Goal: Task Accomplishment & Management: Complete application form

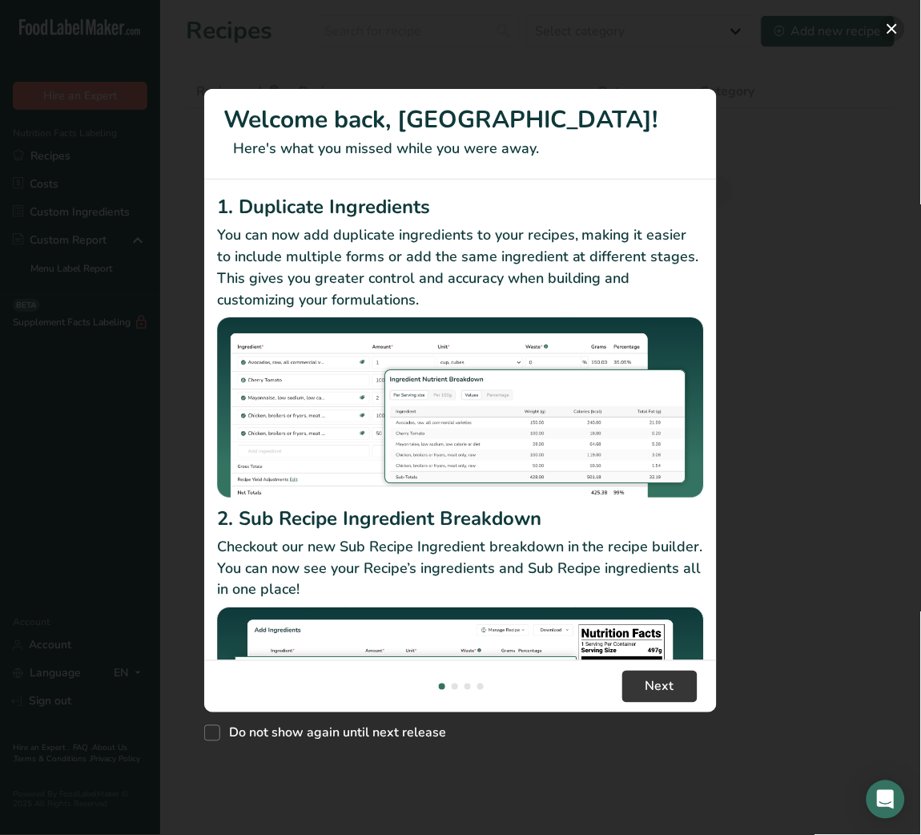
click at [898, 30] on button "New Features" at bounding box center [892, 29] width 26 height 26
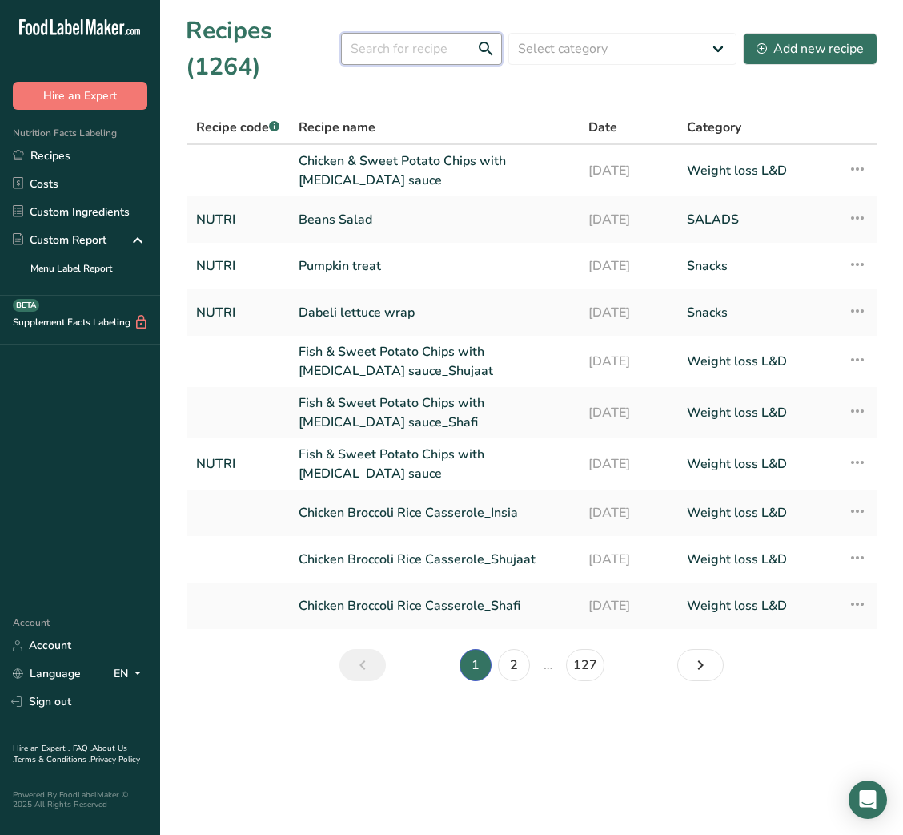
click at [449, 51] on input "text" at bounding box center [421, 49] width 161 height 32
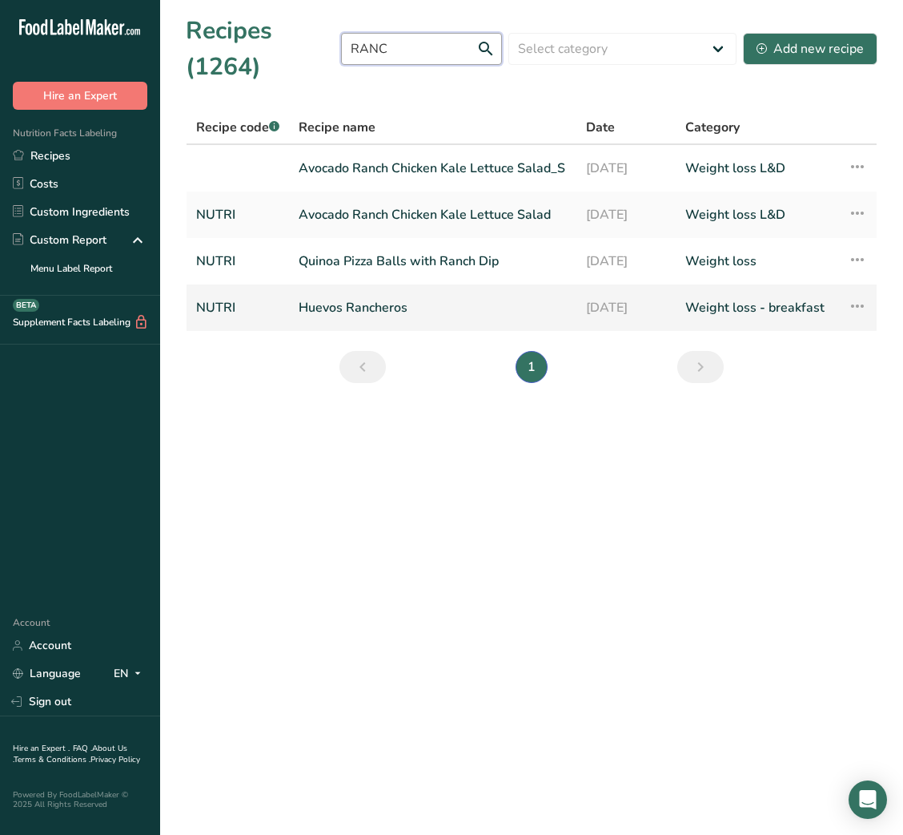
type input "RANC"
click at [373, 305] on link "Huevos Rancheros" at bounding box center [433, 308] width 268 height 34
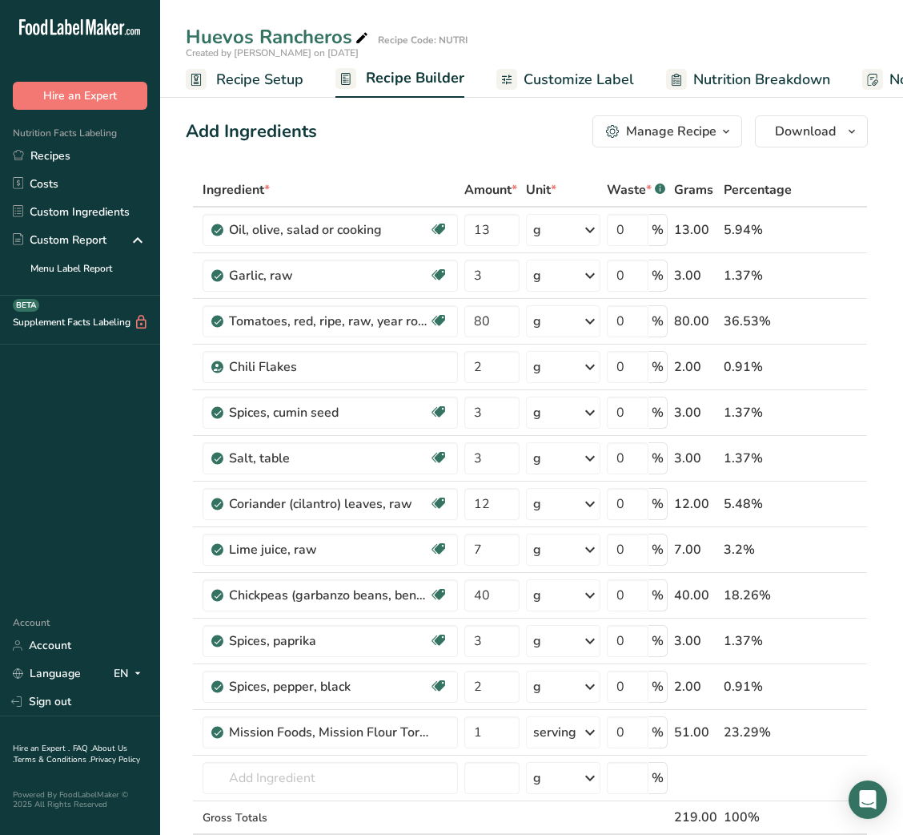
click at [709, 128] on div "Manage Recipe" at bounding box center [671, 131] width 91 height 19
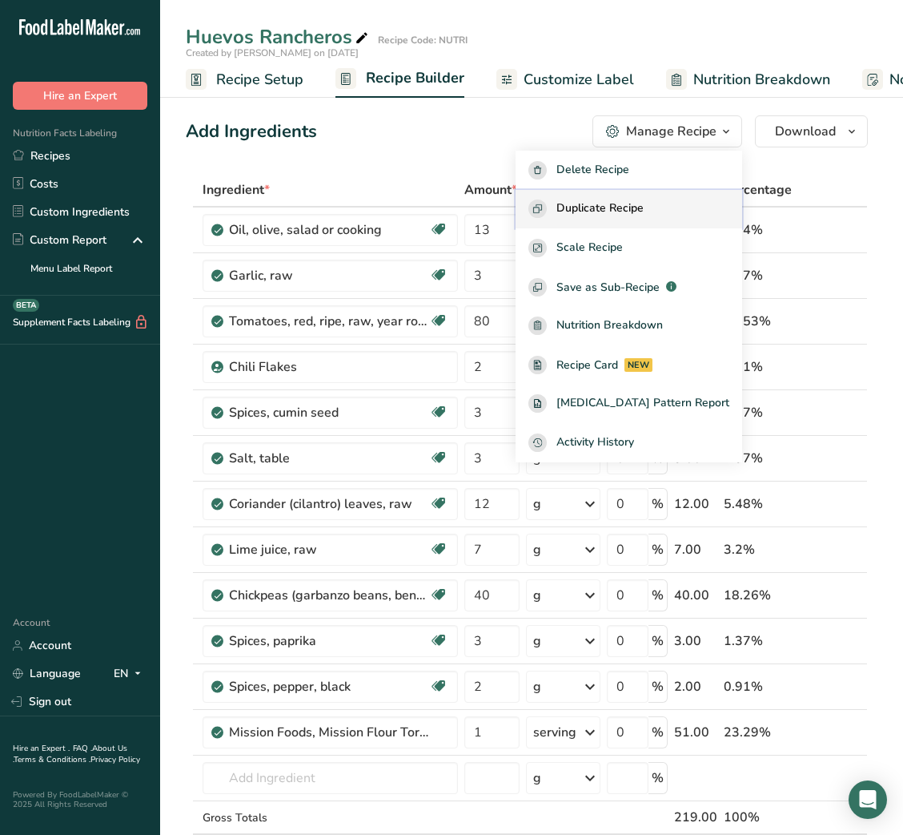
click at [666, 194] on button "Duplicate Recipe" at bounding box center [629, 209] width 227 height 39
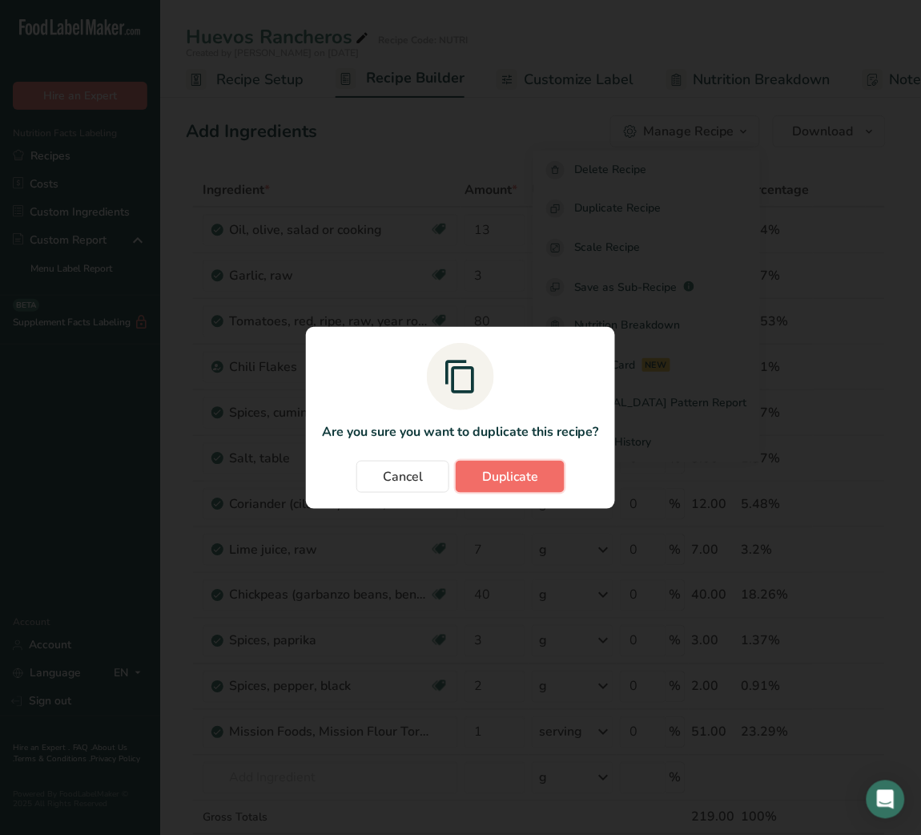
click at [531, 479] on span "Duplicate" at bounding box center [510, 476] width 56 height 19
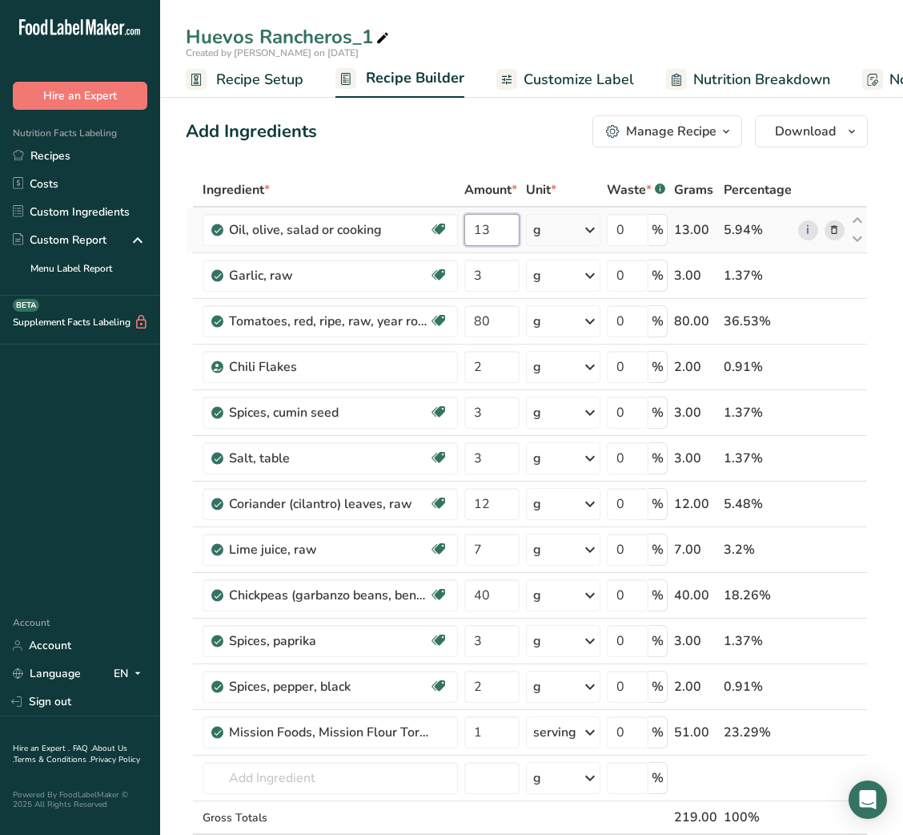
click at [469, 243] on input "13" at bounding box center [492, 230] width 55 height 32
type input "5"
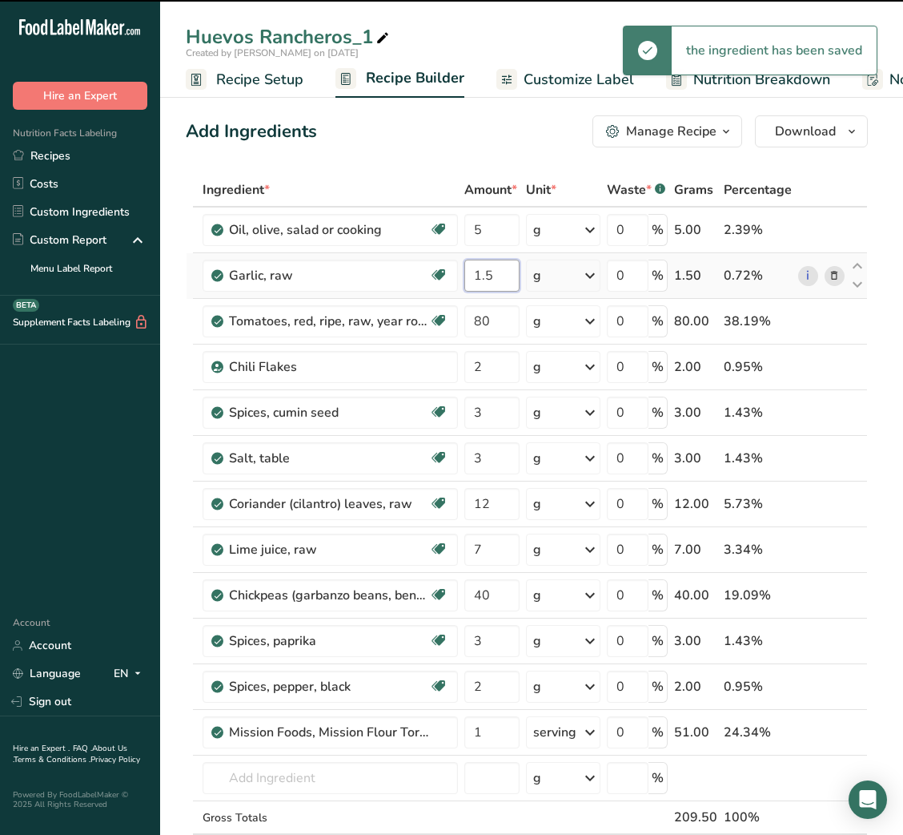
type input "1.5"
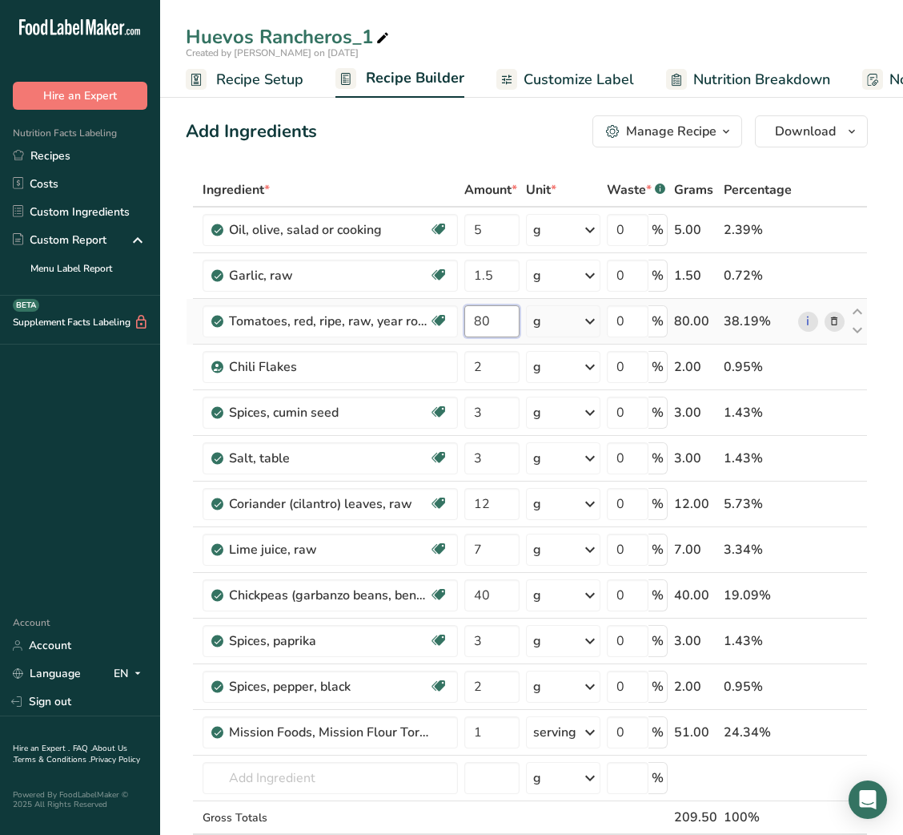
click at [477, 320] on input "80" at bounding box center [492, 321] width 55 height 32
type input "100"
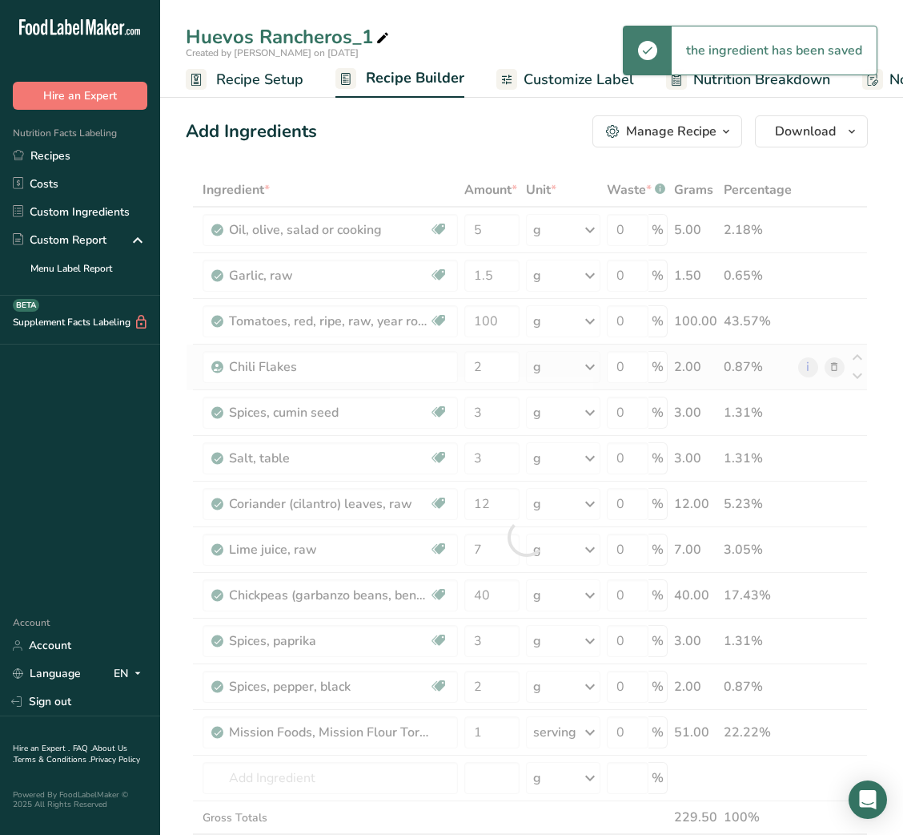
click at [834, 364] on div "Ingredient * Amount * Unit * Waste * .a-a{fill:#347362;}.b-a{fill:#fff;} Grams …" at bounding box center [527, 537] width 682 height 728
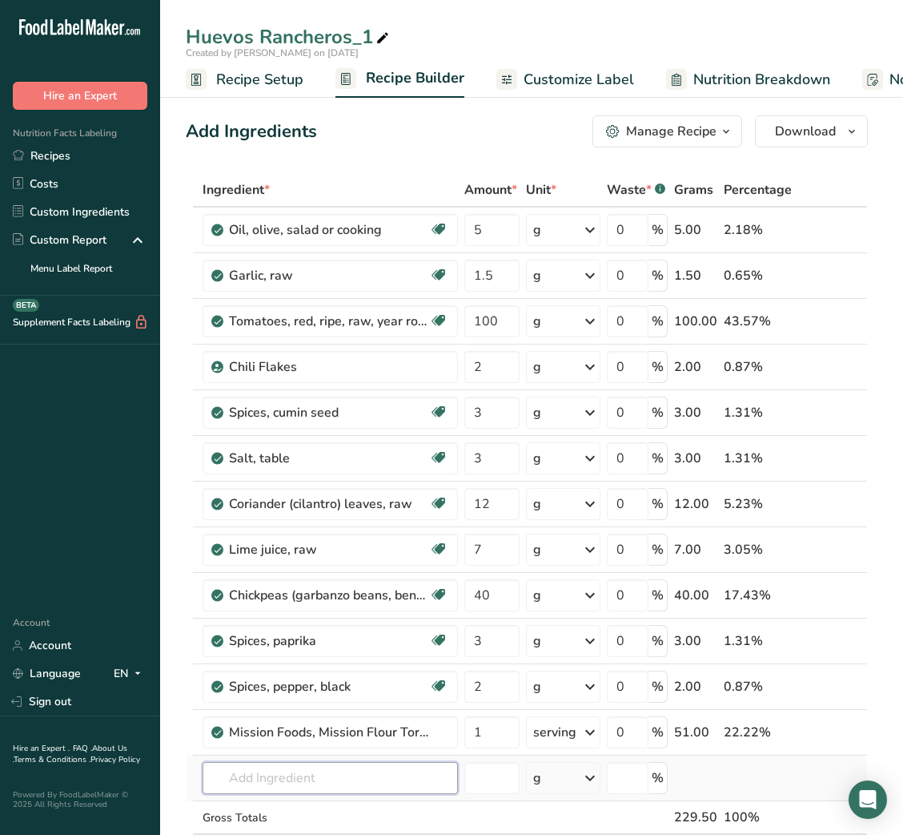
click at [292, 779] on input "text" at bounding box center [331, 778] width 256 height 32
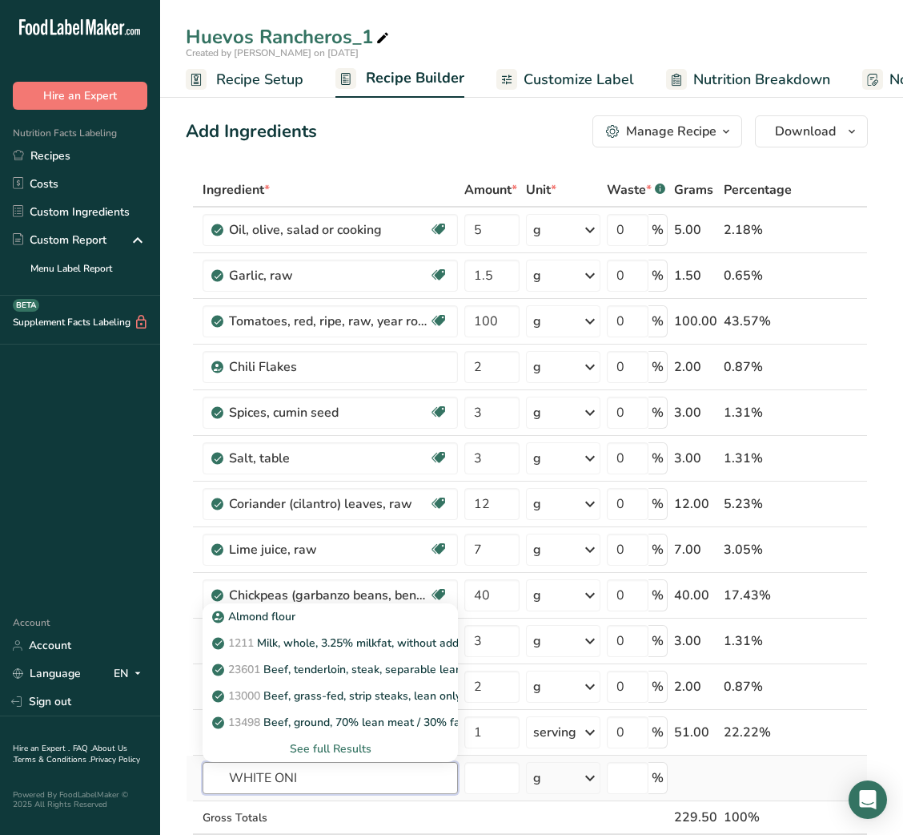
type input "WHITE ONIO"
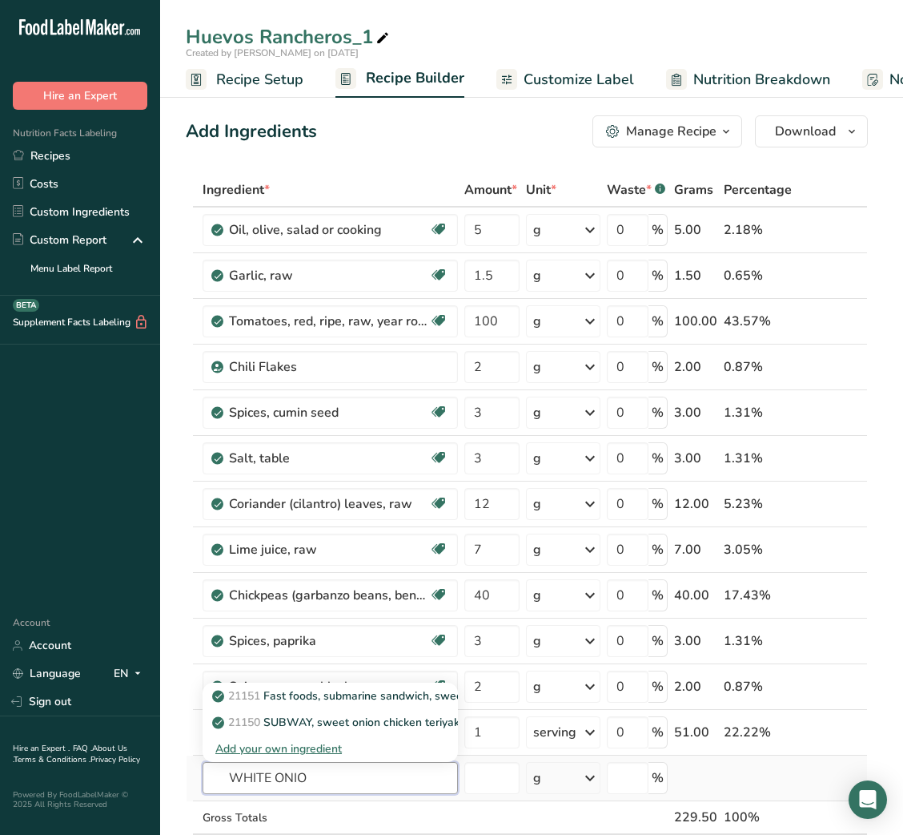
click at [296, 778] on input "WHITE ONIO" at bounding box center [331, 778] width 256 height 32
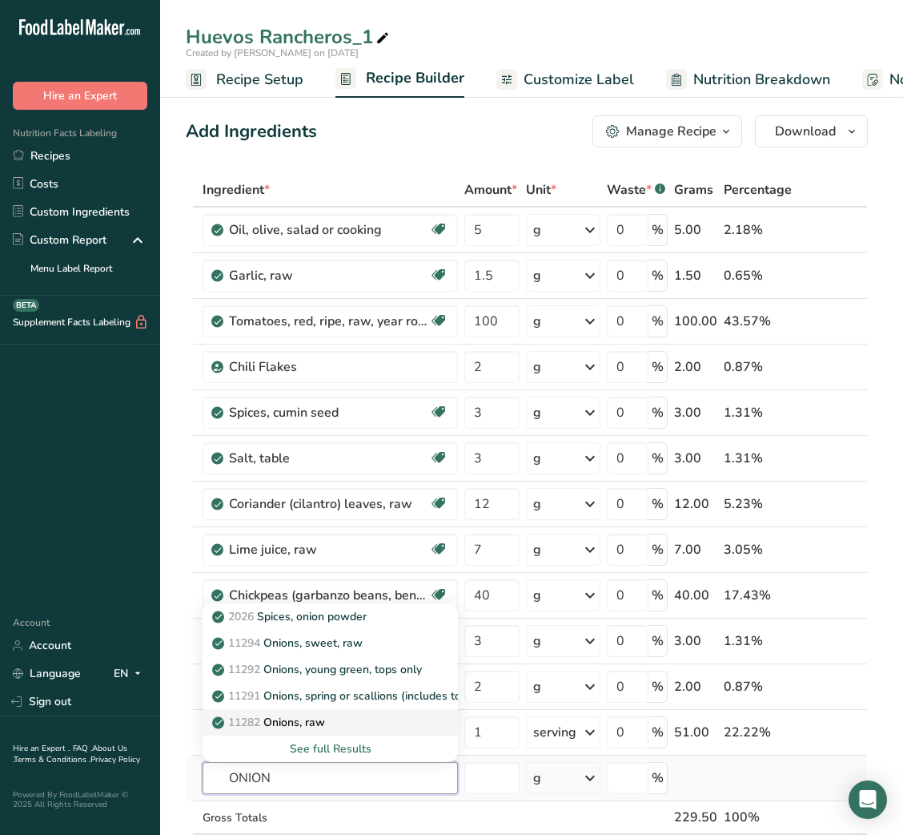
type input "ONION"
click at [306, 724] on p "11282 Onions, raw" at bounding box center [270, 722] width 110 height 17
type input "Onions, raw"
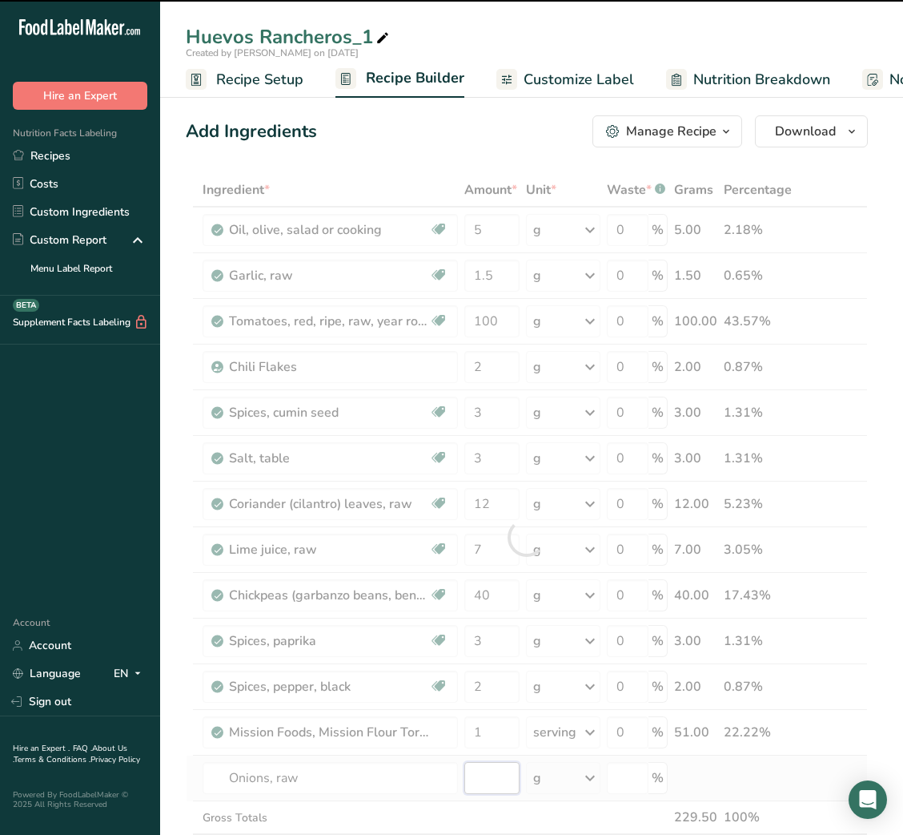
type input "0"
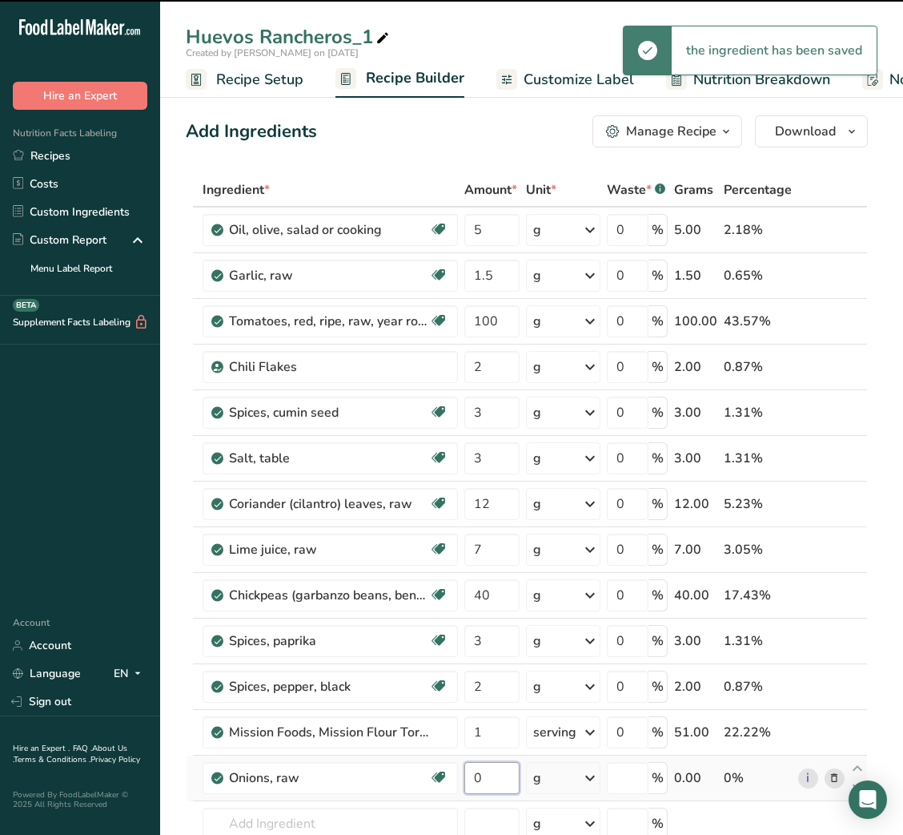
type input "0"
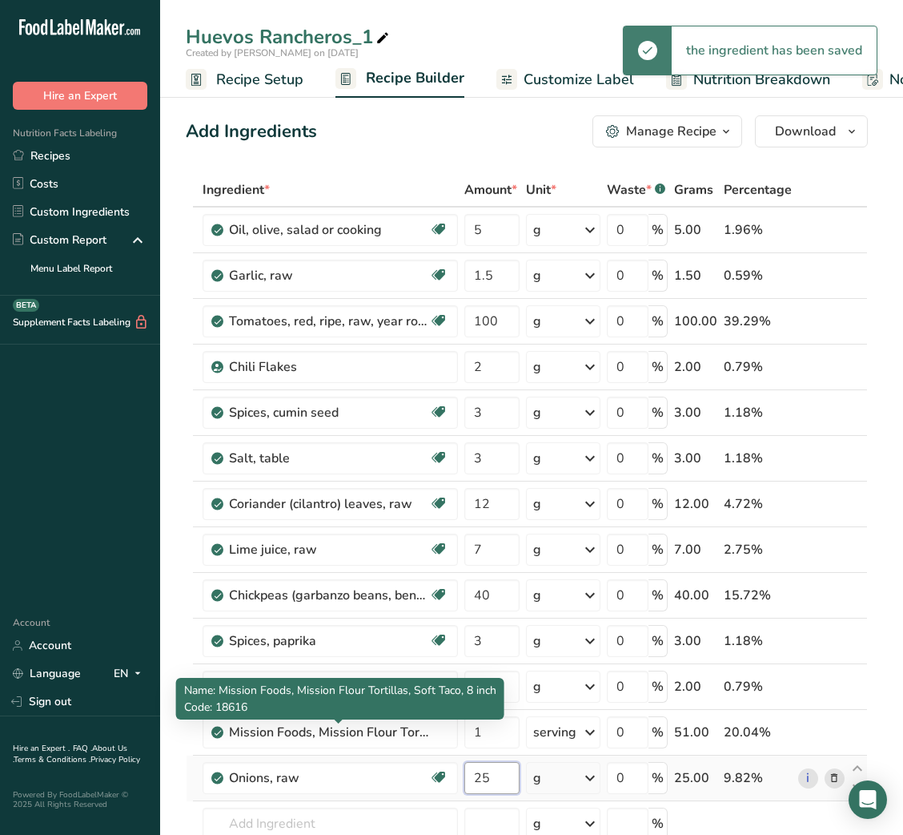
type input "25"
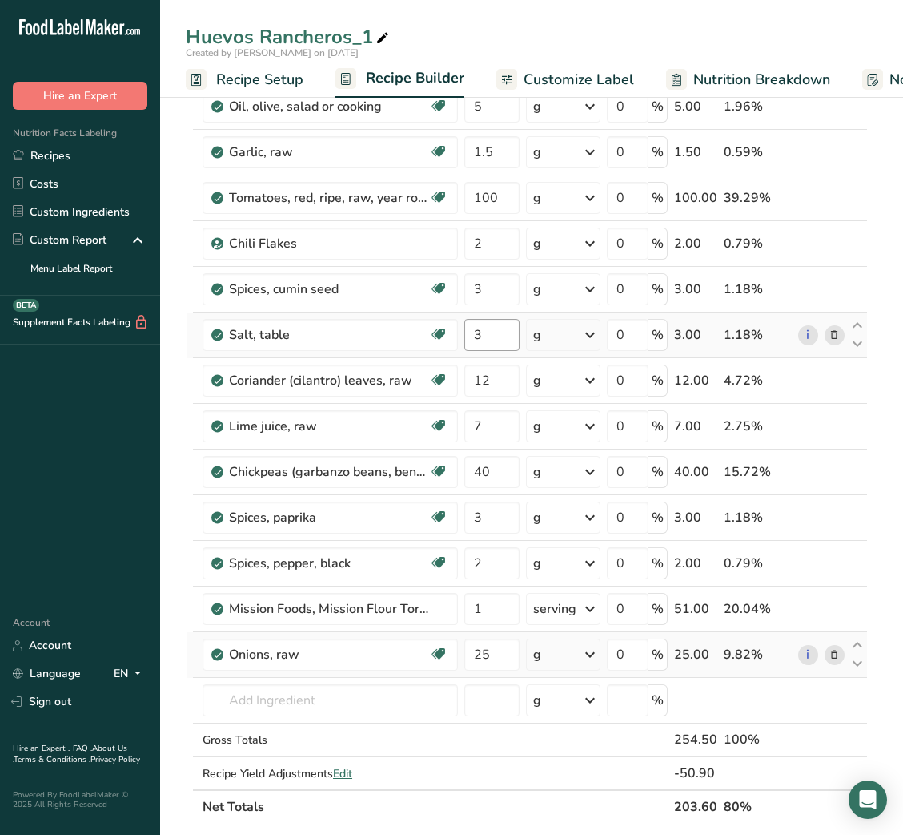
scroll to position [125, 0]
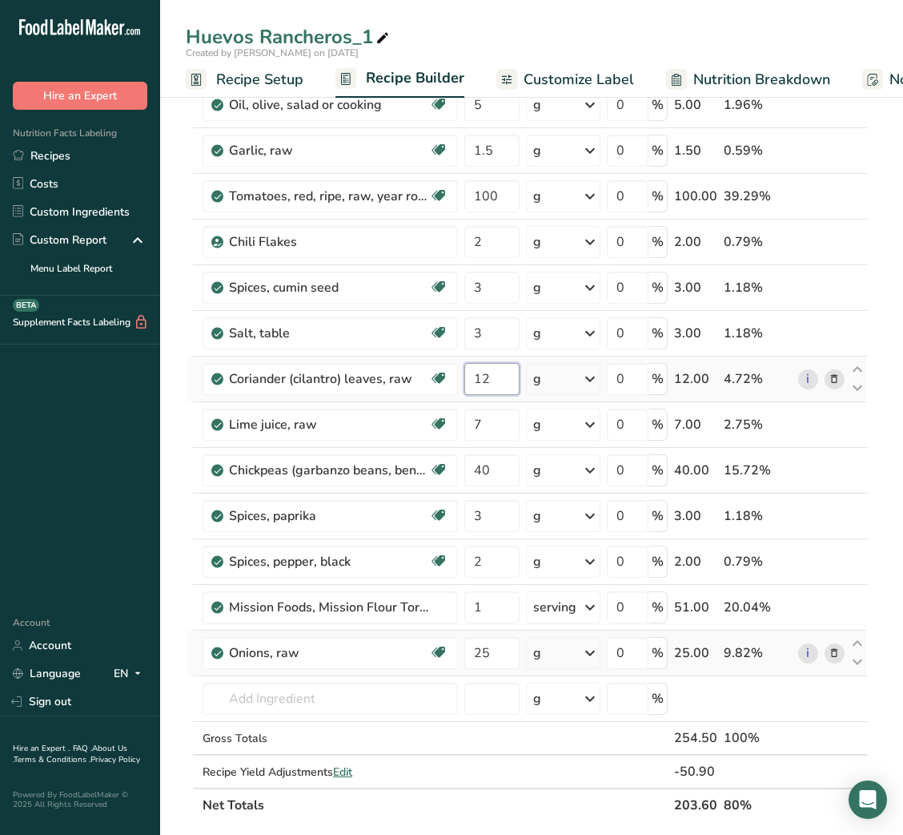
click at [474, 372] on input "12" at bounding box center [492, 379] width 55 height 32
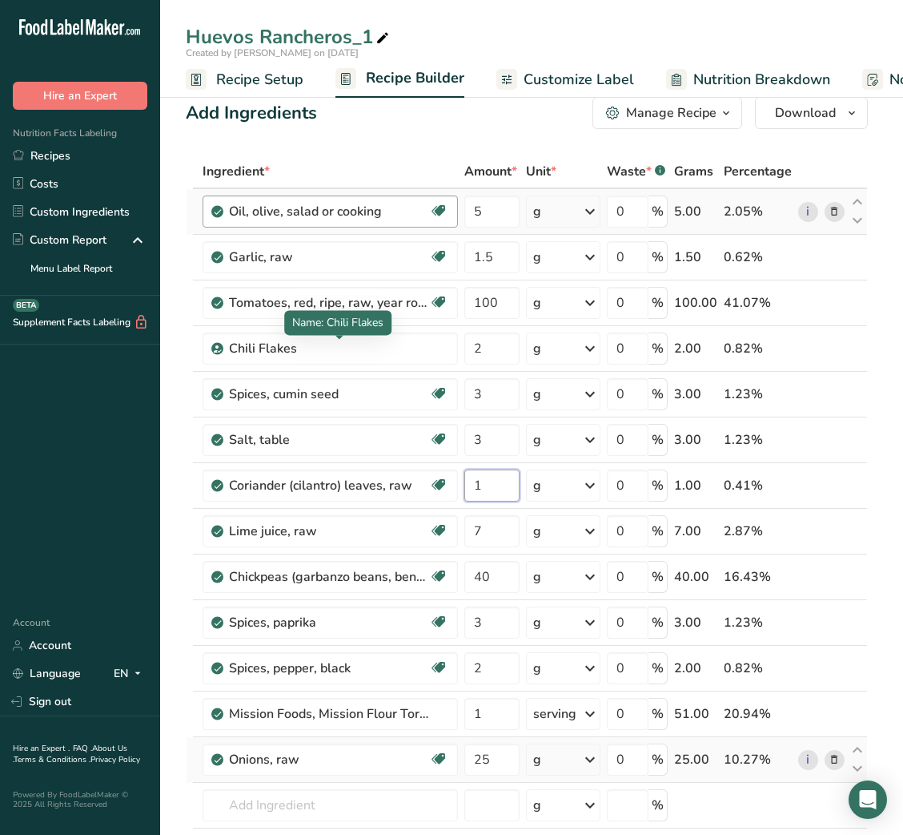
scroll to position [42, 0]
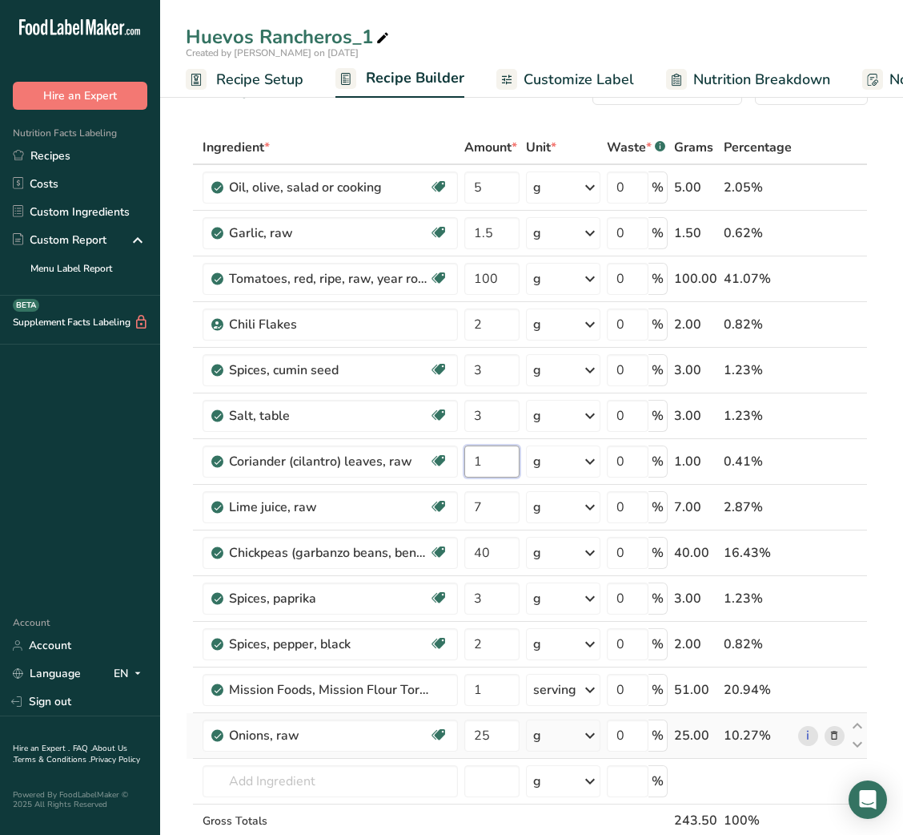
type input "1"
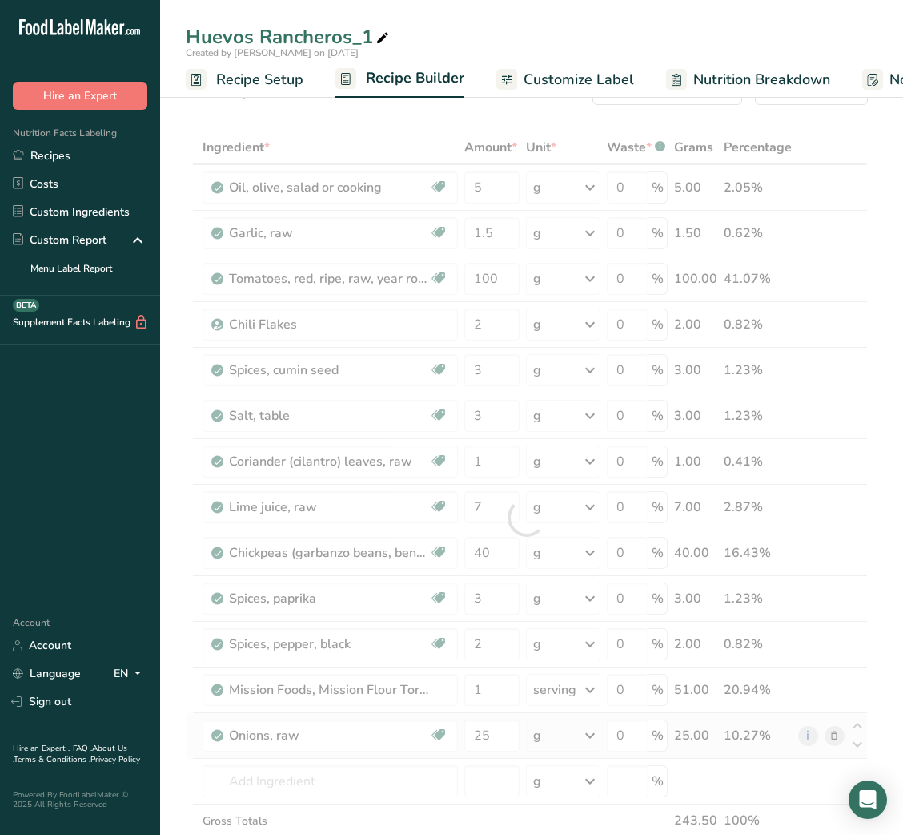
click at [267, 82] on span "Recipe Setup" at bounding box center [259, 80] width 87 height 22
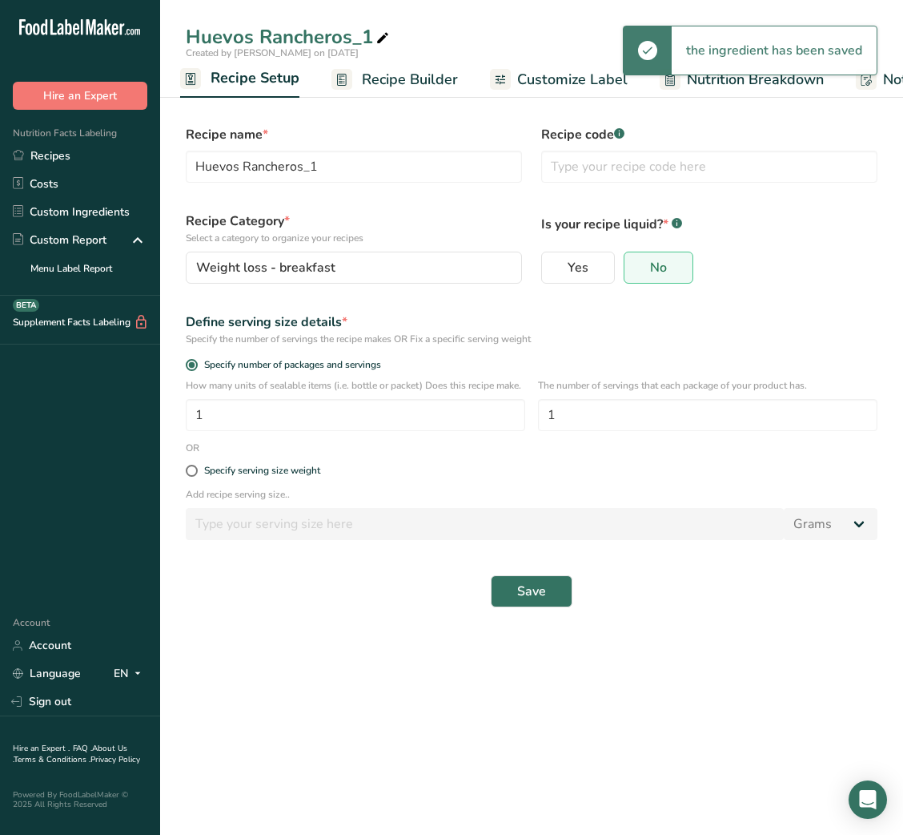
click at [413, 62] on link "Recipe Builder" at bounding box center [395, 80] width 127 height 36
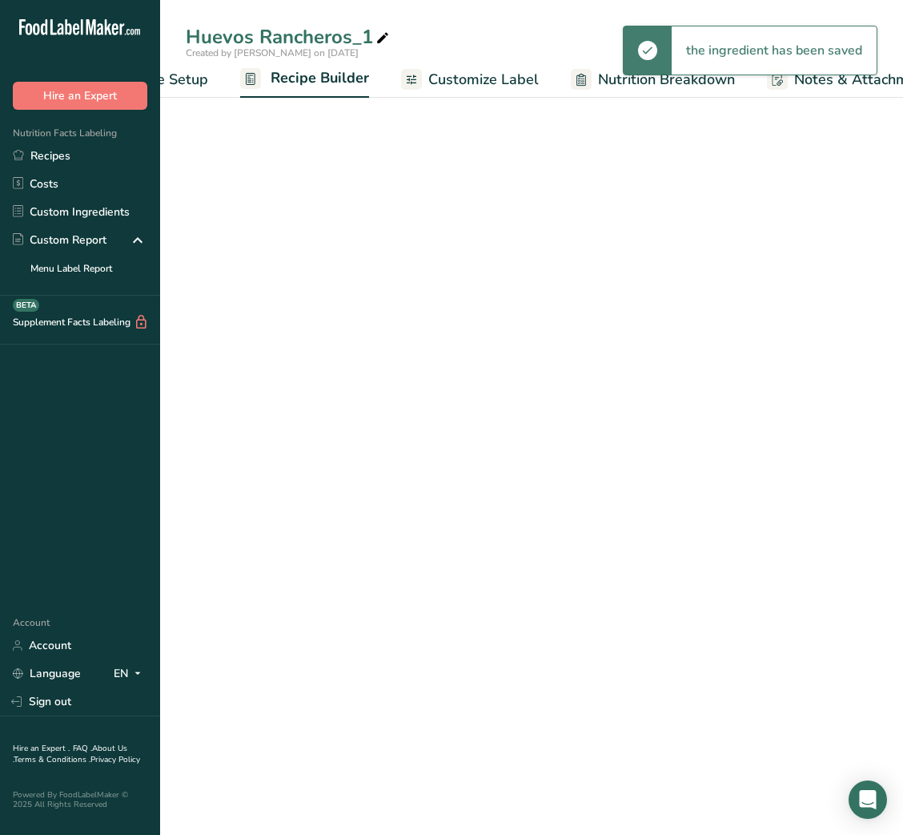
scroll to position [0, 155]
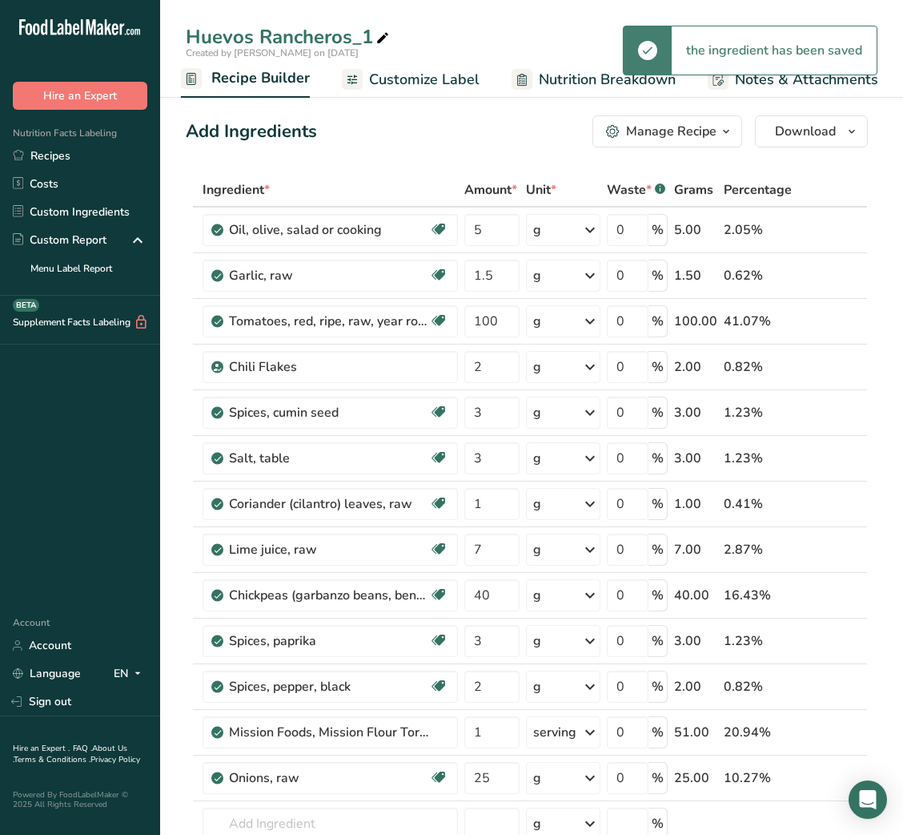
click at [373, 23] on div at bounding box center [382, 36] width 19 height 29
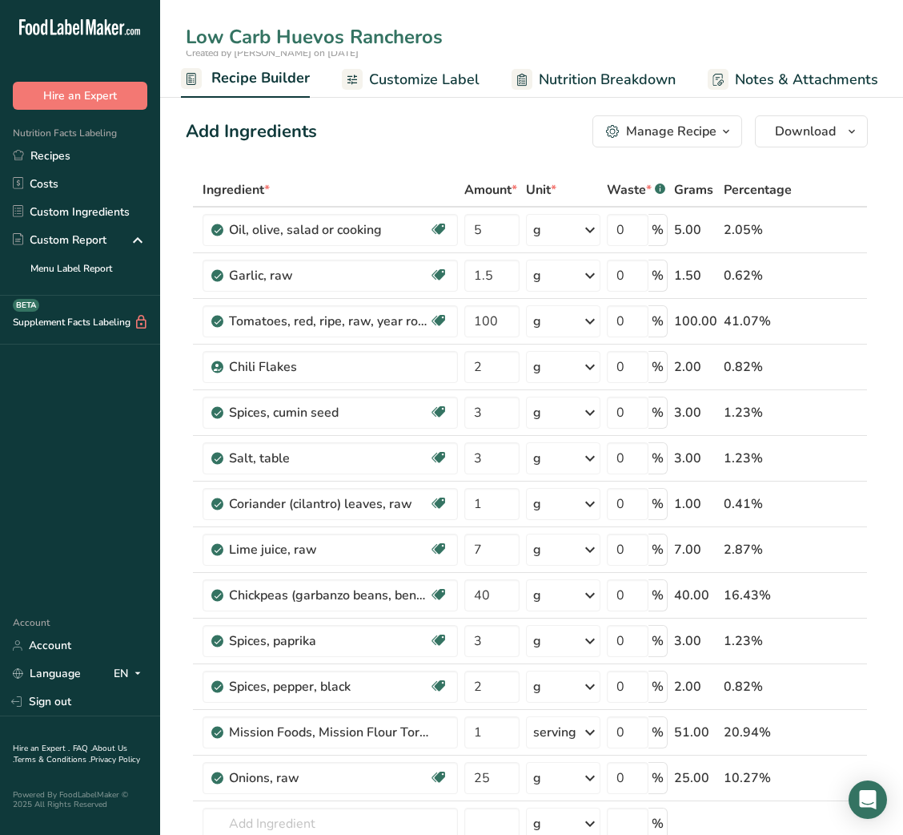
type input "Low Carb Huevos Rancheros"
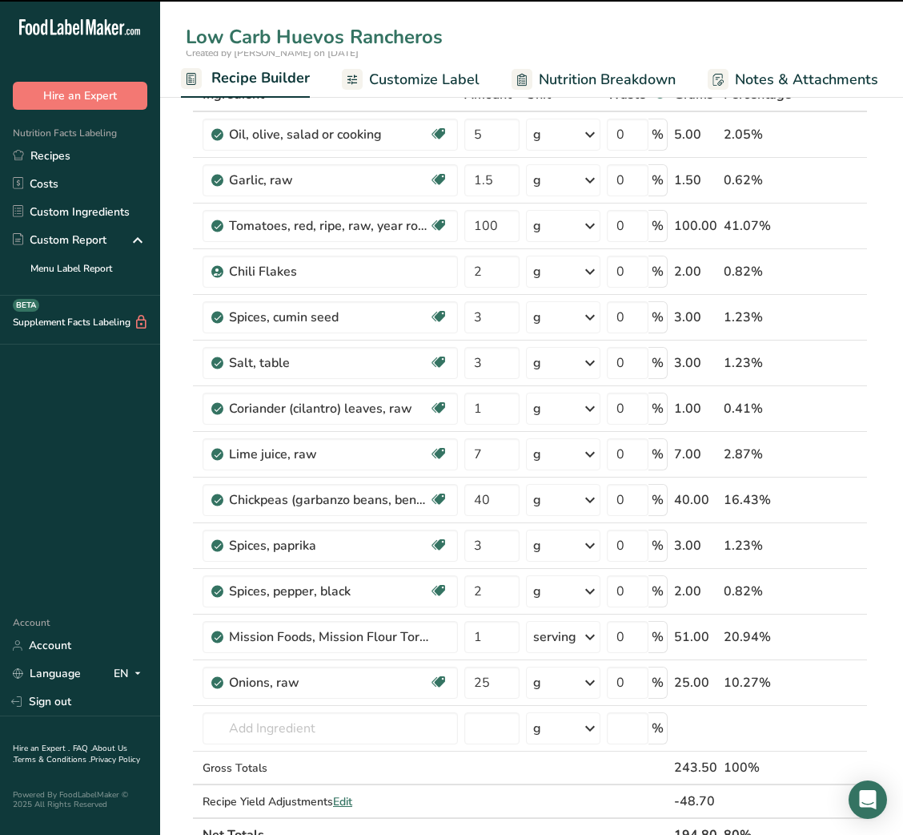
scroll to position [100, 0]
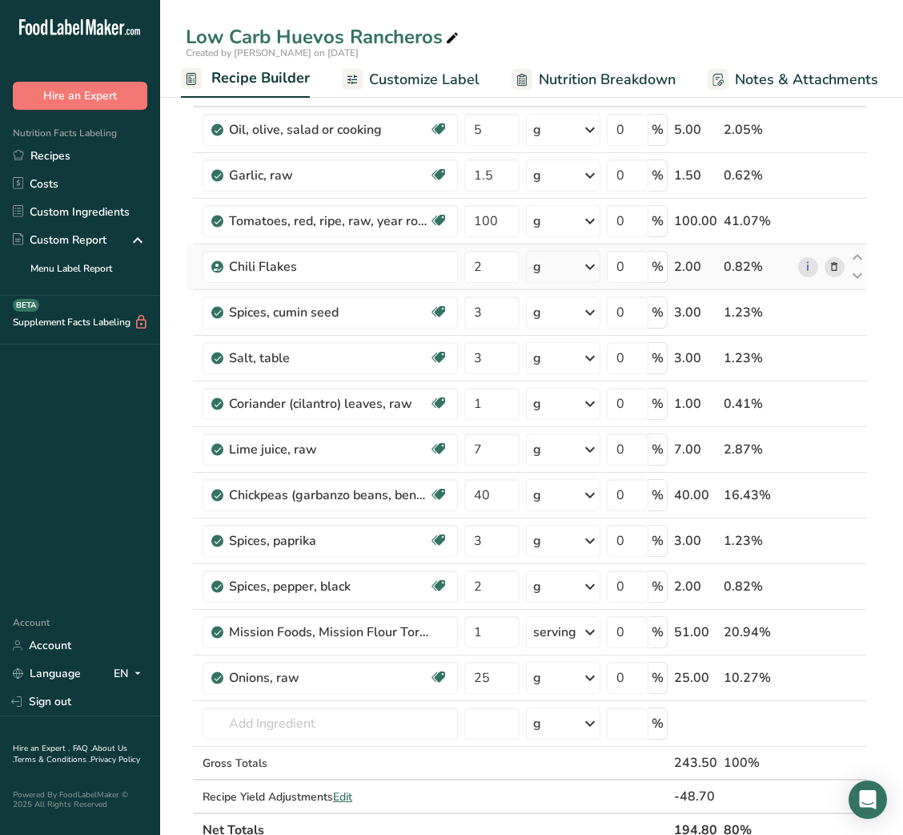
click at [831, 274] on span at bounding box center [834, 266] width 19 height 19
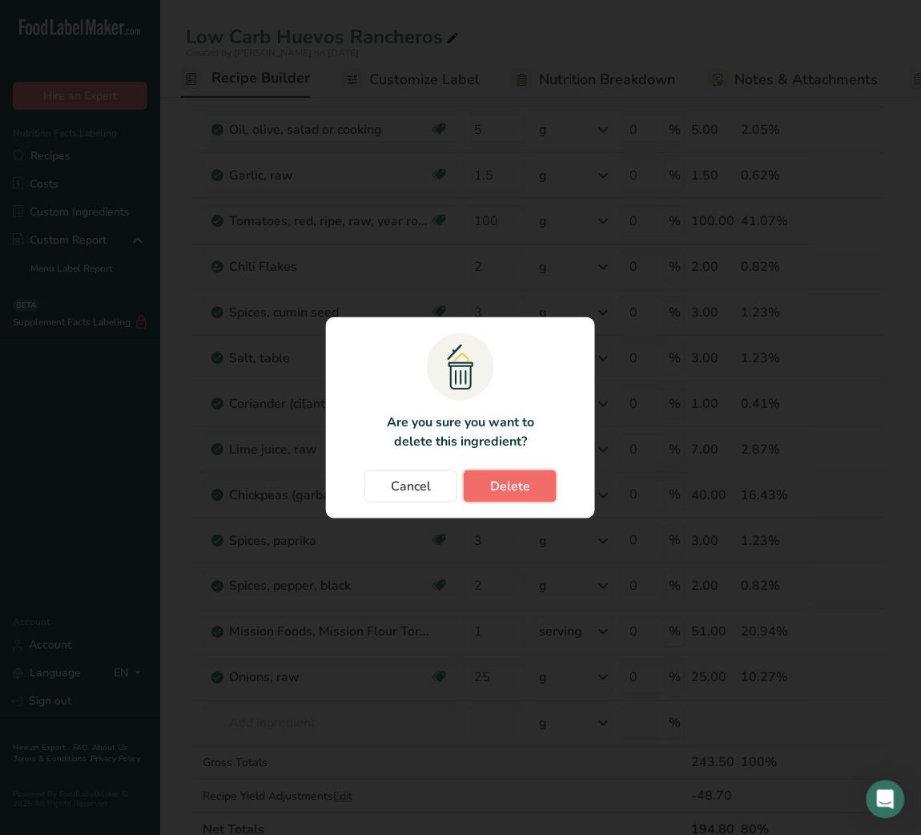
click at [532, 490] on button "Delete" at bounding box center [510, 486] width 93 height 32
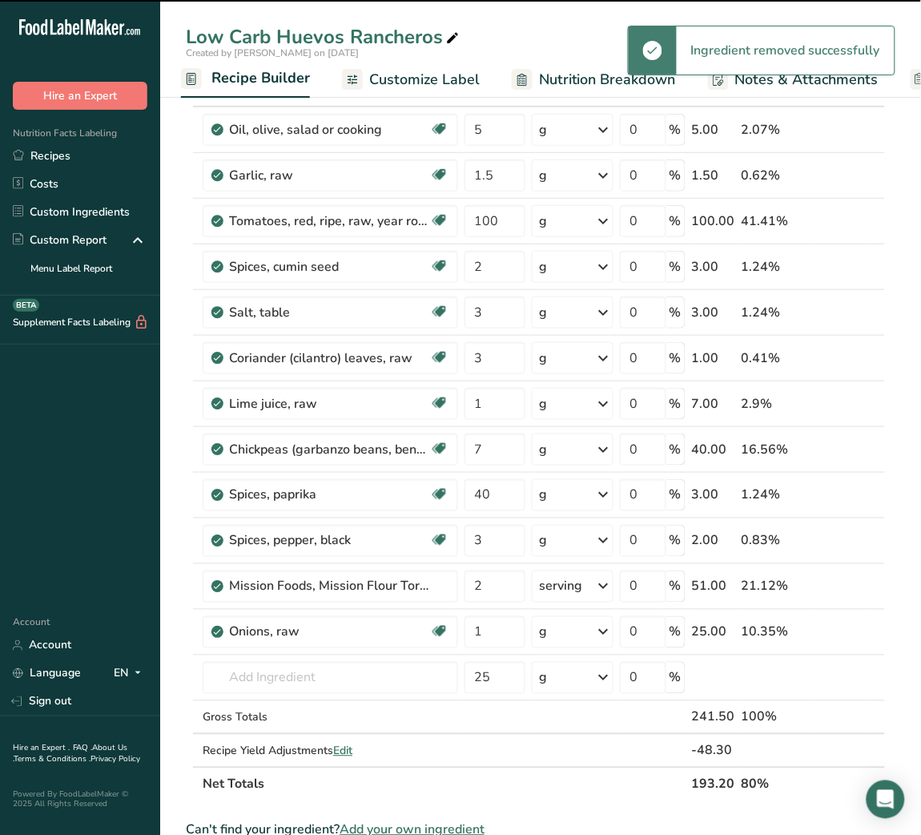
type input "3"
type input "1"
type input "7"
type input "40"
type input "3"
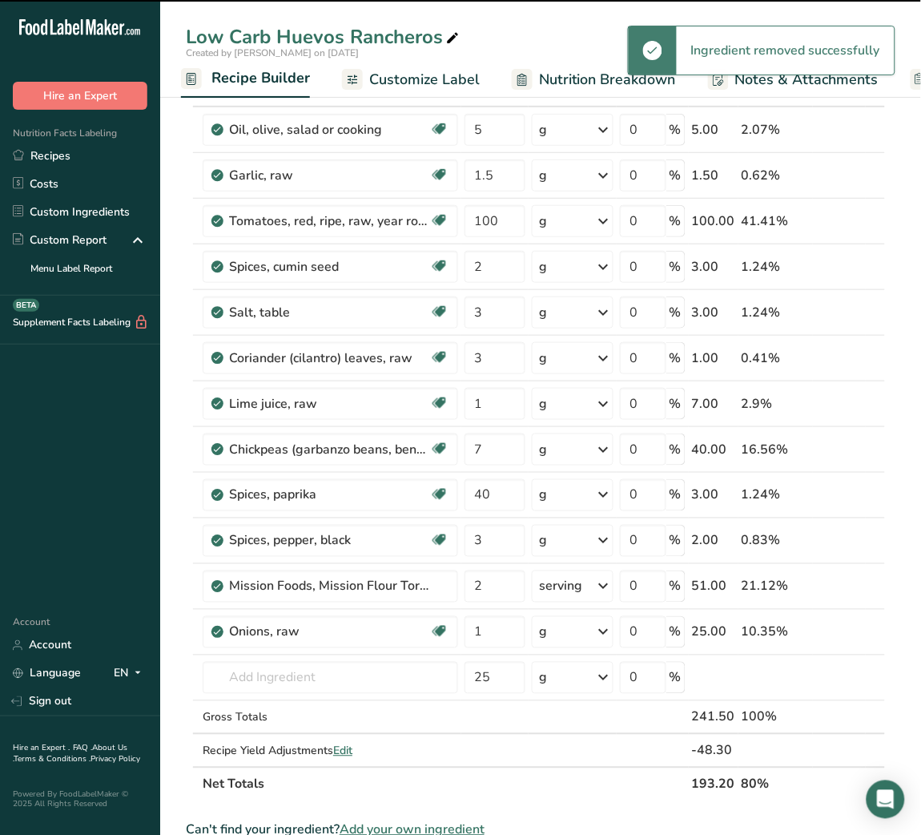
type input "2"
type input "1"
type input "25"
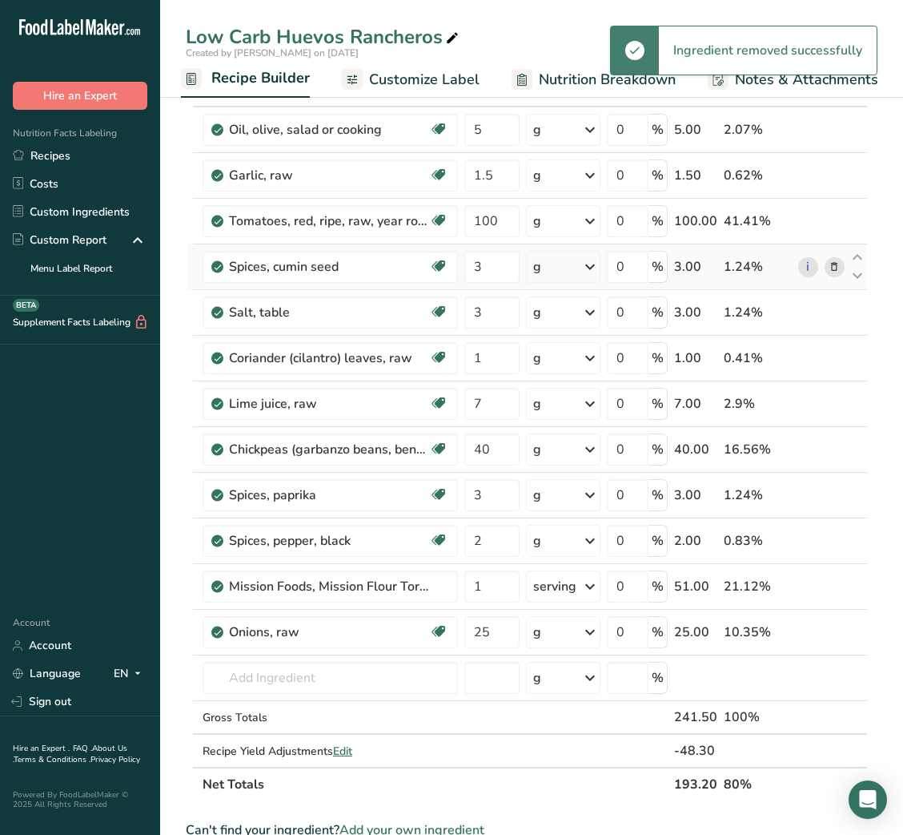
click at [832, 268] on icon at bounding box center [834, 267] width 11 height 17
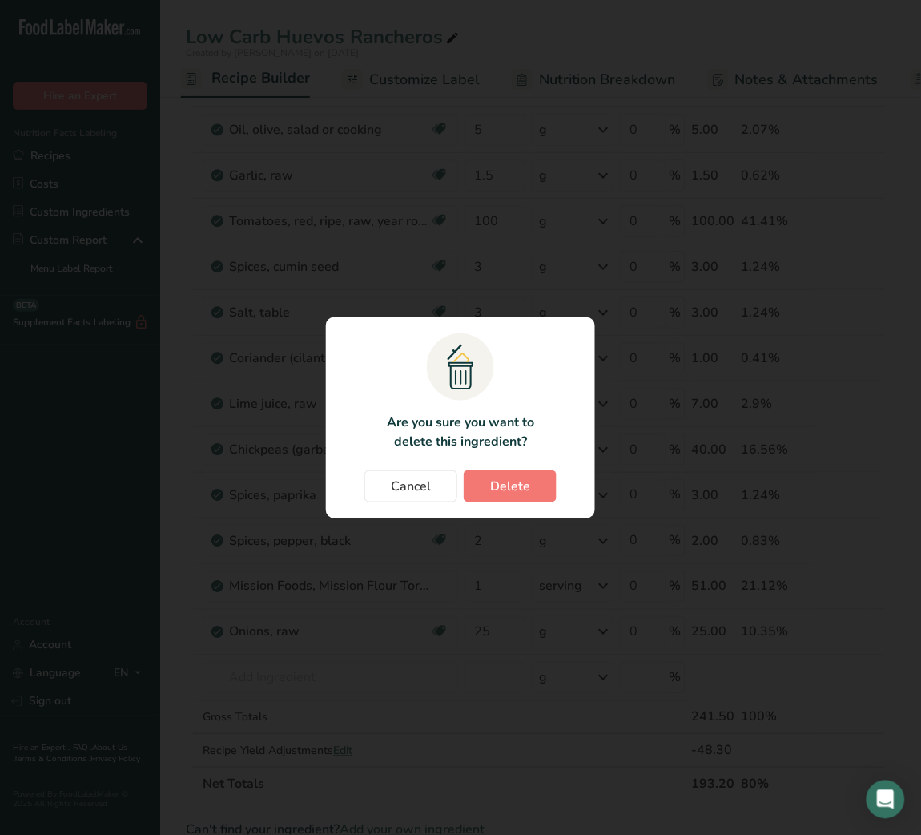
click at [509, 469] on section ".a{fill:#f5f3ed;}.b,.e{fill:#0f393a;}.c{fill:none;}.d{fill:#f2c549;}.e{stroke:r…" at bounding box center [460, 417] width 269 height 201
click at [508, 474] on button "Delete" at bounding box center [510, 486] width 93 height 32
type input "1"
type input "7"
type input "40"
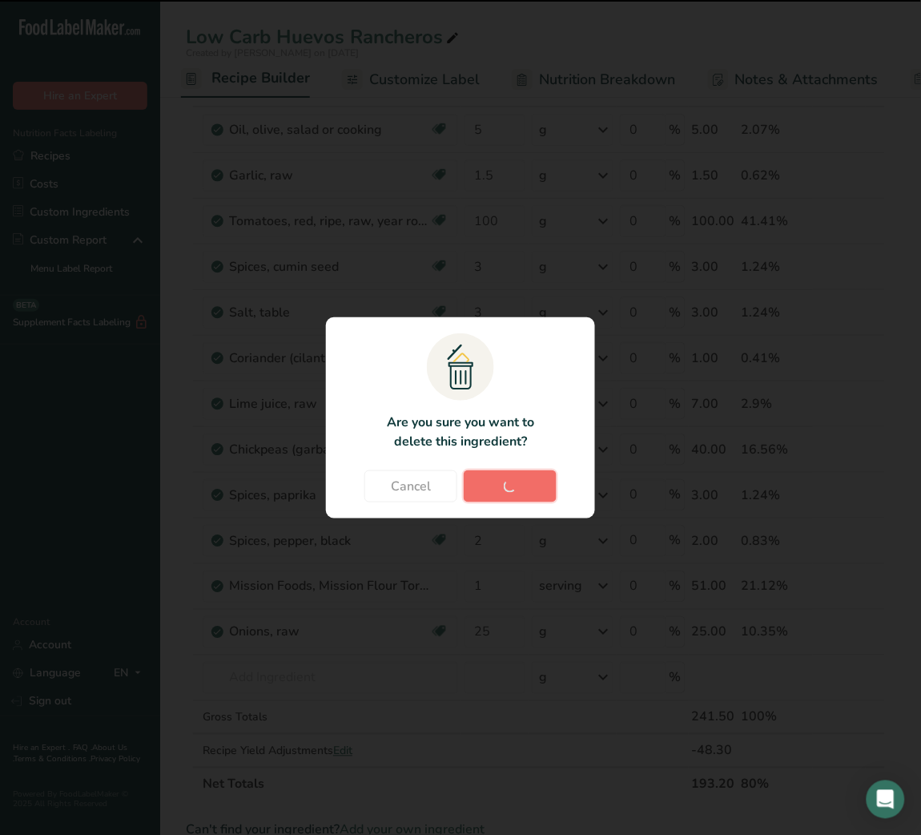
type input "3"
type input "2"
type input "1"
type input "25"
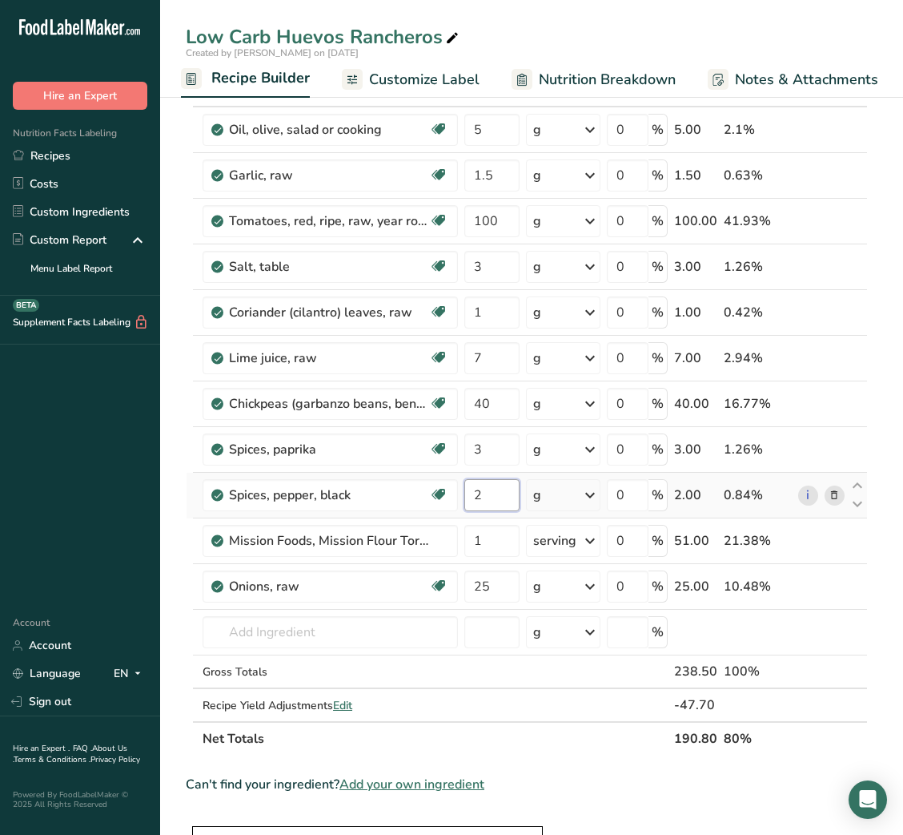
click at [511, 494] on input "2" at bounding box center [492, 495] width 55 height 32
type input "0.5"
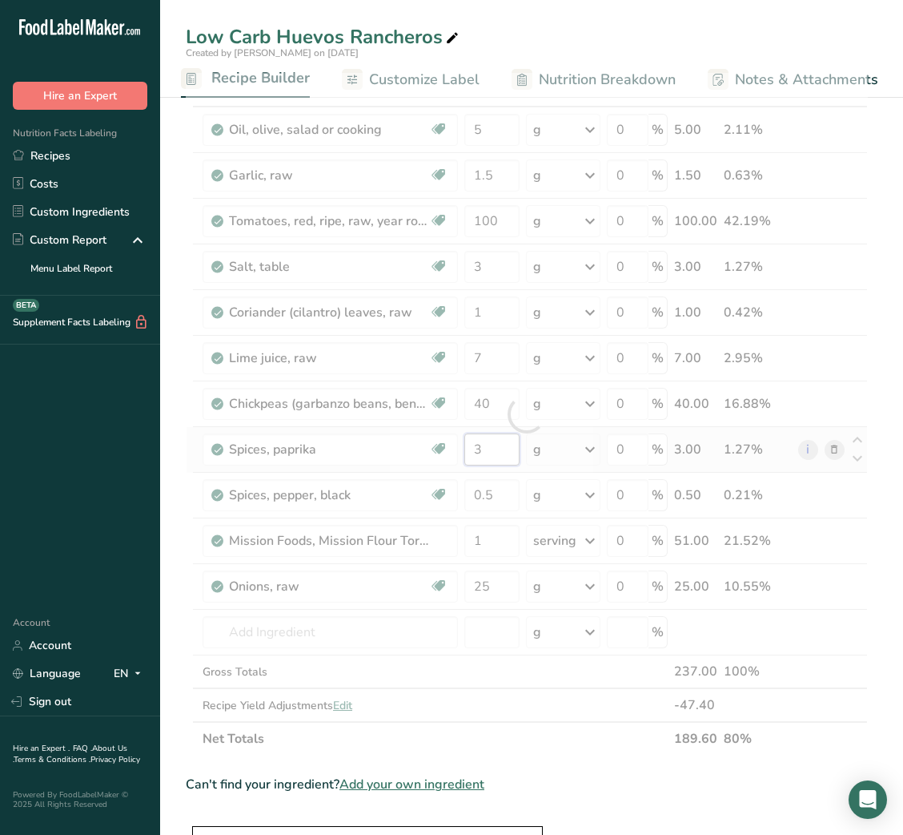
click at [506, 449] on div "Ingredient * Amount * Unit * Waste * .a-a{fill:#347362;}.b-a{fill:#fff;} Grams …" at bounding box center [527, 414] width 682 height 682
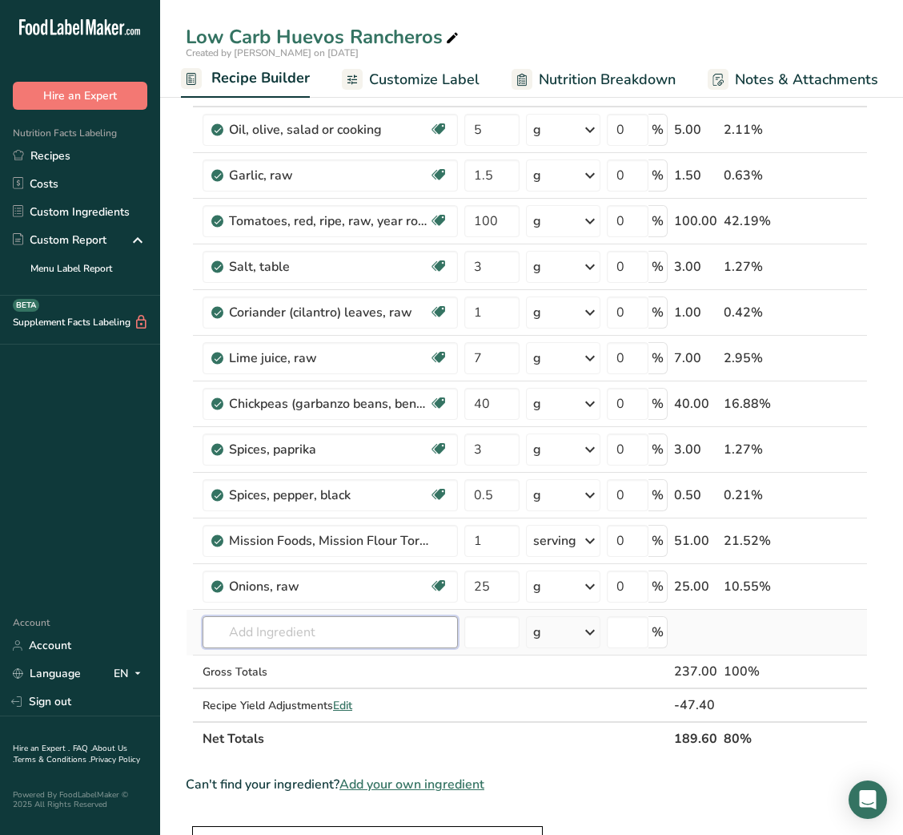
click at [283, 638] on div "Ingredient * Amount * Unit * Waste * .a-a{fill:#347362;}.b-a{fill:#fff;} Grams …" at bounding box center [527, 414] width 682 height 682
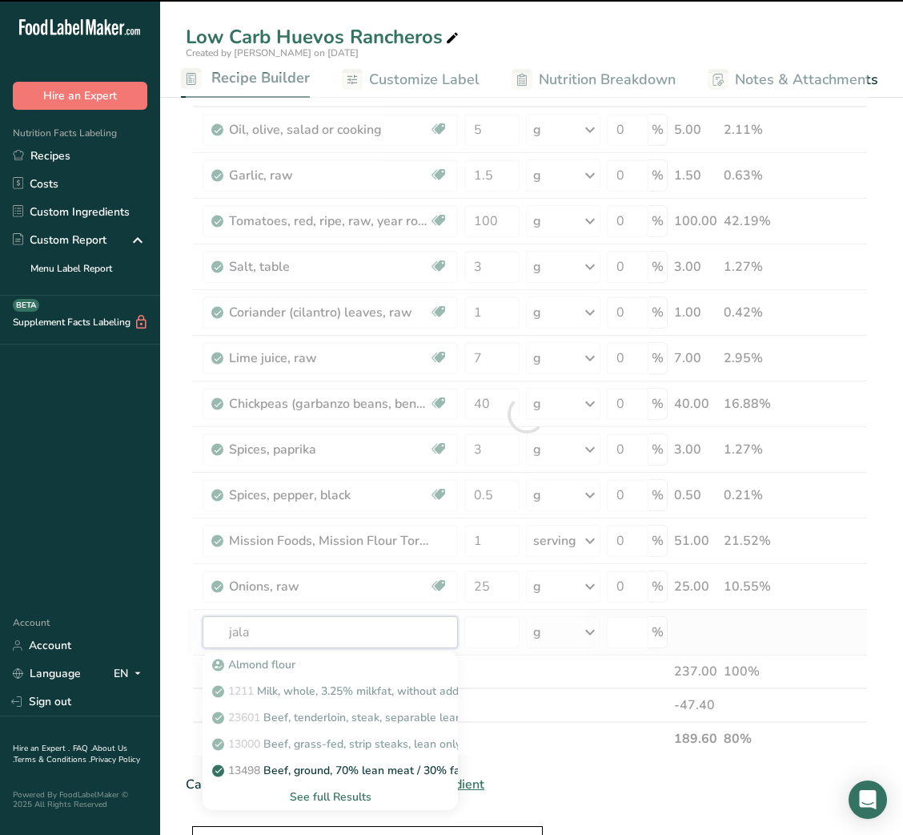
type input "jalap"
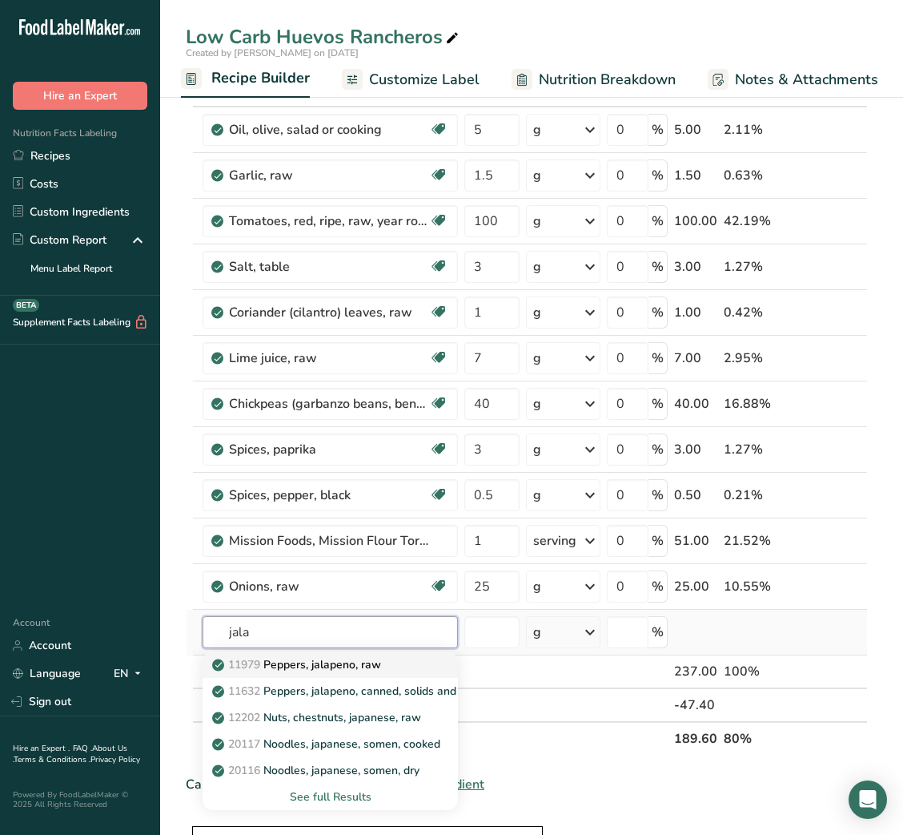
type input "jala"
click at [310, 670] on p "11979 [PERSON_NAME], jalapeno, raw" at bounding box center [298, 664] width 166 height 17
type input "Peppers, jalapeno, raw"
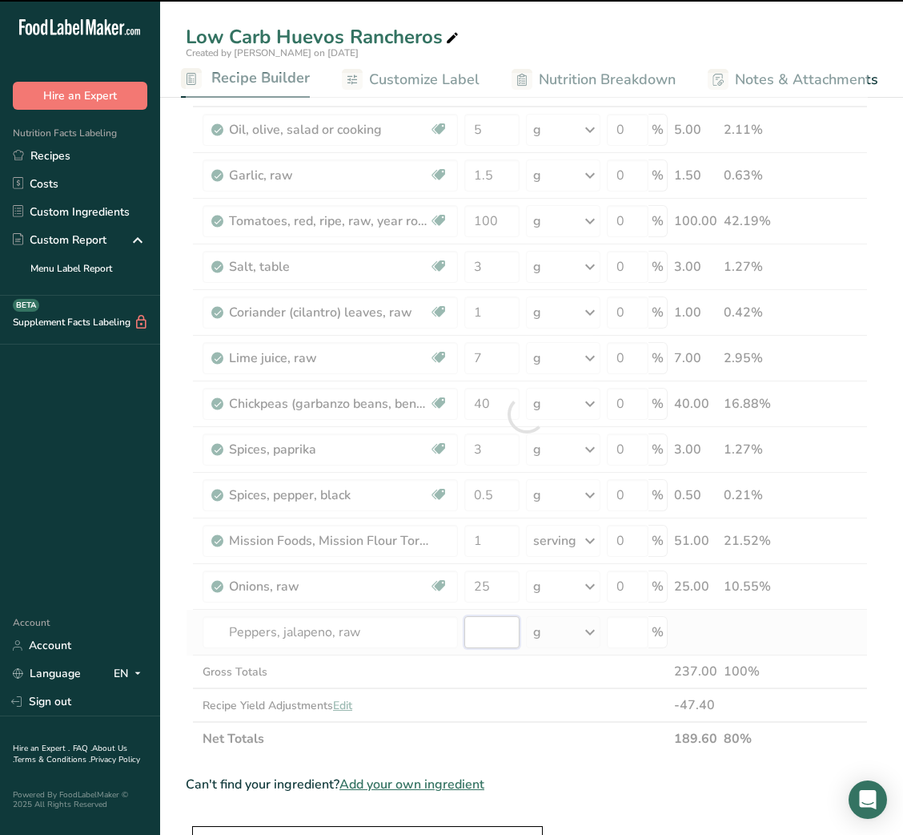
type input "0"
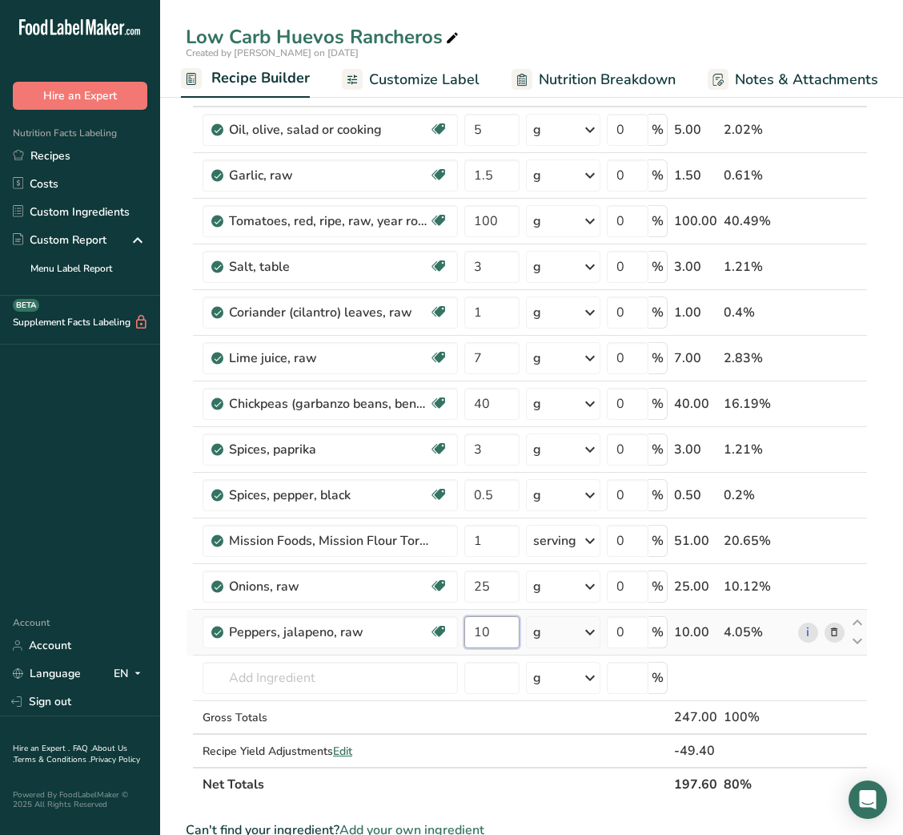
type input "10"
click at [473, 261] on input "3" at bounding box center [492, 267] width 55 height 32
type input "1"
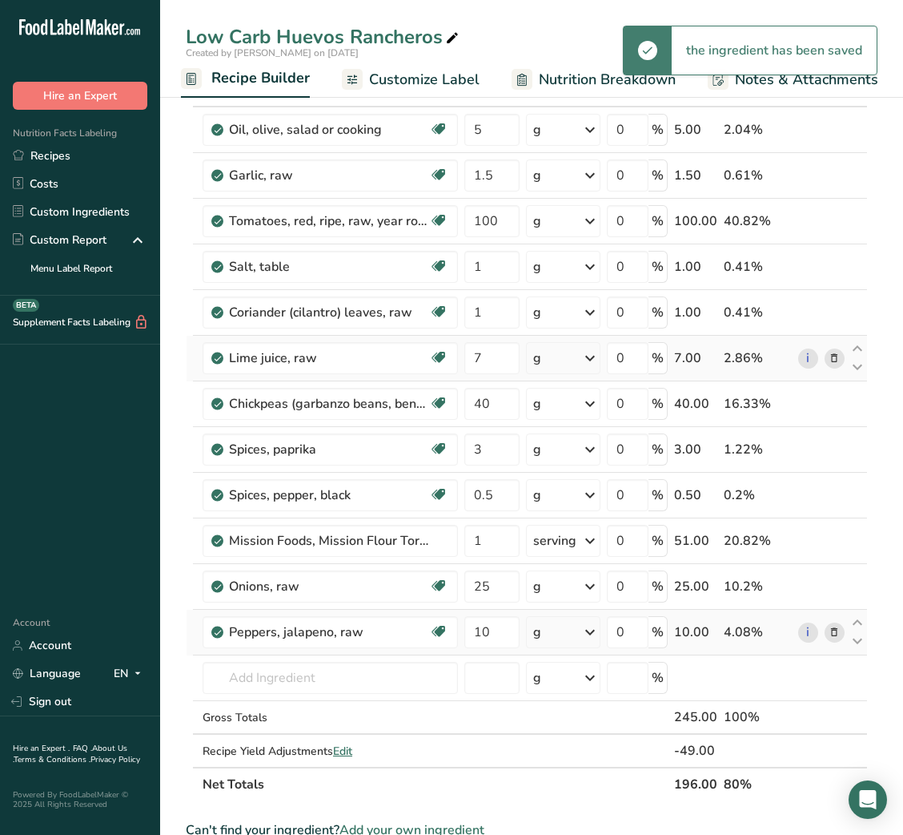
click at [830, 363] on icon at bounding box center [834, 358] width 11 height 17
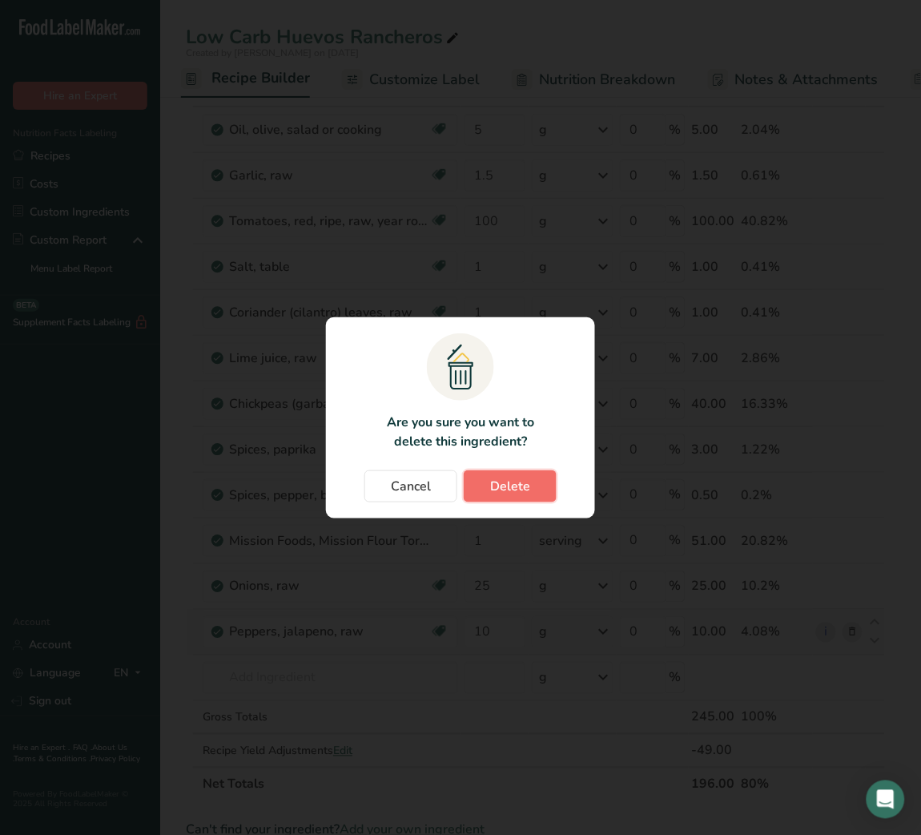
click at [525, 488] on span "Delete" at bounding box center [510, 486] width 40 height 19
type input "40"
type input "3"
type input "0.5"
type input "1"
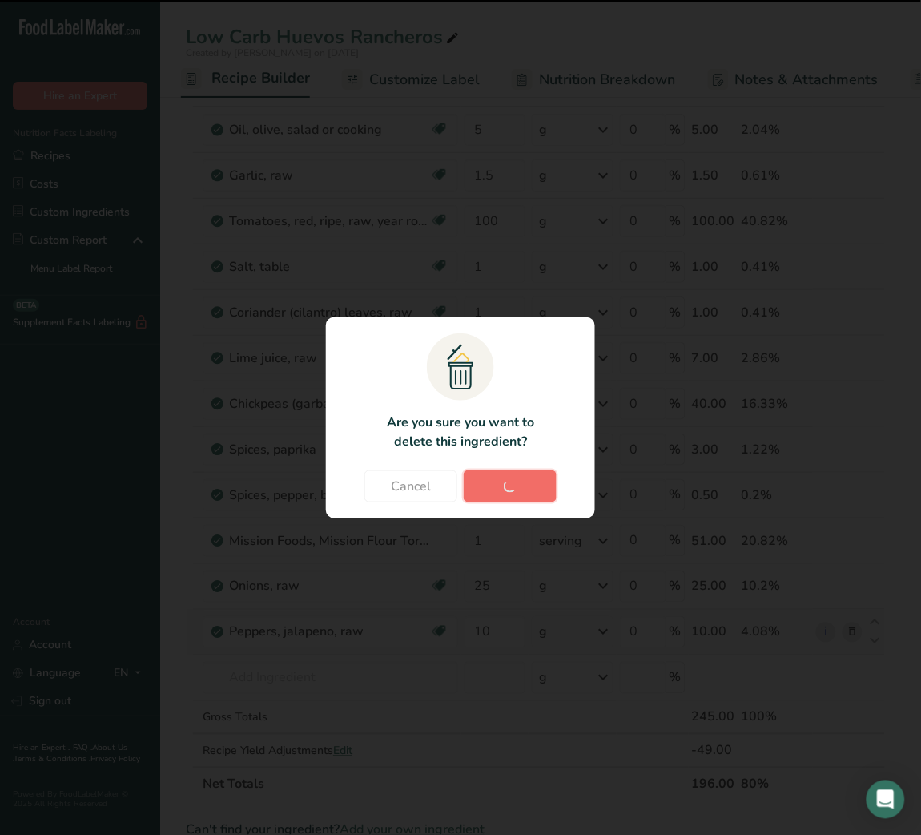
type input "25"
type input "10"
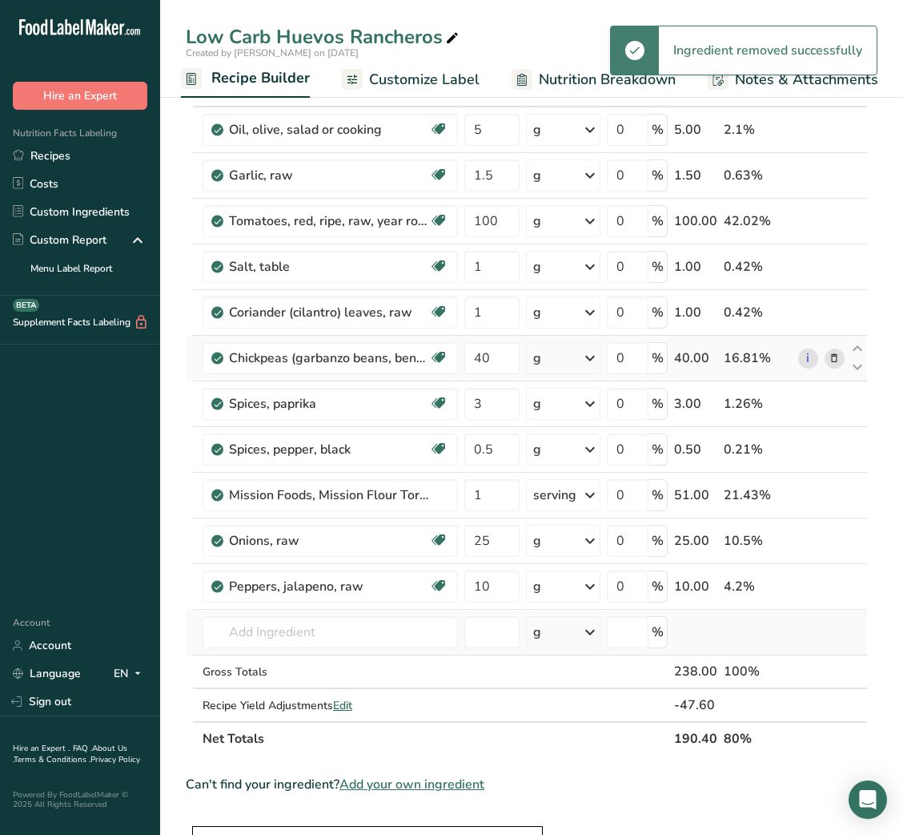
click at [837, 363] on icon at bounding box center [834, 358] width 11 height 17
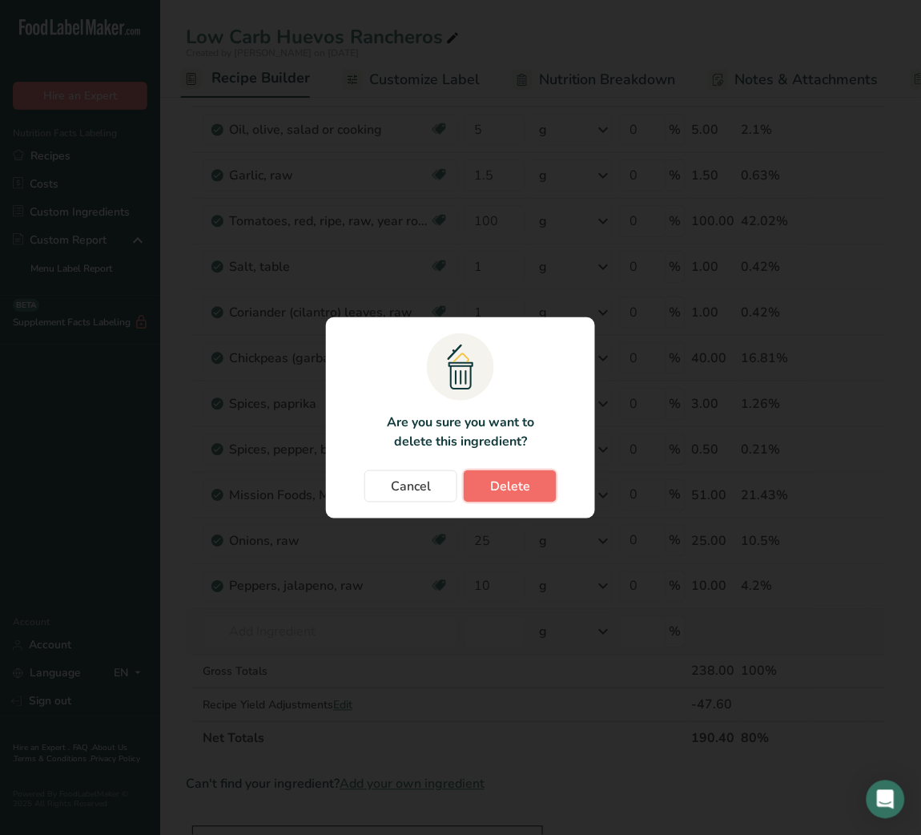
click at [523, 488] on span "Delete" at bounding box center [510, 486] width 40 height 19
type input "3"
type input "0.5"
type input "1"
type input "25"
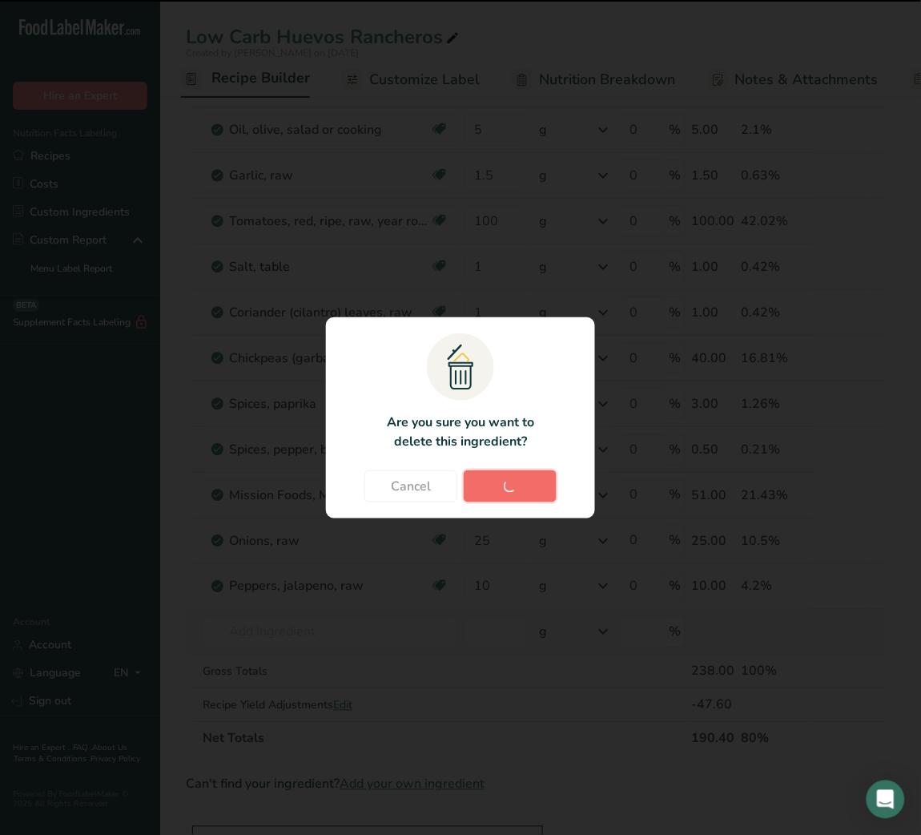
type input "10"
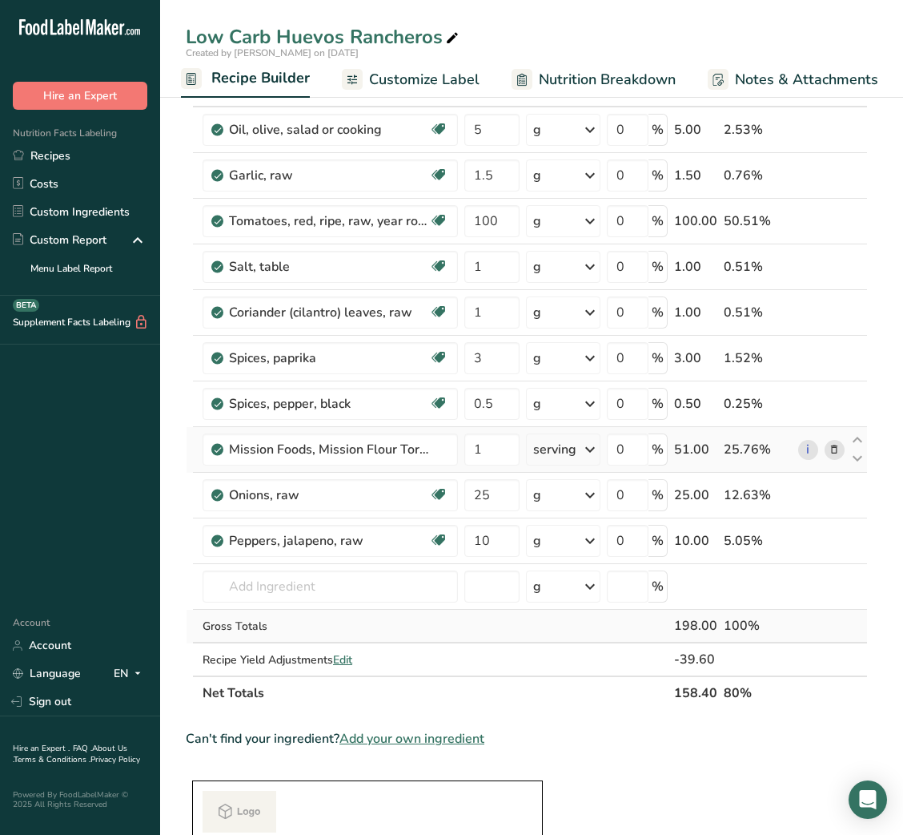
click at [826, 447] on span at bounding box center [834, 449] width 19 height 19
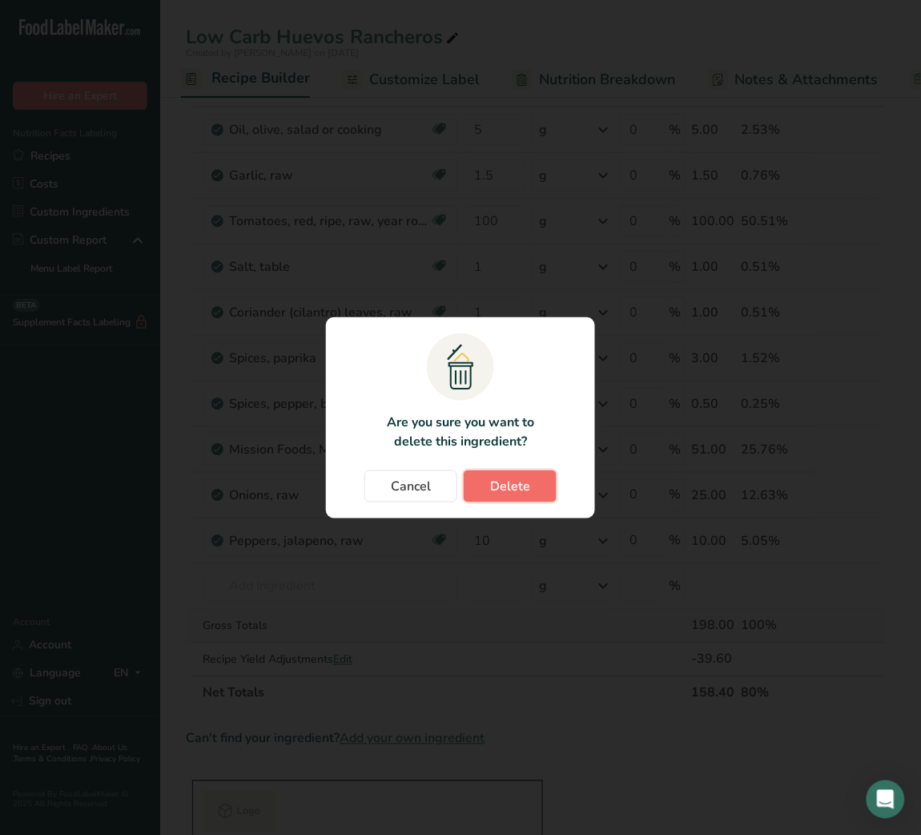
click at [546, 482] on button "Delete" at bounding box center [510, 486] width 93 height 32
type input "25"
type input "10"
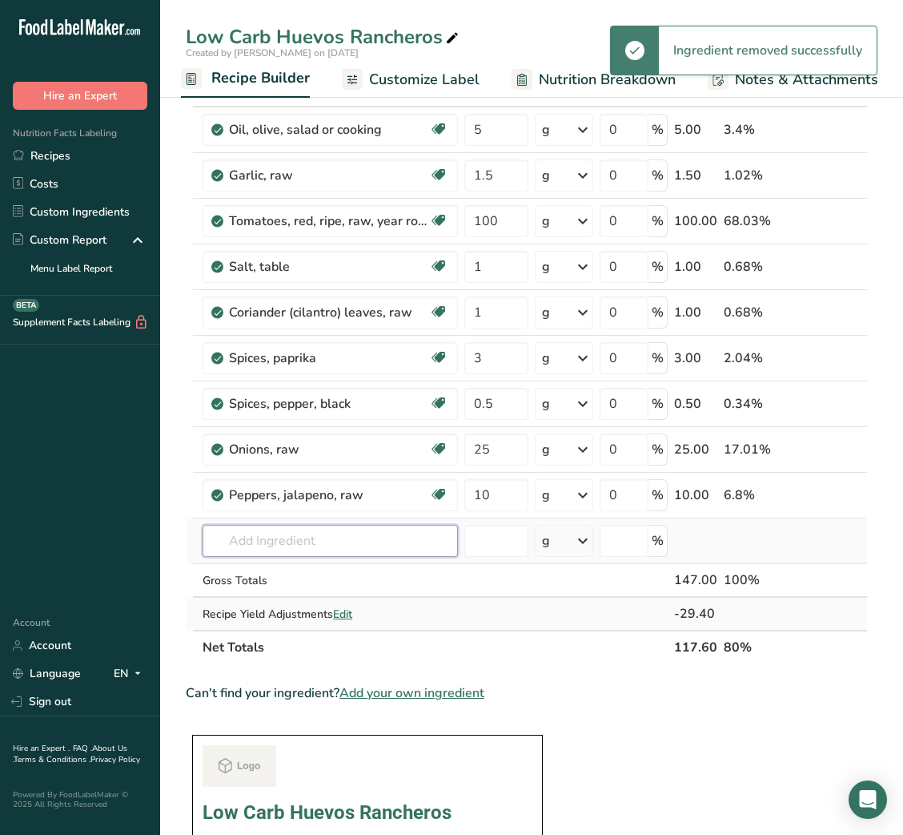
click at [340, 532] on input "text" at bounding box center [331, 541] width 256 height 32
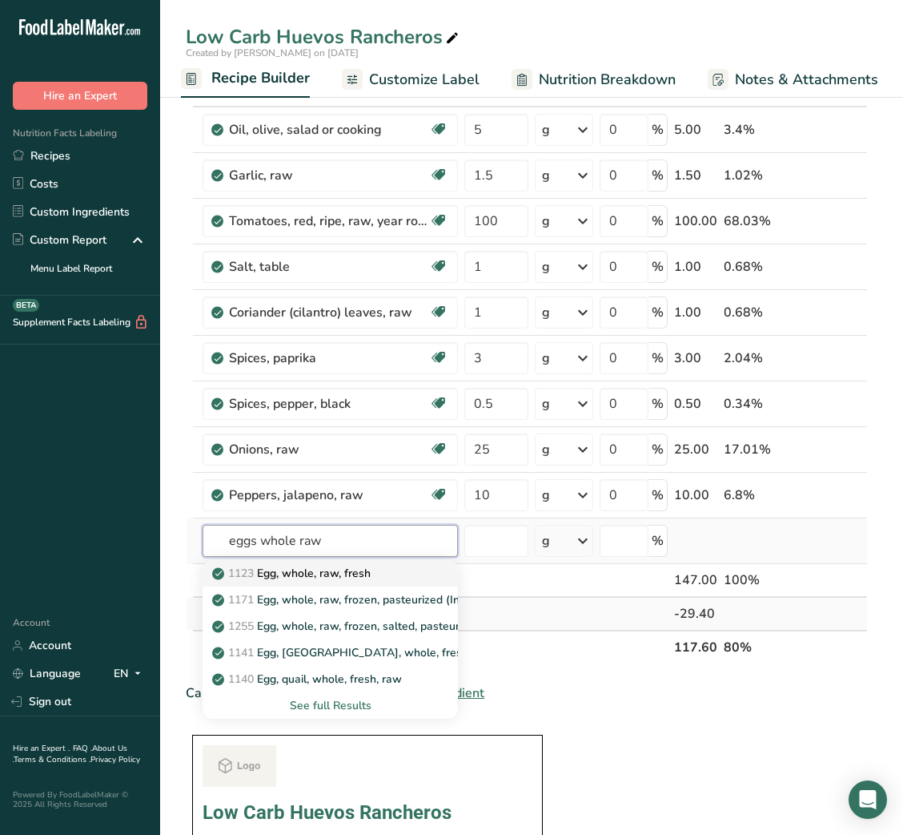
type input "eggs whole raw"
click at [337, 574] on p "1123 Egg, whole, raw, fresh" at bounding box center [292, 573] width 155 height 17
type input "Egg, whole, raw, fresh"
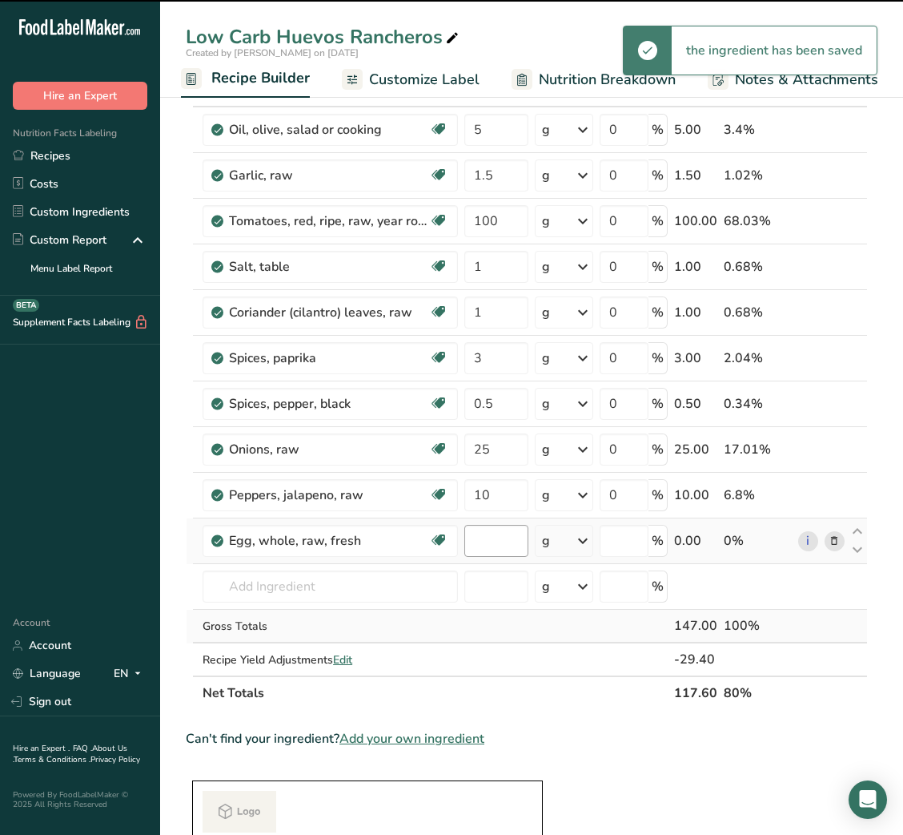
type input "0"
click at [488, 541] on input "0" at bounding box center [496, 541] width 63 height 32
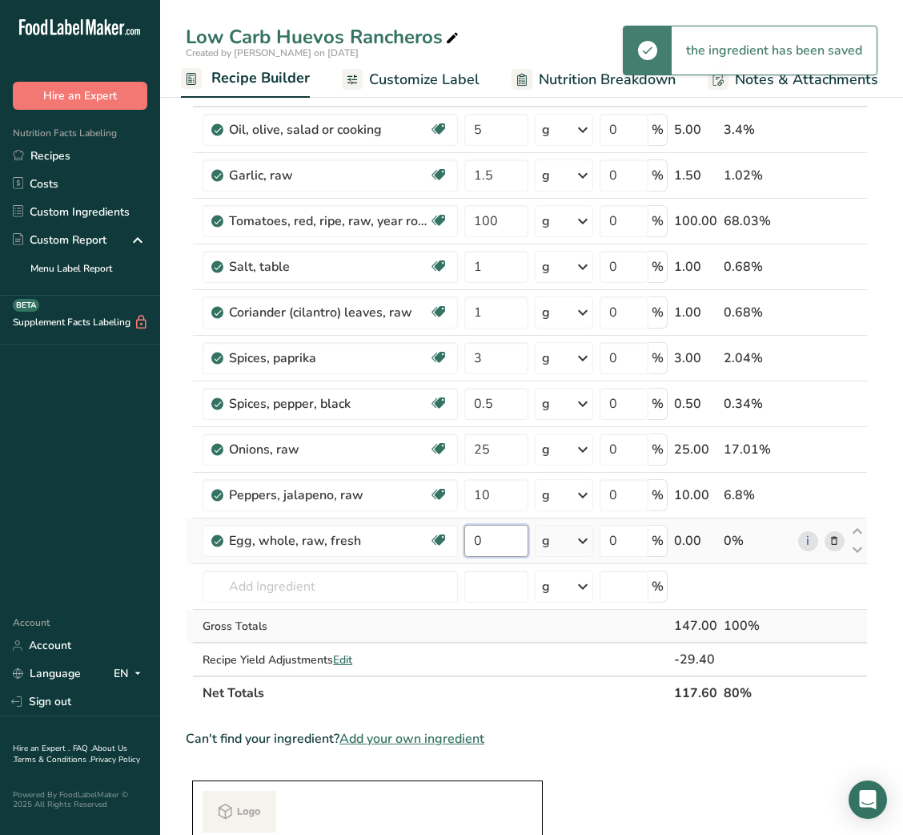
click at [488, 541] on input "0" at bounding box center [496, 541] width 63 height 32
type input "2"
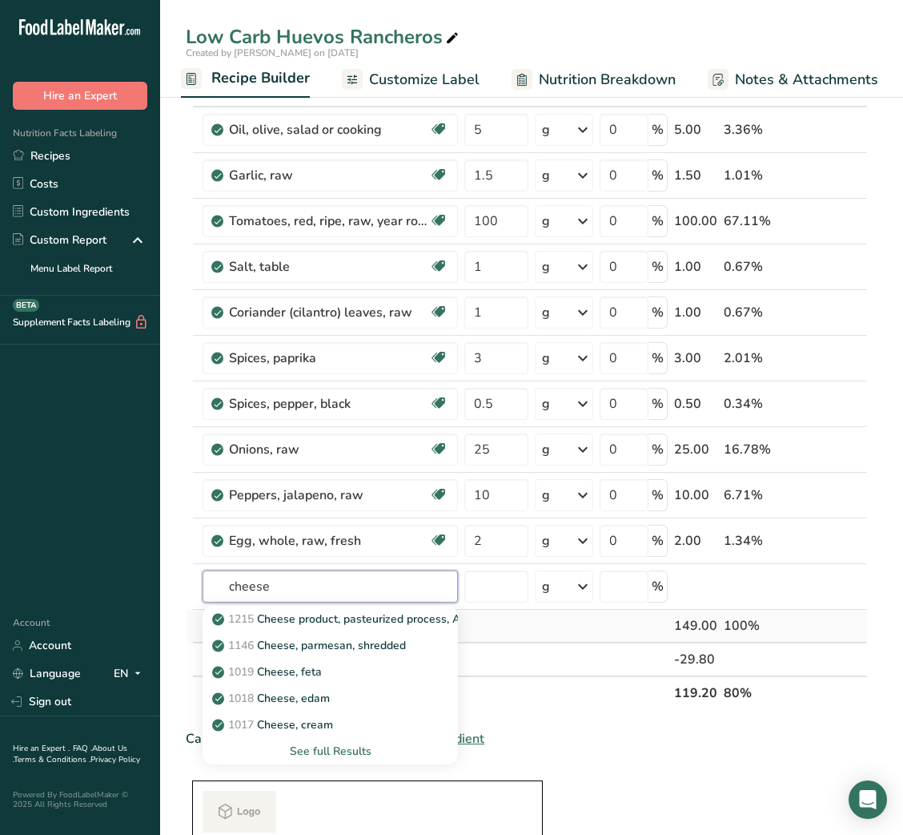
type input "cheese"
click at [343, 666] on div "1019 Cheese, feta" at bounding box center [317, 671] width 204 height 17
type input "Cheese, feta"
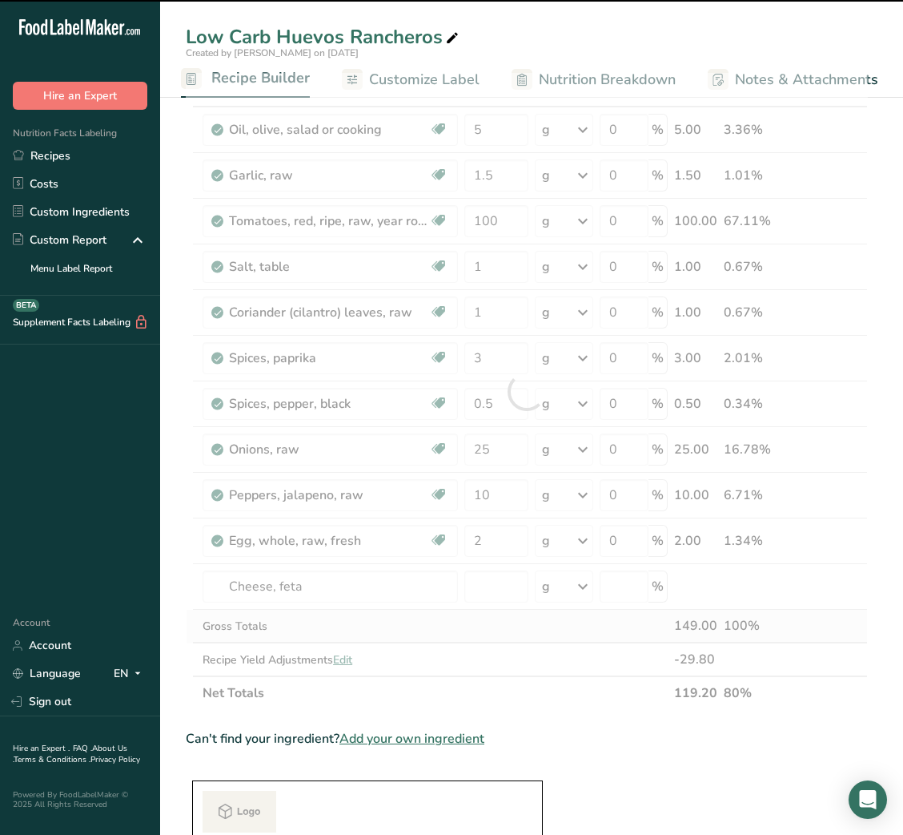
type input "0"
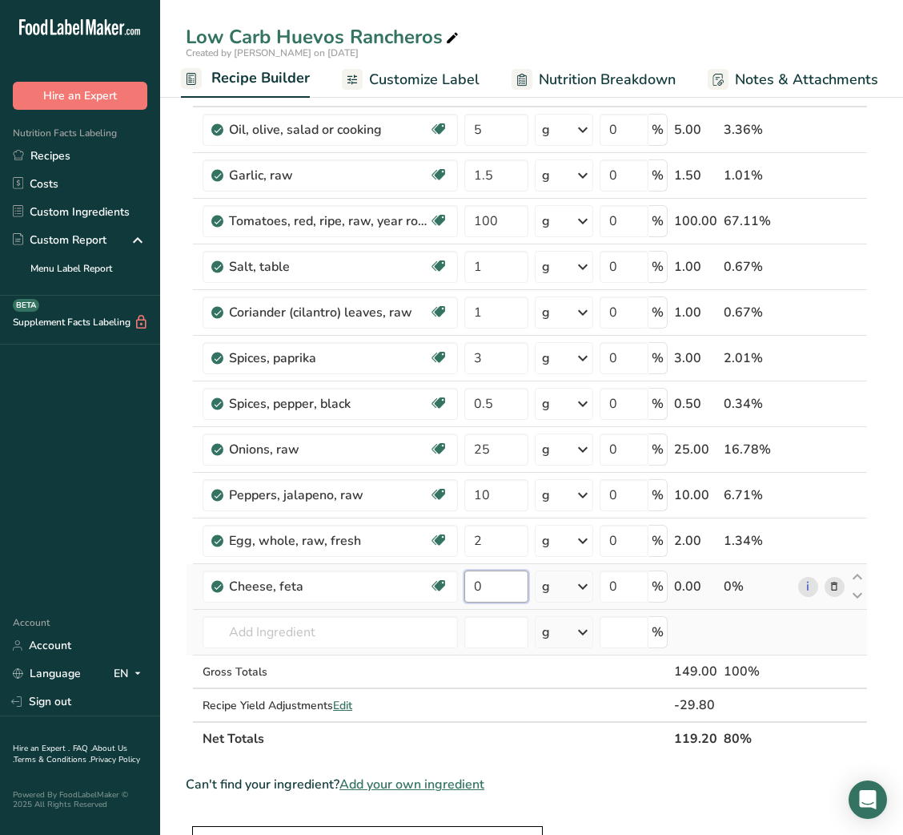
click at [469, 588] on input "0" at bounding box center [496, 586] width 63 height 32
type input "15"
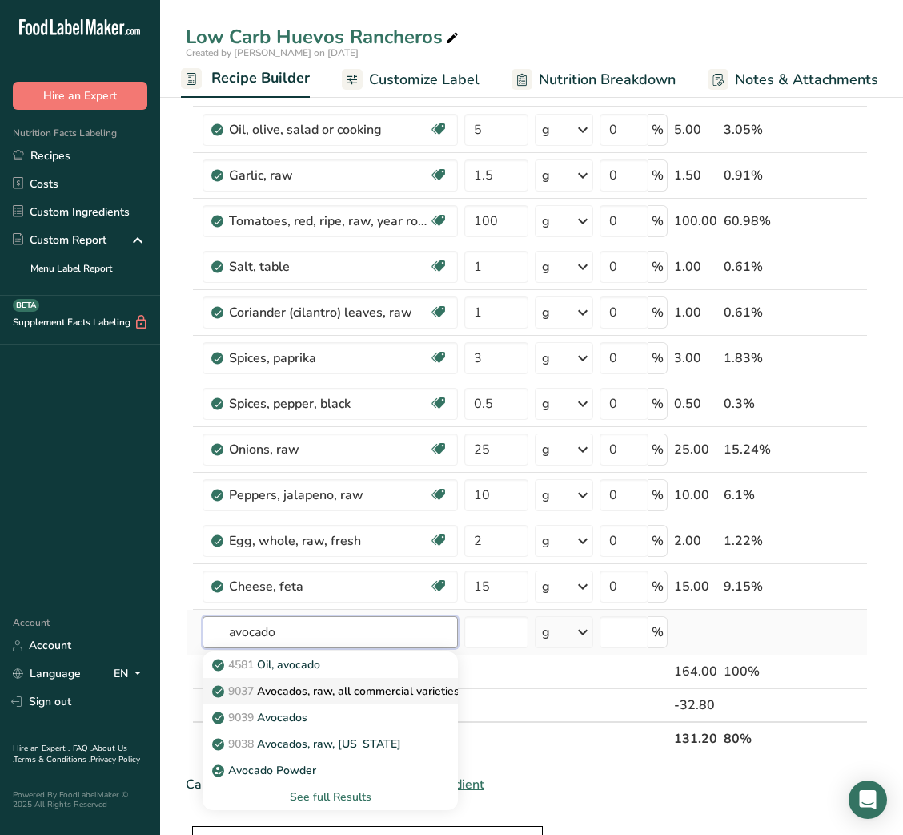
type input "avocado"
click at [321, 697] on p "9037 Avocados, raw, all commercial varieties" at bounding box center [337, 690] width 244 height 17
type input "Avocados, raw, all commercial varieties"
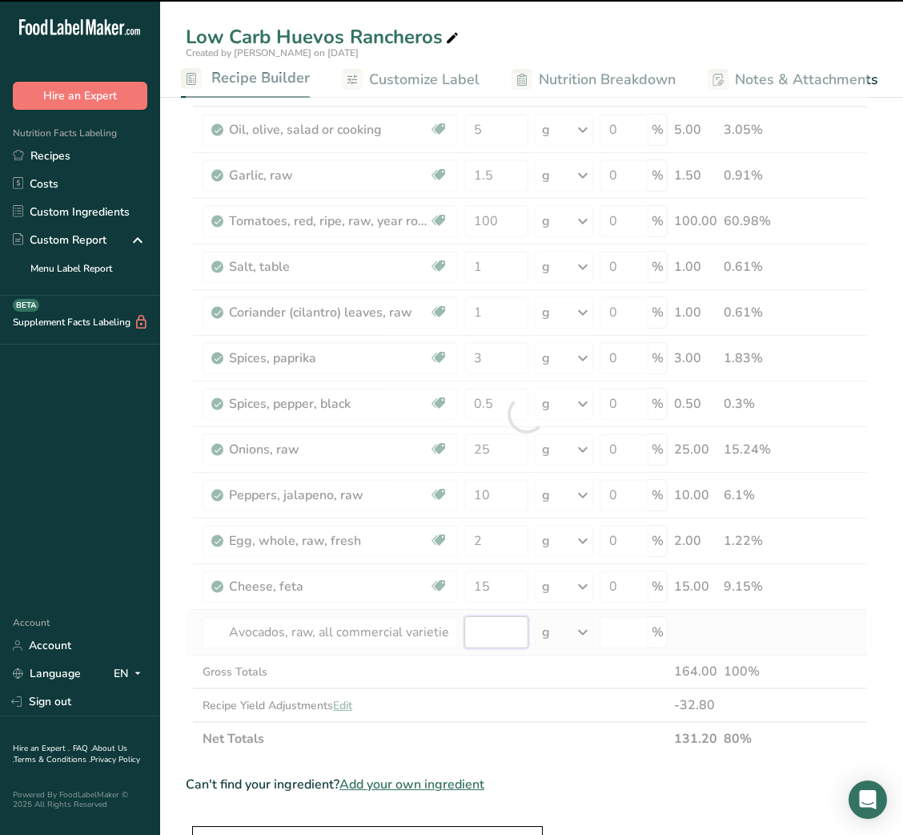
type input "0"
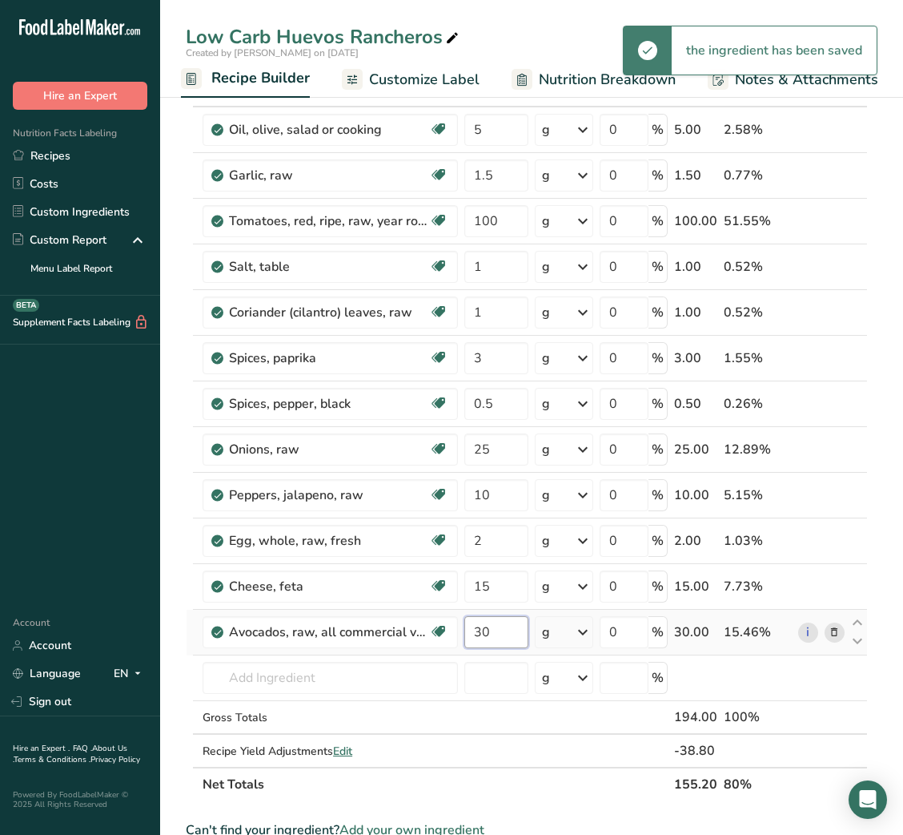
type input "30"
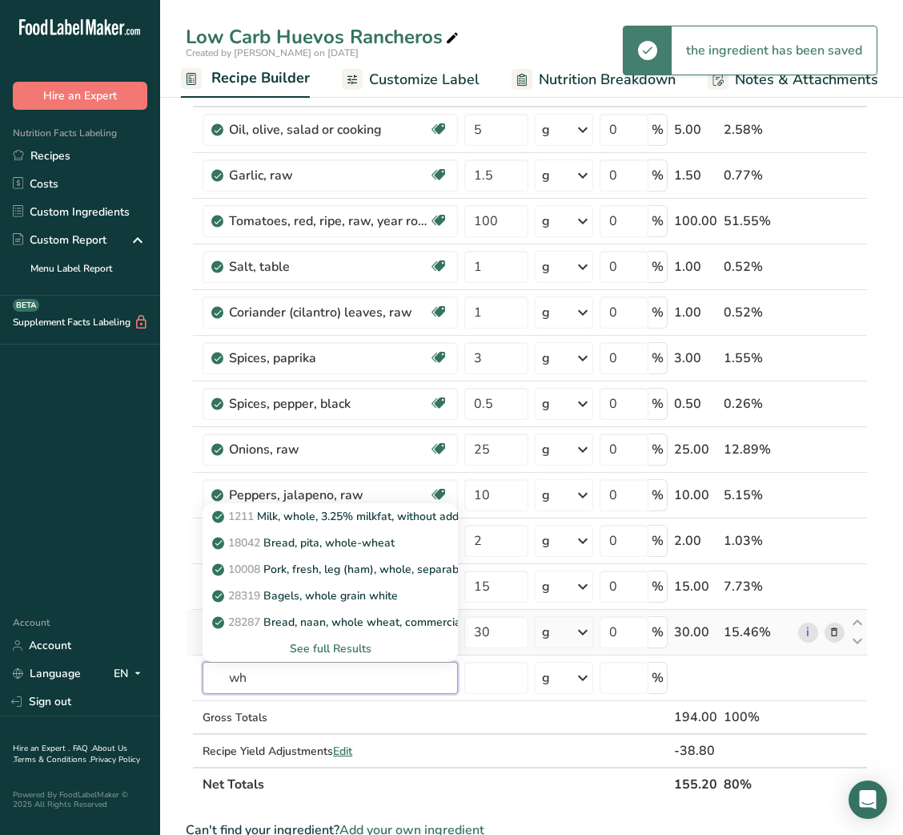
type input "w"
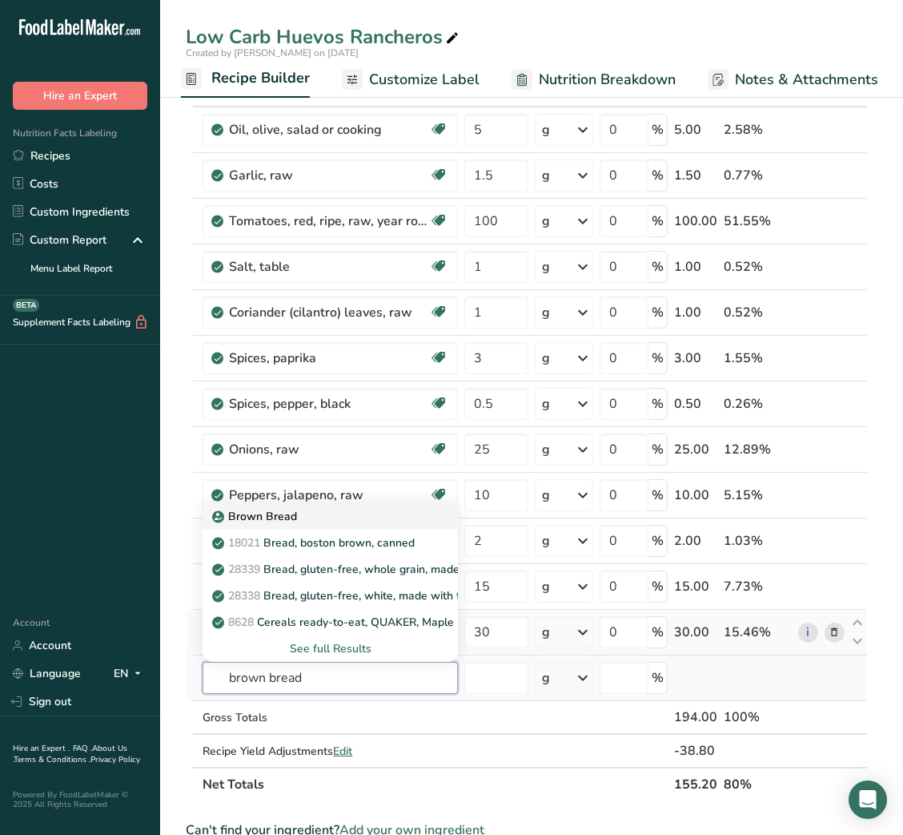
type input "brown bread"
click at [319, 522] on div "Brown Bread" at bounding box center [317, 516] width 204 height 17
type input "Brown Bread"
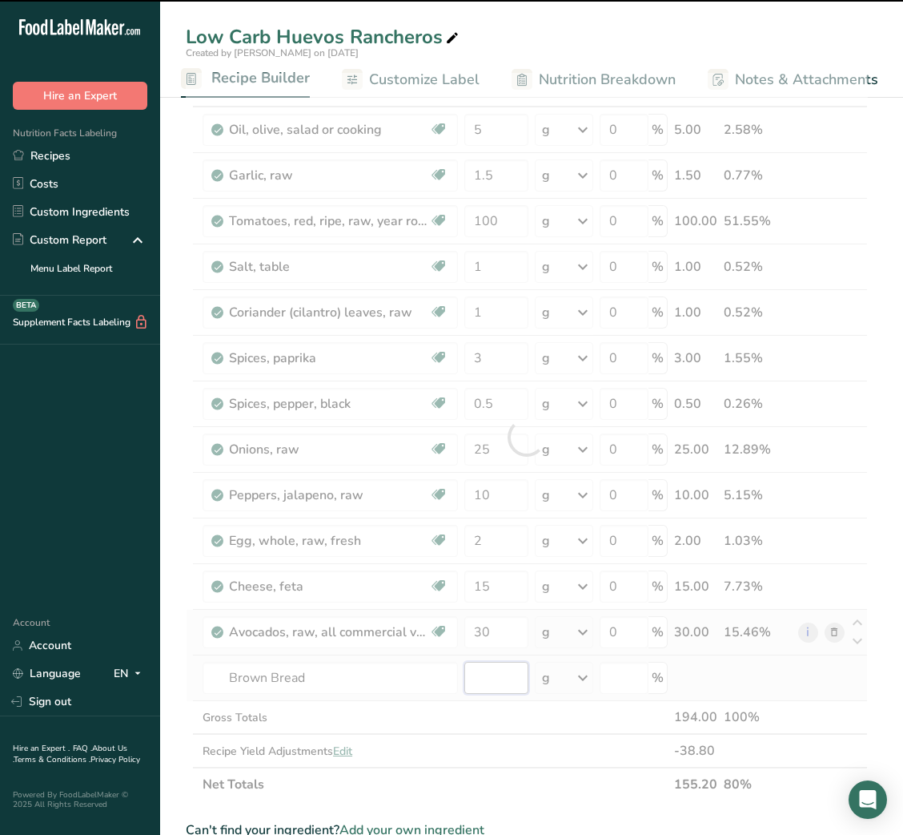
type input "0"
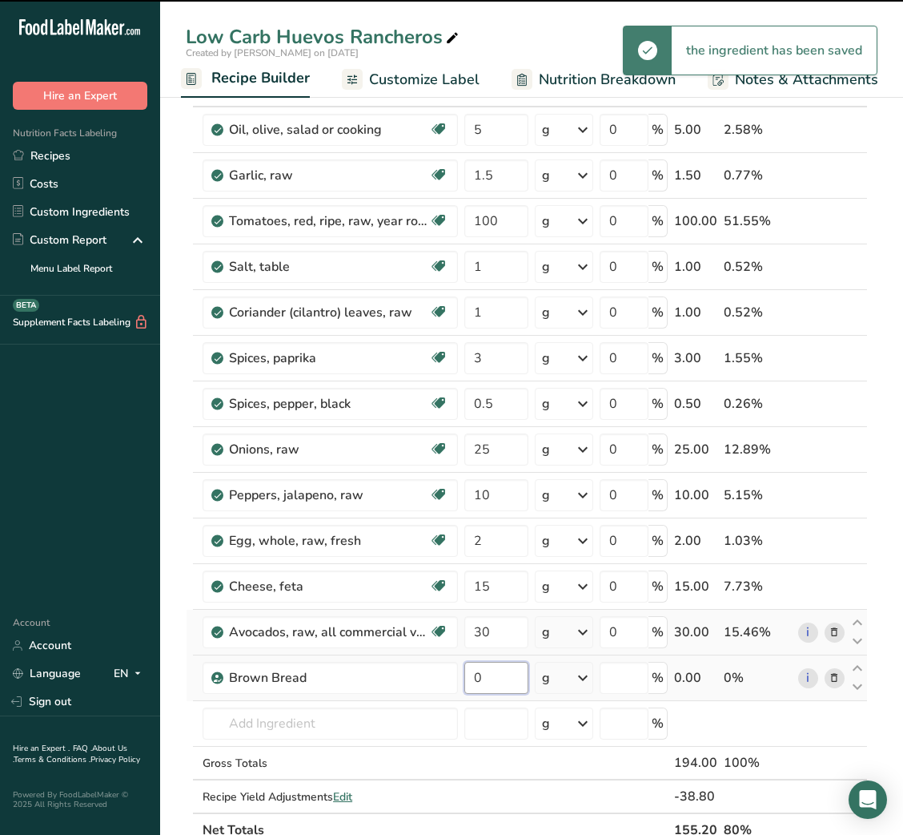
type input "0"
type input "25"
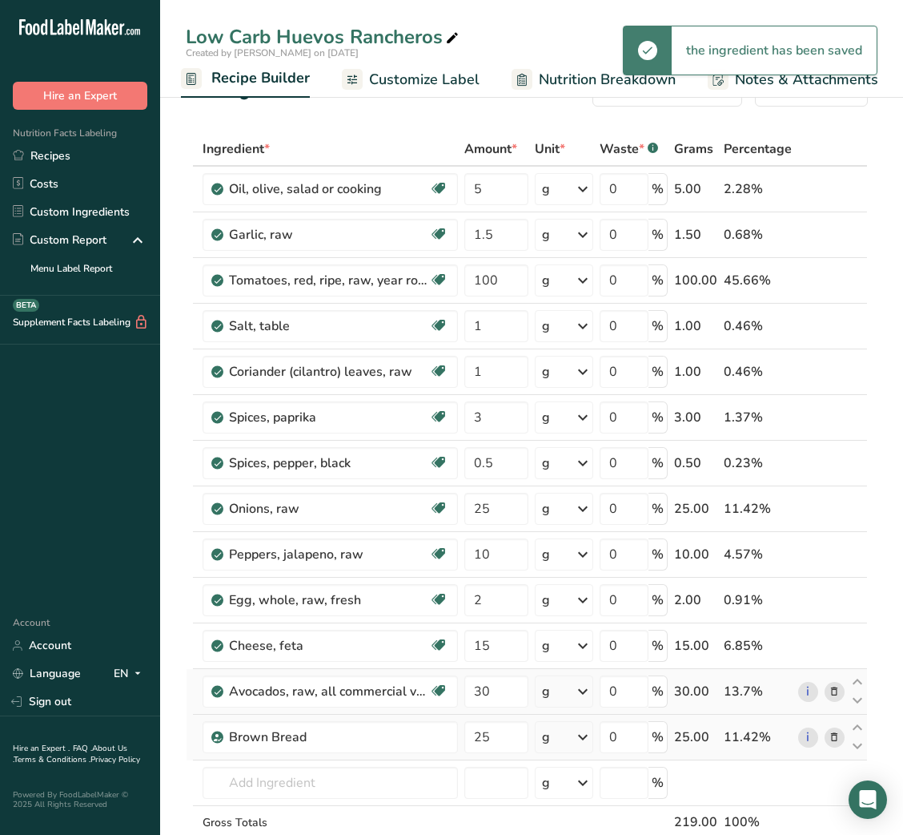
scroll to position [0, 0]
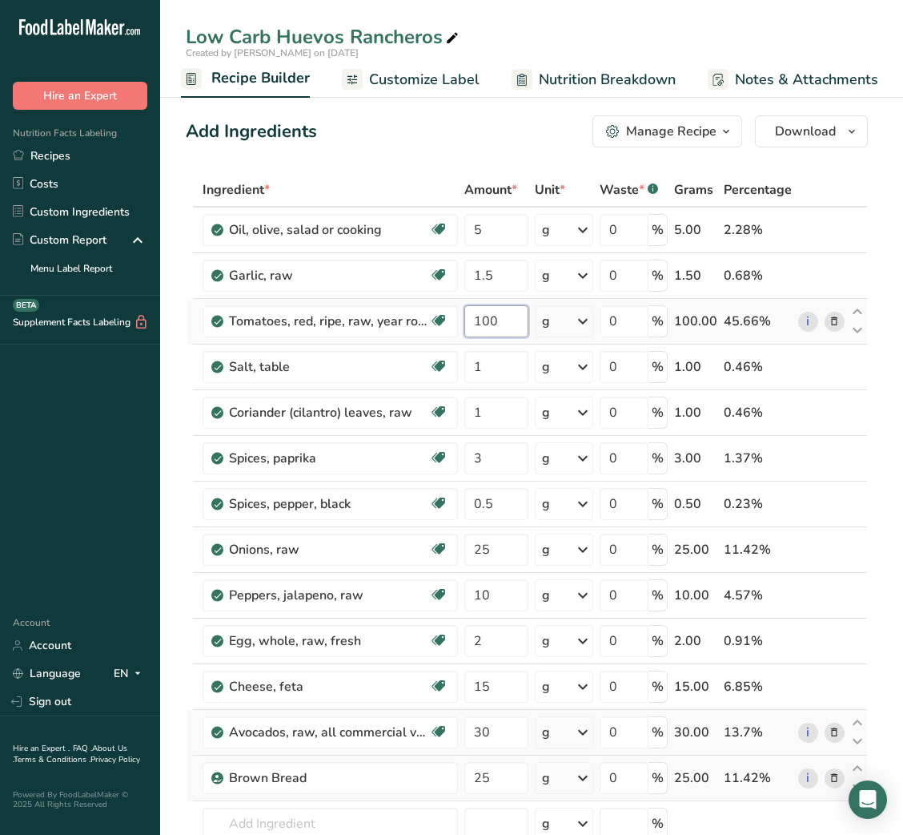
click at [491, 324] on input "100" at bounding box center [496, 321] width 63 height 32
type input "120"
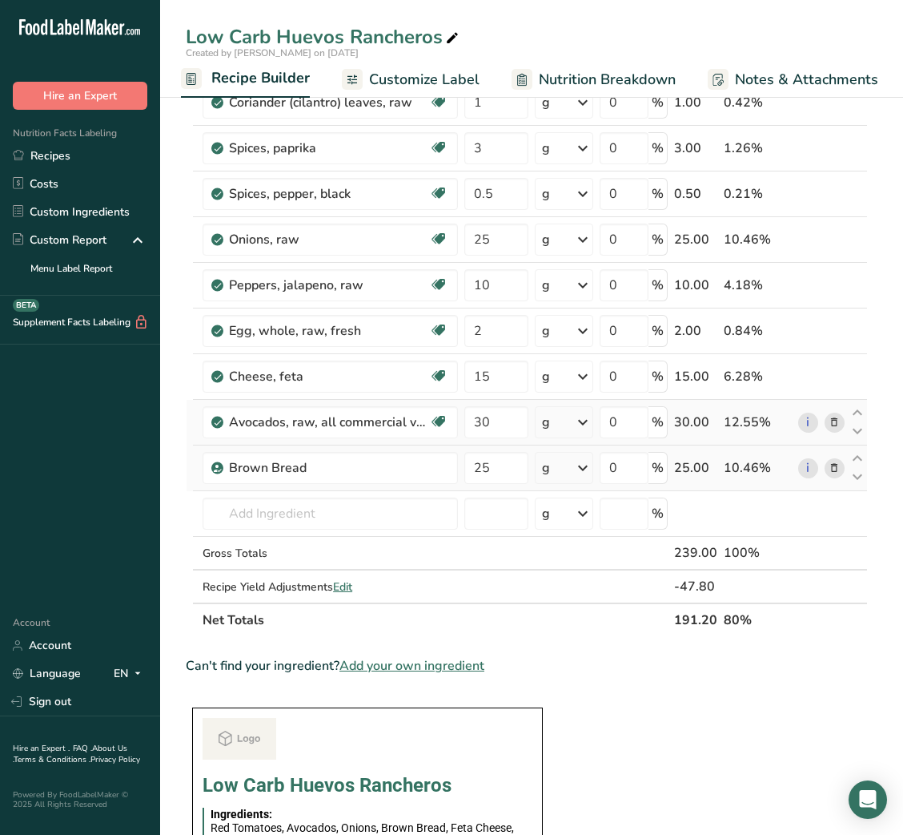
scroll to position [307, 0]
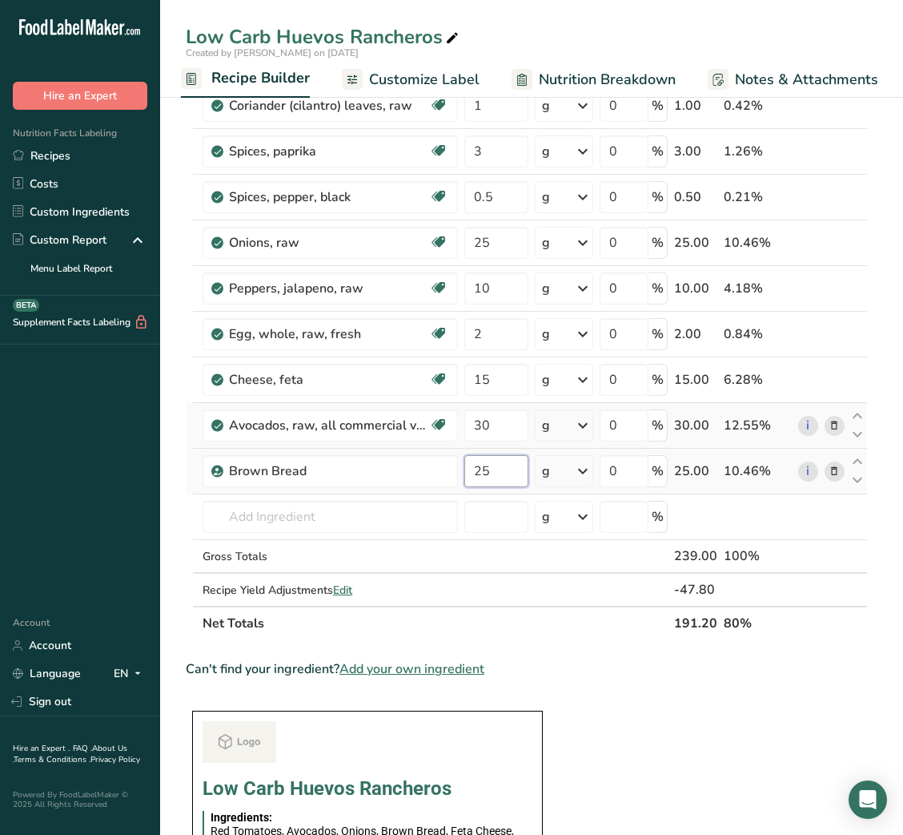
click at [475, 473] on input "25" at bounding box center [496, 471] width 63 height 32
type input "30"
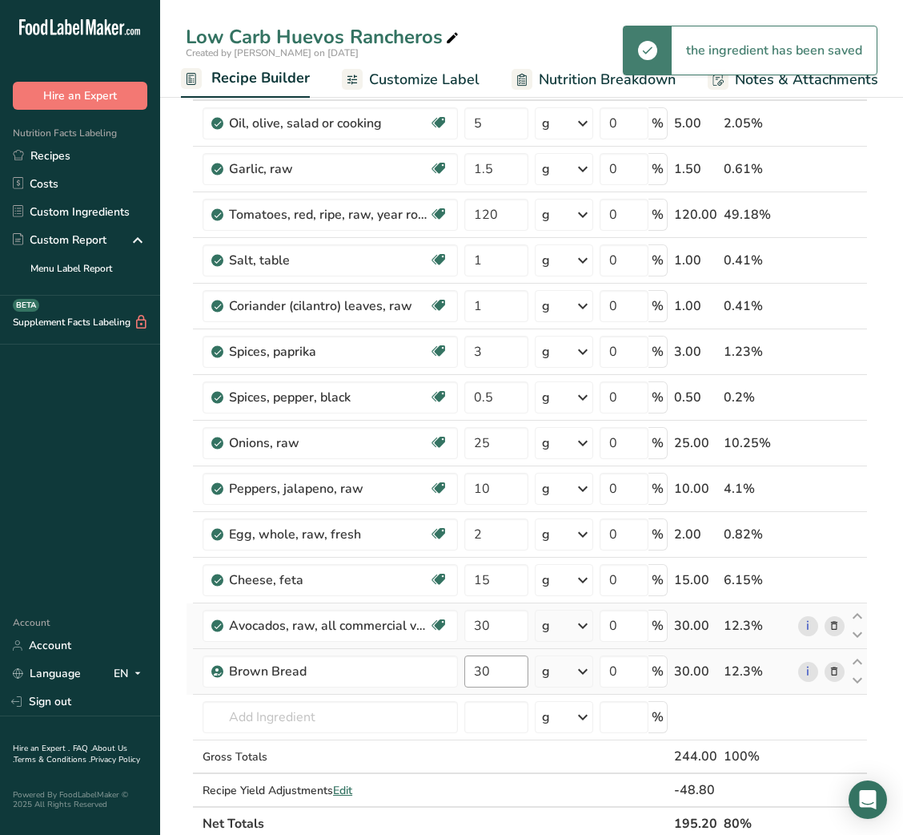
scroll to position [0, 0]
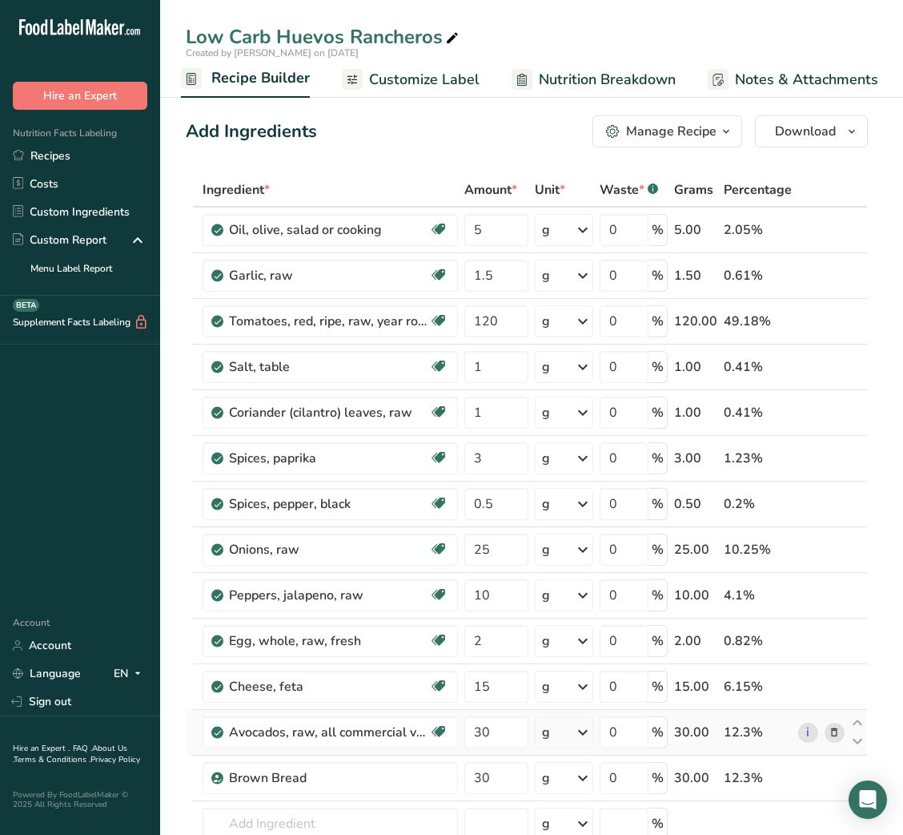
click at [473, 77] on span "Customize Label" at bounding box center [424, 80] width 111 height 22
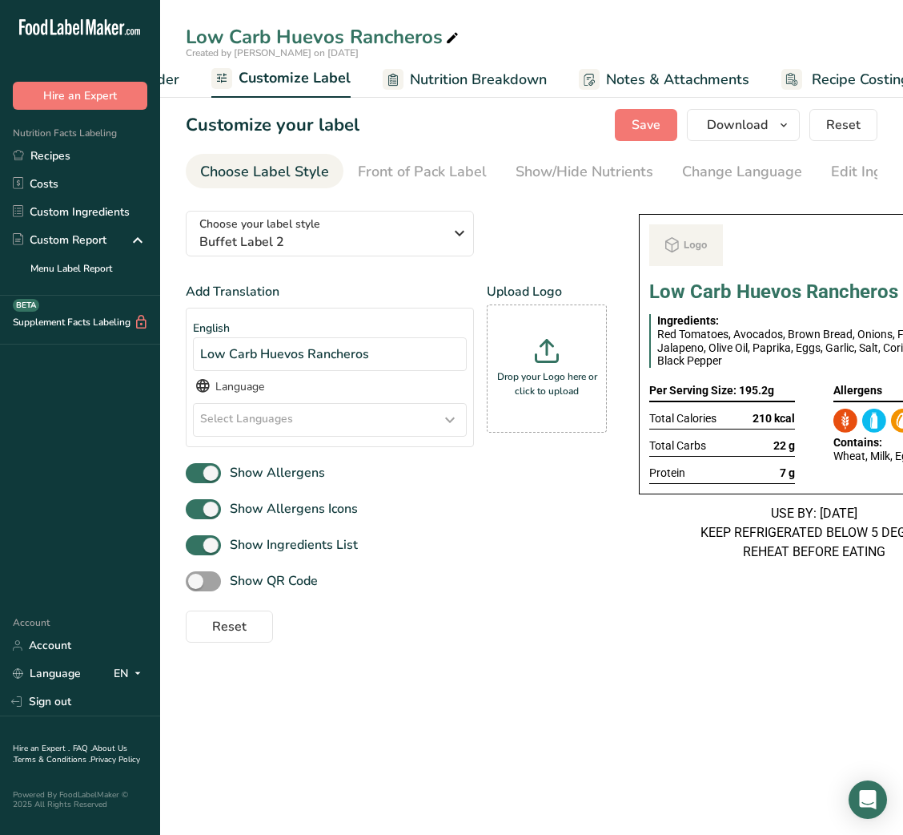
scroll to position [0, 312]
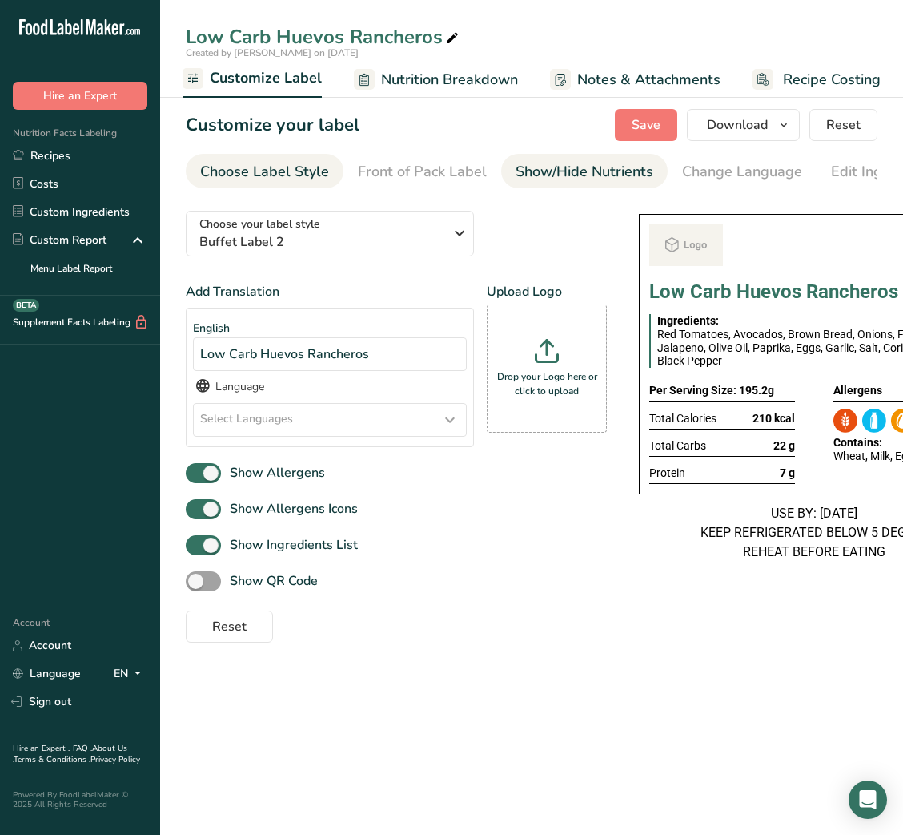
click at [541, 165] on div "Show/Hide Nutrients" at bounding box center [585, 172] width 138 height 22
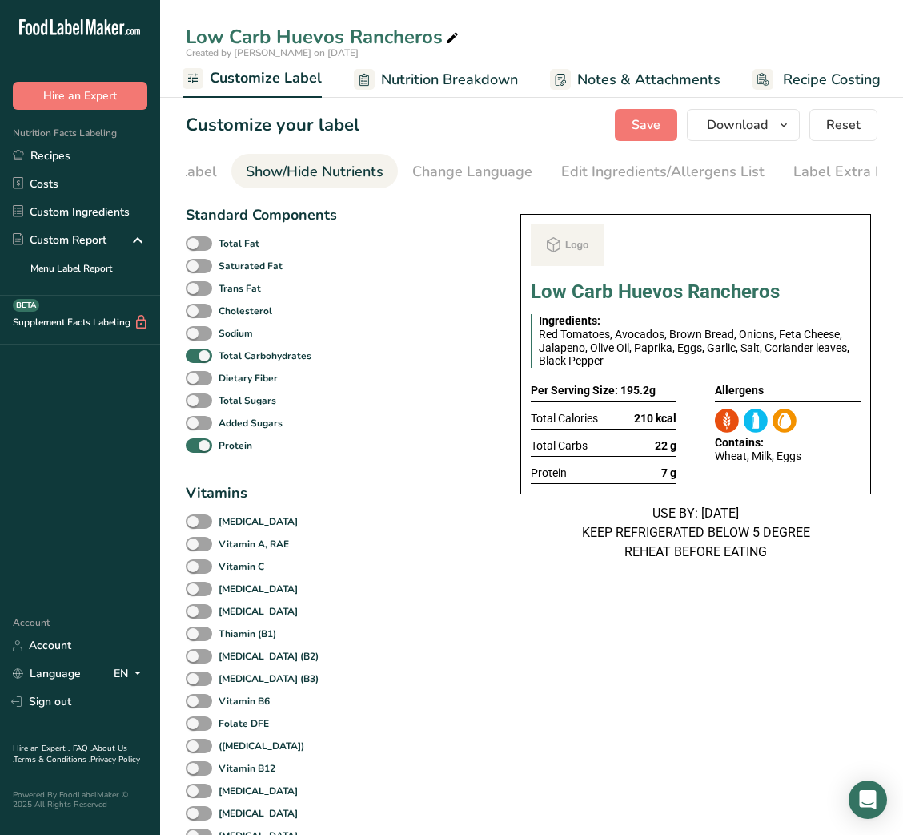
scroll to position [0, 292]
click at [838, 184] on link "Label Extra Info" at bounding box center [824, 172] width 107 height 36
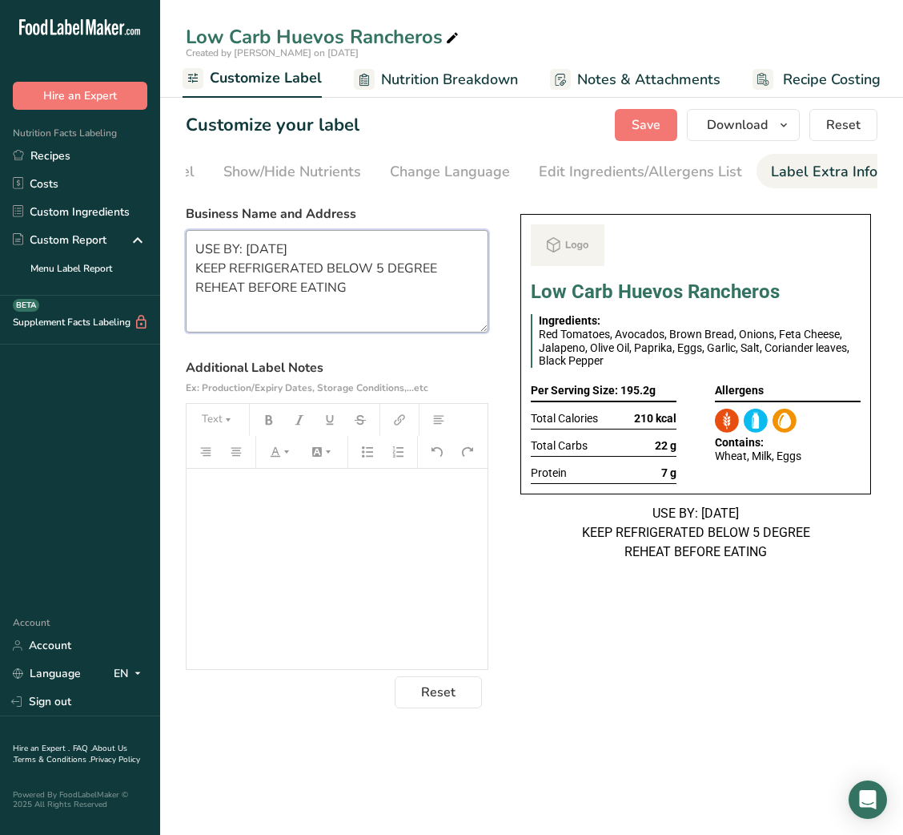
click at [313, 279] on textarea "USE BY: [DATE] KEEP REFRIGERATED BELOW 5 DEGREE REHEAT BEFORE EATING" at bounding box center [337, 281] width 303 height 103
paste textarea "[DATE] KEEP REFRIGERATED BELOW 5 DEGREE REHEAT BEFORE EATING DINNER"
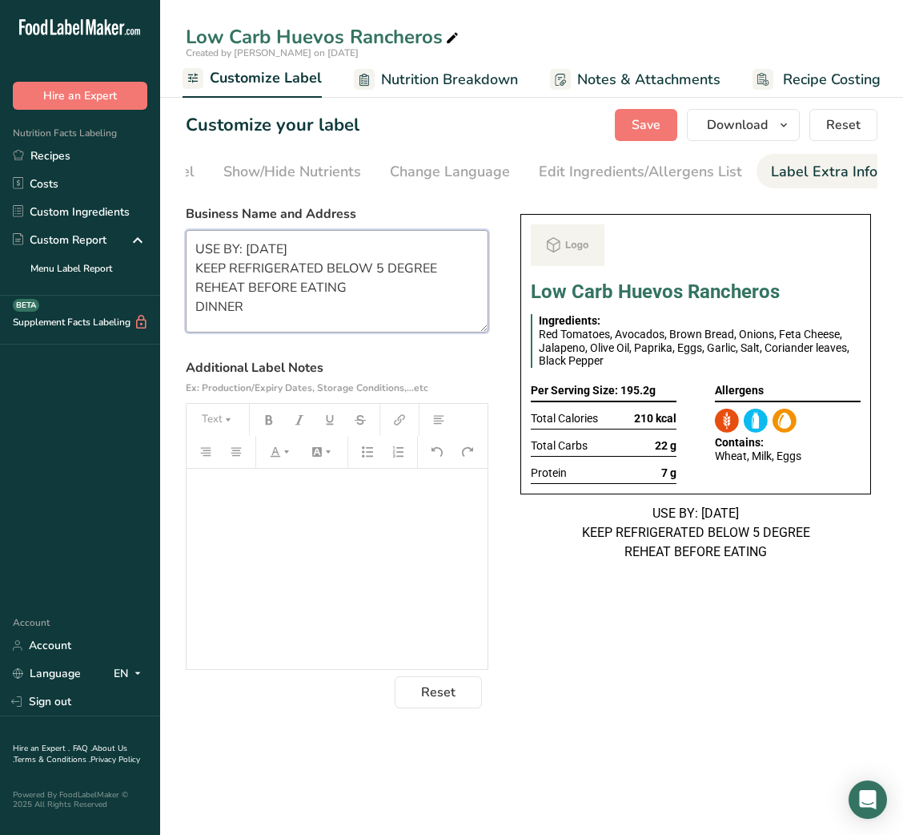
click at [228, 310] on textarea "USE BY: [DATE] KEEP REFRIGERATED BELOW 5 DEGREE REHEAT BEFORE EATING DINNER" at bounding box center [337, 281] width 303 height 103
click at [638, 134] on span "Save" at bounding box center [646, 124] width 29 height 19
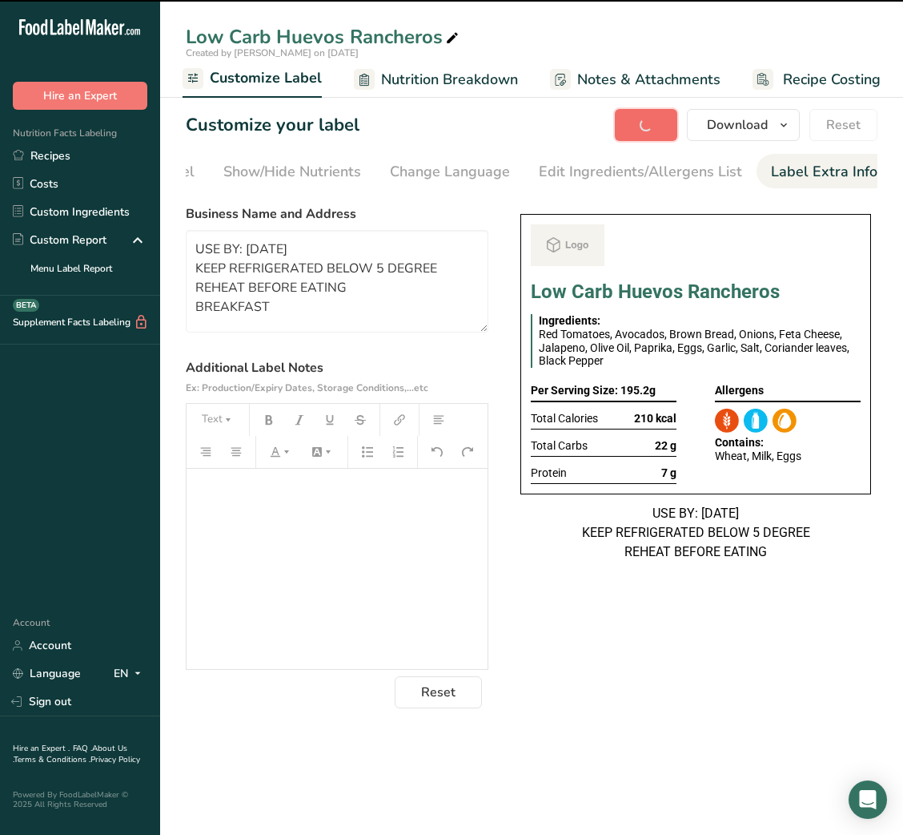
type textarea "USE BY: [DATE] KEEP REFRIGERATED BELOW 5 DEGREE REHEAT BEFORE EATING BREAKFAST"
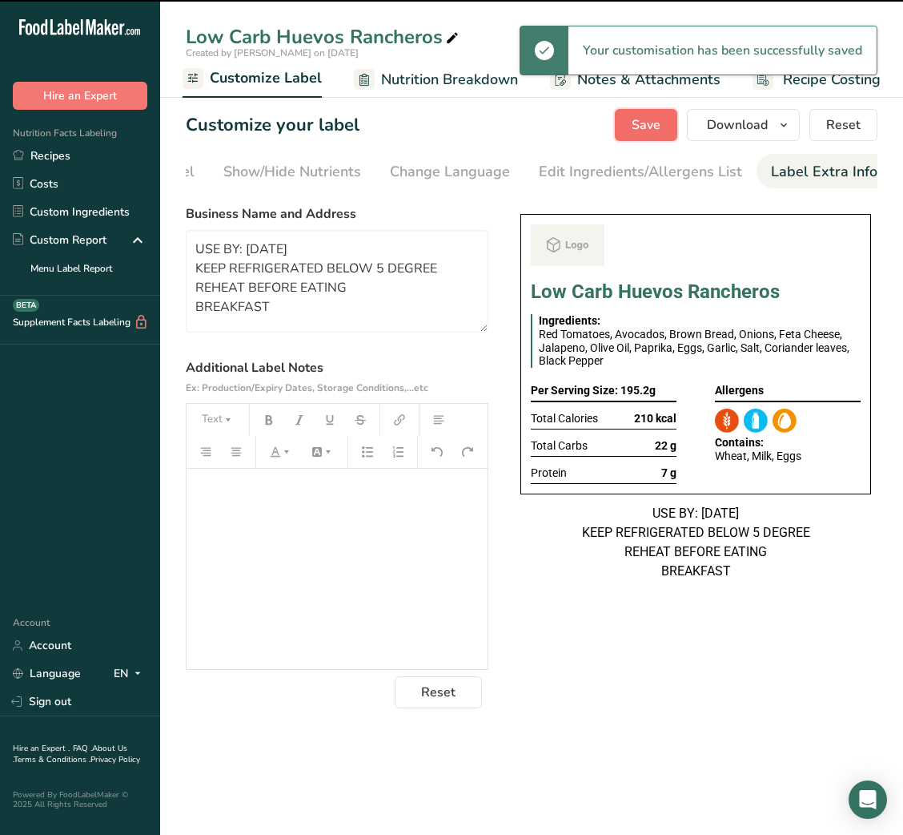
scroll to position [0, 0]
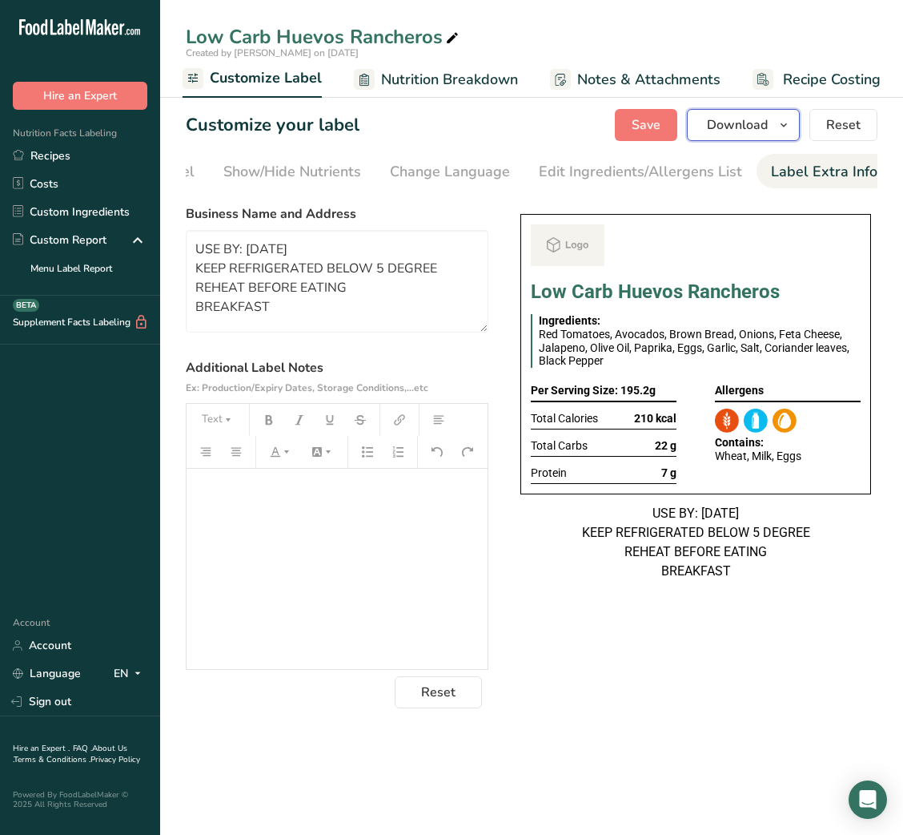
click at [779, 133] on icon "button" at bounding box center [784, 125] width 13 height 20
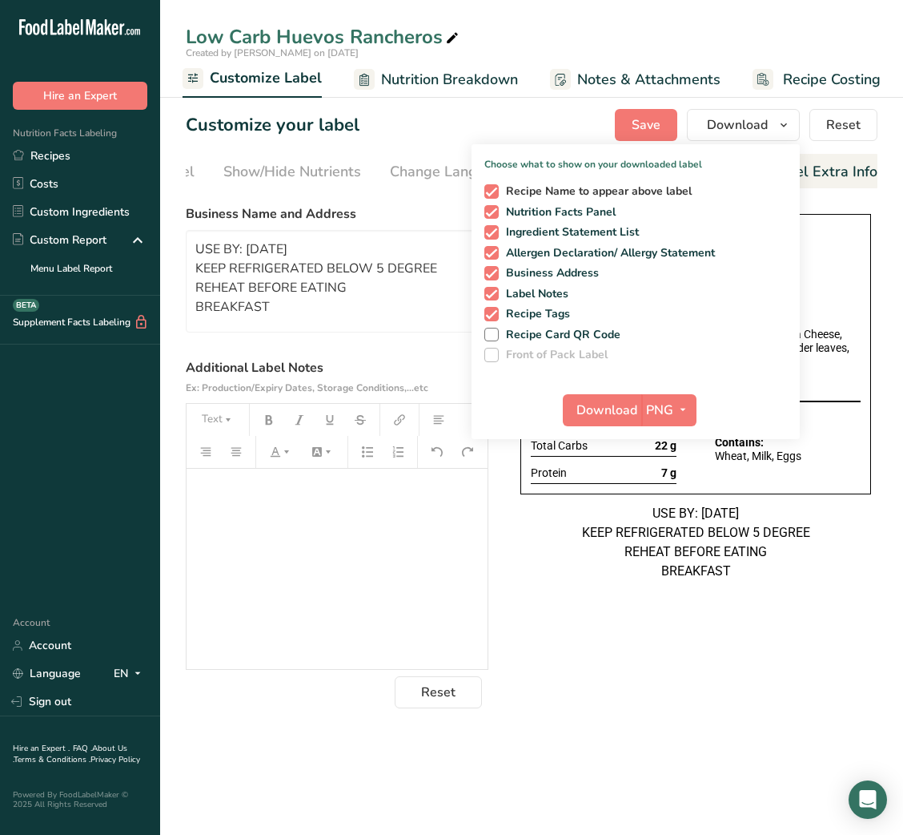
click at [530, 190] on span "Recipe Name to appear above label" at bounding box center [596, 191] width 194 height 14
click at [495, 190] on input "Recipe Name to appear above label" at bounding box center [490, 191] width 10 height 10
checkbox input "false"
click at [435, 202] on div "Choose your label style Buffet Label 2 USA (FDA) Standard FDA label Tabular FDA…" at bounding box center [337, 453] width 303 height 510
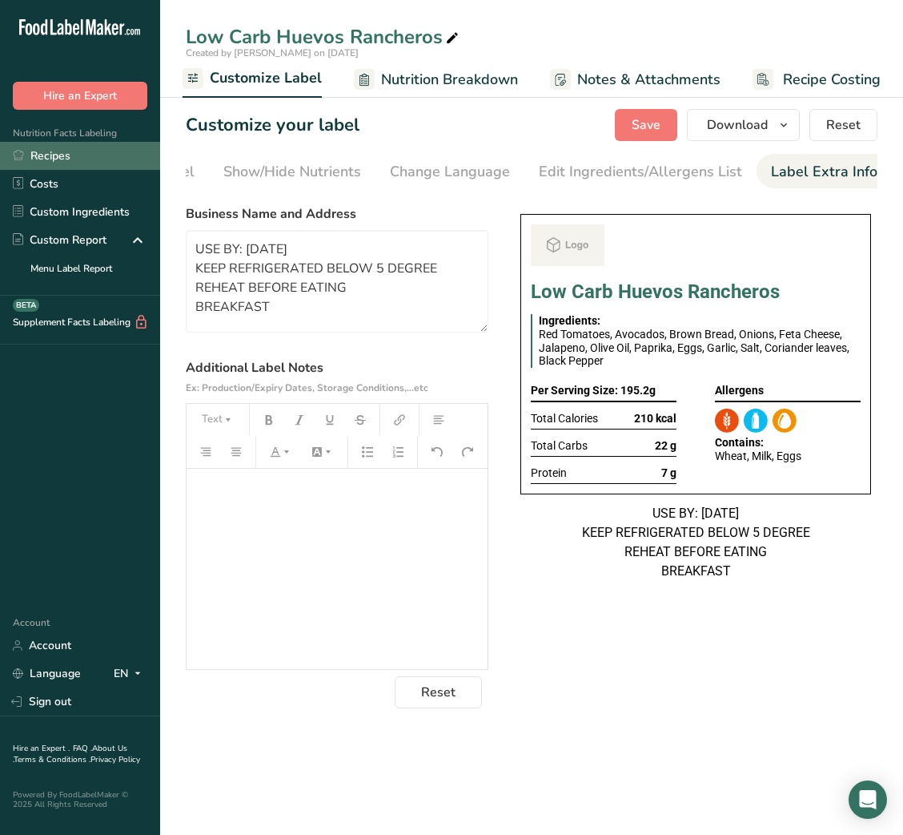
click at [99, 166] on link "Recipes" at bounding box center [80, 156] width 160 height 28
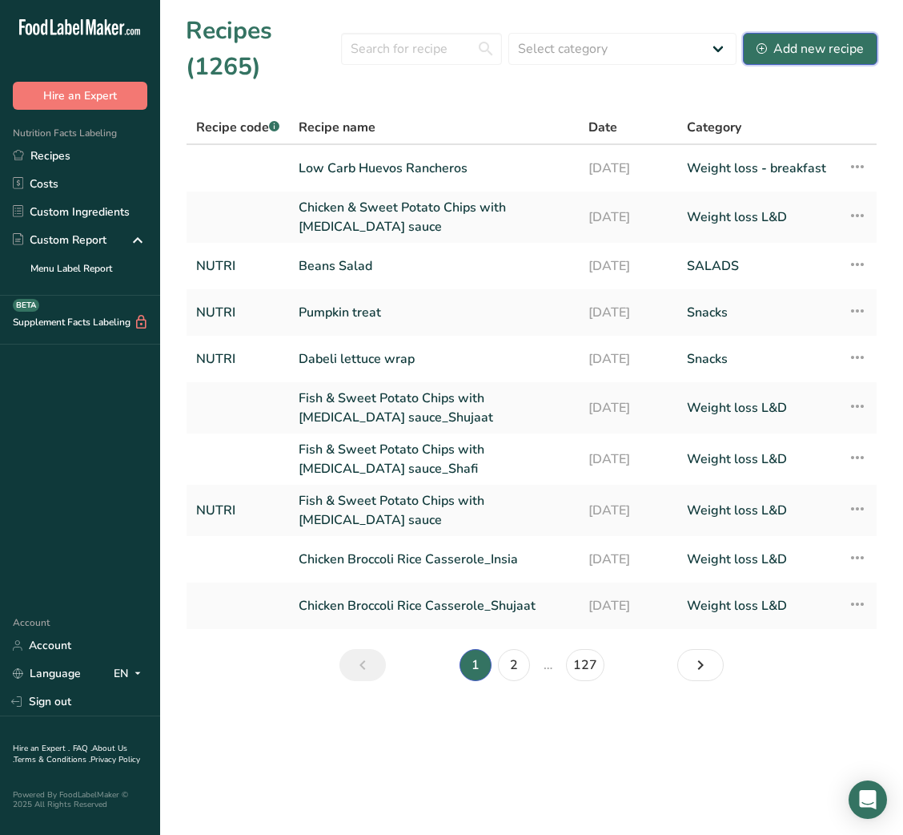
click at [782, 52] on div "Add new recipe" at bounding box center [810, 48] width 107 height 19
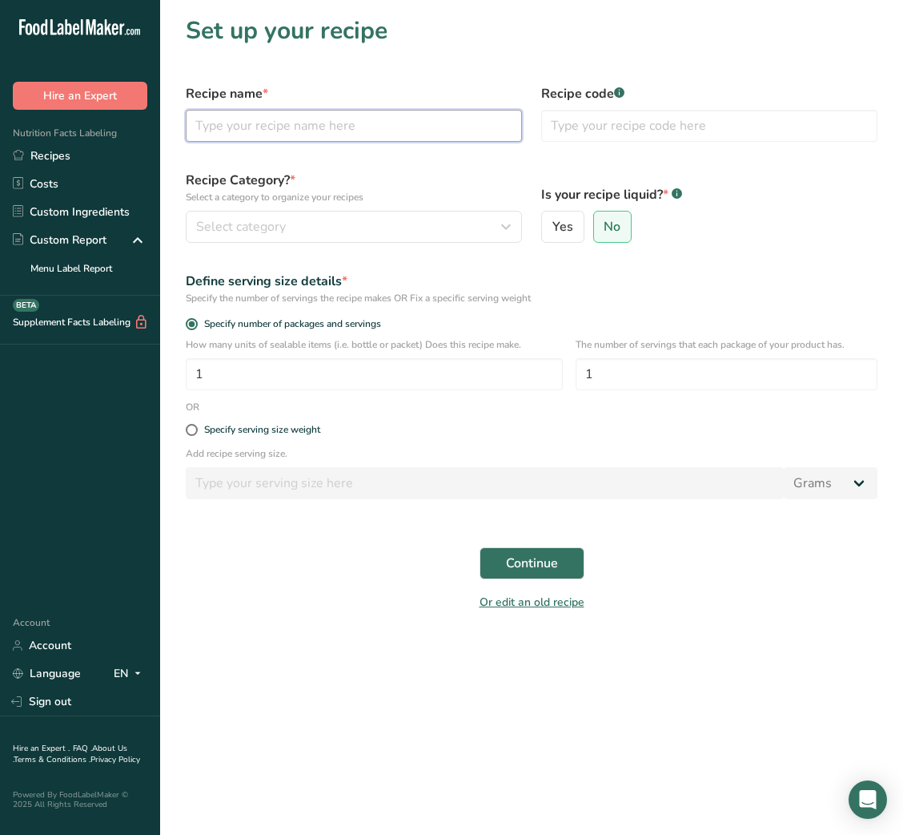
click at [401, 133] on input "text" at bounding box center [354, 126] width 336 height 32
click at [333, 114] on input "text" at bounding box center [354, 126] width 336 height 32
paste input "Grilled Shrimp with Salsa Macha & Charred Pineapple Salsa ,Vegetable Fried Rice"
click at [393, 128] on input "Grilled Shrimp with Salsa Macha & Charred Pineapple Salsa ,Vegetable Fried Rice" at bounding box center [354, 126] width 336 height 32
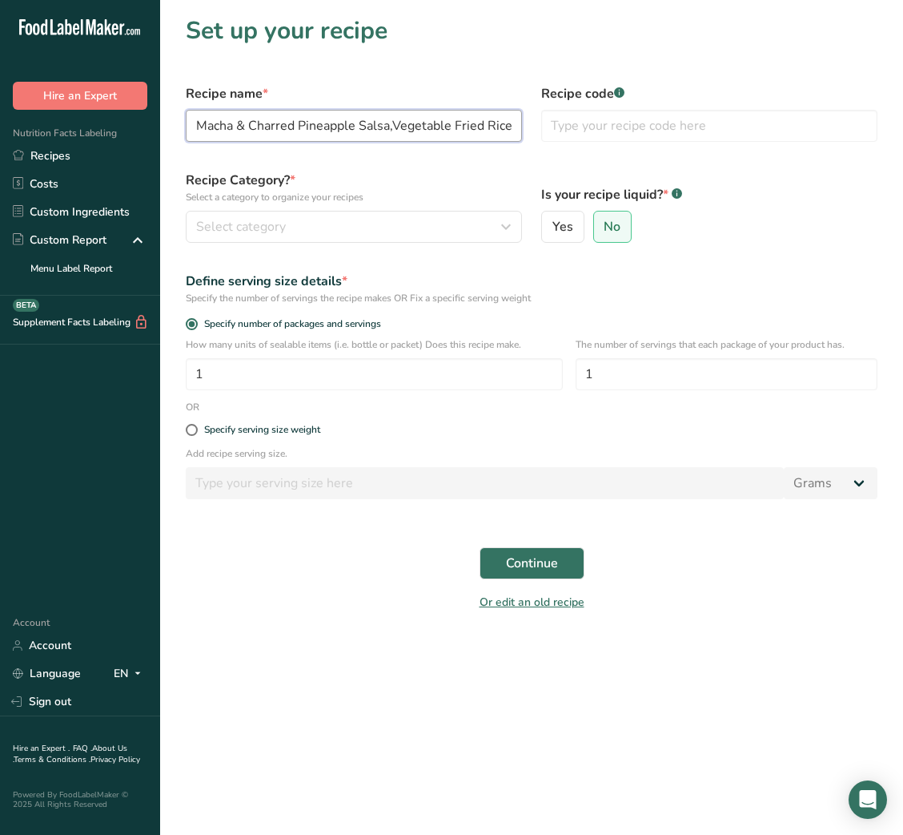
scroll to position [0, 147]
click at [429, 134] on input "Grilled Shrimp with Salsa Macha & Charred Pineapple Salsa, Vegetable Fried Rice" at bounding box center [354, 126] width 336 height 32
type input "Grilled Shrimp with Salsa Macha & Charred Pineapple Salsa, Vegetable Fried Rice"
click at [477, 161] on div "Recipe Category? * Select a category to organize your recipes Select category S…" at bounding box center [354, 206] width 356 height 91
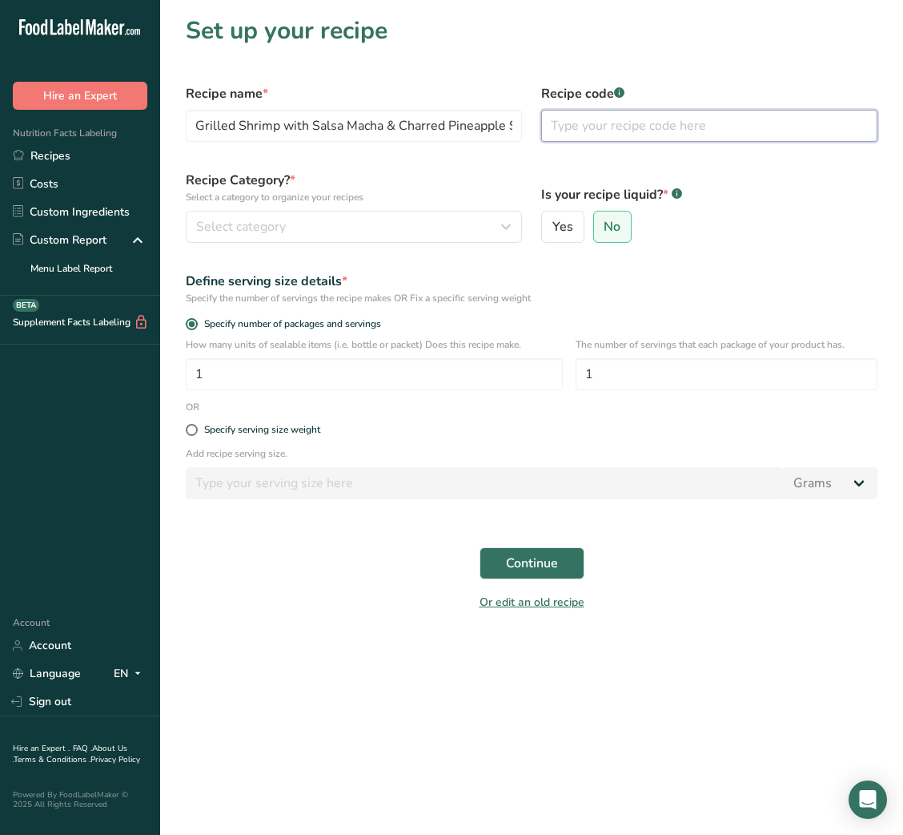
click at [590, 135] on input "text" at bounding box center [709, 126] width 336 height 32
type input "NUTRI"
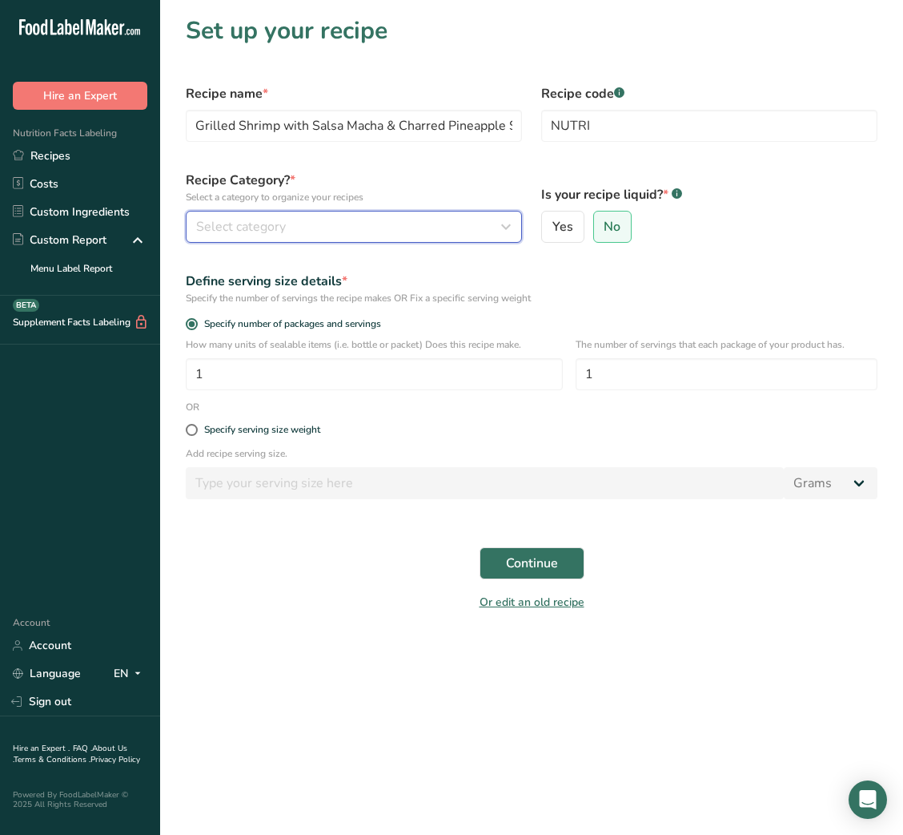
click at [488, 232] on div "Select category" at bounding box center [349, 226] width 306 height 19
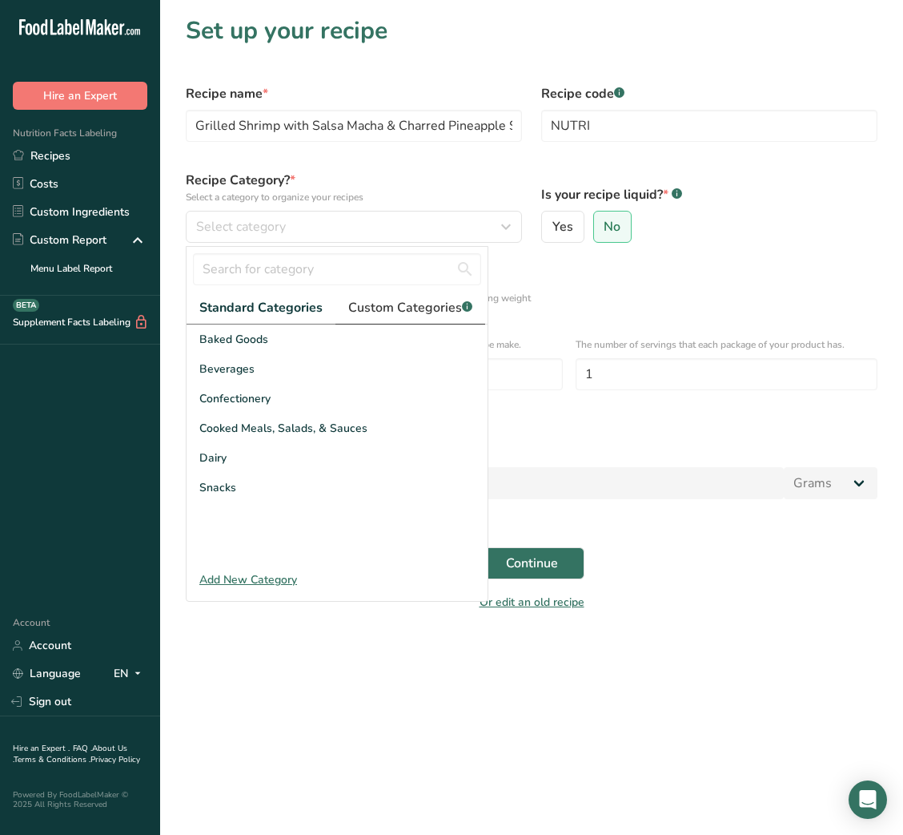
click at [409, 312] on span "Custom Categories .a-a{fill:#347362;}.b-a{fill:#fff;}" at bounding box center [410, 307] width 124 height 19
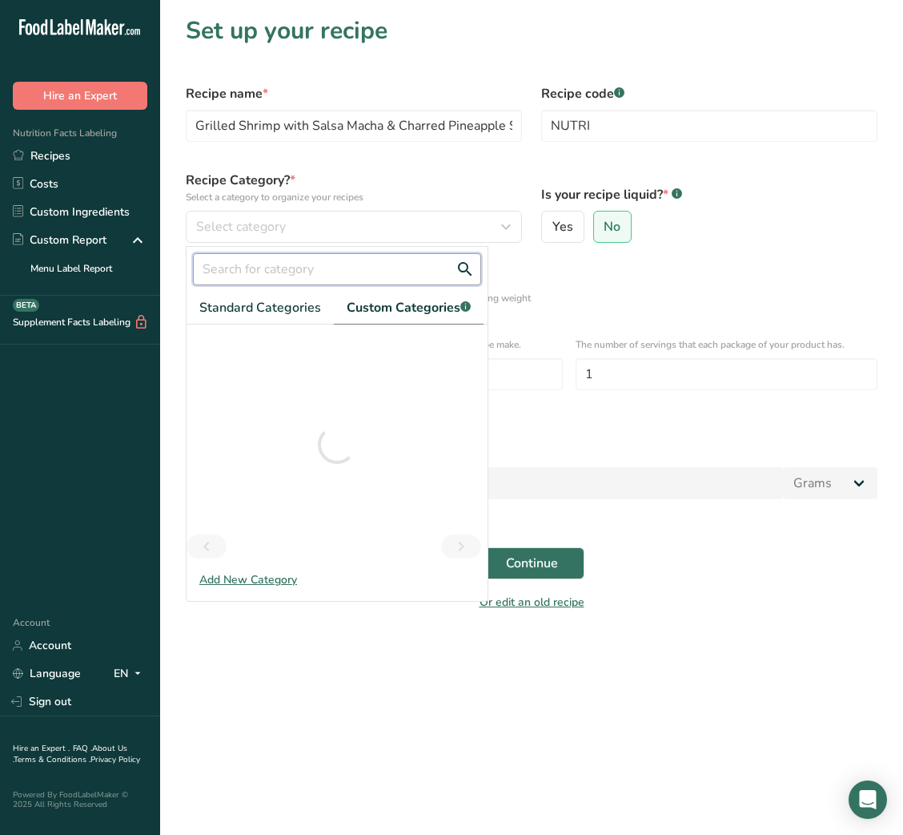
click at [320, 278] on input "text" at bounding box center [337, 269] width 288 height 32
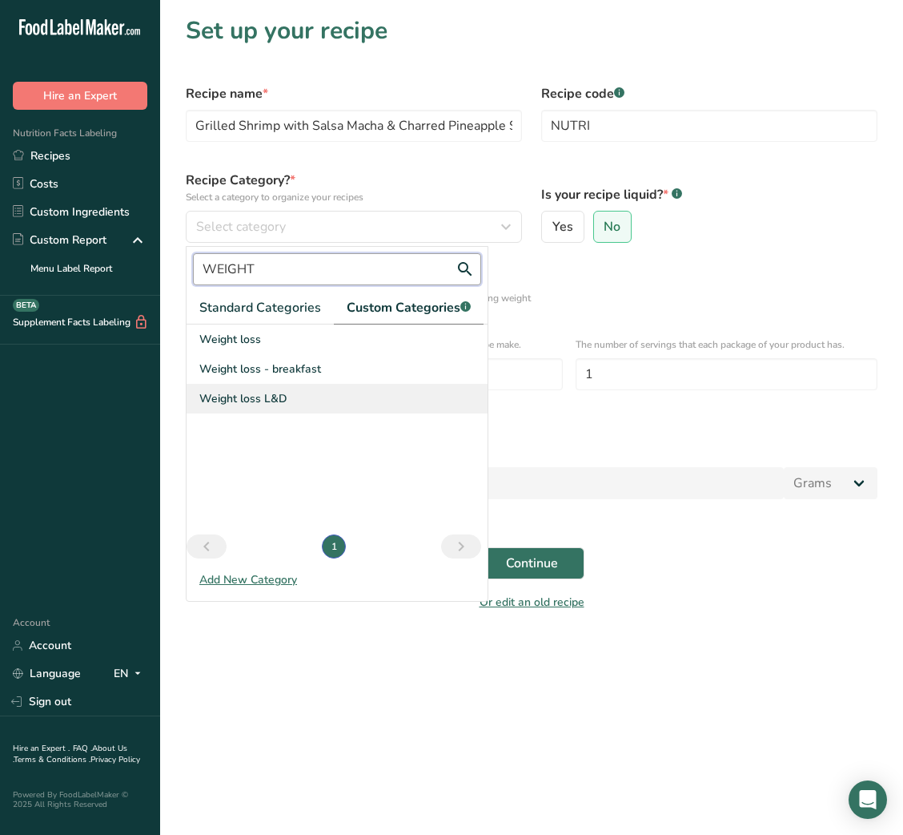
type input "WEIGHT"
click at [280, 387] on div "Weight loss L&D" at bounding box center [337, 399] width 301 height 30
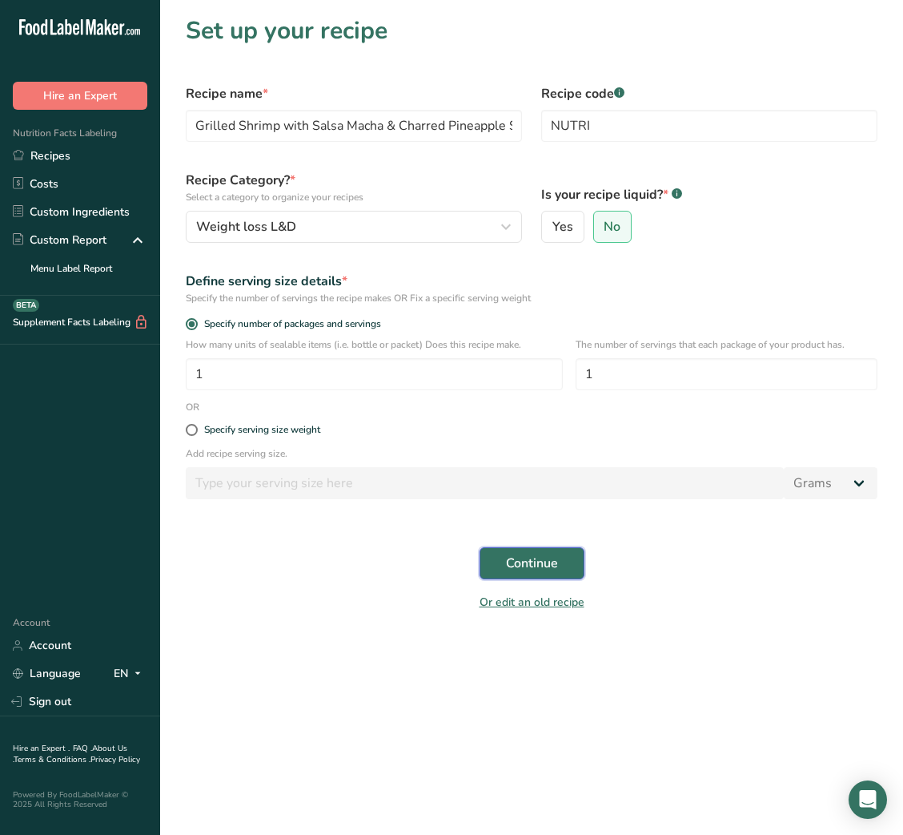
click at [545, 573] on span "Continue" at bounding box center [532, 562] width 52 height 19
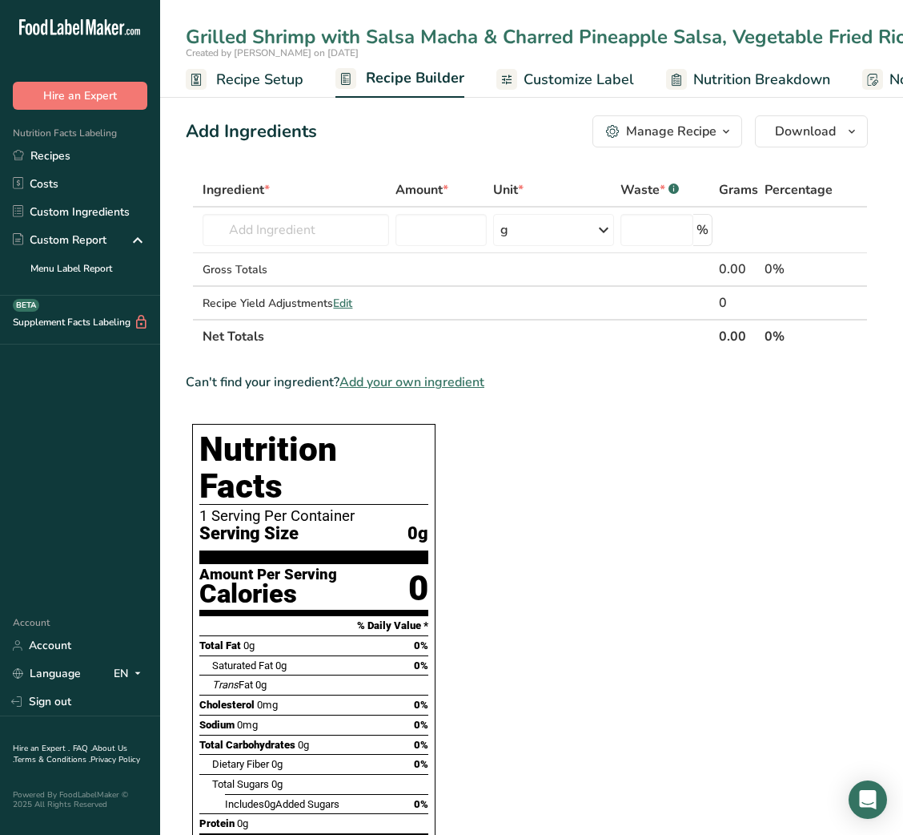
click at [254, 91] on span "Recipe Setup" at bounding box center [259, 80] width 87 height 22
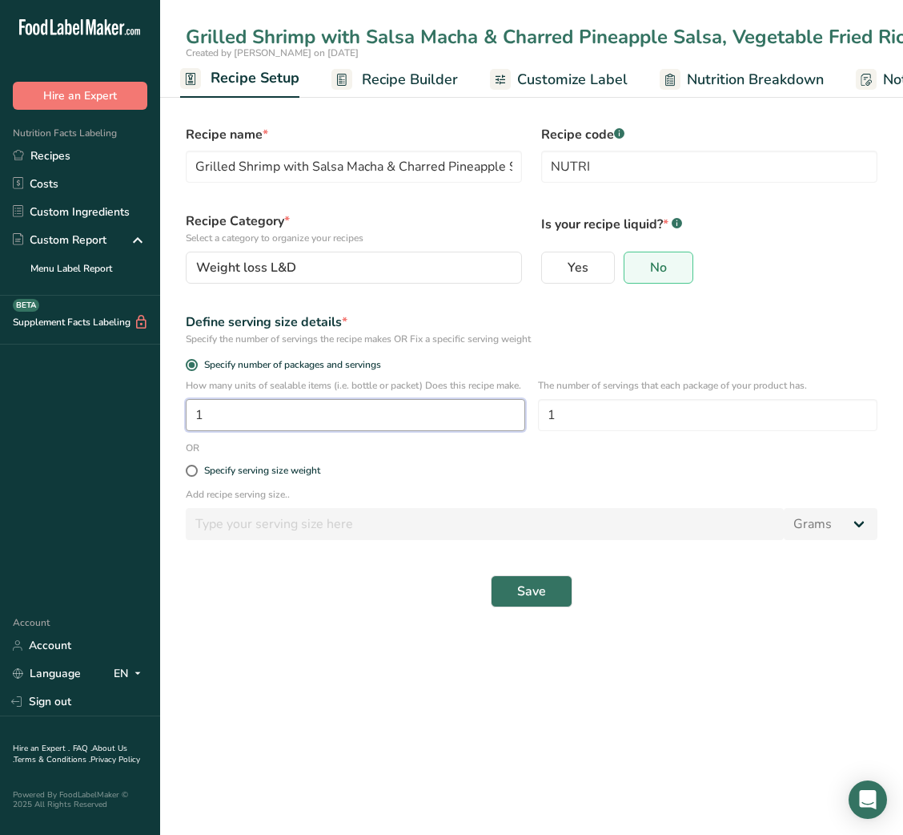
click at [253, 431] on input "1" at bounding box center [356, 415] width 340 height 32
click at [415, 91] on span "Recipe Builder" at bounding box center [410, 80] width 96 height 22
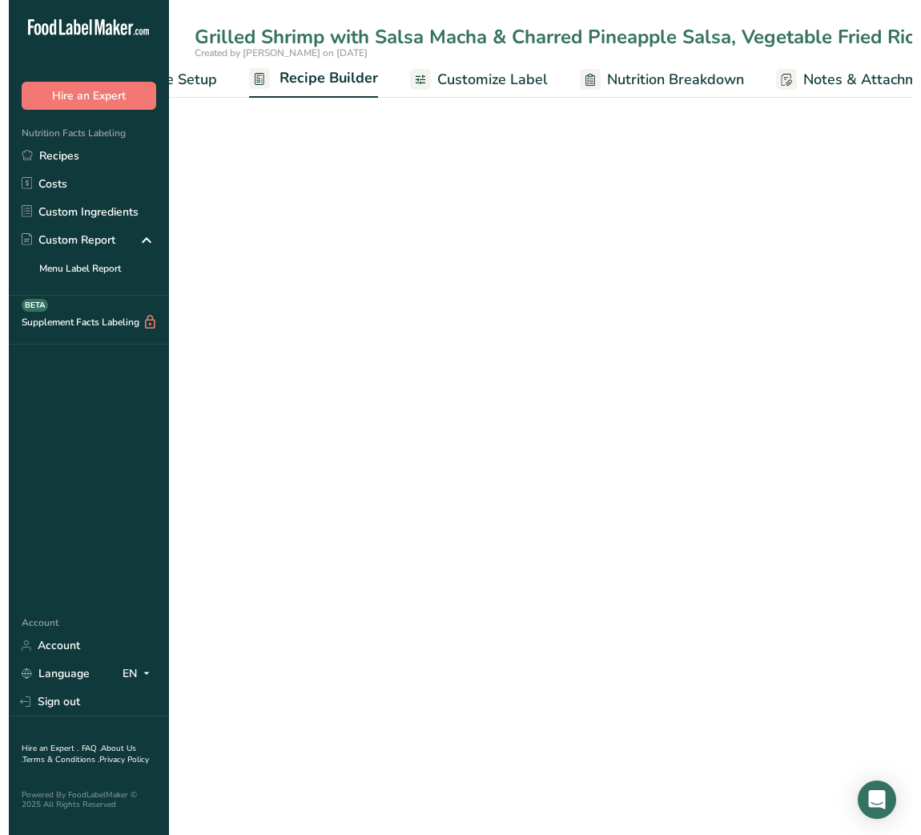
scroll to position [0, 155]
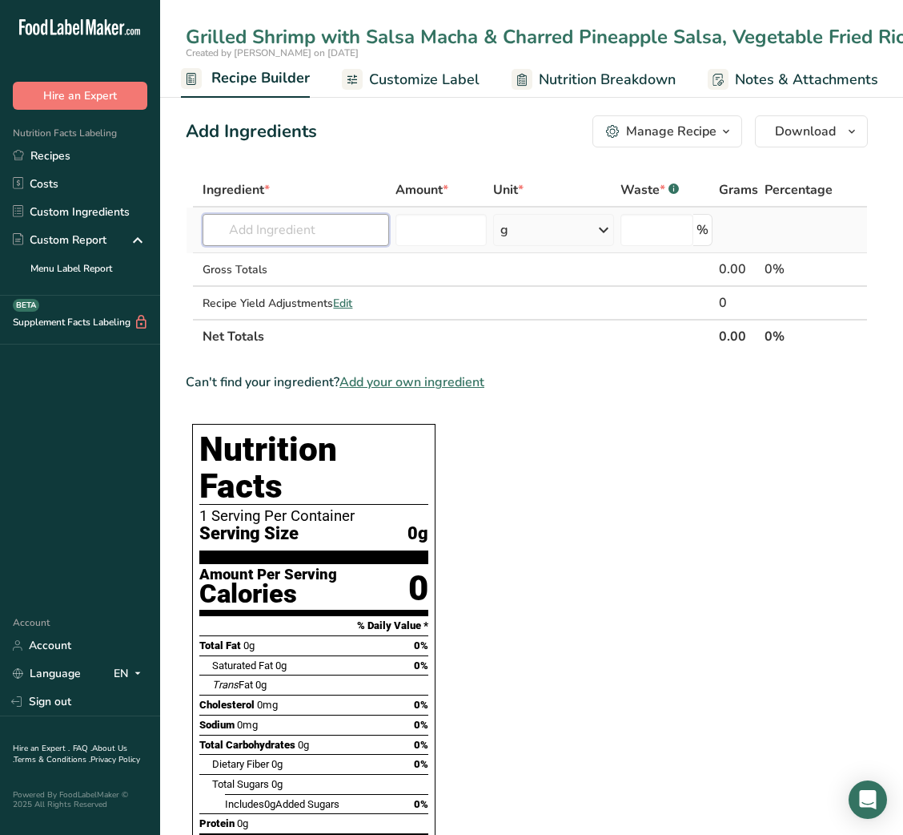
click at [334, 234] on input "text" at bounding box center [296, 230] width 187 height 32
click at [300, 230] on input "SHRIMP PEELED" at bounding box center [296, 230] width 187 height 32
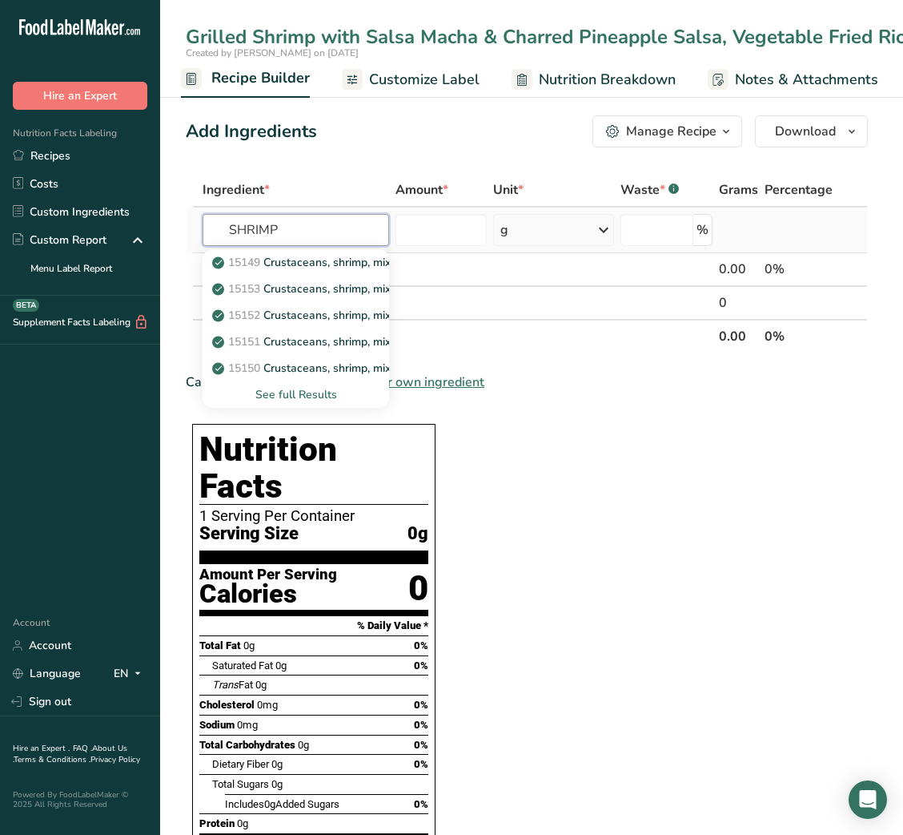
type input "SHRIMP"
click at [301, 397] on div "See full Results" at bounding box center [295, 394] width 161 height 17
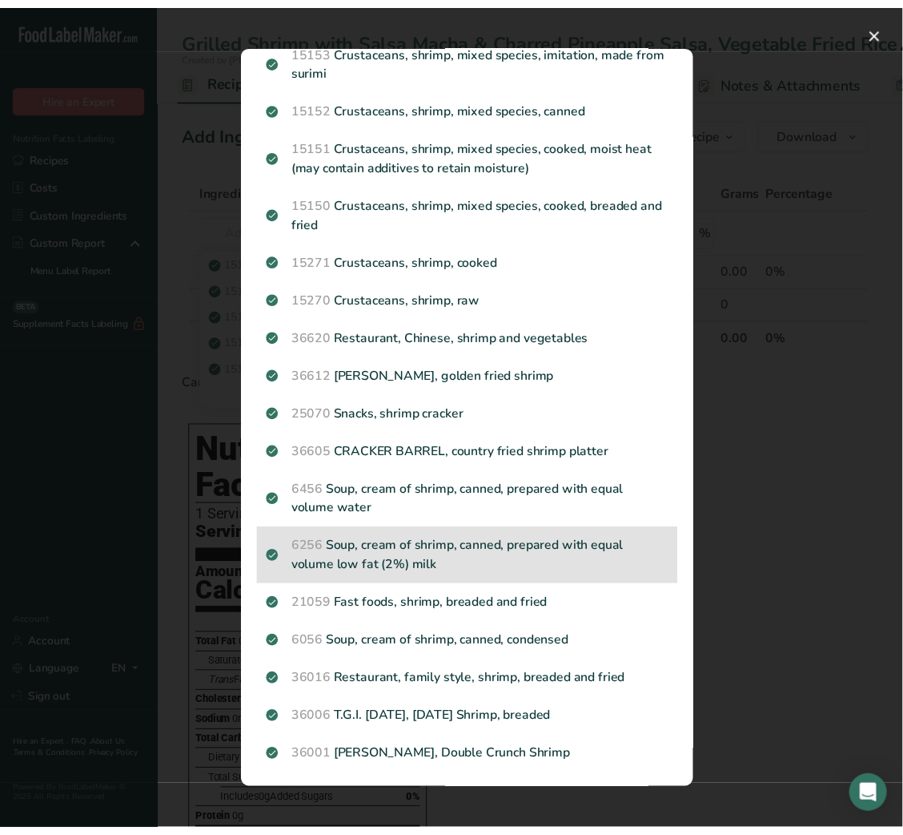
scroll to position [0, 0]
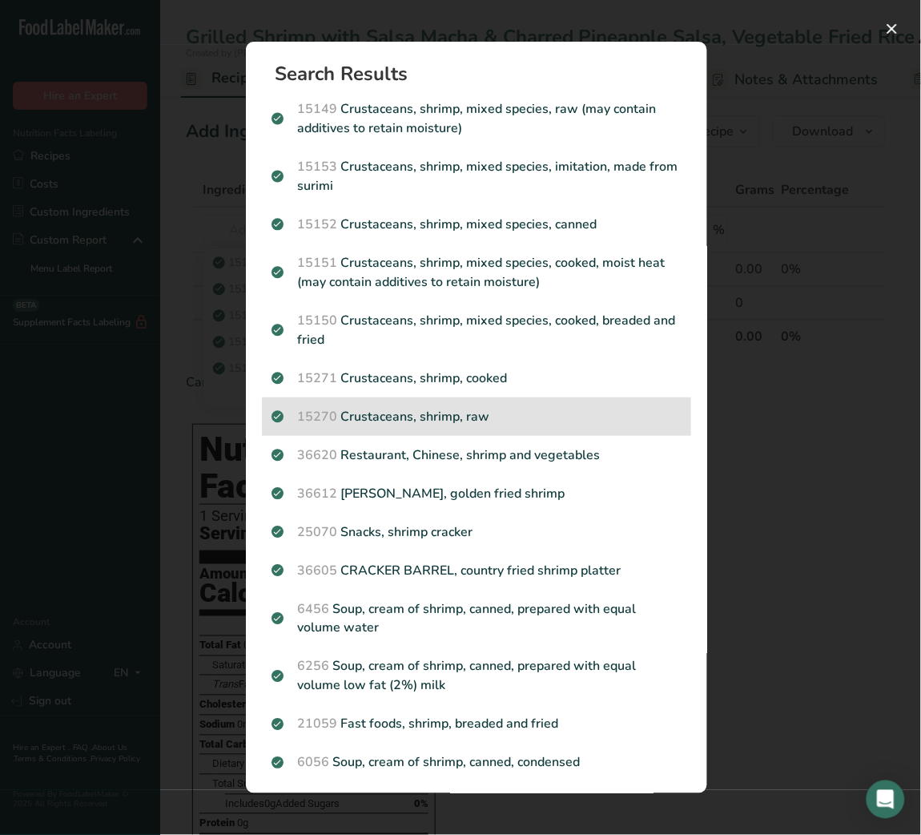
click at [497, 407] on p "15270 Crustaceans, shrimp, raw" at bounding box center [477, 416] width 410 height 19
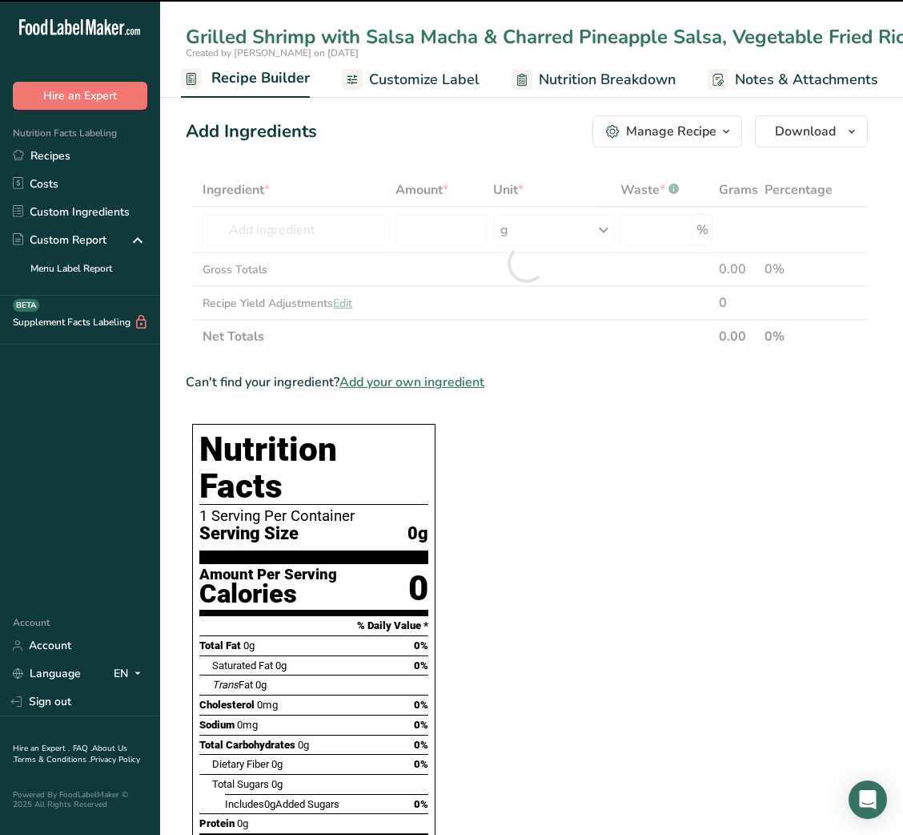
type input "0"
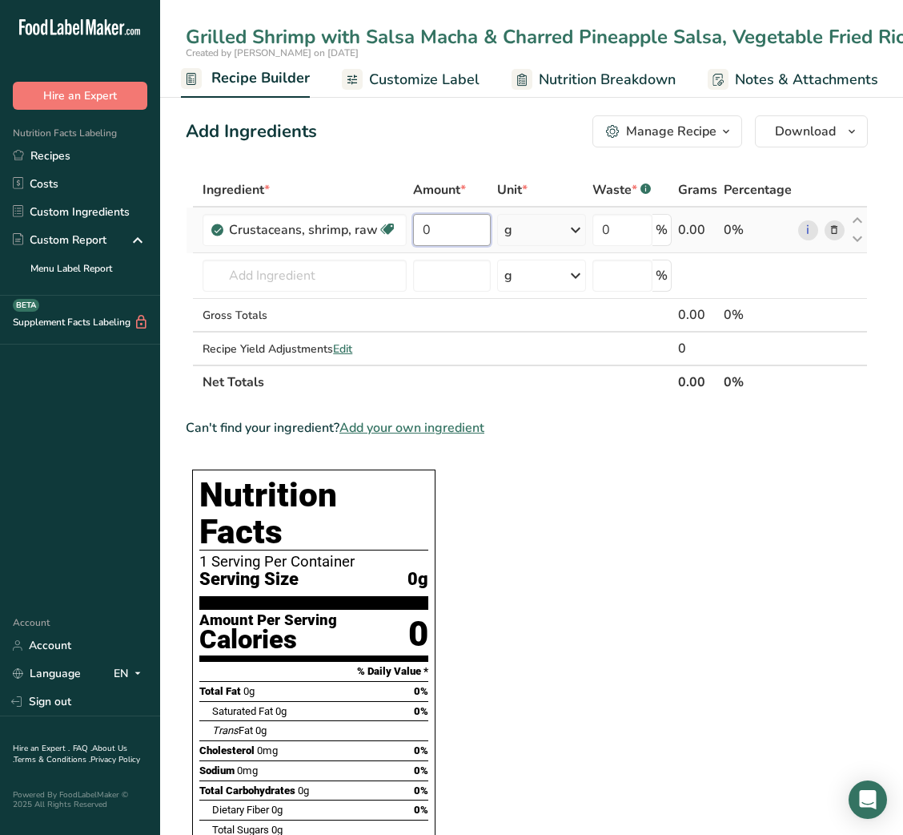
click at [424, 234] on input "0" at bounding box center [451, 230] width 77 height 32
type input "60"
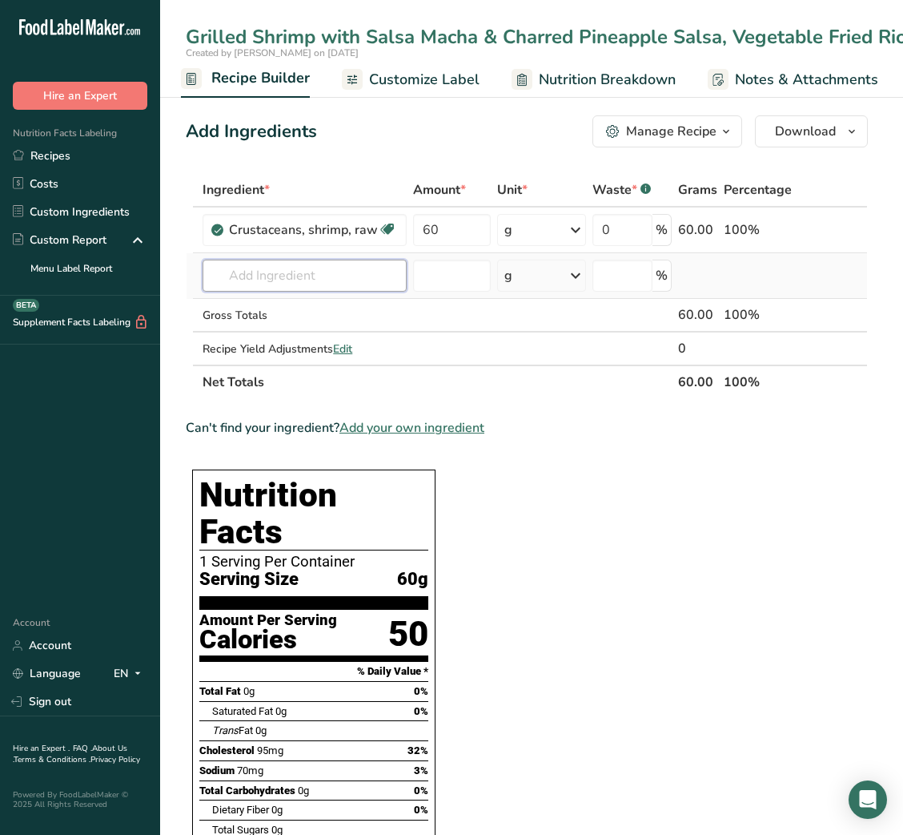
click at [263, 276] on input "text" at bounding box center [305, 276] width 204 height 32
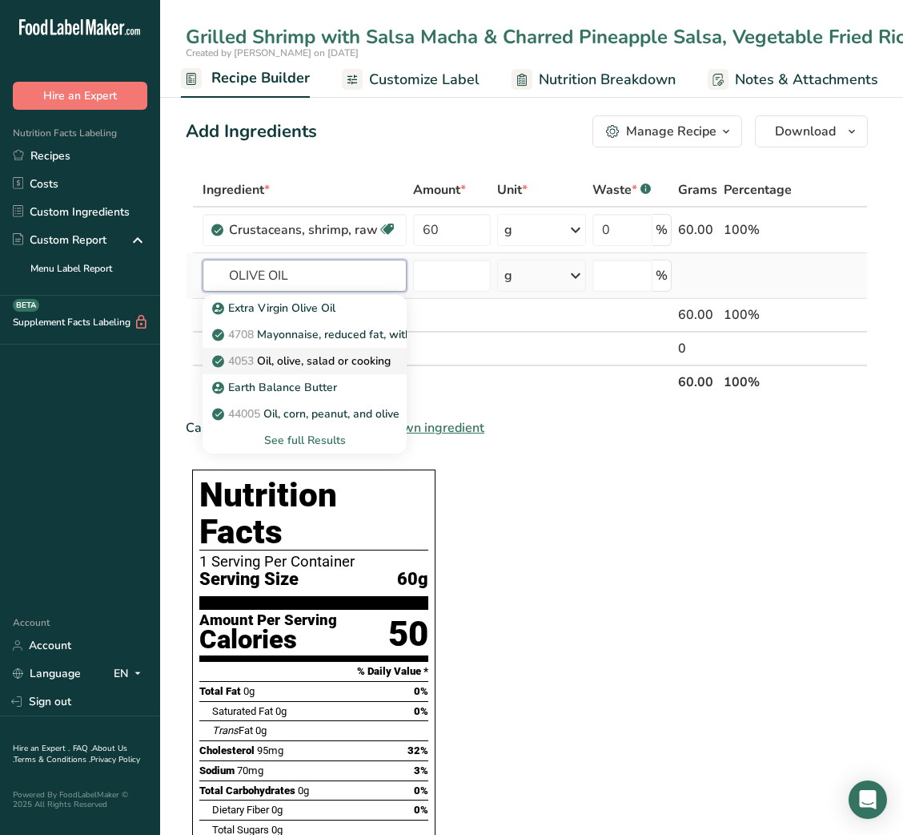
type input "OLIVE OIL"
click at [294, 365] on p "4053 Oil, olive, salad or cooking" at bounding box center [302, 360] width 175 height 17
type input "Oil, olive, salad or cooking"
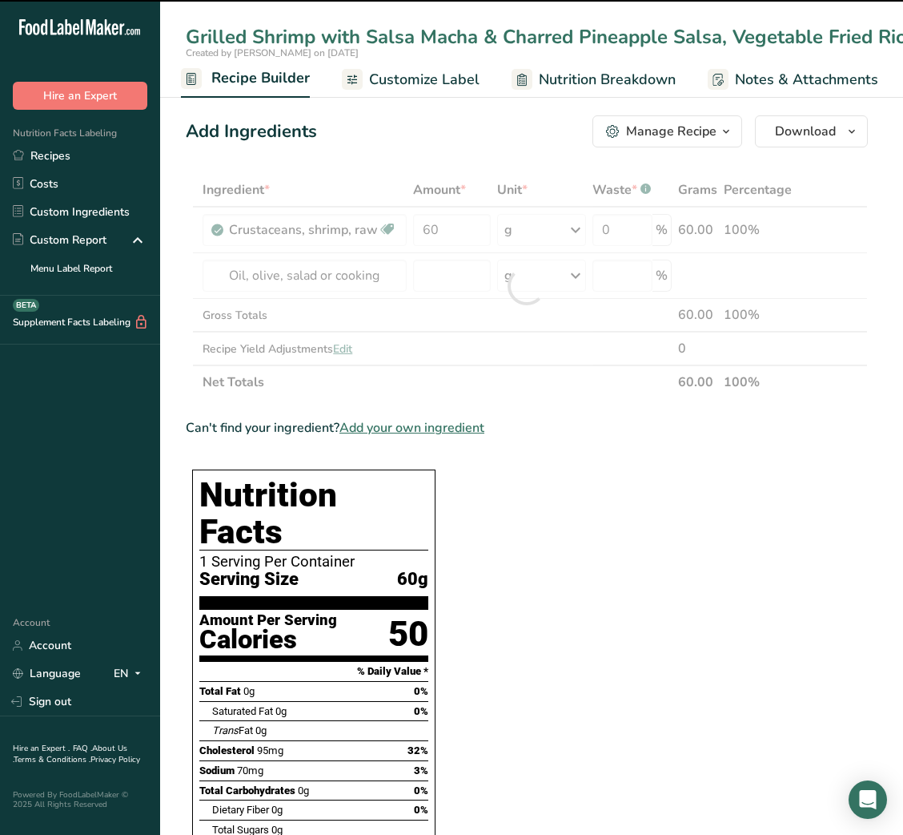
type input "0"
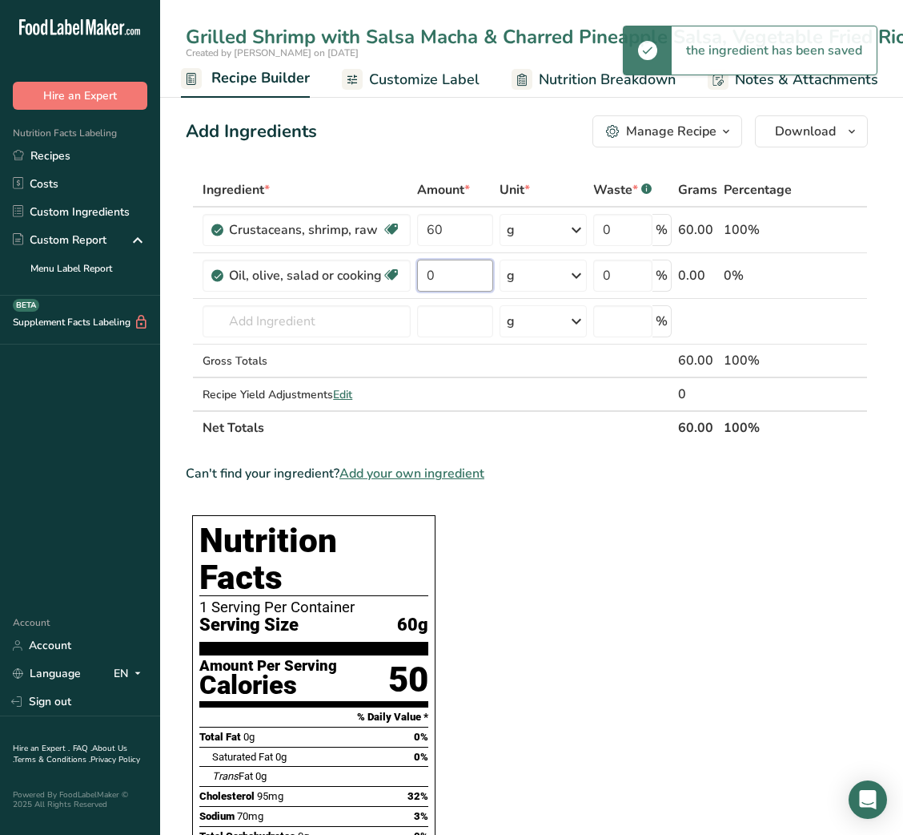
click at [434, 280] on input "0" at bounding box center [455, 276] width 76 height 32
type input "10"
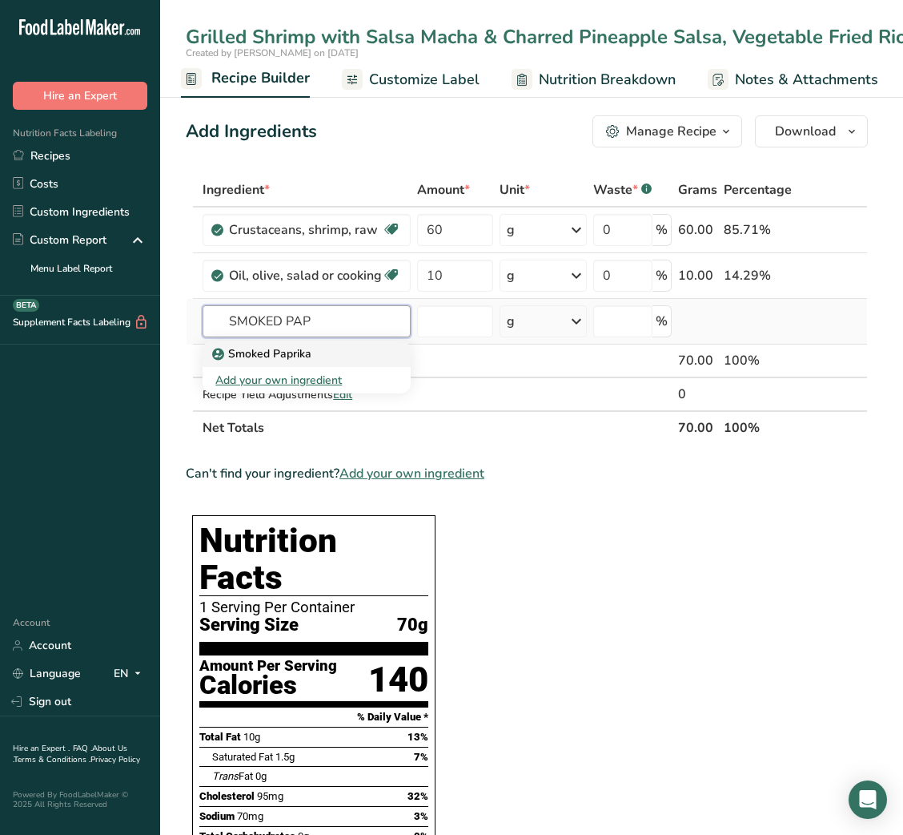
type input "SMOKED PAP"
click at [266, 352] on p "Smoked Paprika" at bounding box center [263, 353] width 96 height 17
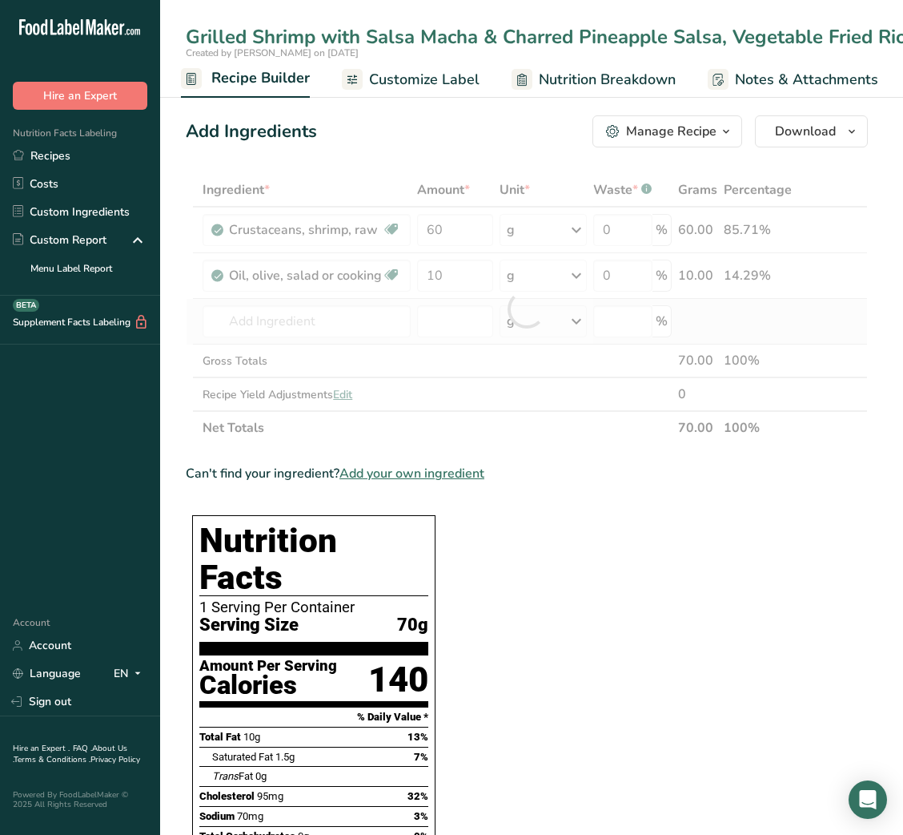
type input "Smoked Paprika"
type input "0"
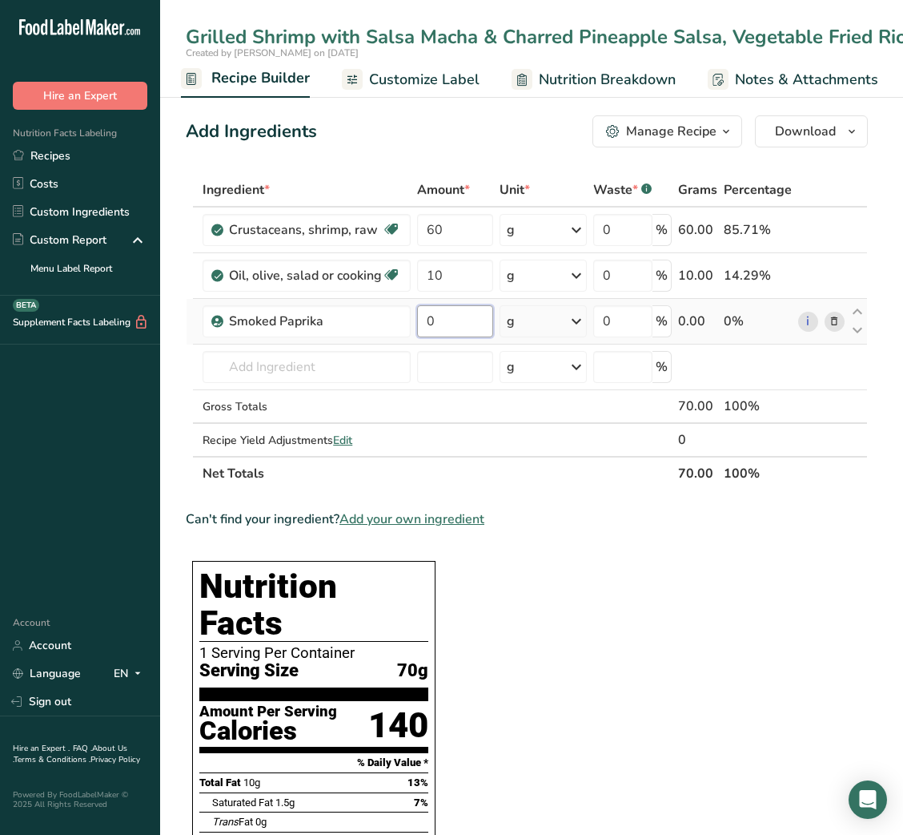
click at [449, 316] on input "0" at bounding box center [455, 321] width 76 height 32
type input "0.5"
click at [296, 374] on input "text" at bounding box center [307, 367] width 208 height 32
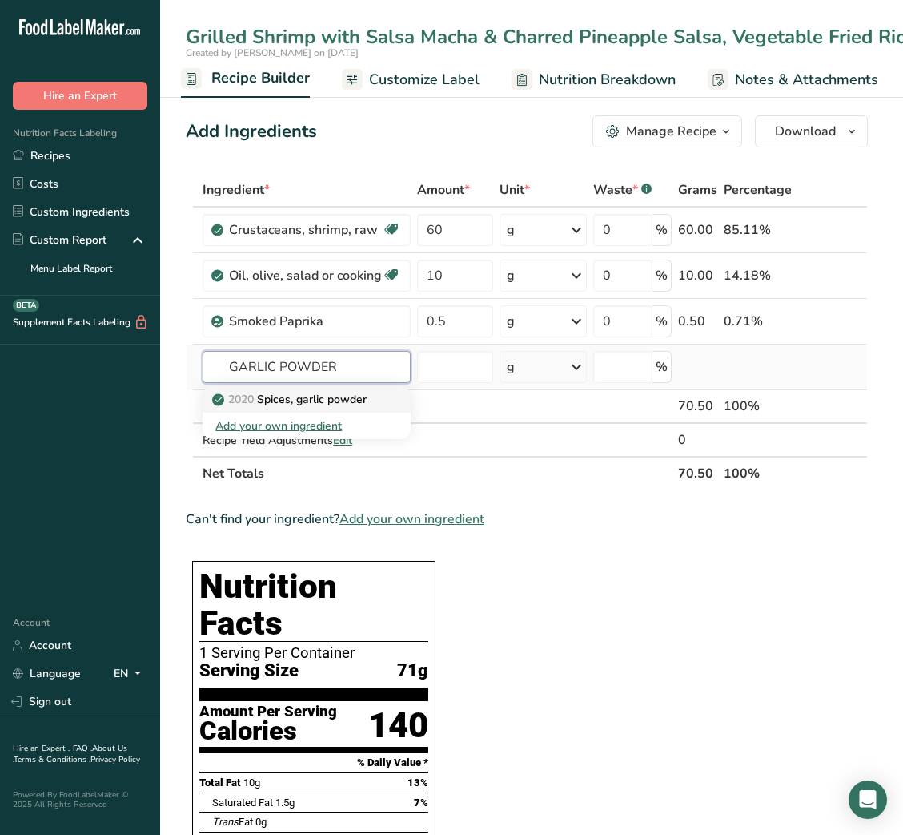
type input "GARLIC POWDER"
click at [315, 403] on p "2020 Spices, garlic powder" at bounding box center [290, 399] width 151 height 17
type input "Spices, garlic powder"
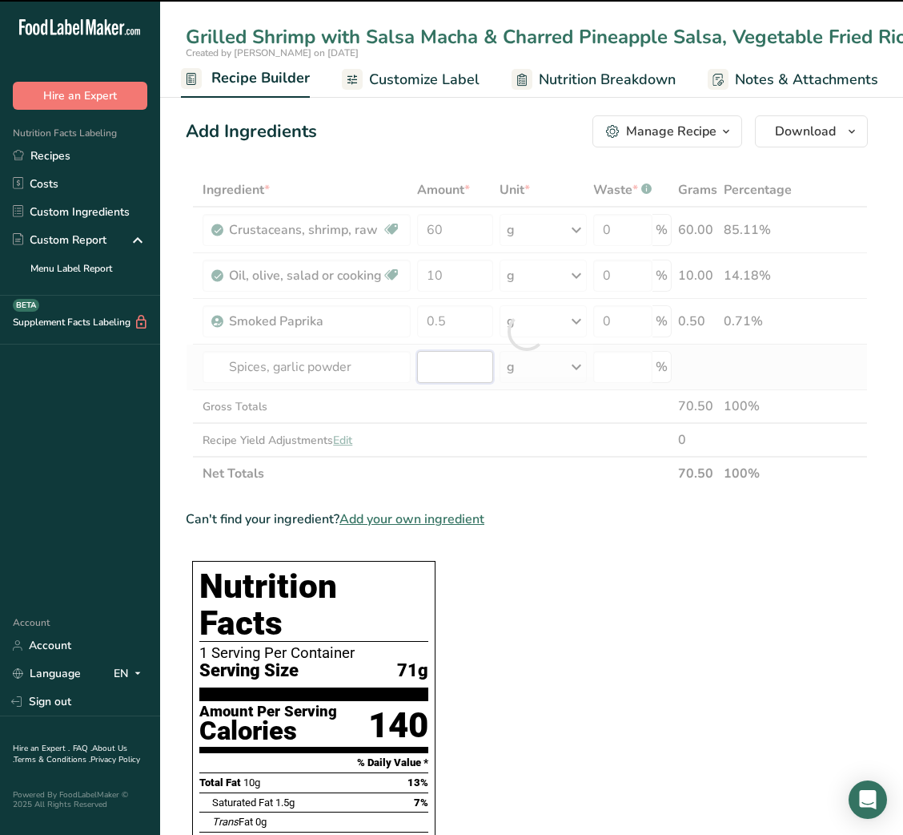
type input "0"
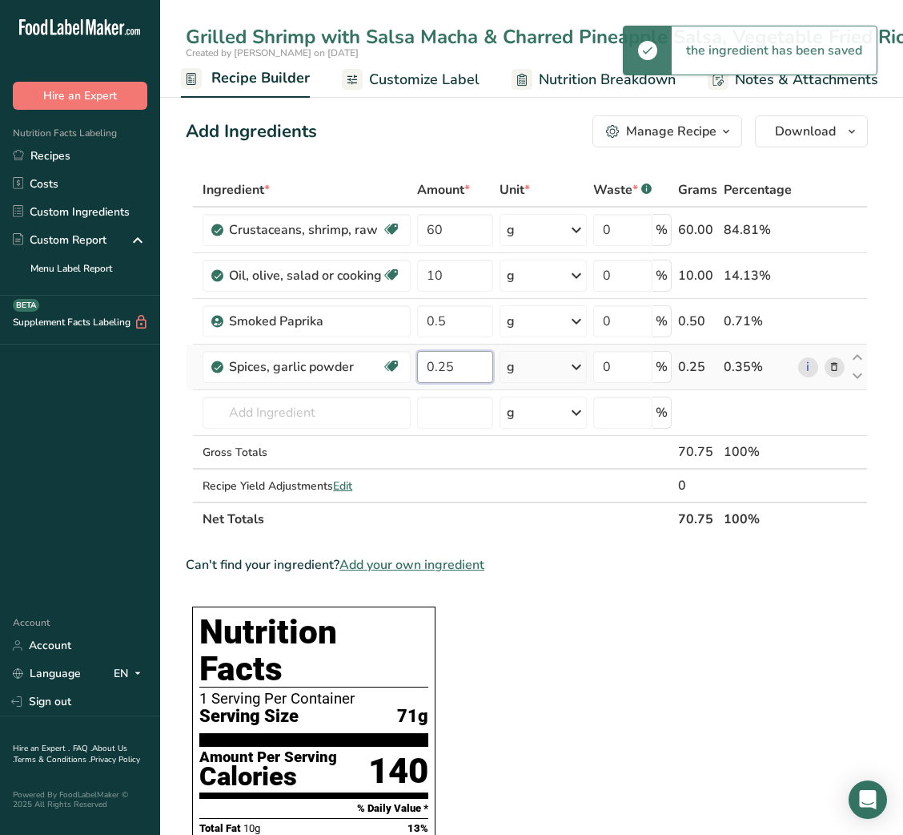
type input "0.25"
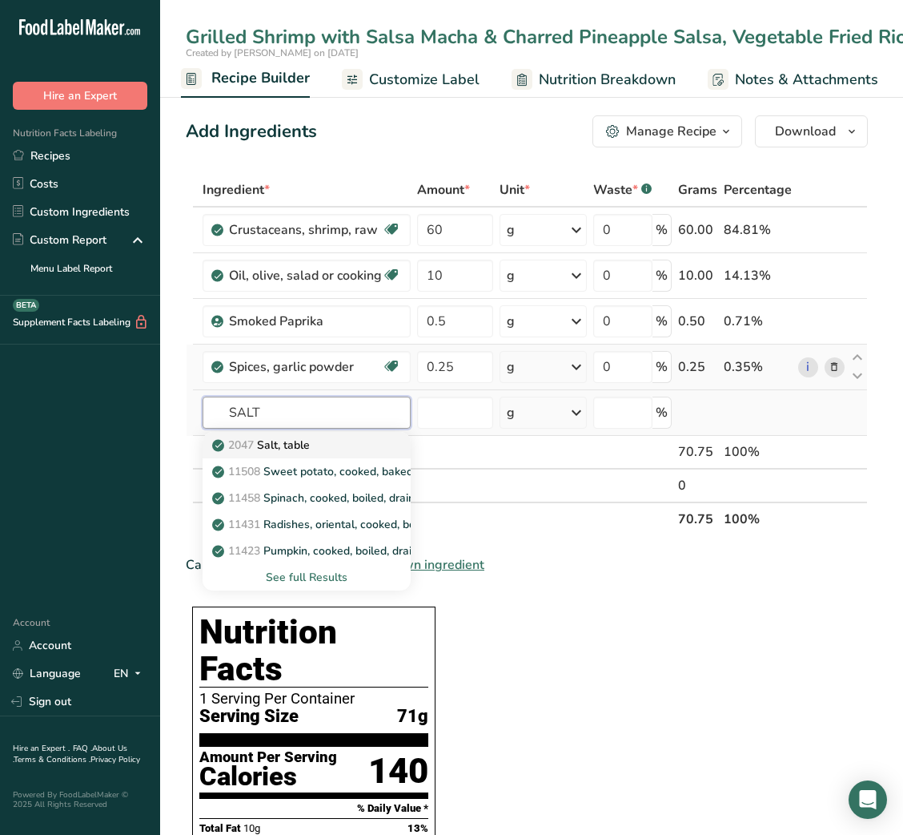
type input "SALT"
click at [309, 440] on p "2047 Salt, table" at bounding box center [262, 445] width 95 height 17
type input "Salt, table"
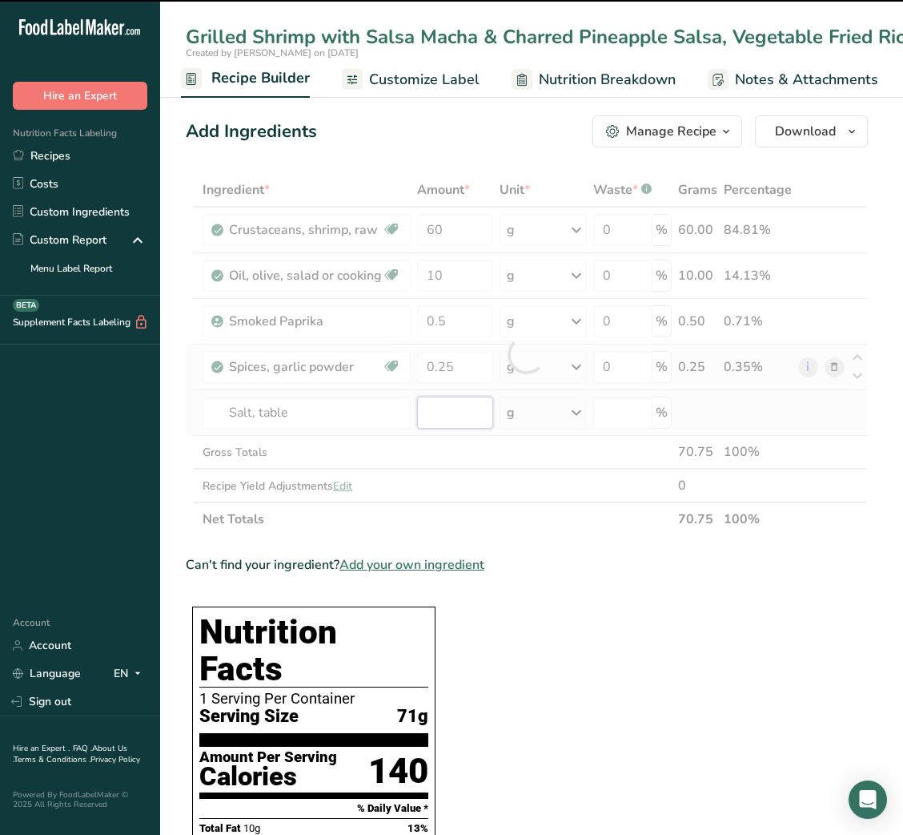
type input "0"
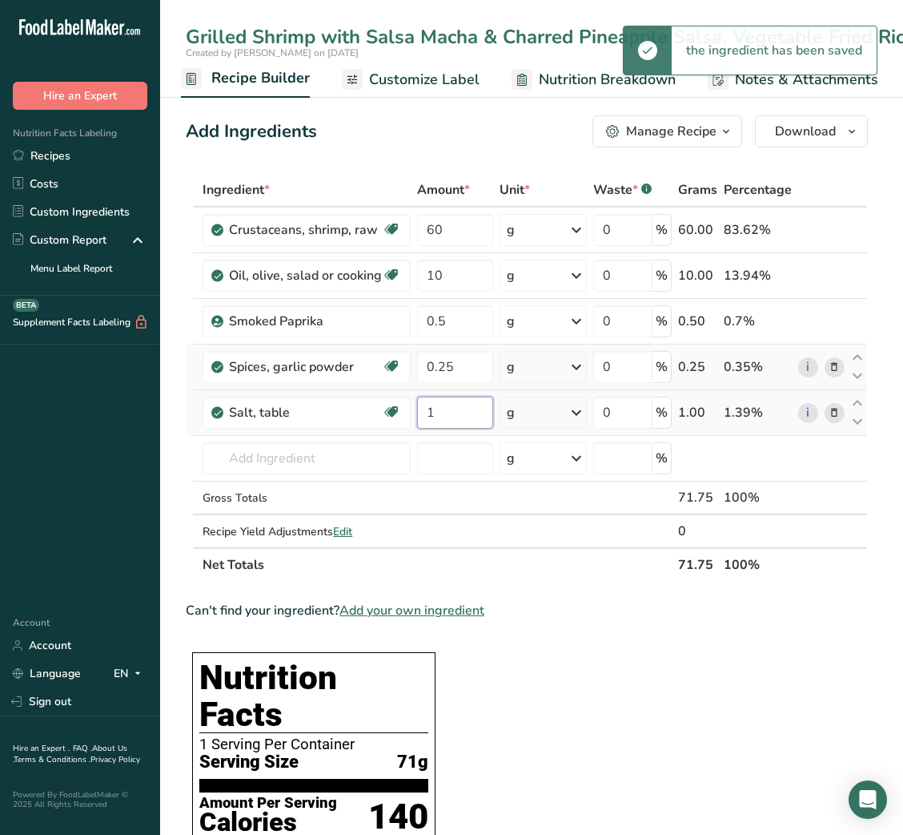
type input "1"
type input "L"
type input "I"
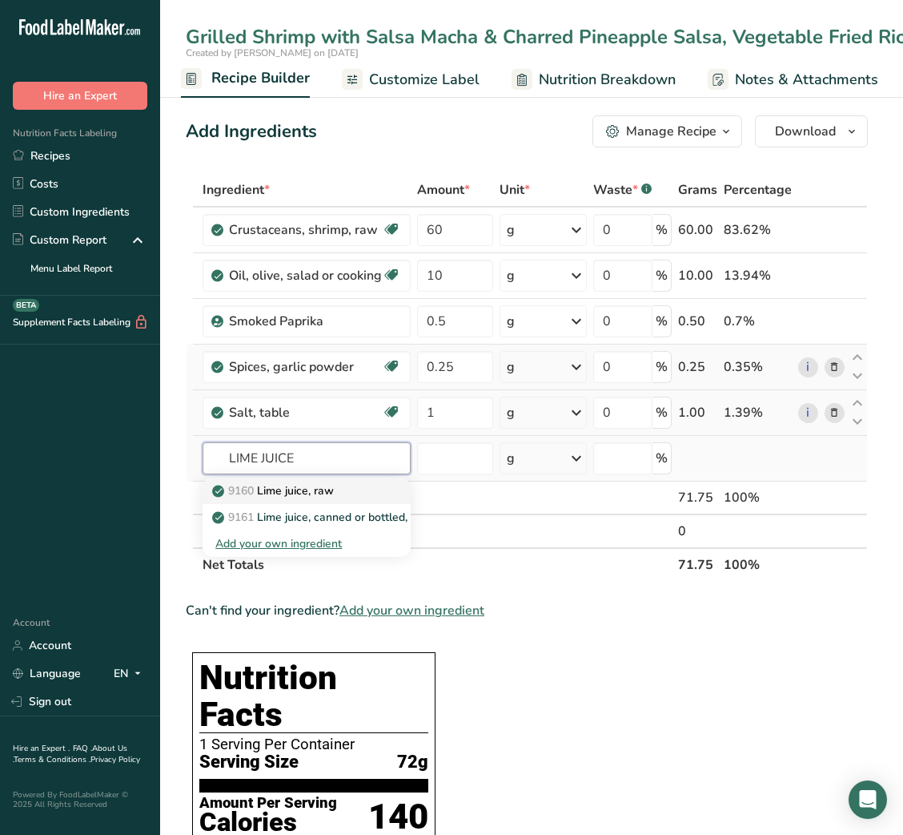
type input "LIME JUICE"
click at [300, 483] on p "9160 Lime juice, raw" at bounding box center [274, 490] width 119 height 17
type input "Lime juice, raw"
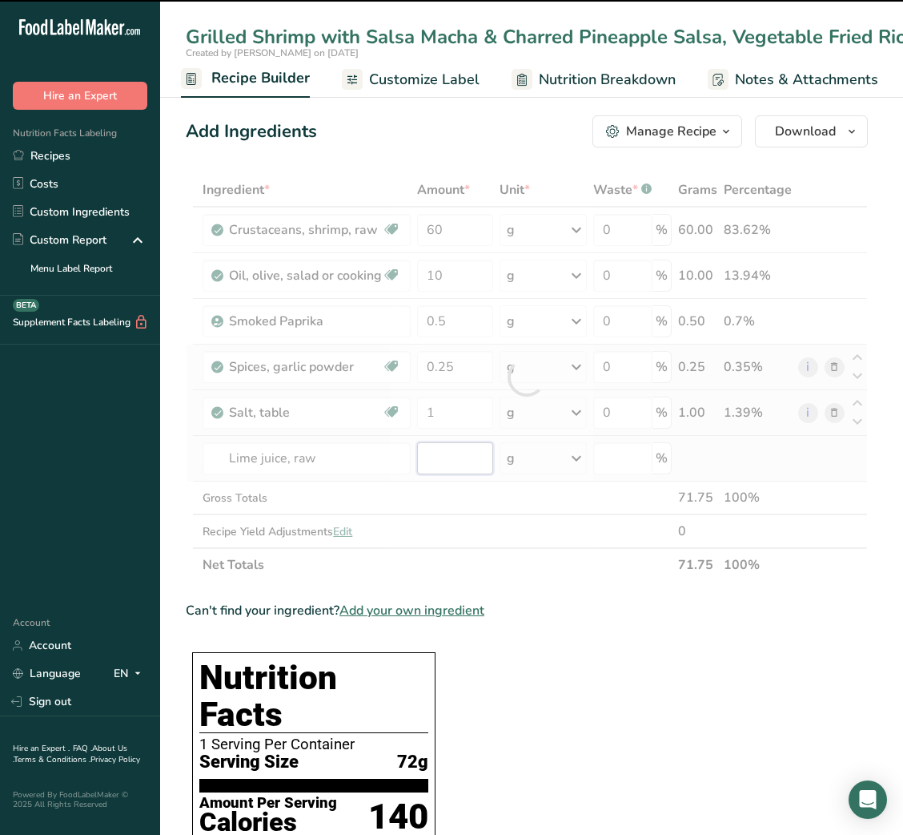
type input "0"
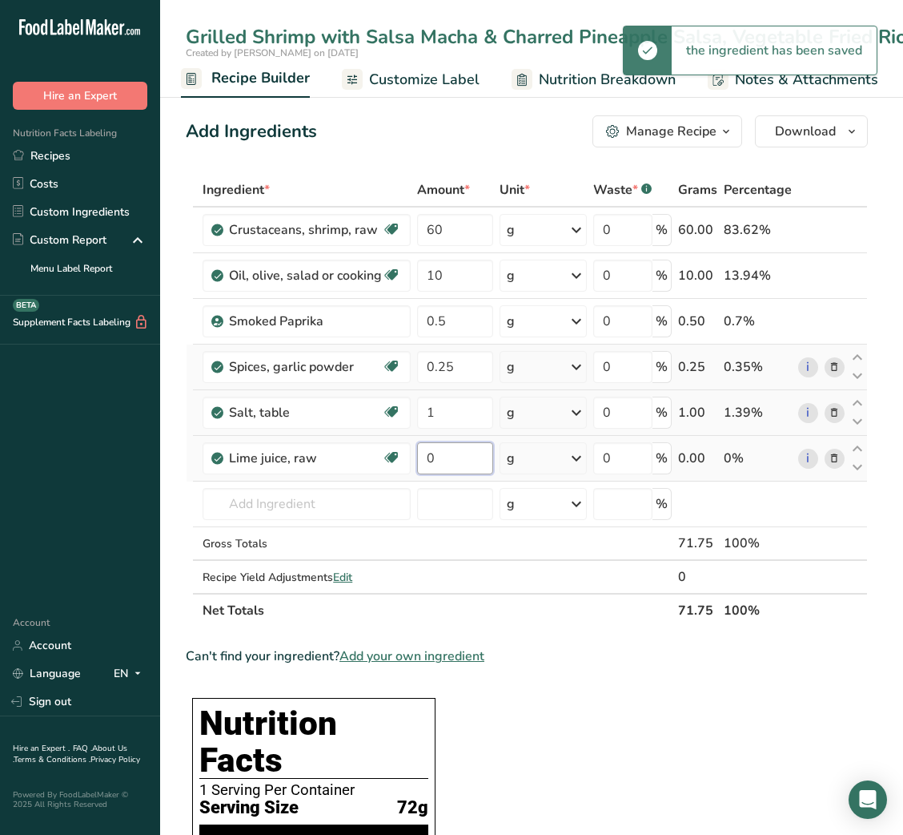
click at [437, 458] on input "0" at bounding box center [455, 458] width 76 height 32
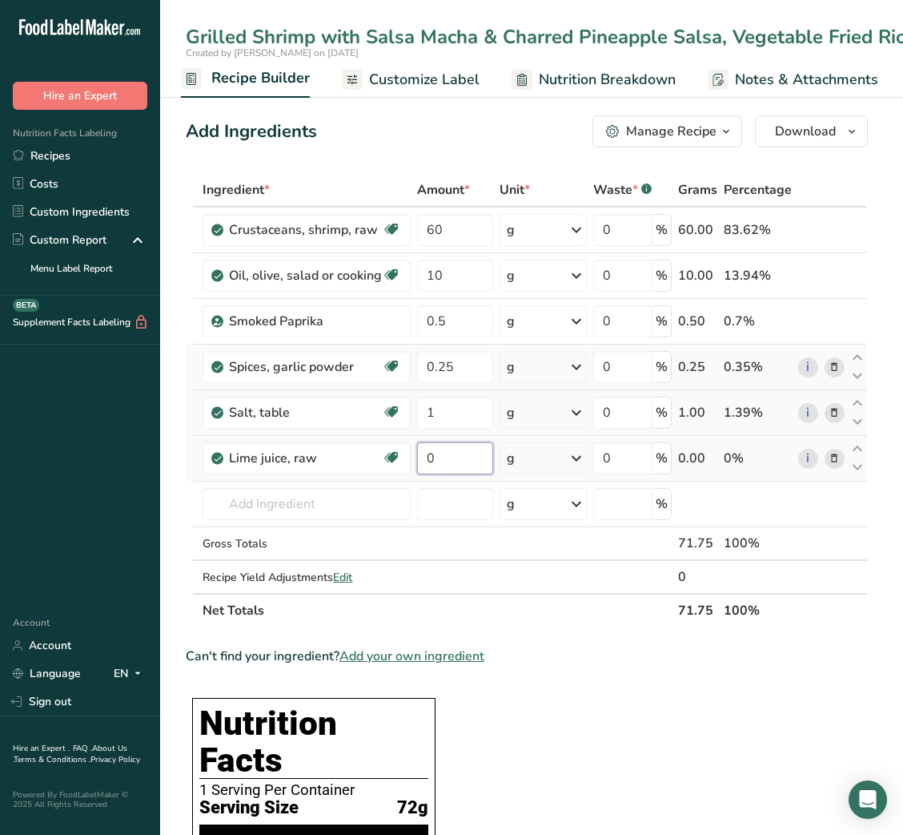
click at [437, 458] on input "0" at bounding box center [455, 458] width 76 height 32
type input "5"
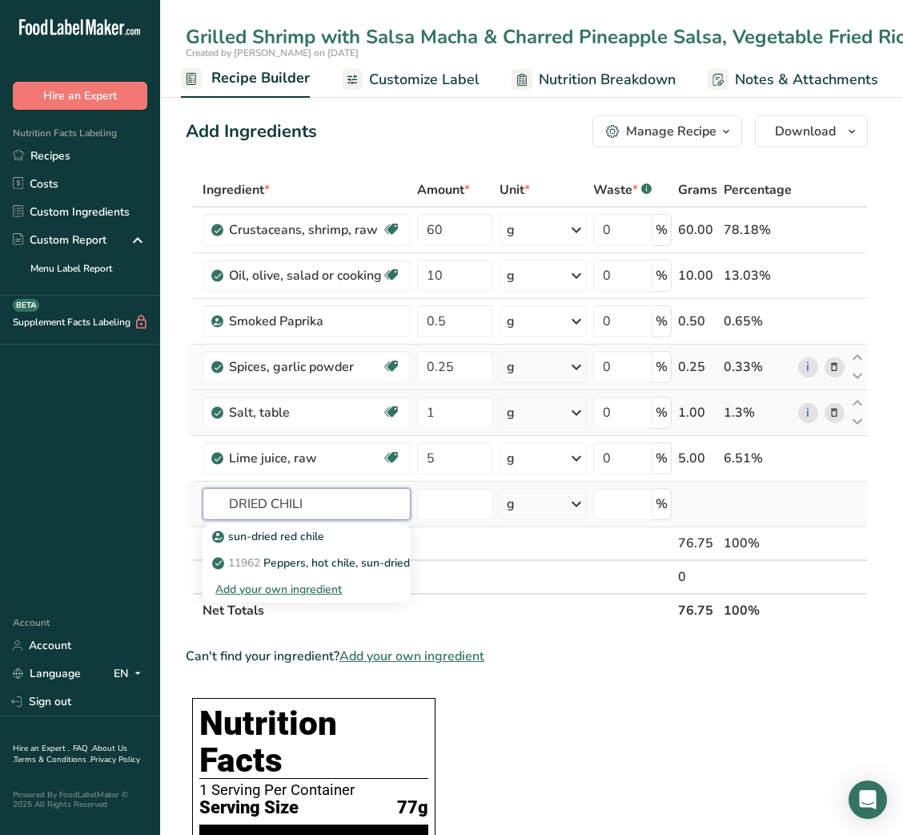
click at [260, 499] on input "DRIED CHILI" at bounding box center [307, 504] width 208 height 32
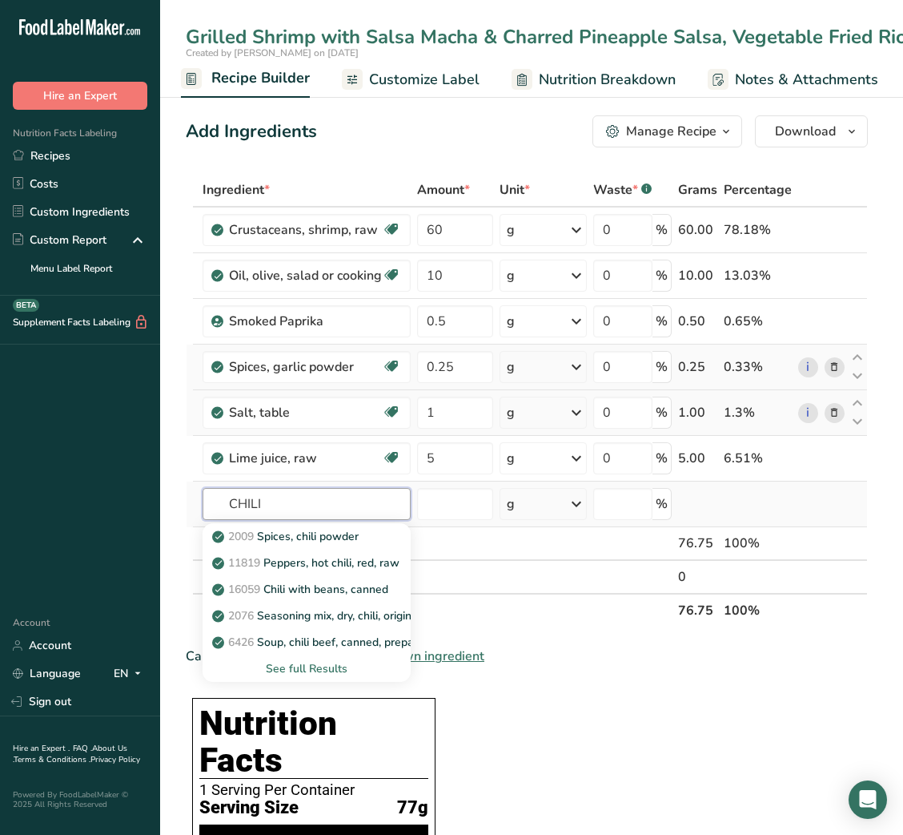
click at [260, 499] on input "CHILI" at bounding box center [307, 504] width 208 height 32
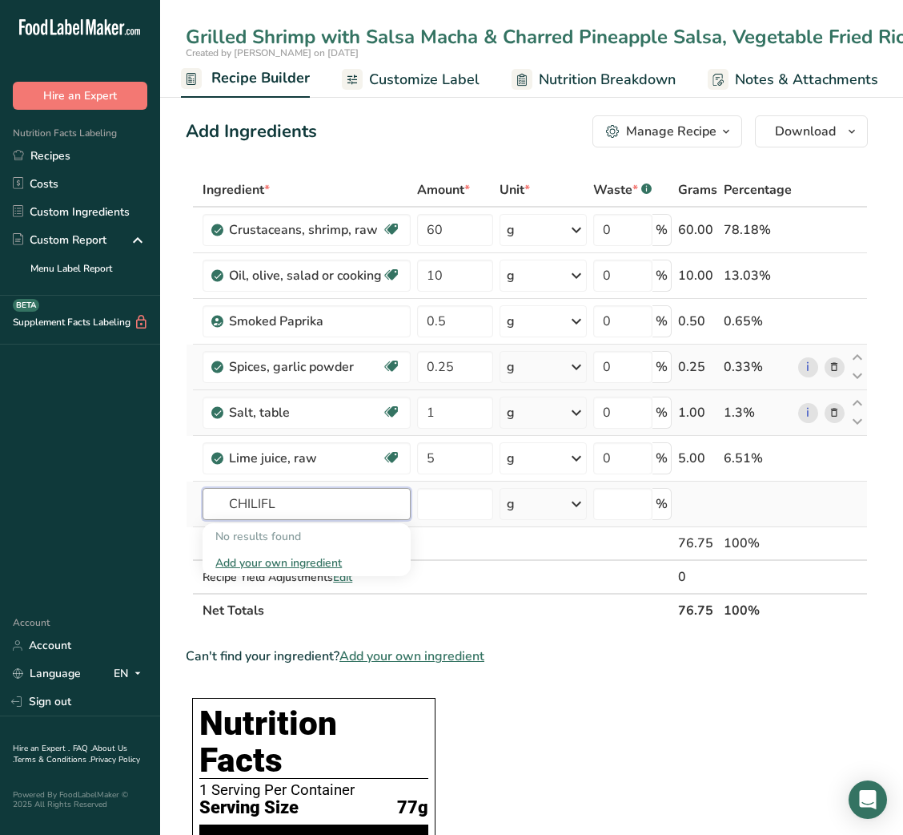
click at [289, 503] on input "CHILIFL" at bounding box center [307, 504] width 208 height 32
click at [264, 505] on input "CHILIFLAKE" at bounding box center [307, 504] width 208 height 32
type input "CHILI FLAKE"
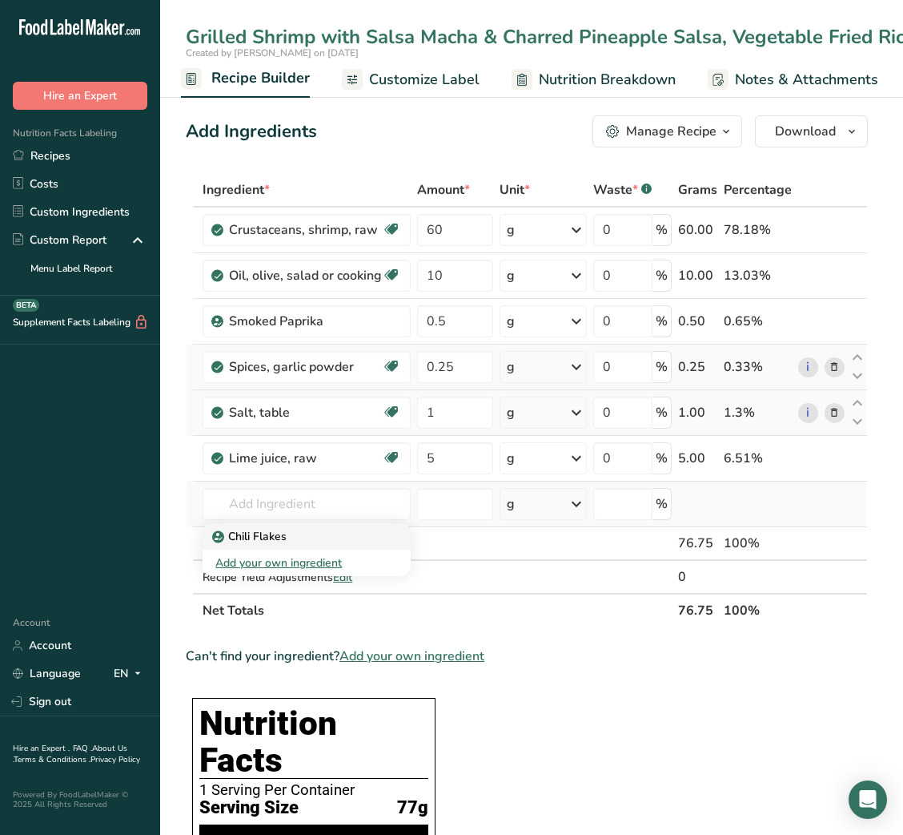
click at [282, 538] on p "Chili Flakes" at bounding box center [250, 536] width 71 height 17
type input "Chili Flakes"
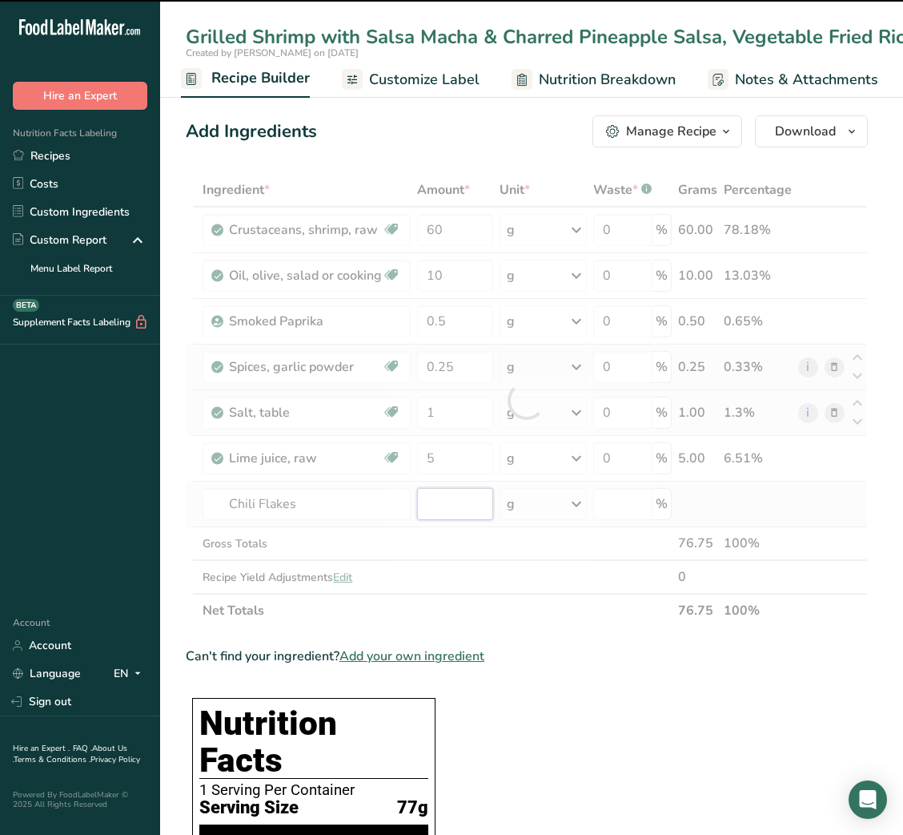
type input "0"
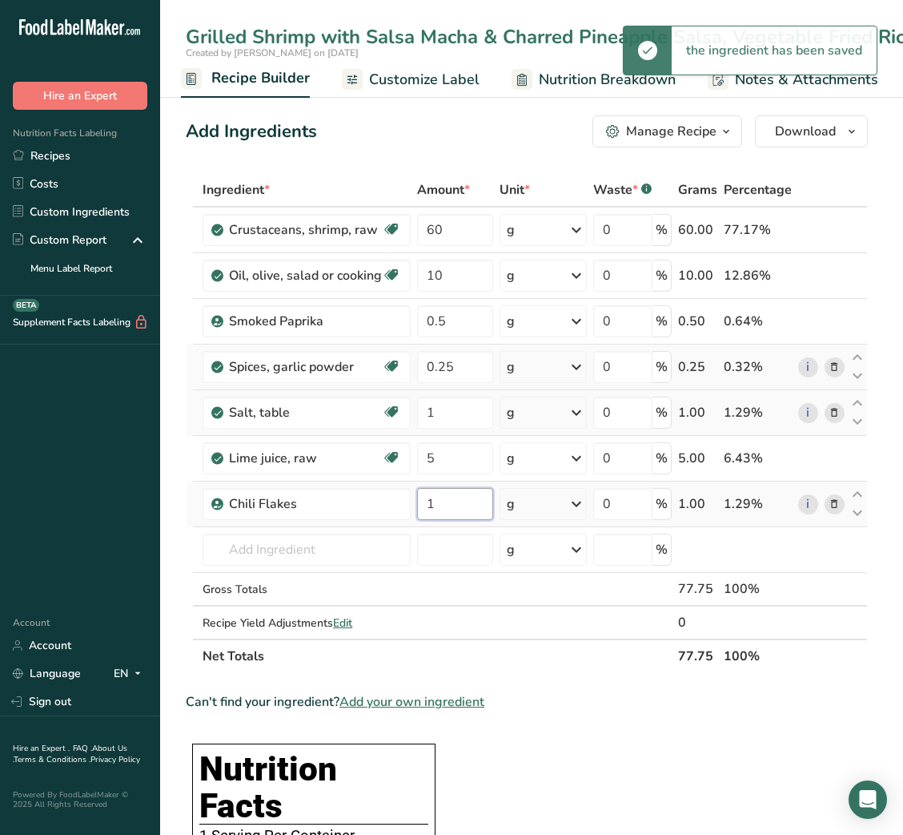
type input "1"
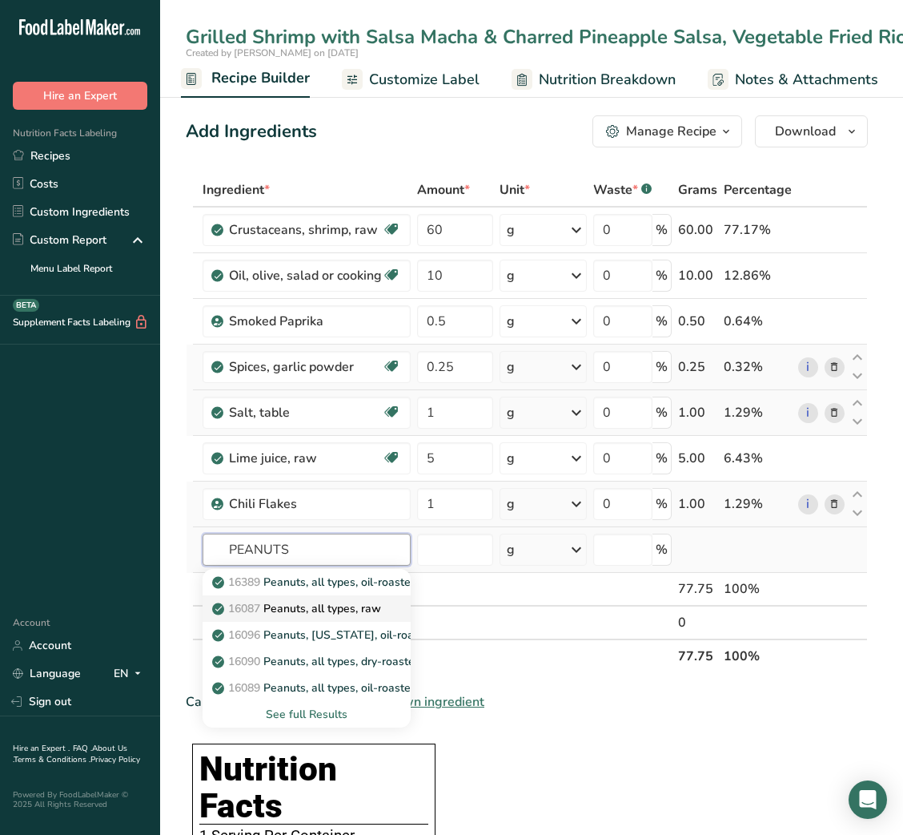
type input "PEANUTS"
click at [320, 609] on p "16087 Peanuts, all types, raw" at bounding box center [298, 608] width 166 height 17
type input "Peanuts, all types, raw"
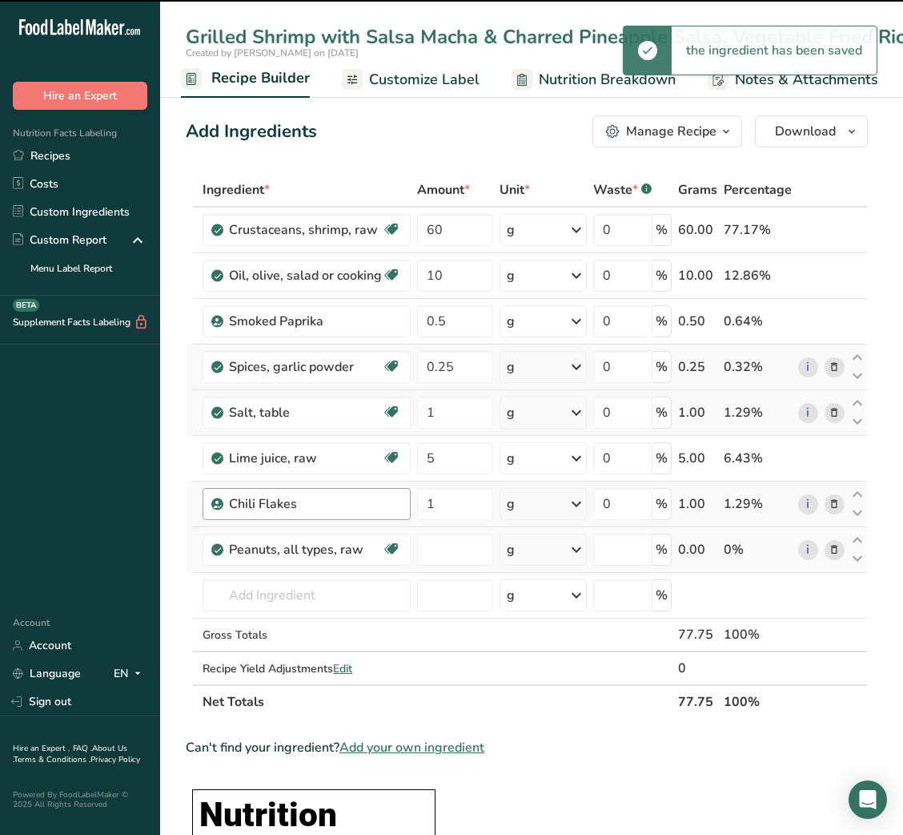
type input "0"
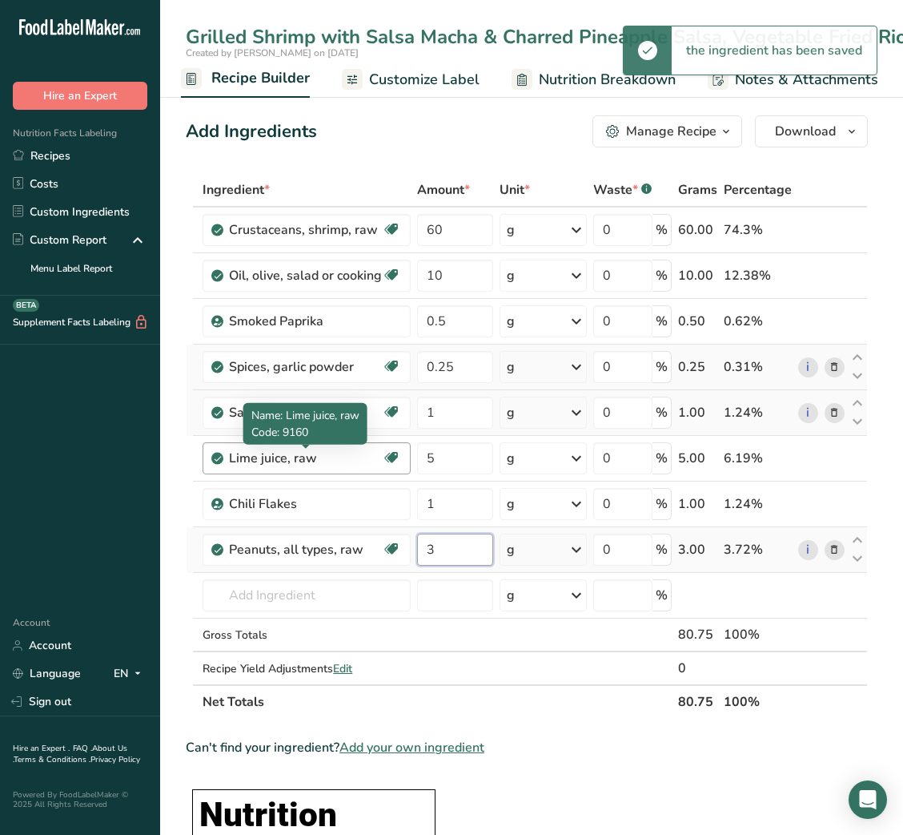
type input "3"
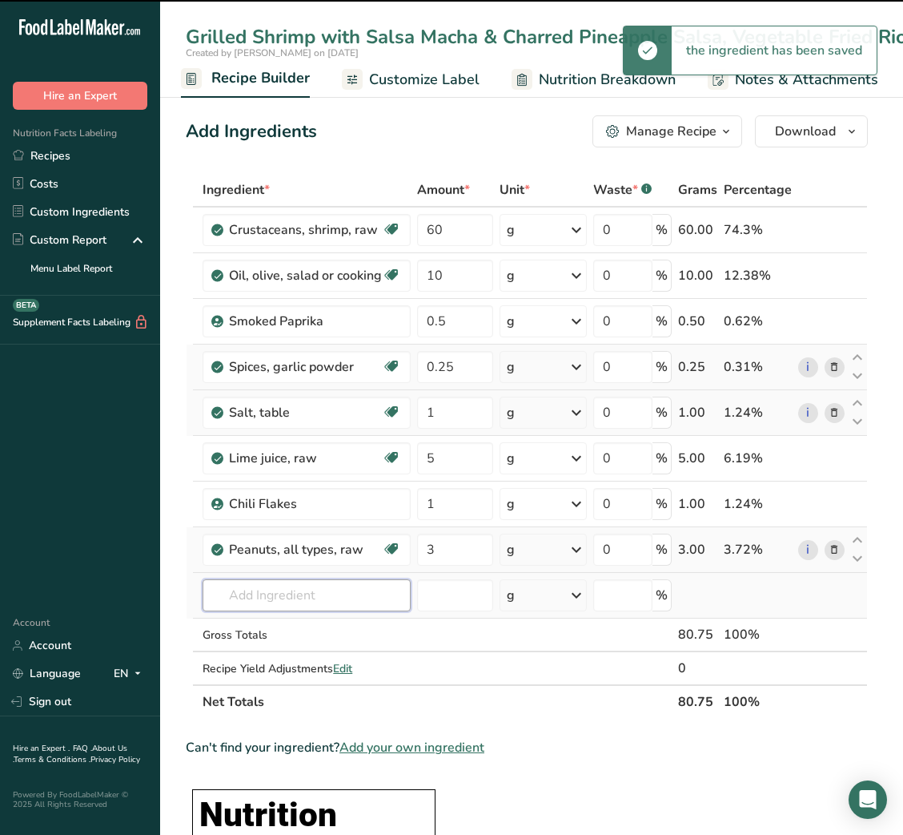
click at [270, 598] on input "text" at bounding box center [307, 595] width 208 height 32
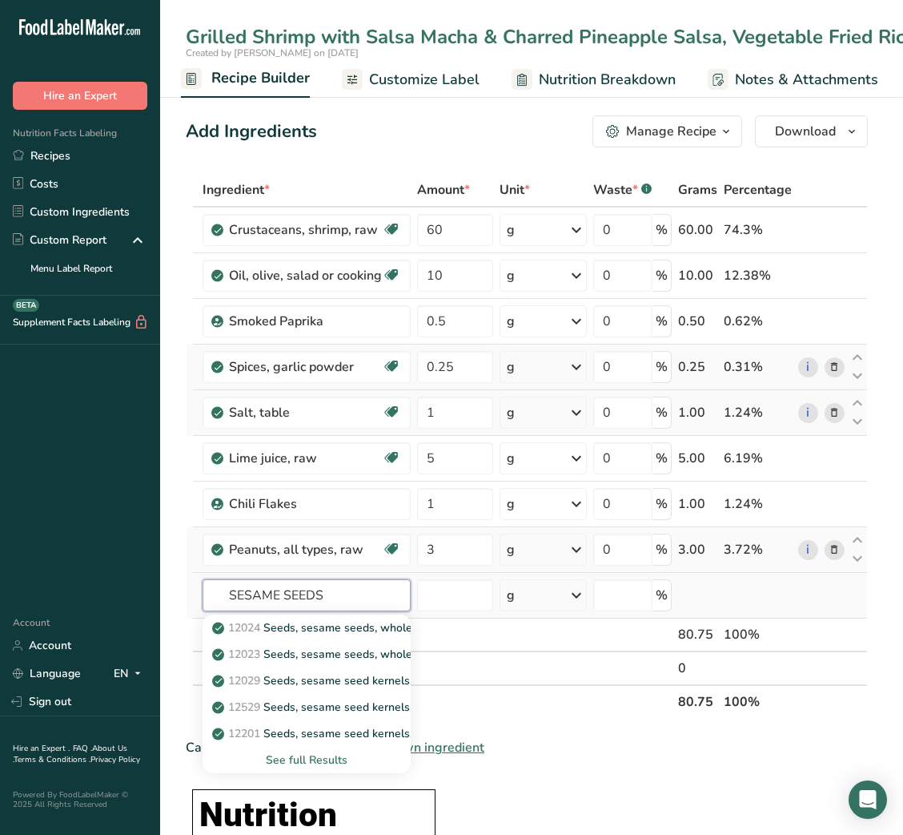
type input "SESAME SEEDS"
click at [320, 757] on div "See full Results" at bounding box center [306, 759] width 183 height 17
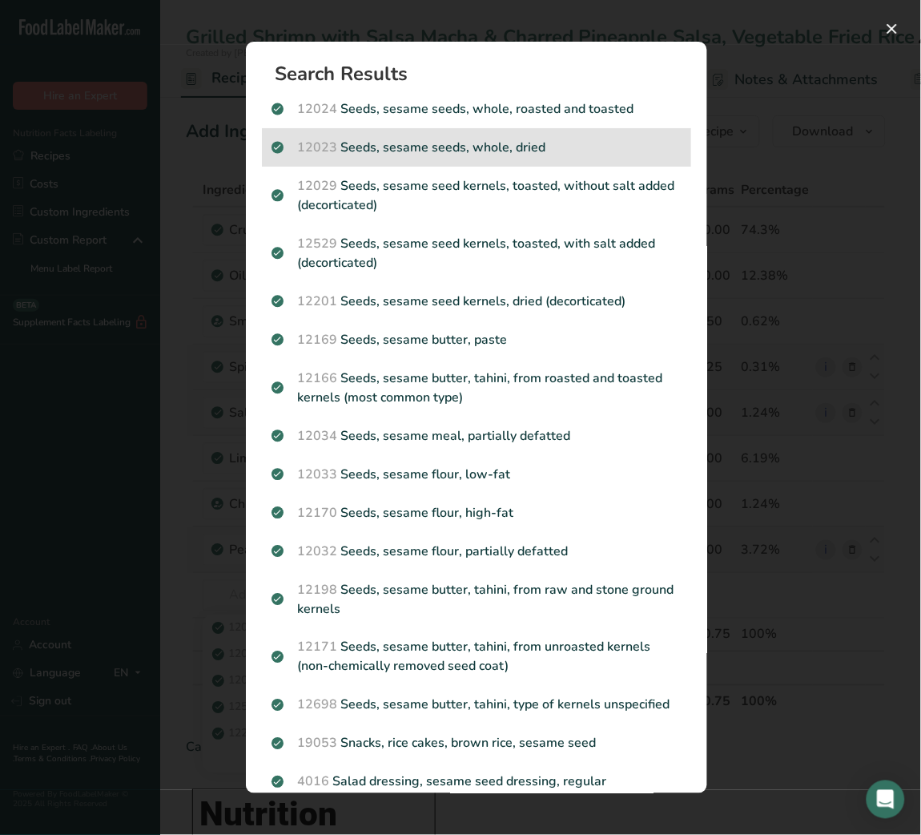
click at [512, 139] on p "12023 Seeds, sesame seeds, whole, dried" at bounding box center [477, 147] width 410 height 19
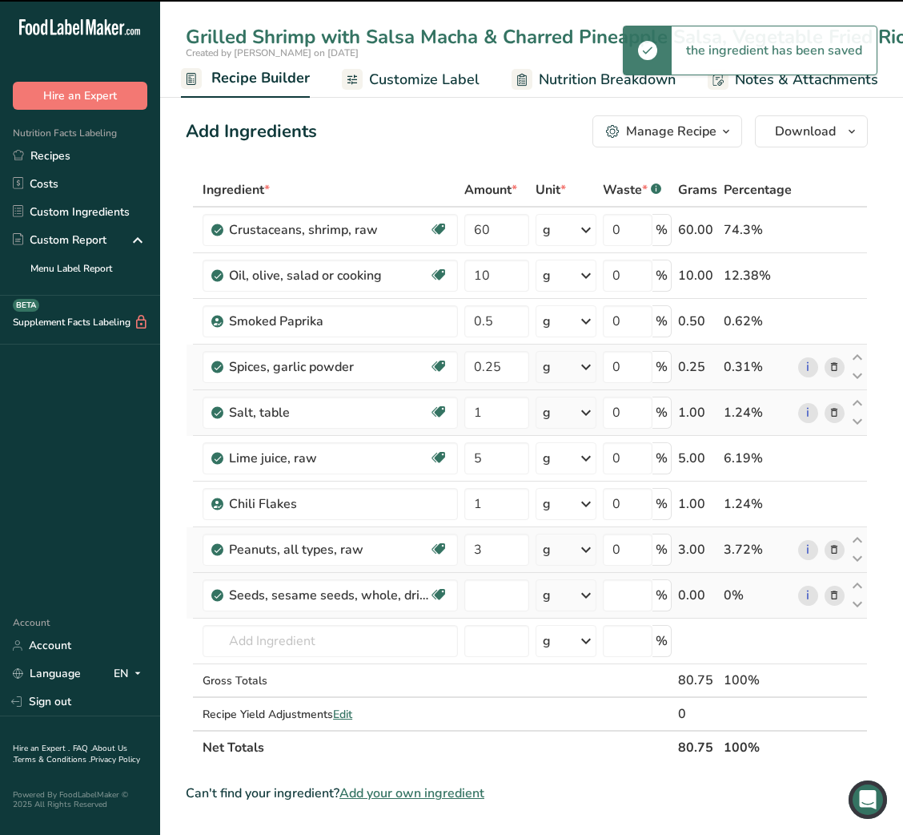
type input "0"
click at [510, 598] on input "0" at bounding box center [497, 595] width 65 height 32
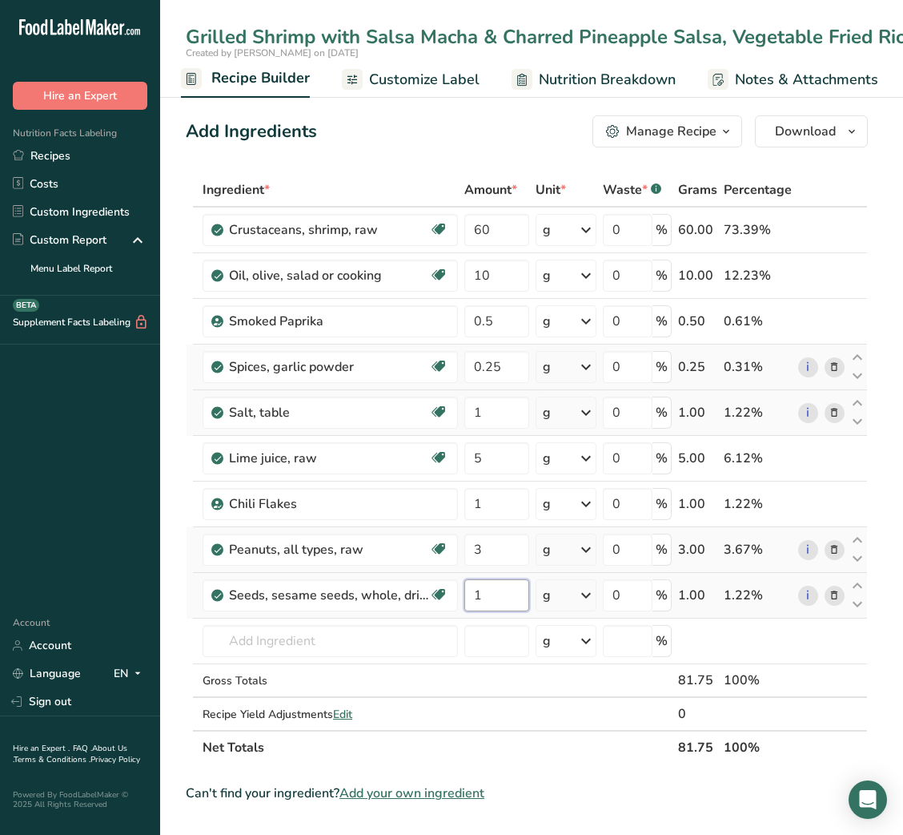
type input "1"
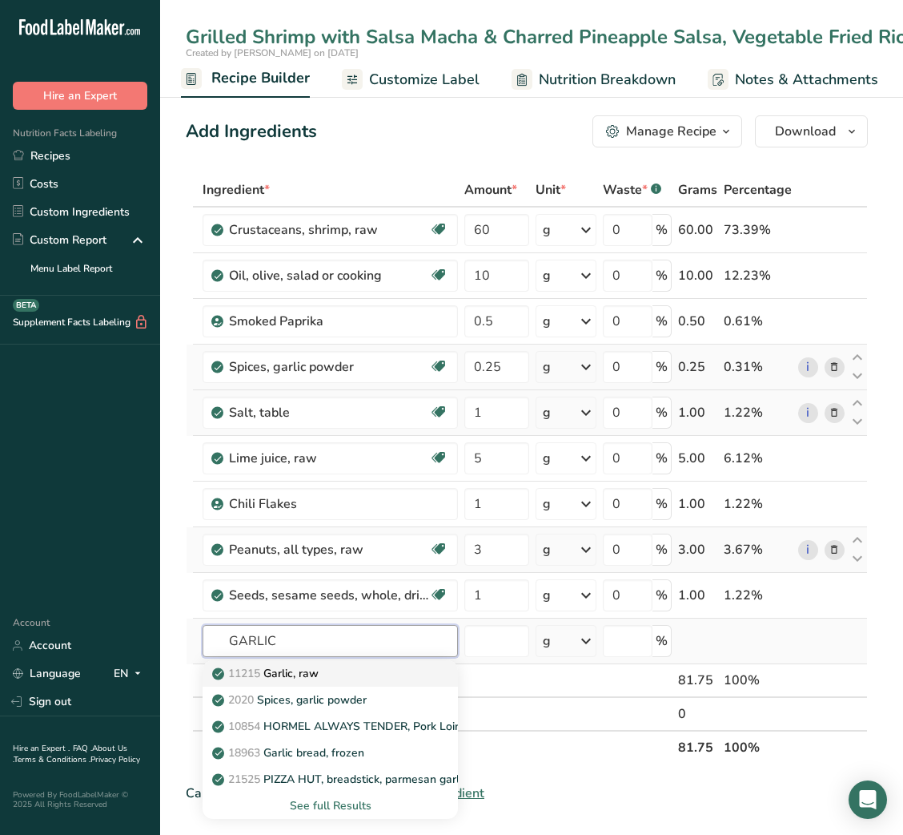
type input "GARLIC"
click at [325, 673] on div "11215 Garlic, raw" at bounding box center [317, 673] width 204 height 17
type input "Garlic, raw"
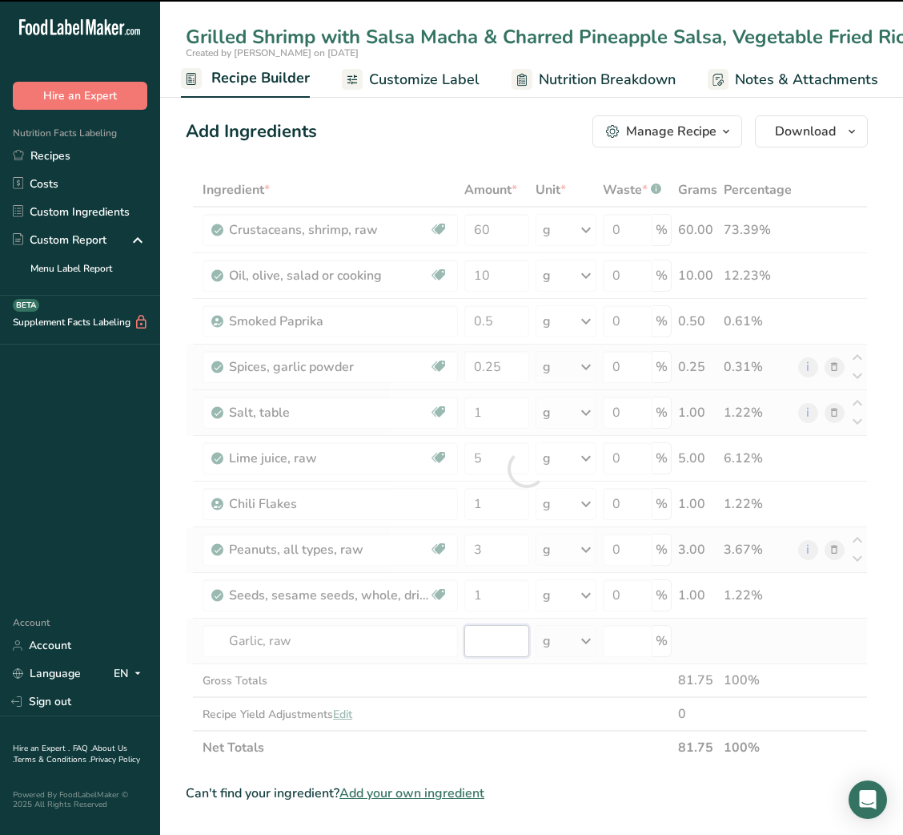
type input "0"
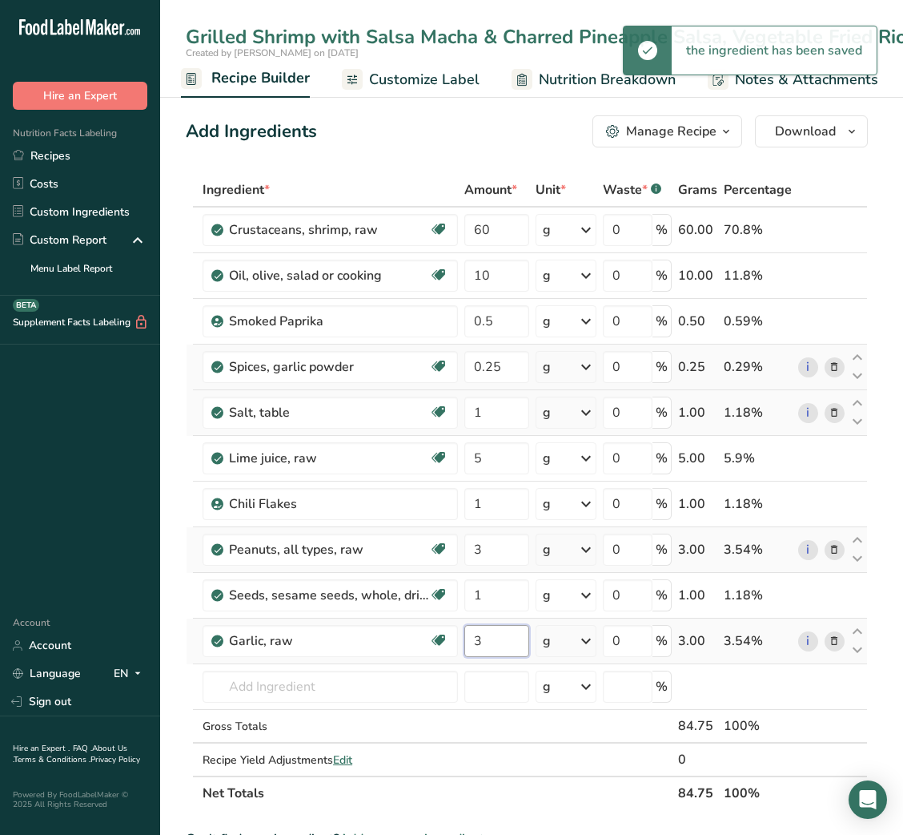
type input "3"
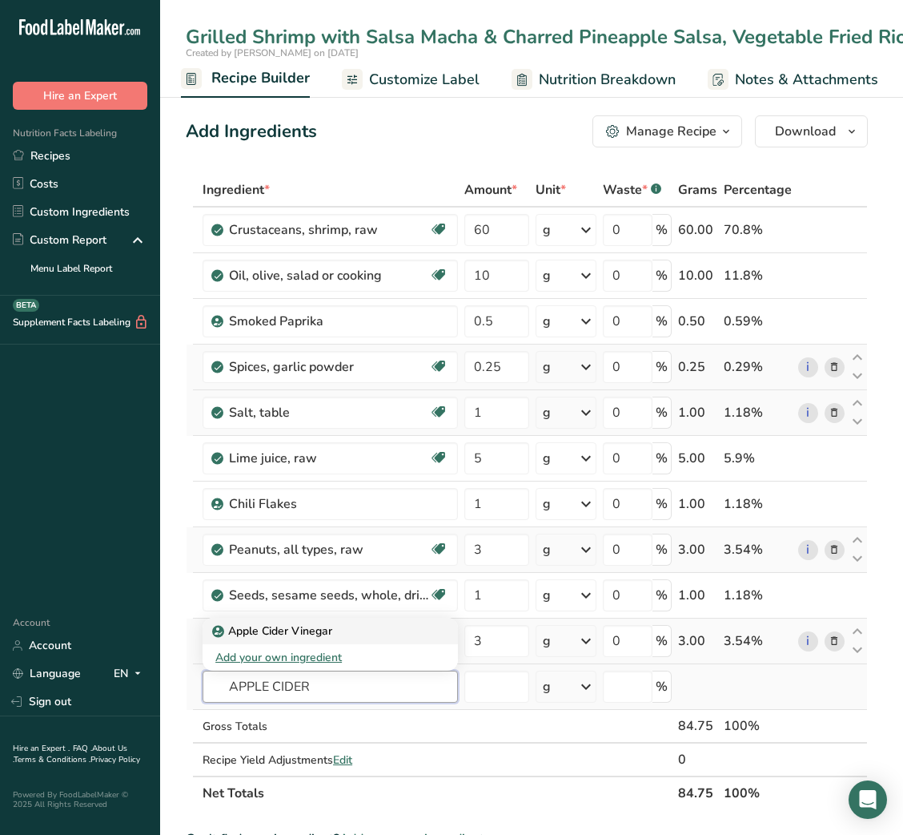
type input "APPLE CIDER"
click at [326, 638] on p "Apple Cider Vinegar" at bounding box center [273, 630] width 117 height 17
type input "Apple Cider Vinegar"
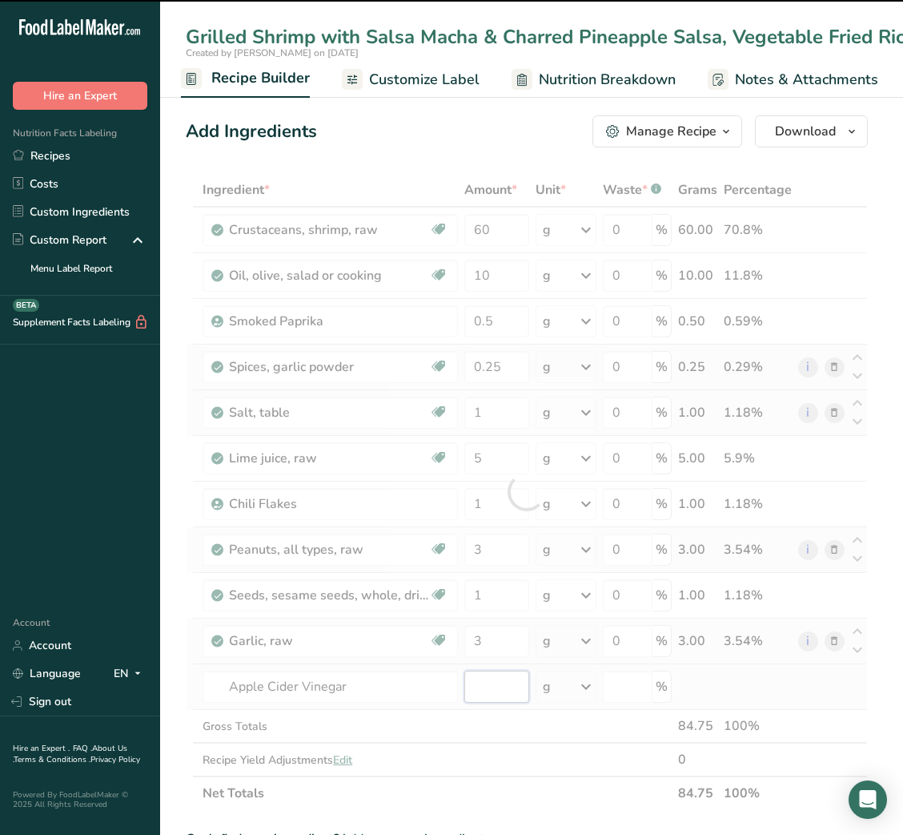
type input "0"
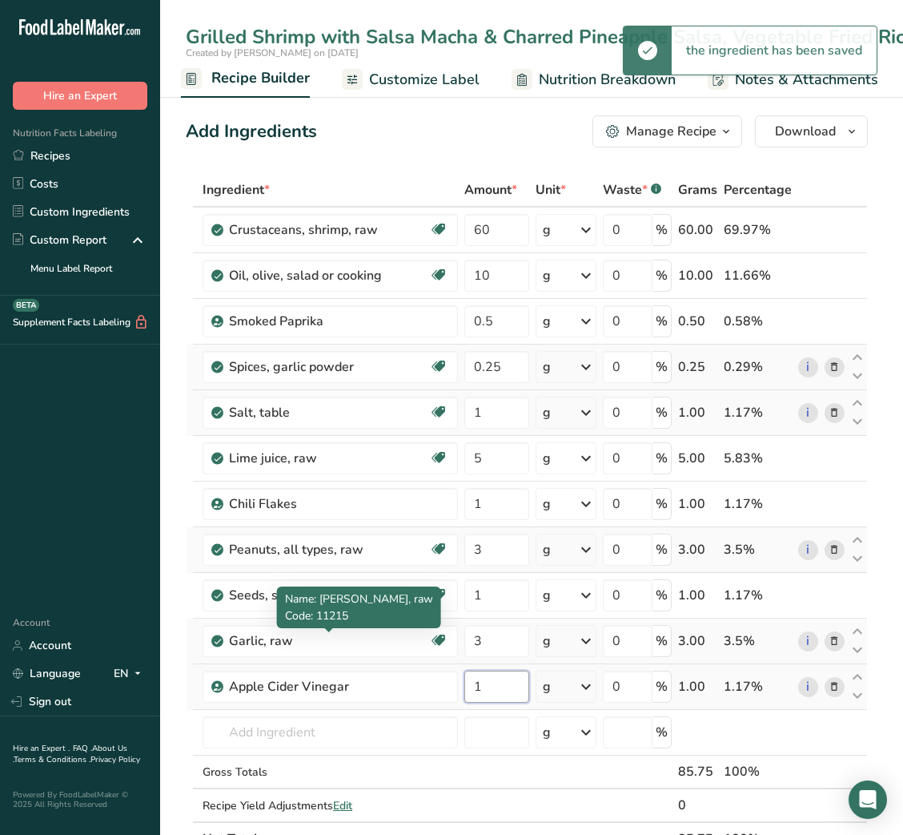
type input "1"
type input "F"
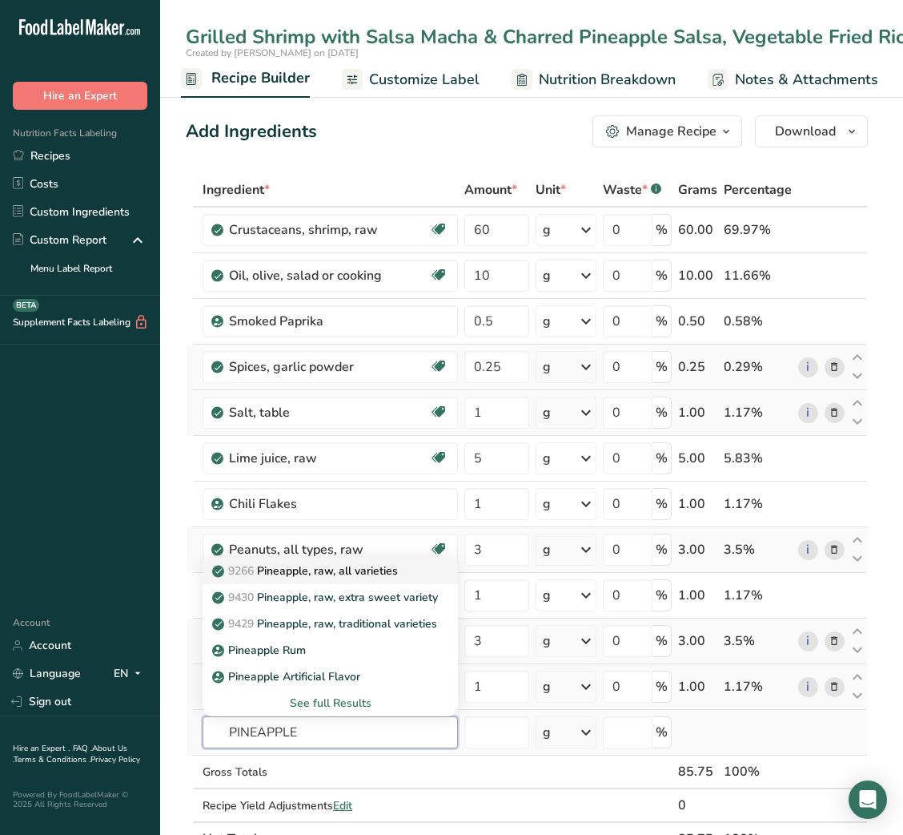
type input "PINEAPPLE"
click at [352, 576] on p "9266 Pineapple, raw, all varieties" at bounding box center [306, 570] width 183 height 17
type input "Pineapple, raw, all varieties"
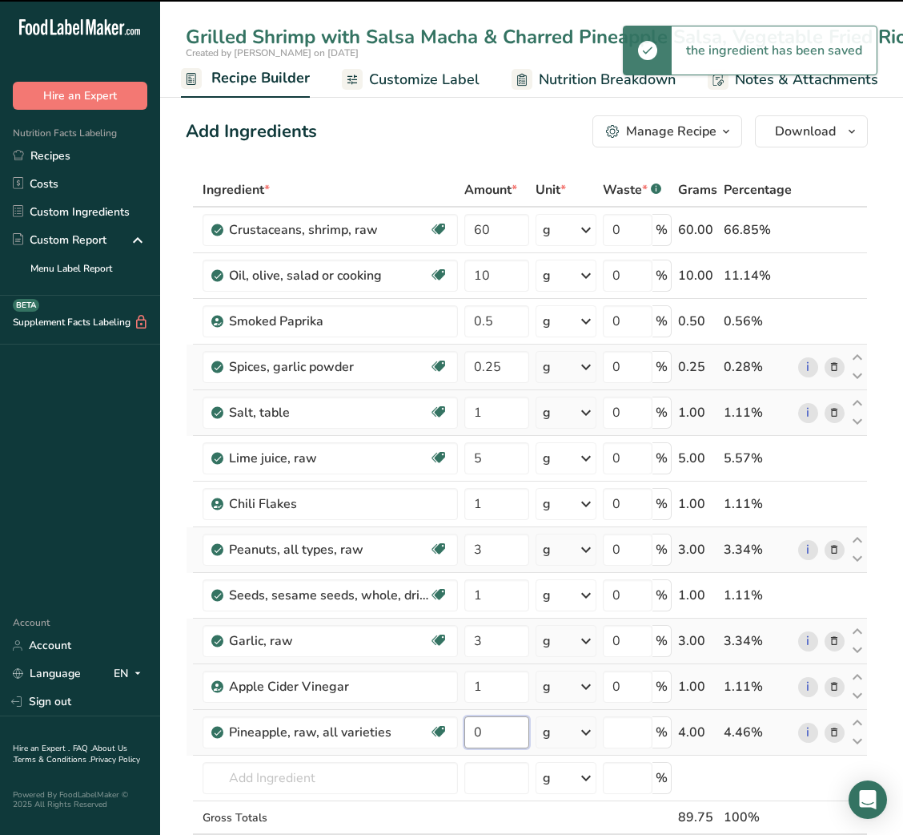
type input "4"
type input "0"
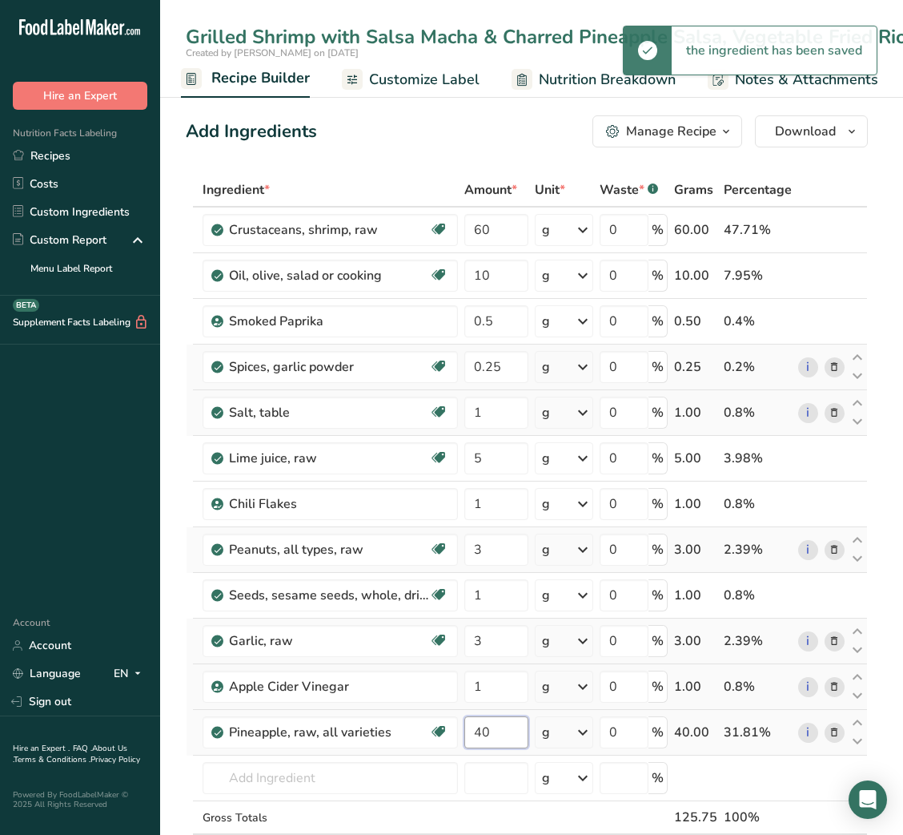
type input "40"
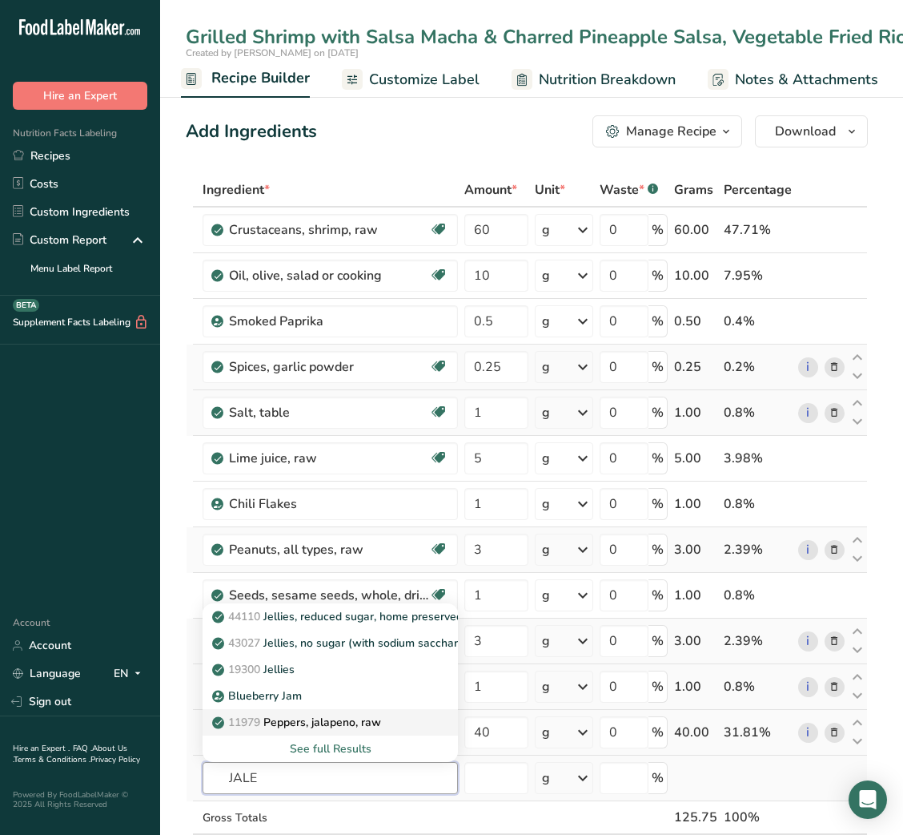
type input "JALE"
click at [304, 729] on p "11979 [PERSON_NAME], jalapeno, raw" at bounding box center [298, 722] width 166 height 17
type input "Peppers, jalapeno, raw"
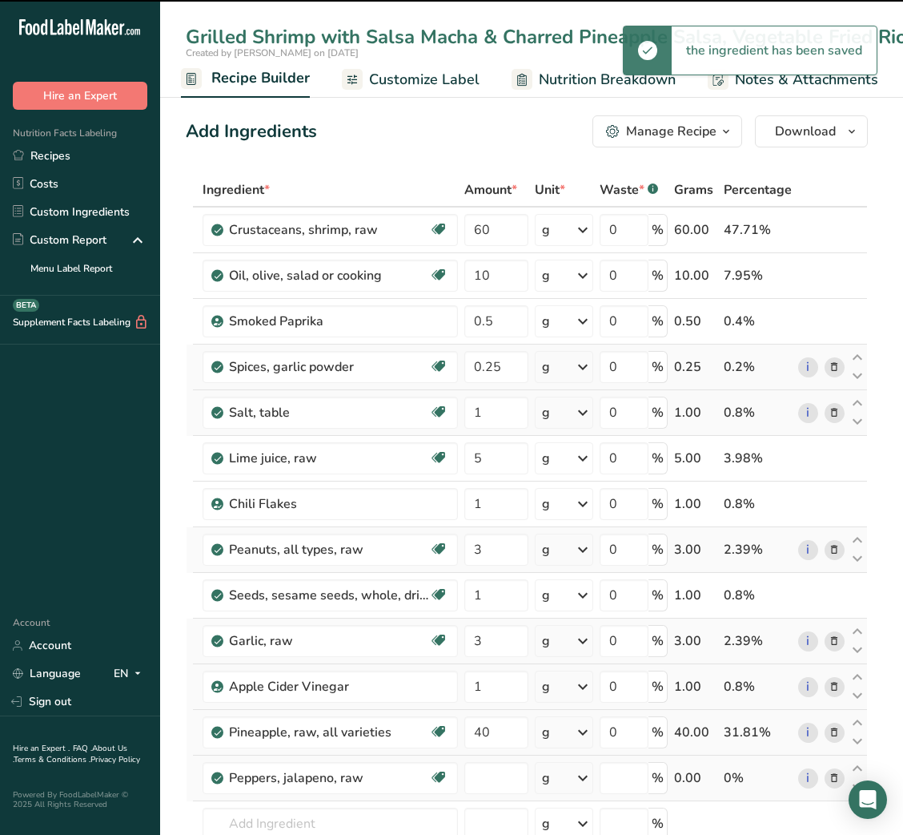
type input "0"
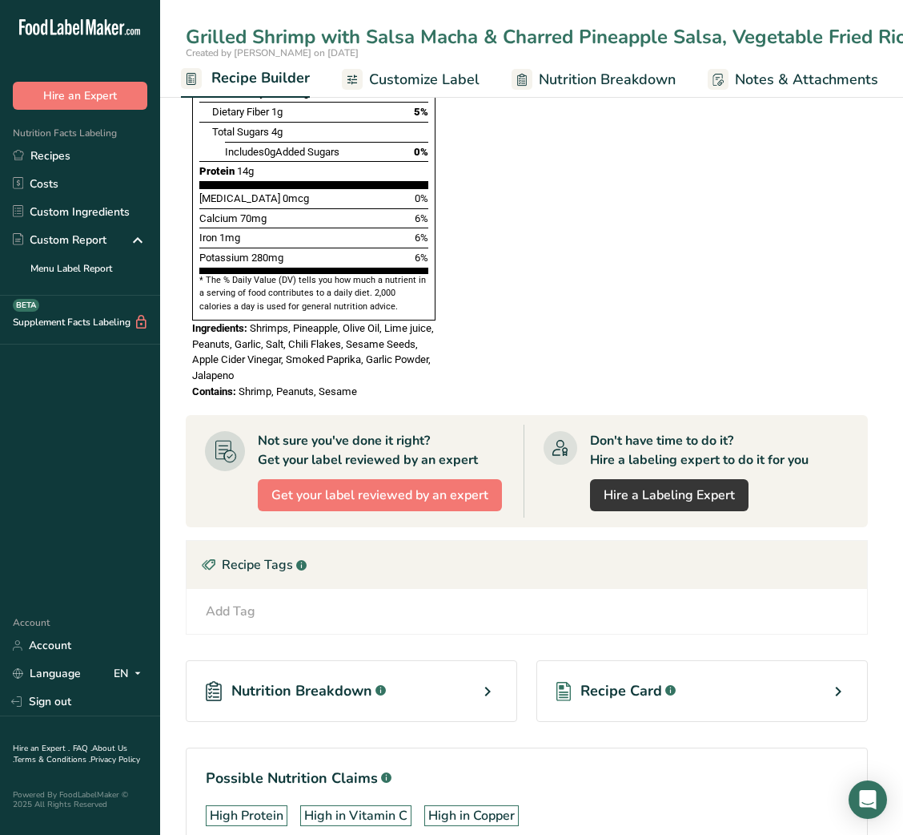
scroll to position [1305, 0]
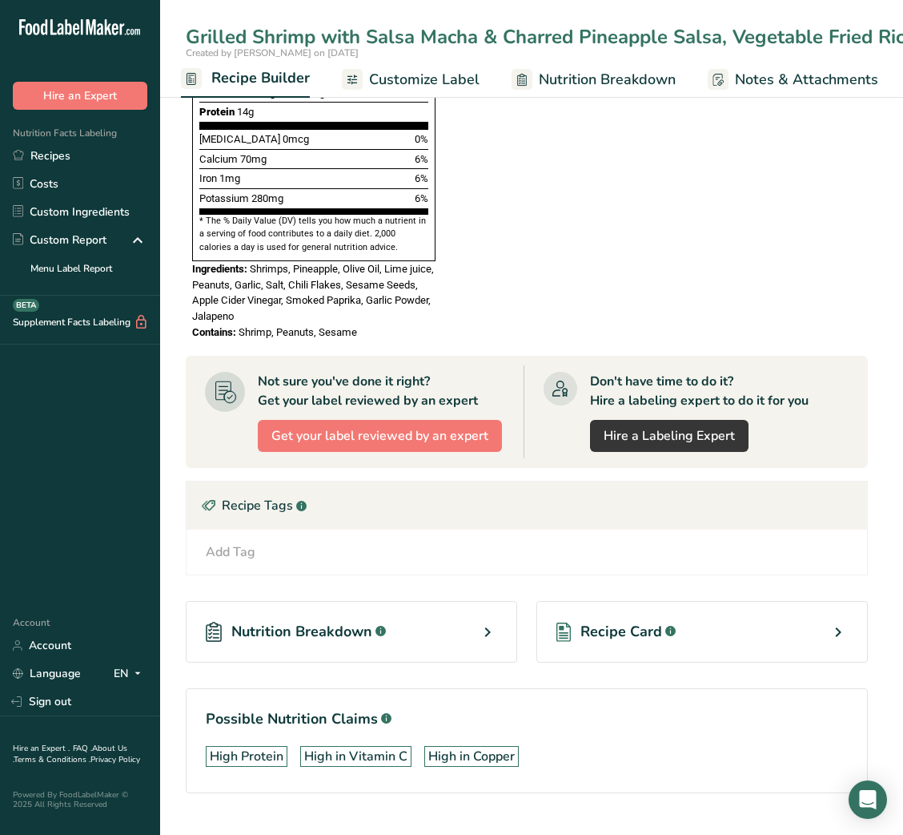
click at [603, 621] on span "Recipe Card" at bounding box center [622, 632] width 82 height 22
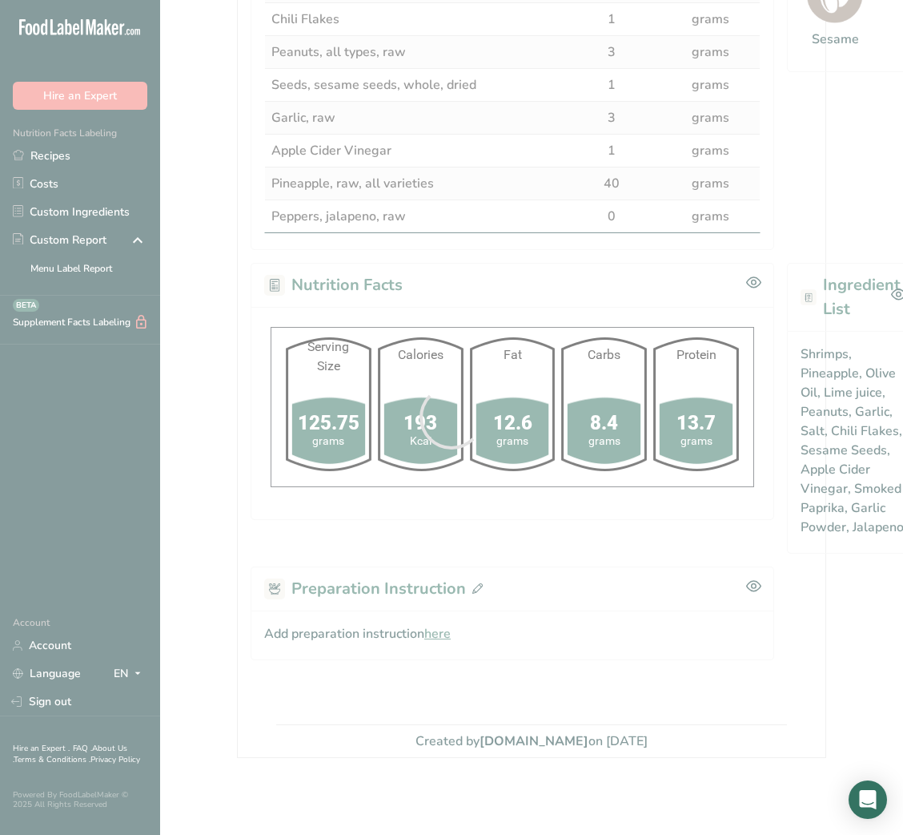
scroll to position [565, 0]
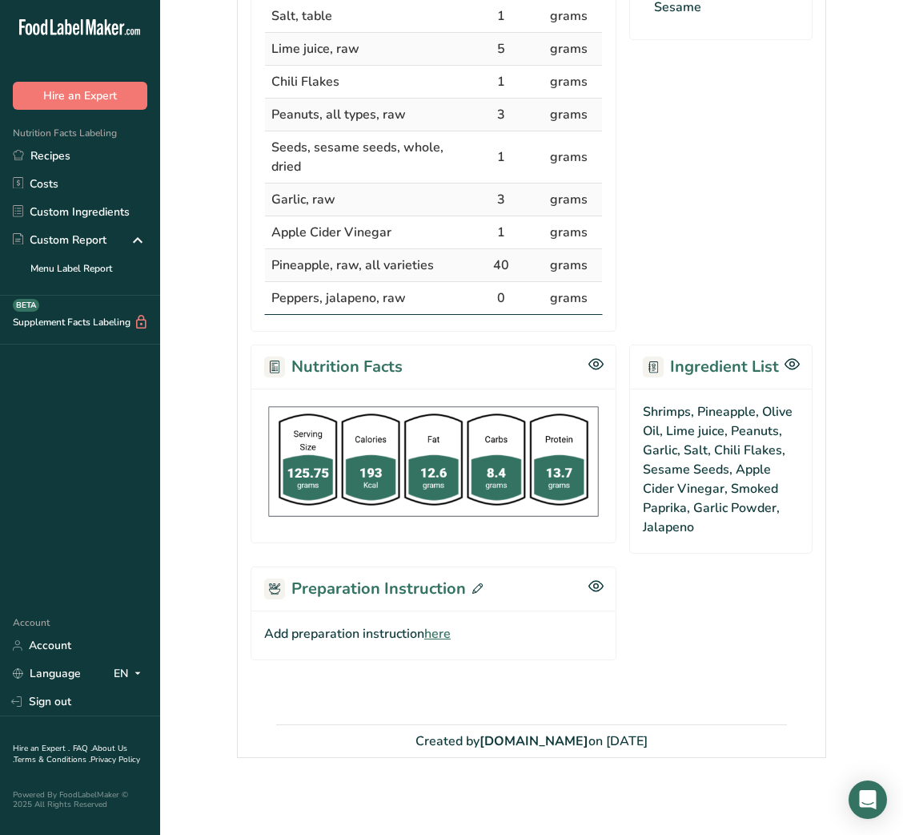
click at [446, 634] on span "here" at bounding box center [438, 633] width 26 height 19
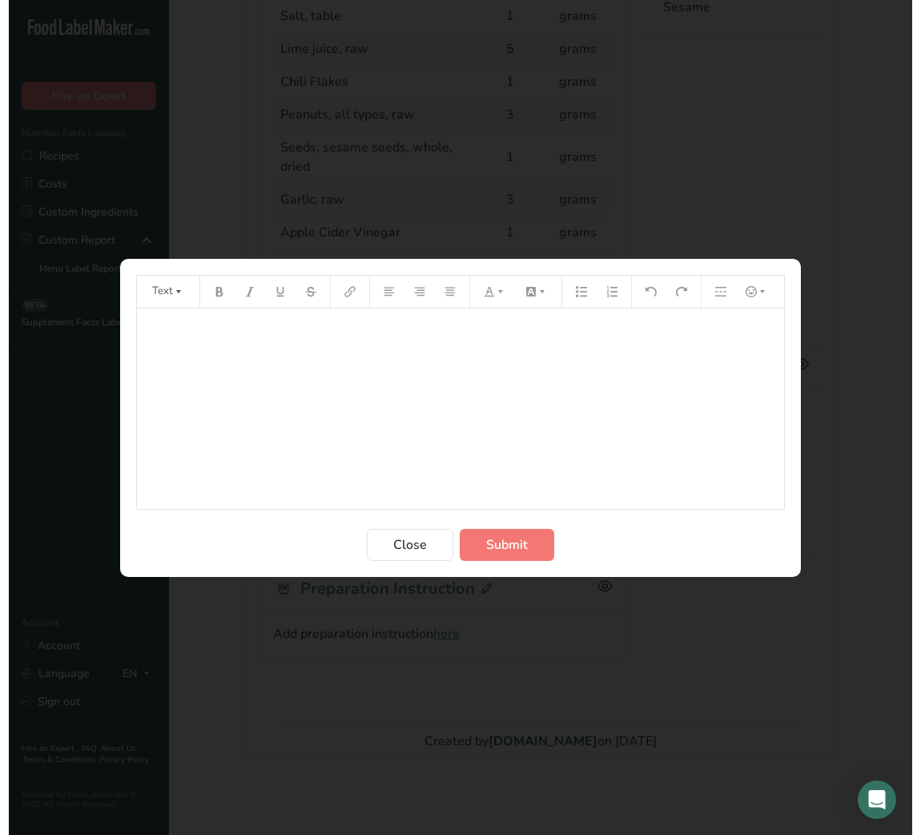
scroll to position [525, 0]
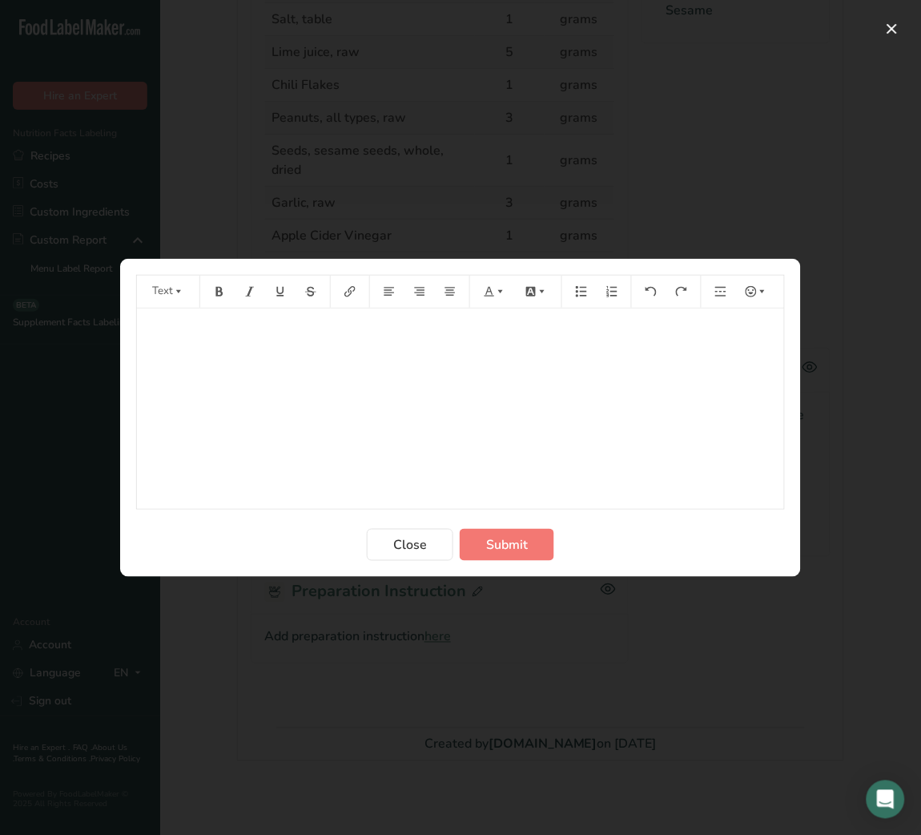
click at [400, 420] on div "﻿" at bounding box center [460, 408] width 647 height 200
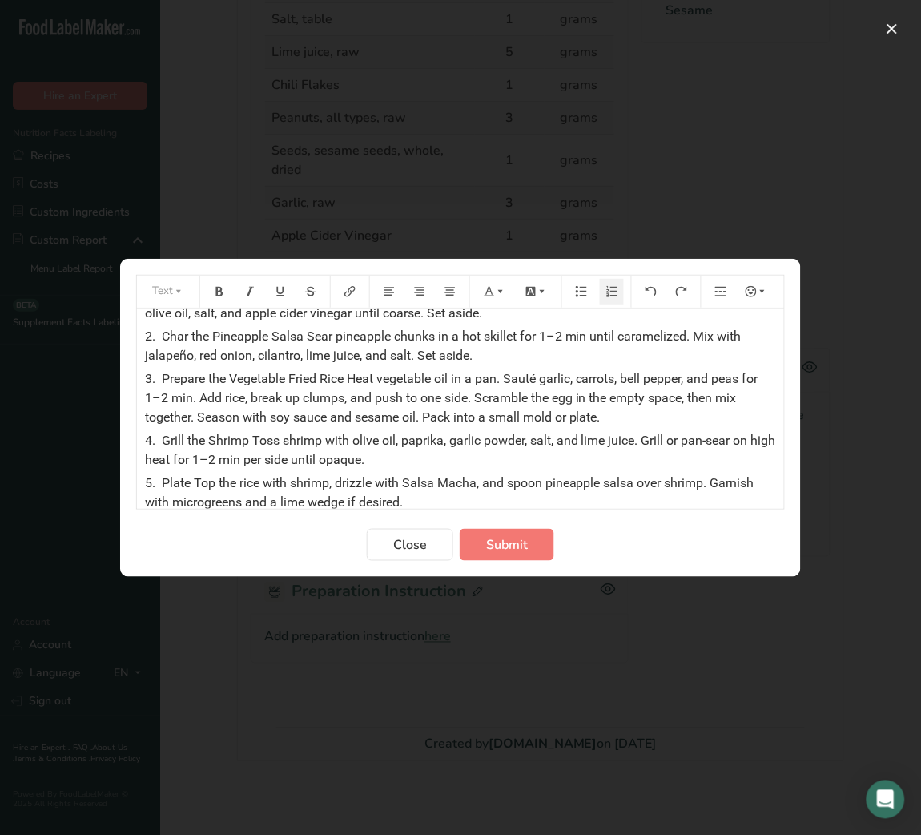
scroll to position [0, 0]
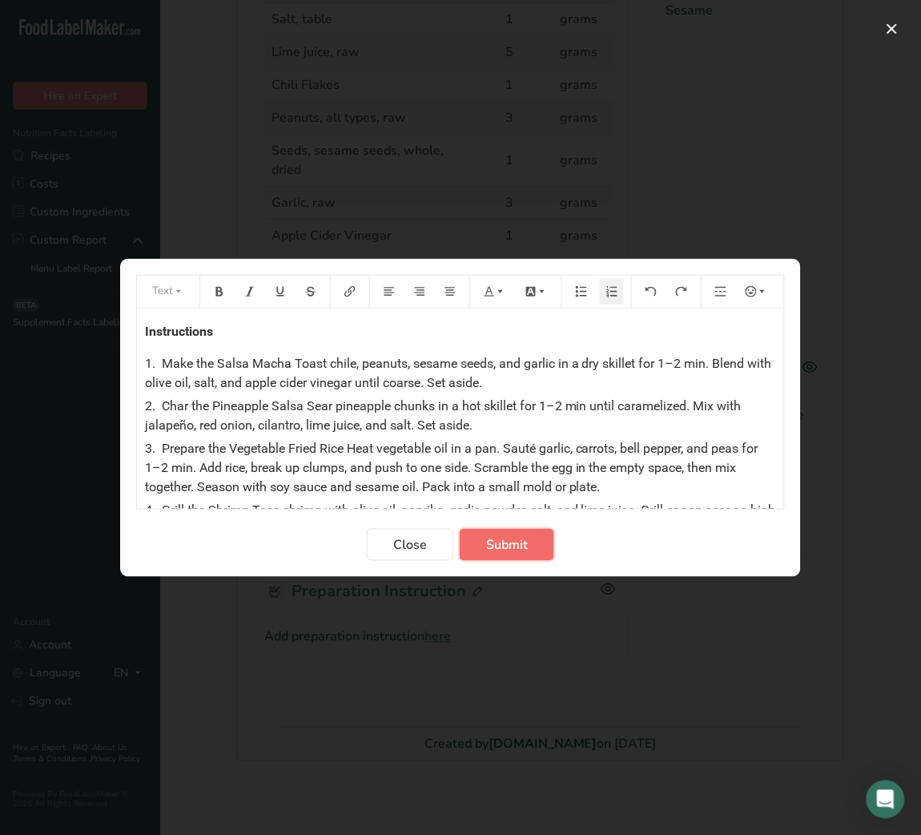
click at [507, 552] on span "Submit" at bounding box center [507, 544] width 42 height 19
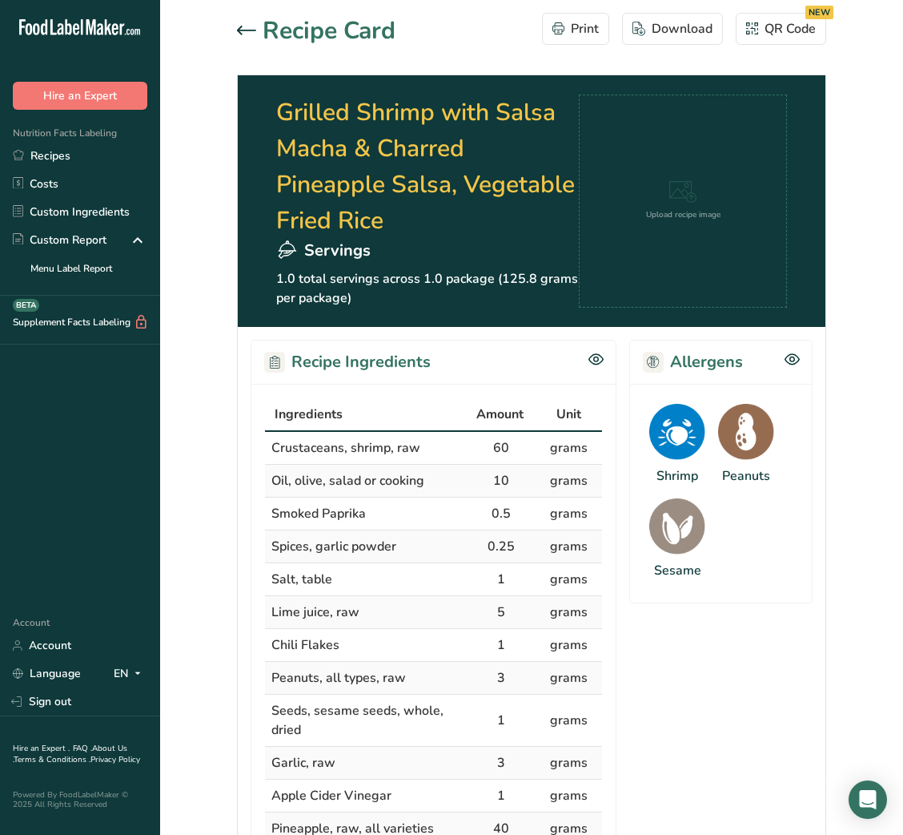
click at [243, 30] on icon at bounding box center [246, 31] width 19 height 10
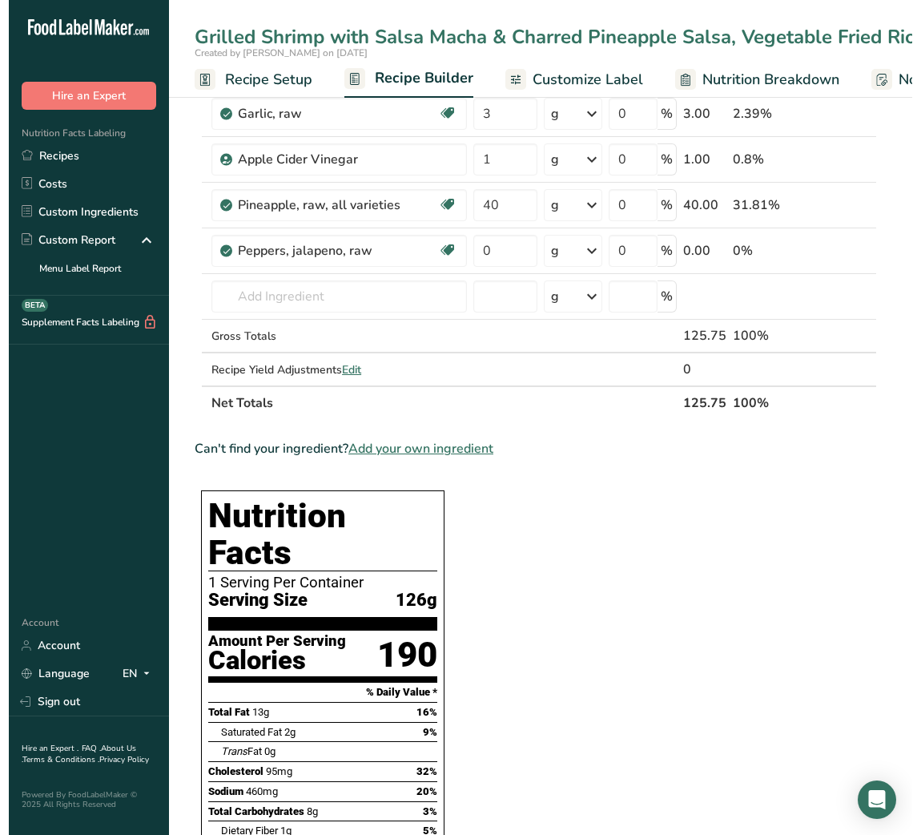
scroll to position [526, 0]
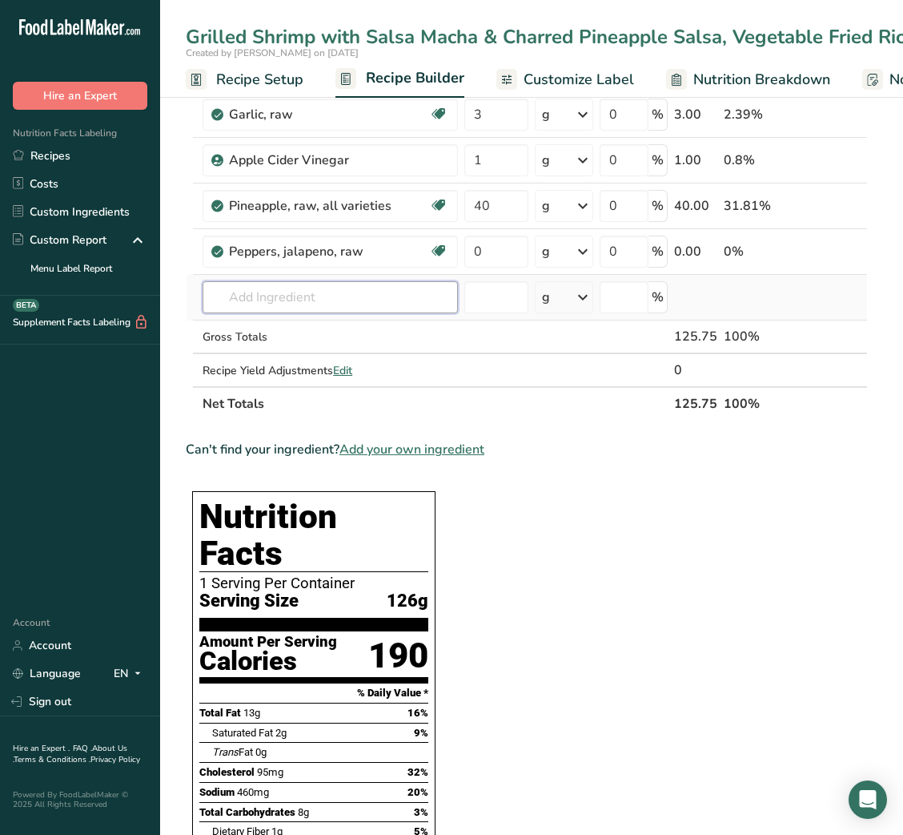
click at [368, 283] on input "text" at bounding box center [331, 297] width 256 height 32
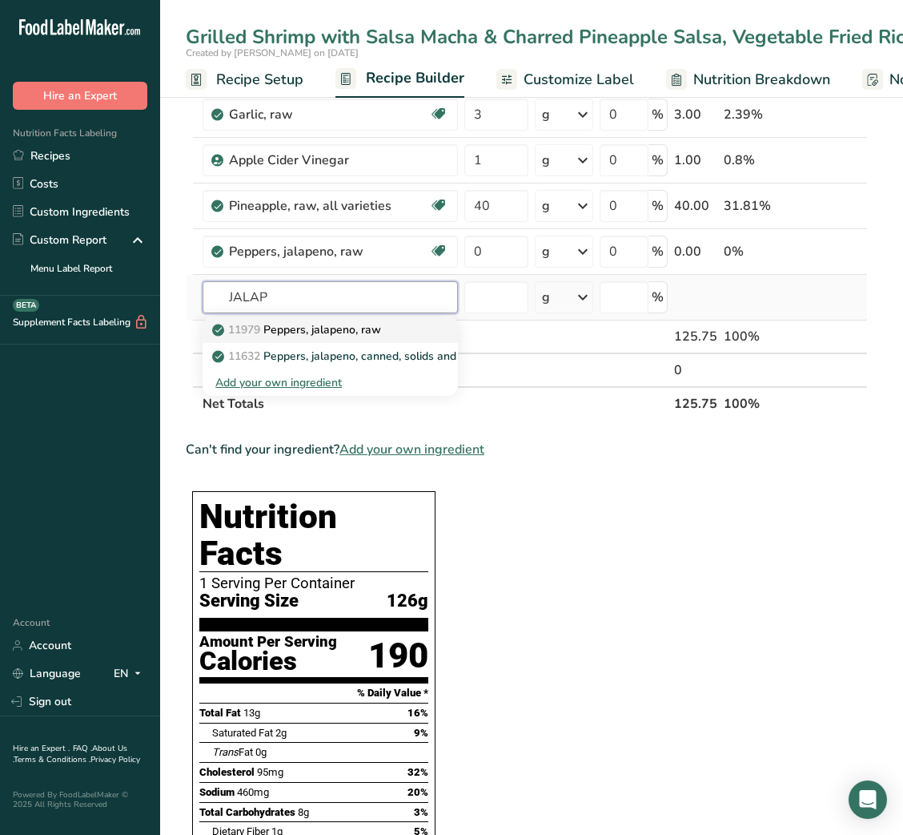
type input "JALAP"
click at [355, 320] on link "11979 [PERSON_NAME], jalapeno, raw" at bounding box center [331, 329] width 256 height 26
type input "Peppers, jalapeno, raw"
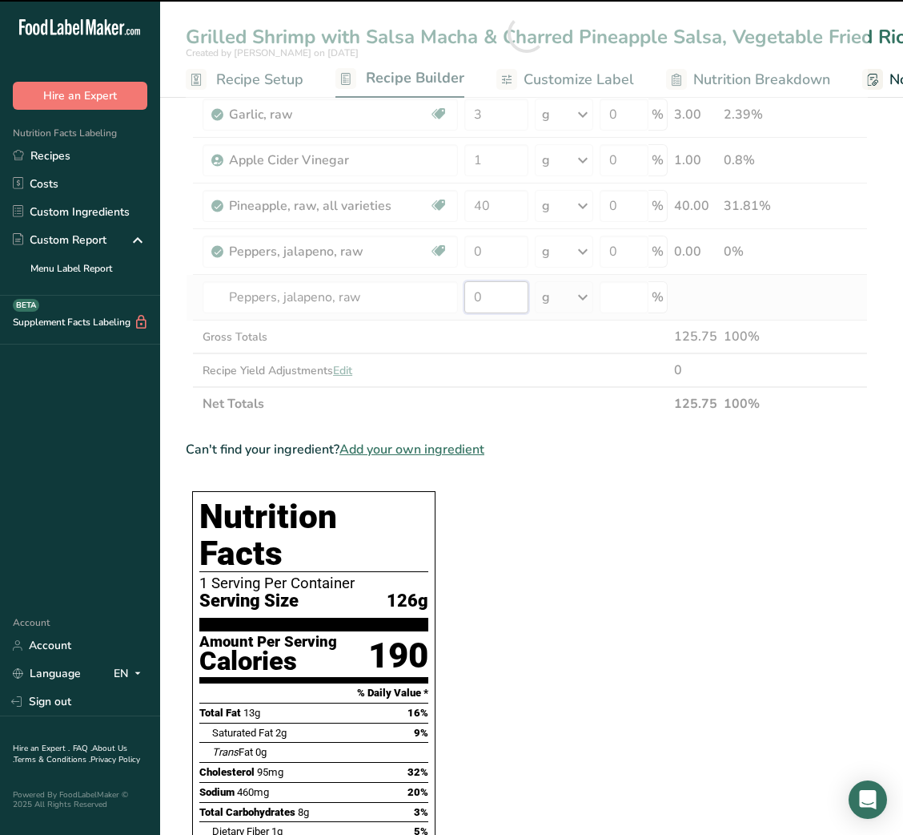
type input "0"
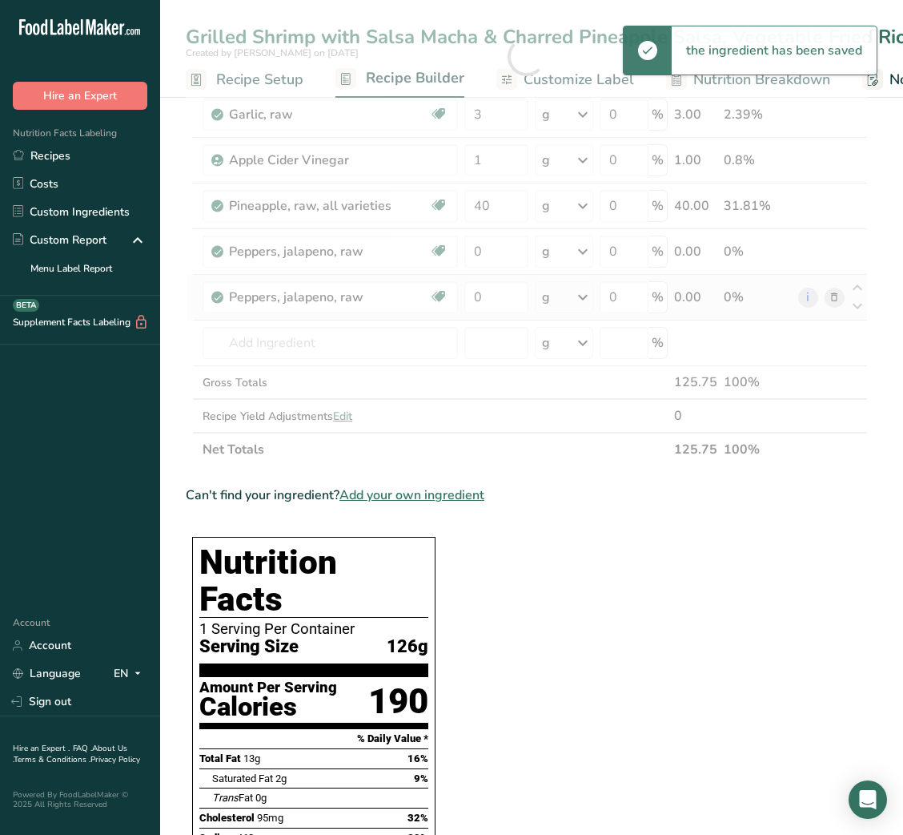
click at [838, 297] on div "Ingredient * Amount * Unit * Waste * .a-a{fill:#347362;}.b-a{fill:#fff;} Grams …" at bounding box center [527, 56] width 682 height 819
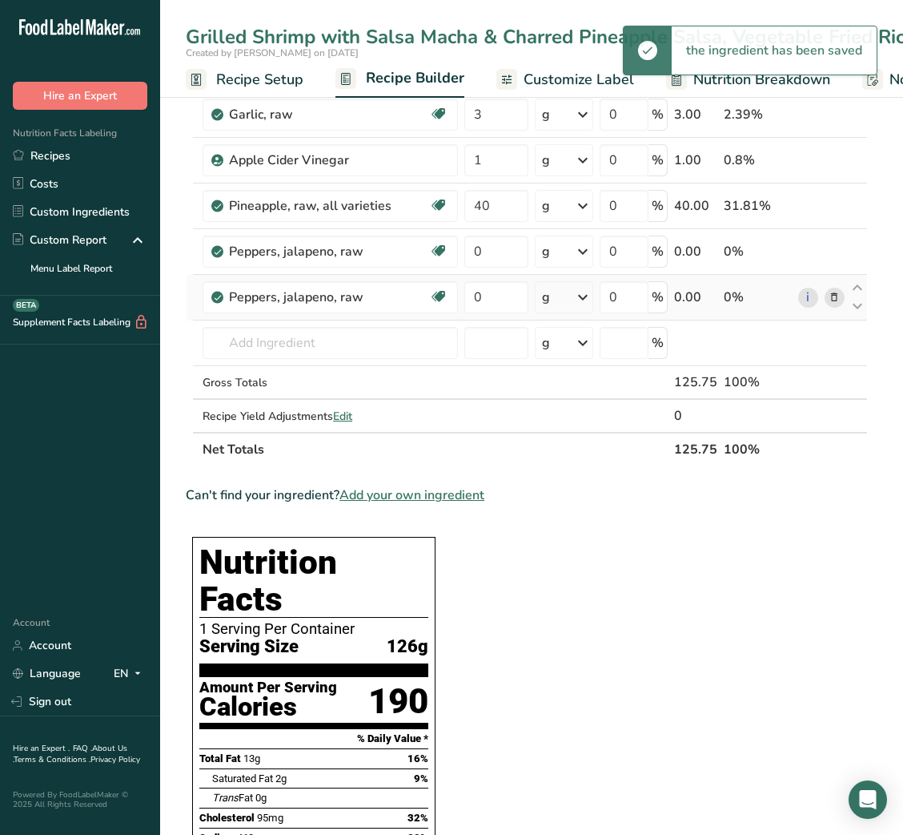
click at [838, 297] on icon at bounding box center [834, 297] width 11 height 17
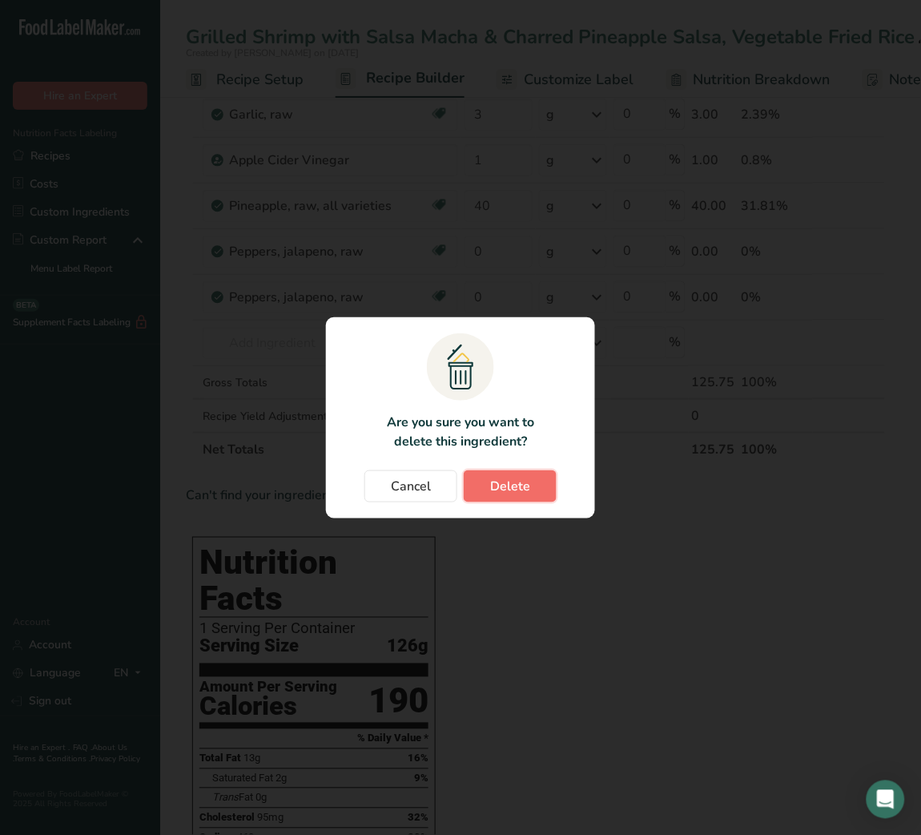
click at [525, 471] on button "Delete" at bounding box center [510, 486] width 93 height 32
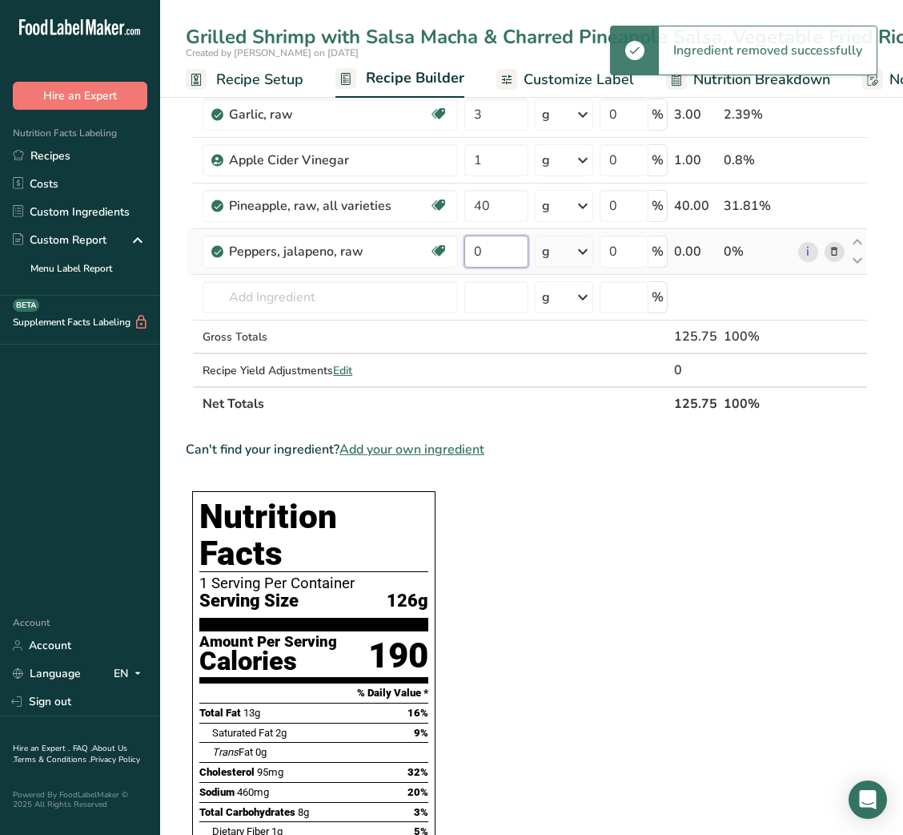
click at [472, 255] on input "0" at bounding box center [496, 251] width 63 height 32
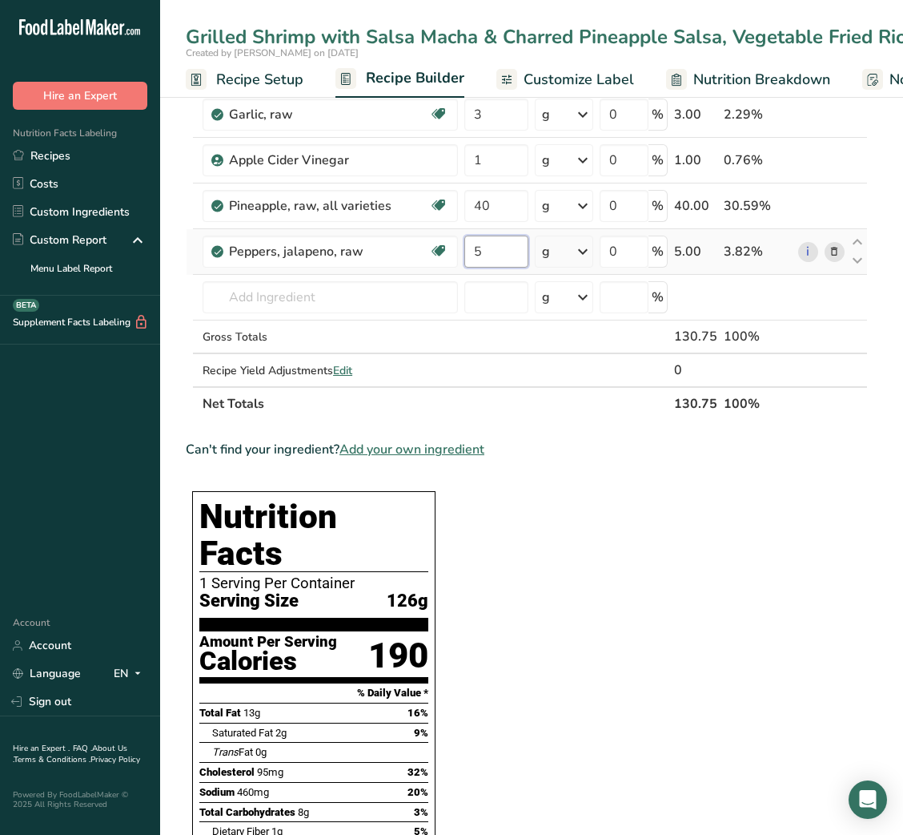
type input "5"
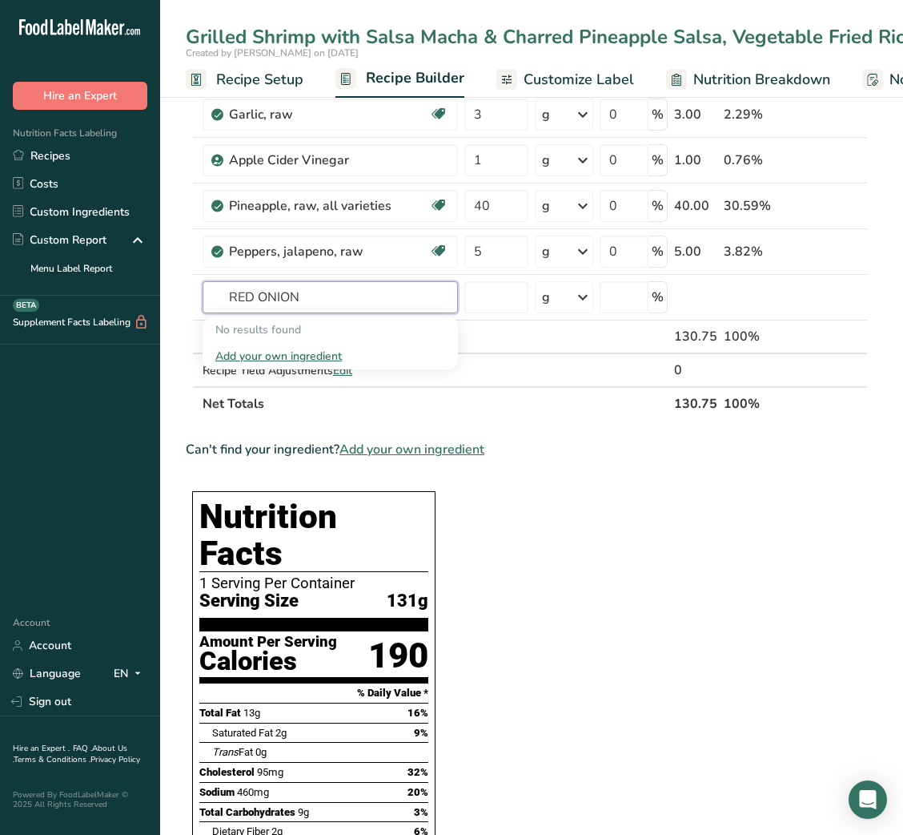
click at [243, 300] on input "RED ONION" at bounding box center [331, 297] width 256 height 32
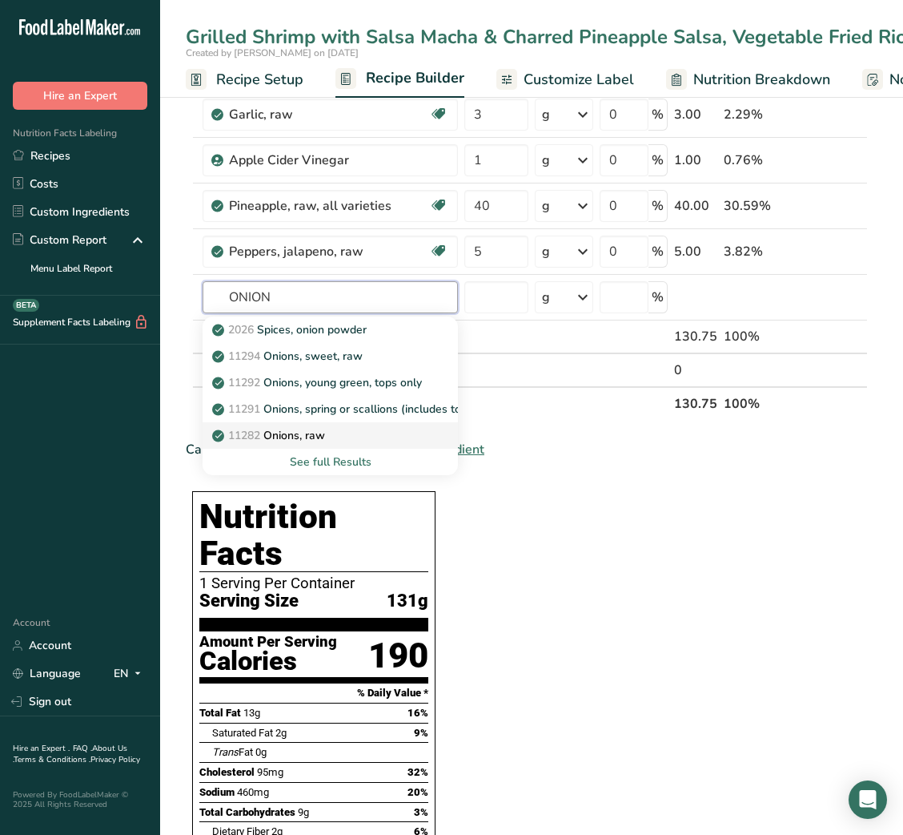
type input "ONION"
click at [302, 430] on p "11282 Onions, raw" at bounding box center [270, 435] width 110 height 17
type input "Onions, raw"
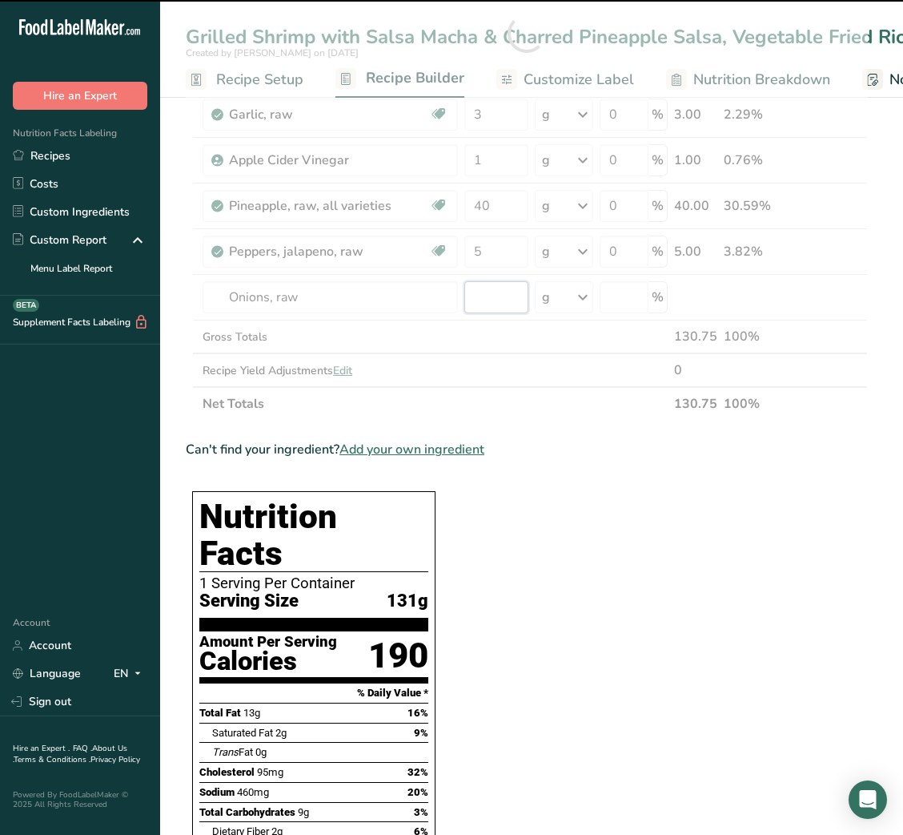
type input "0"
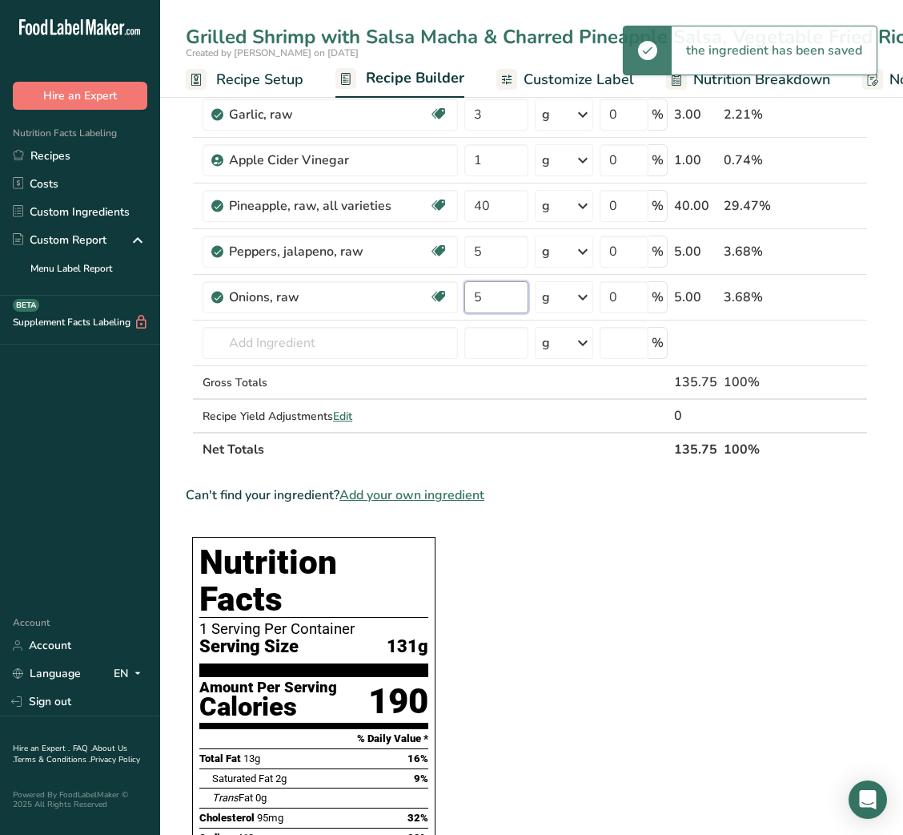
type input "5"
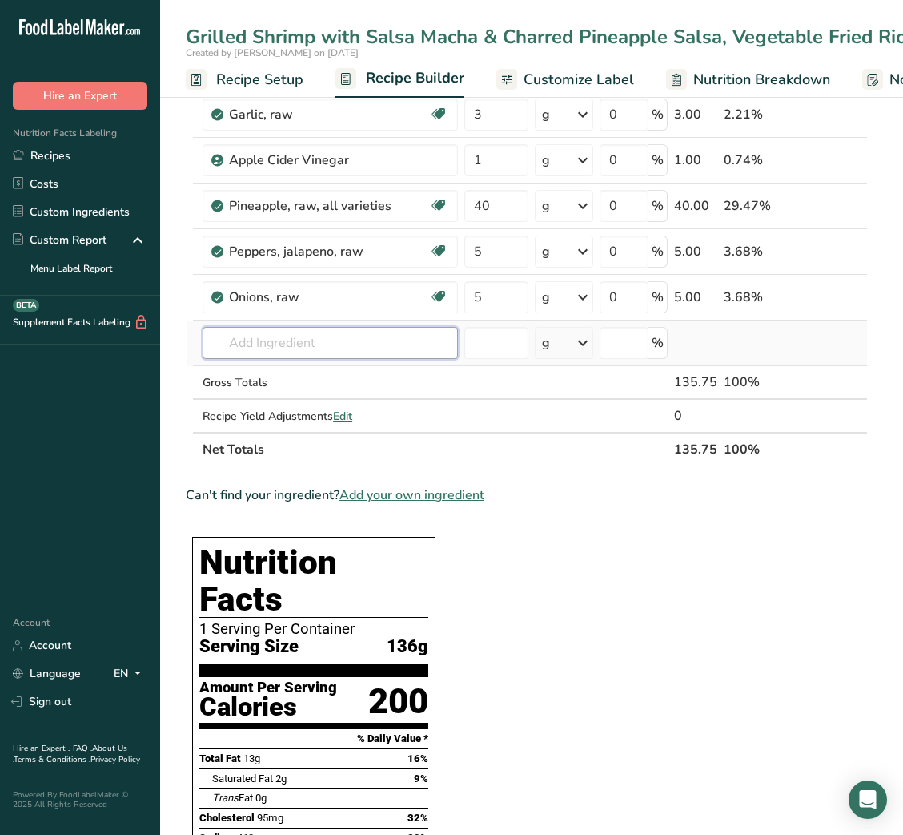
click at [280, 341] on input "text" at bounding box center [331, 343] width 256 height 32
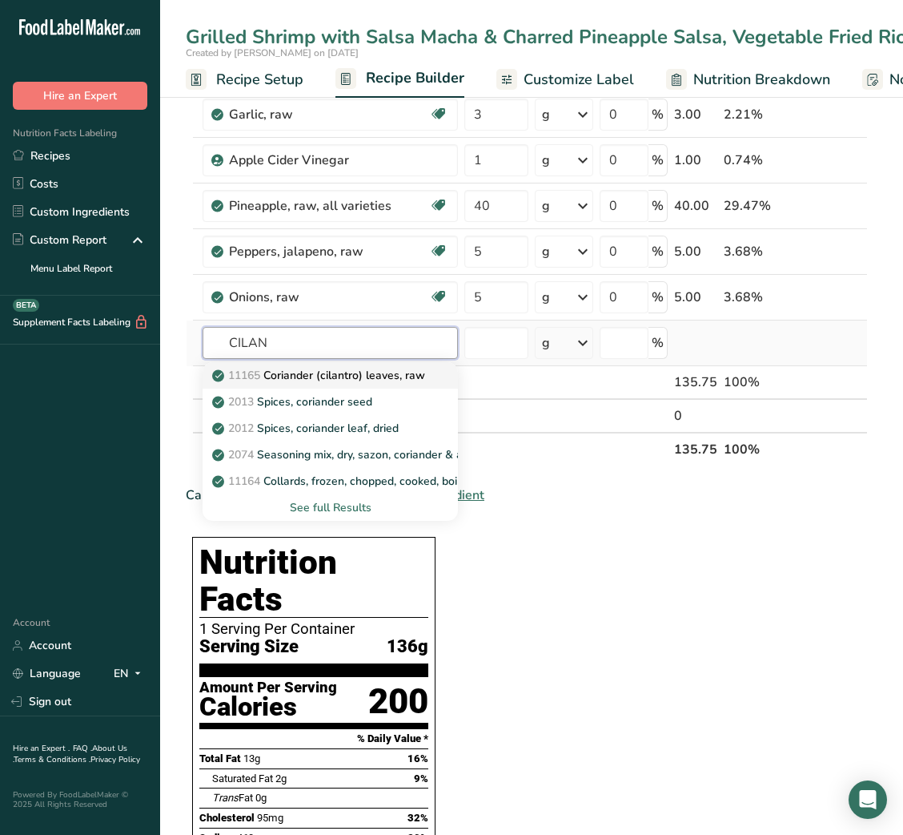
type input "CILAN"
click at [331, 381] on p "11165 Coriander (cilantro) leaves, raw" at bounding box center [320, 375] width 210 height 17
type input "Coriander (cilantro) leaves, raw"
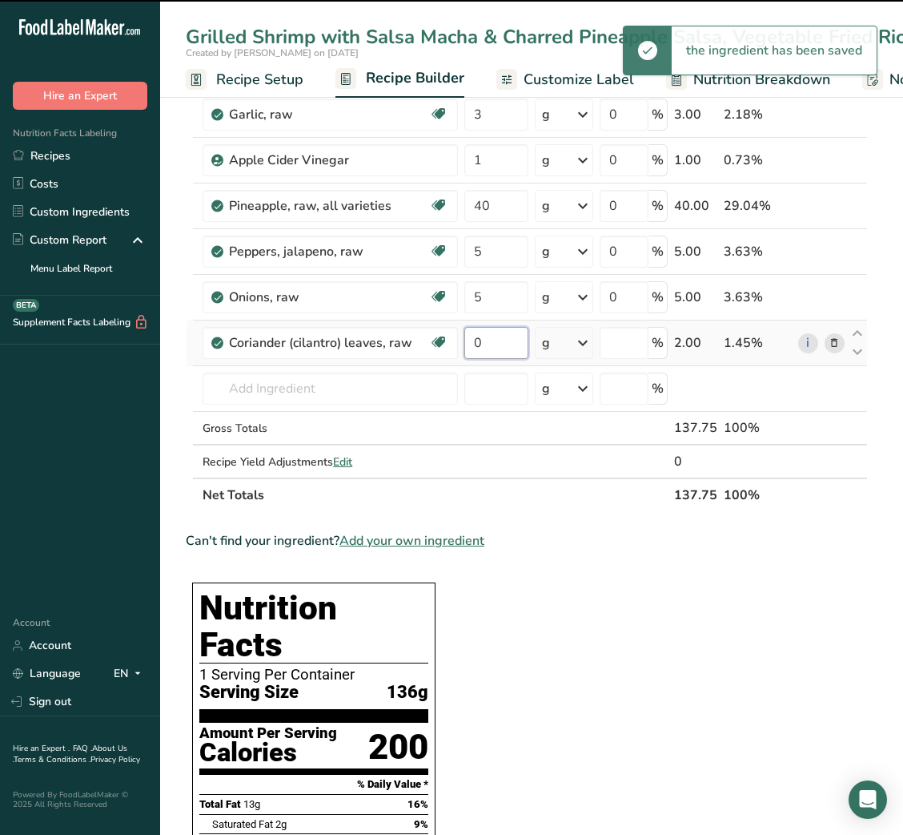
type input "2"
type input "0"
type input "2"
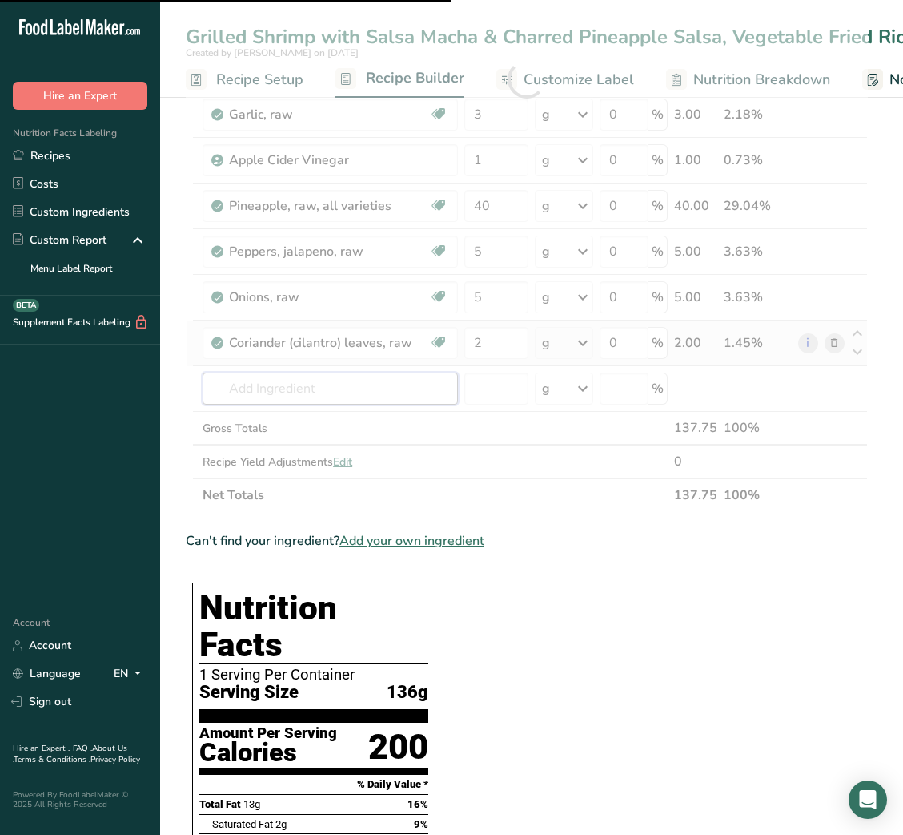
type input "R"
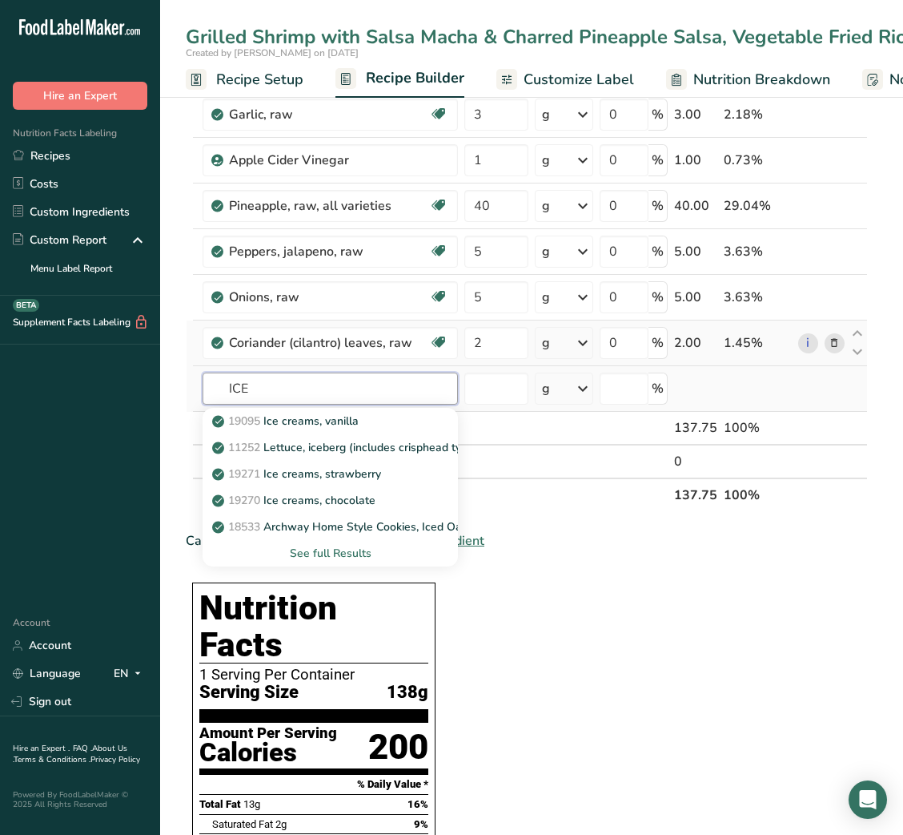
click at [228, 393] on input "ICE" at bounding box center [331, 388] width 256 height 32
type input "RICE"
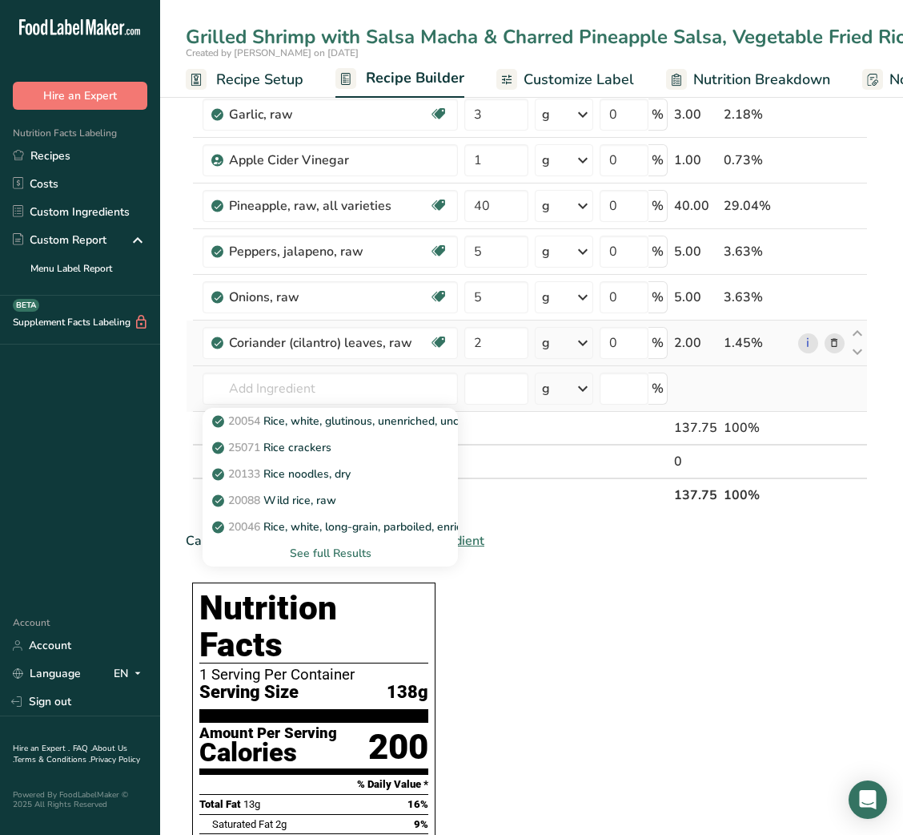
click at [343, 548] on div "See full Results" at bounding box center [330, 553] width 230 height 17
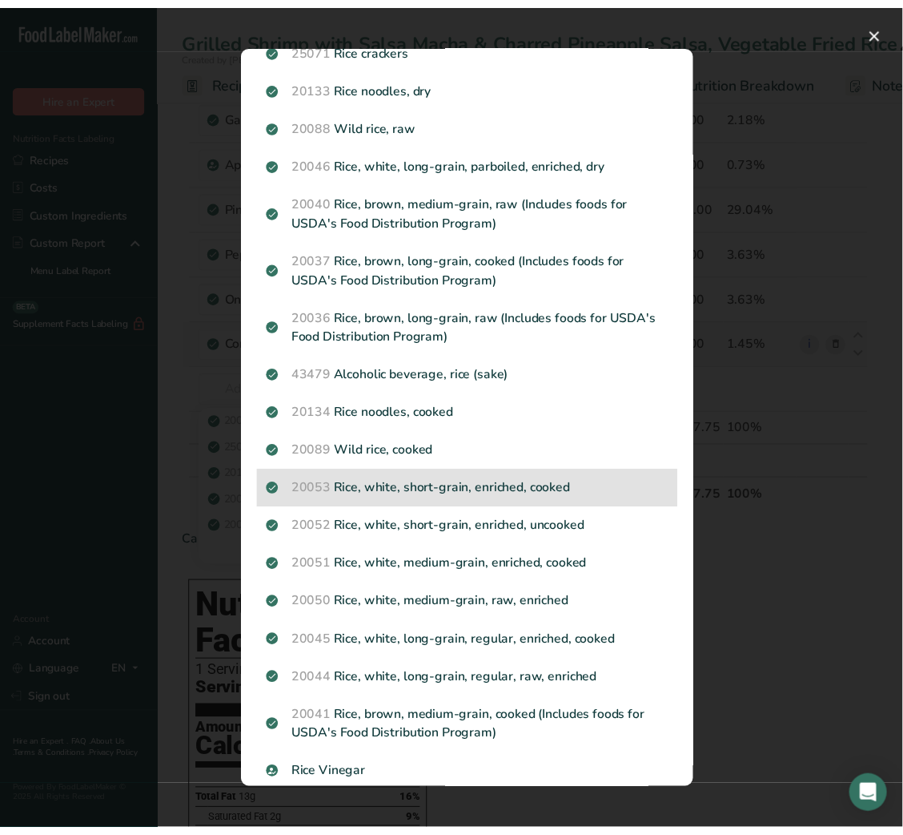
scroll to position [126, 0]
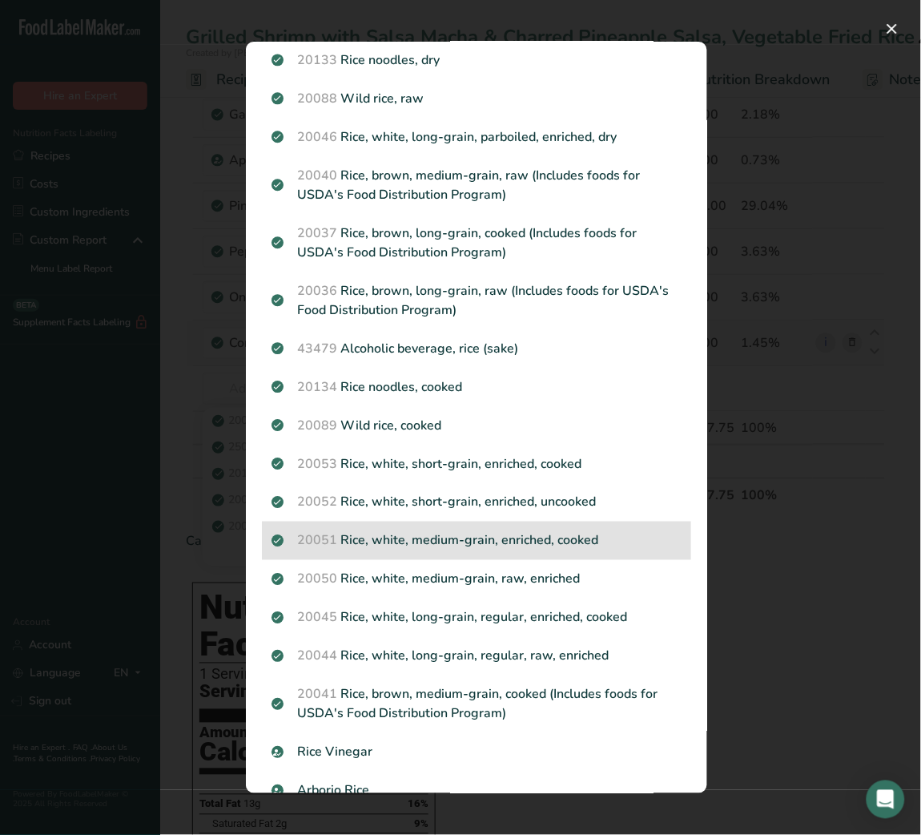
click at [457, 543] on p "20051 Rice, white, medium-grain, enriched, cooked" at bounding box center [477, 540] width 410 height 19
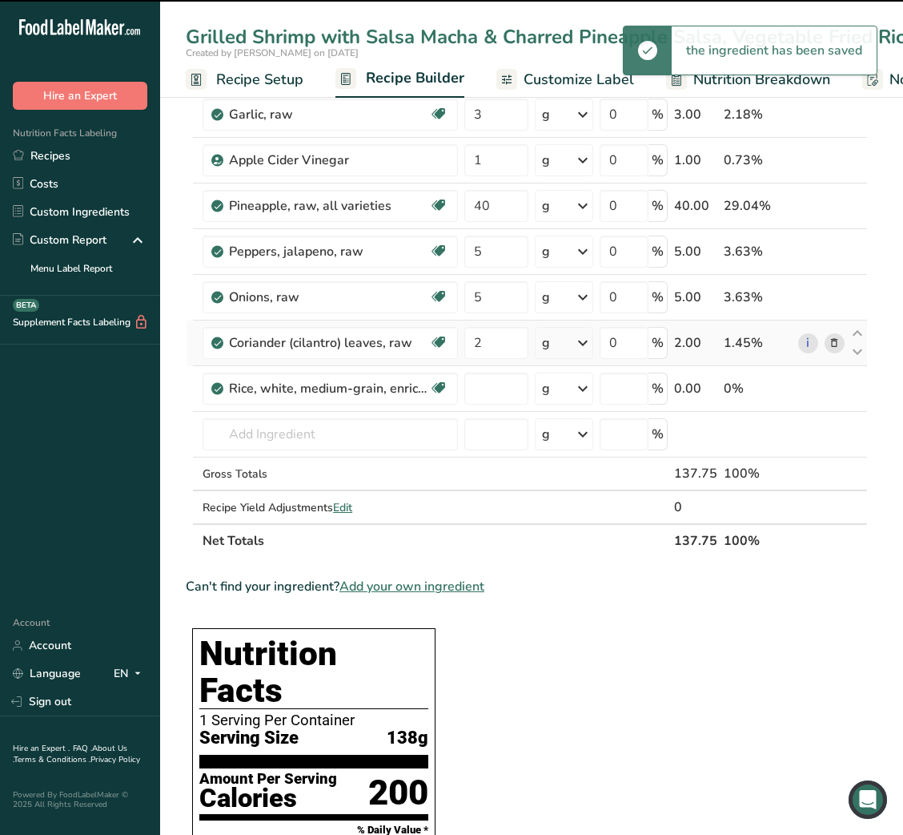
type input "0"
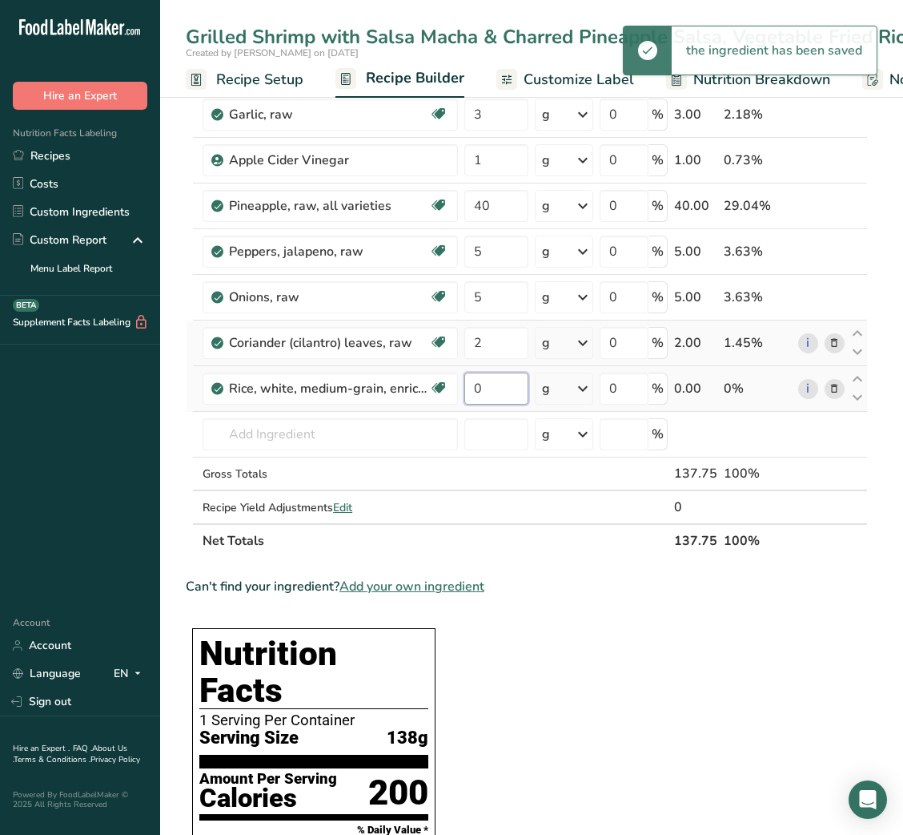
click at [477, 392] on input "0" at bounding box center [496, 388] width 63 height 32
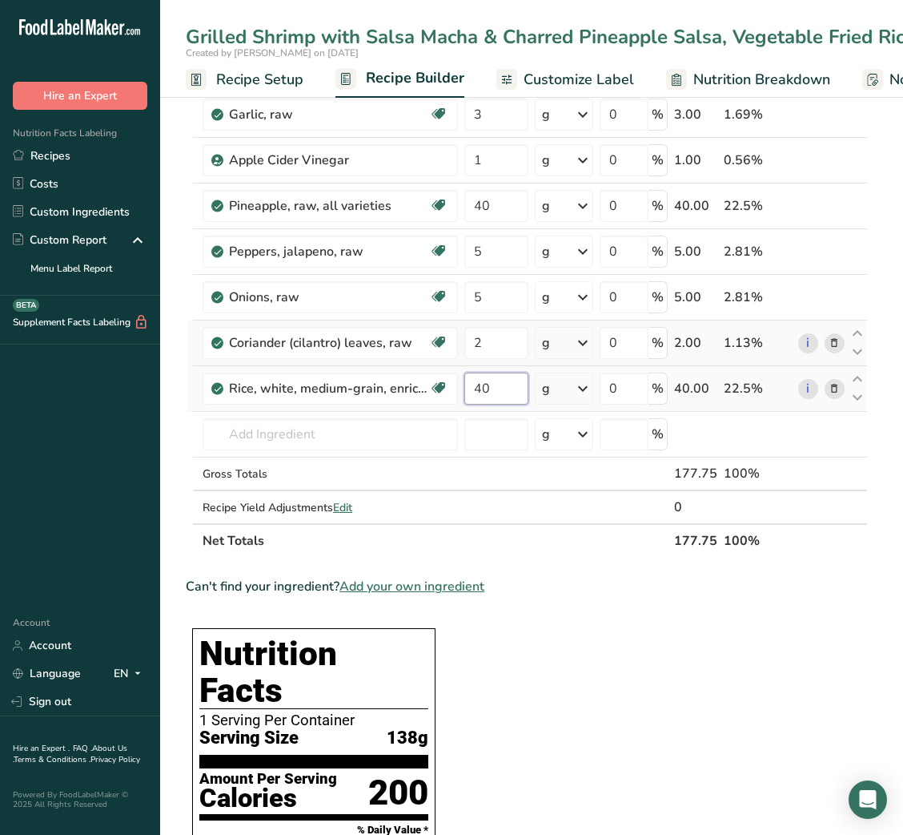
type input "40"
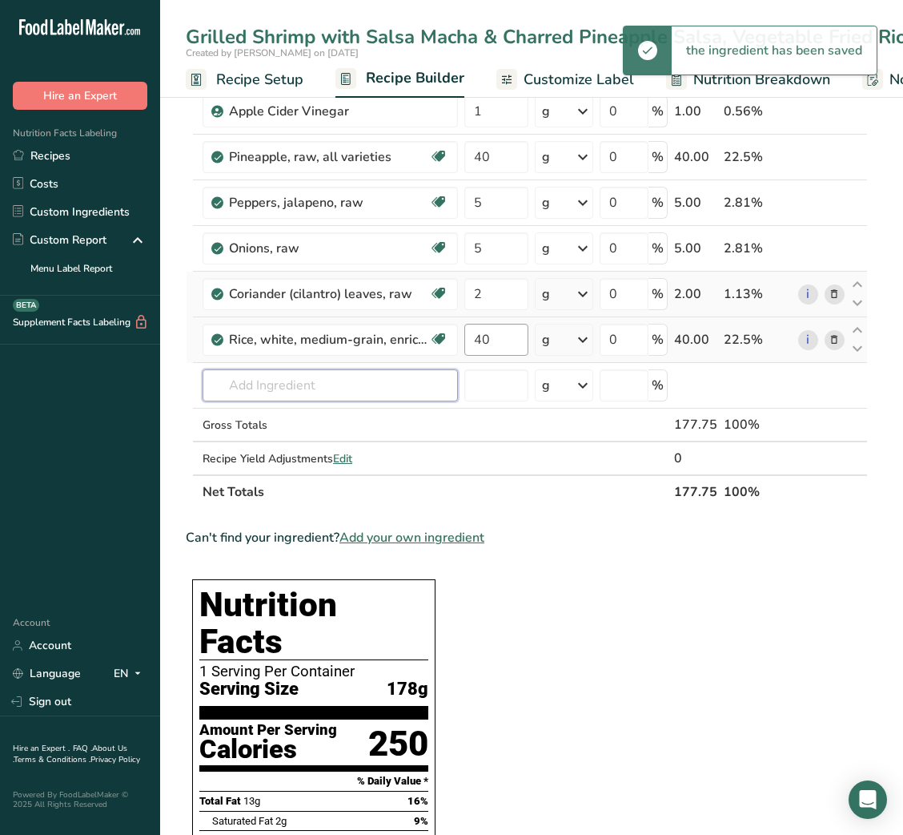
scroll to position [592, 0]
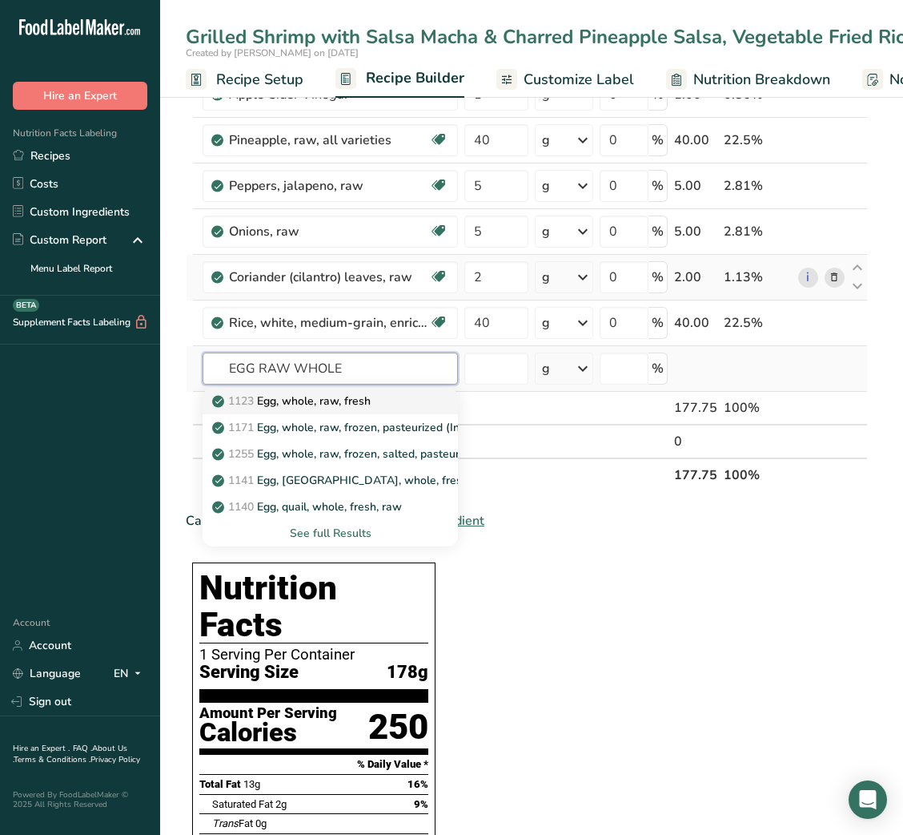
type input "EGG RAW WHOLE"
click at [349, 406] on p "1123 Egg, whole, raw, fresh" at bounding box center [292, 400] width 155 height 17
type input "Egg, whole, raw, fresh"
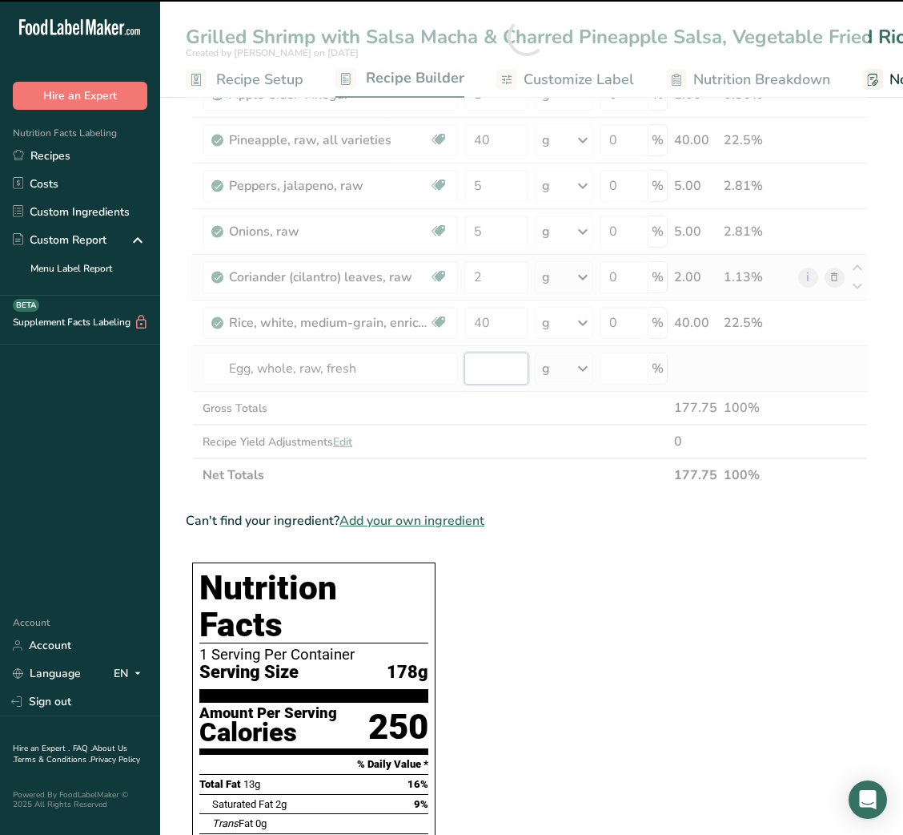
type input "0"
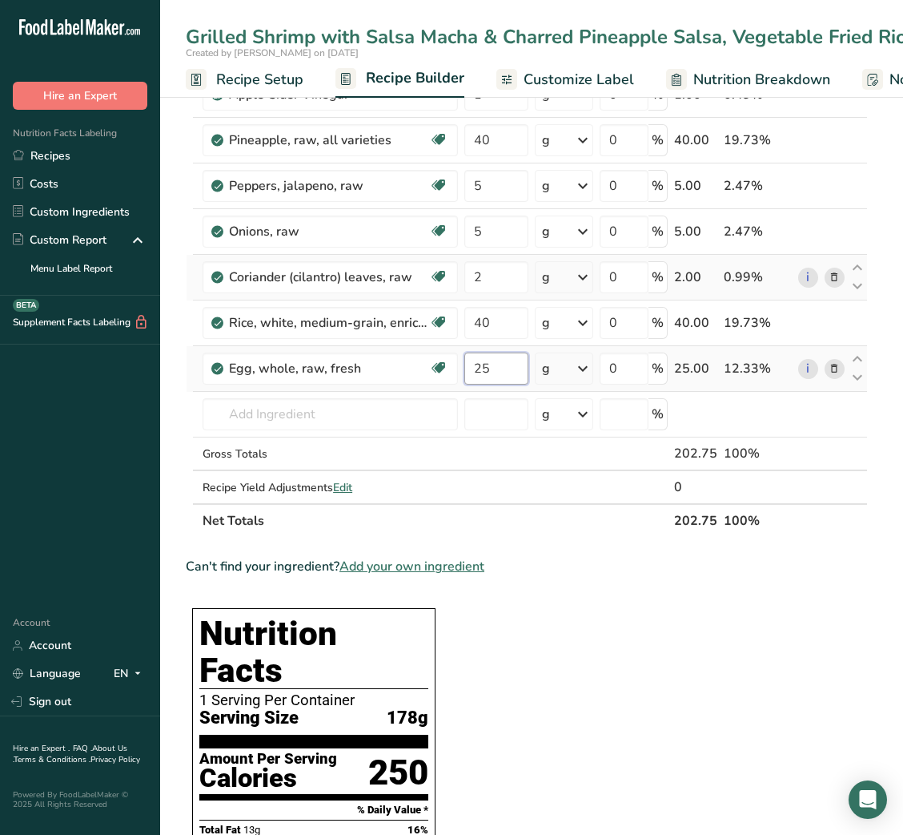
type input "25"
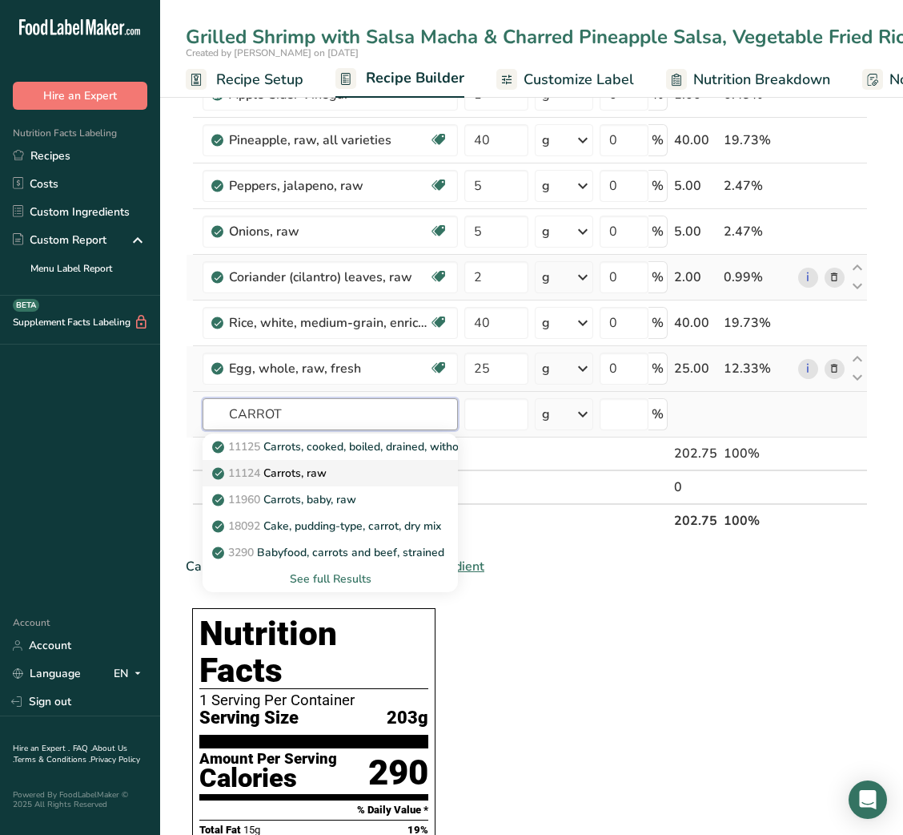
type input "CARROT"
click at [330, 465] on link "11124 [GEOGRAPHIC_DATA], raw" at bounding box center [331, 473] width 256 height 26
type input "Carrots, raw"
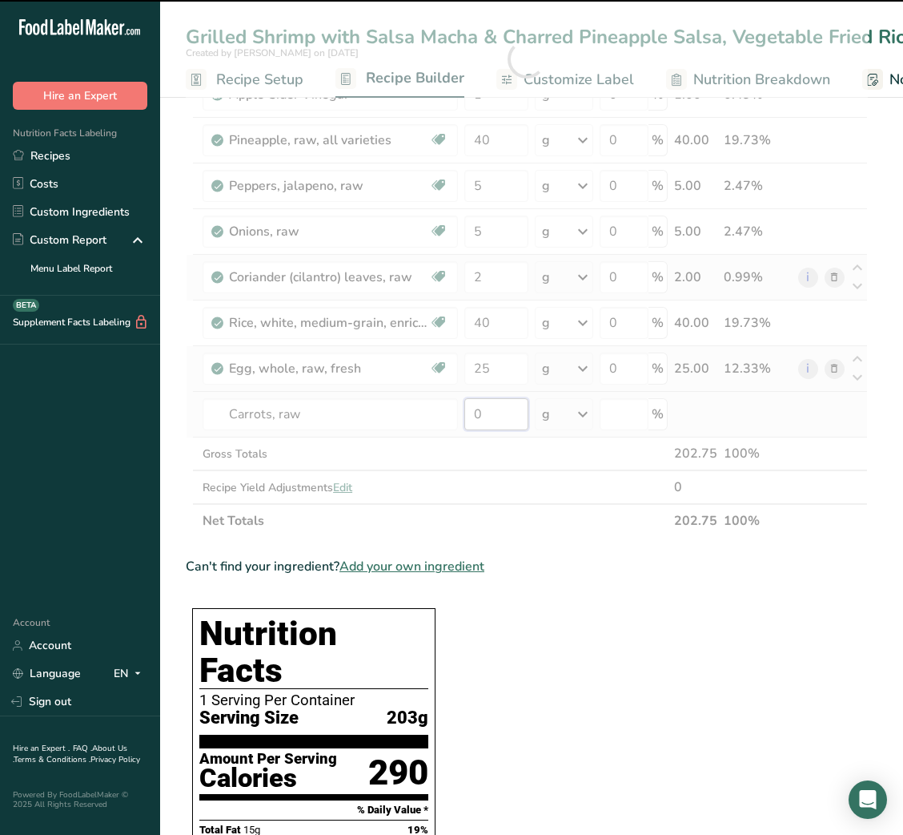
type input "2"
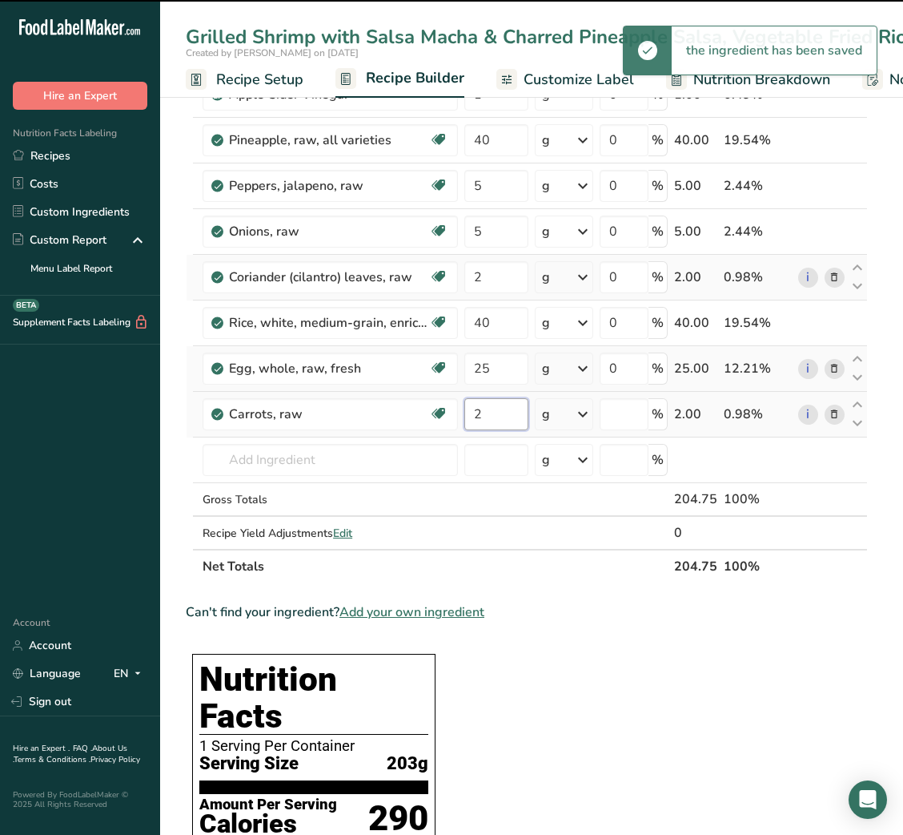
type input "0"
type input "20"
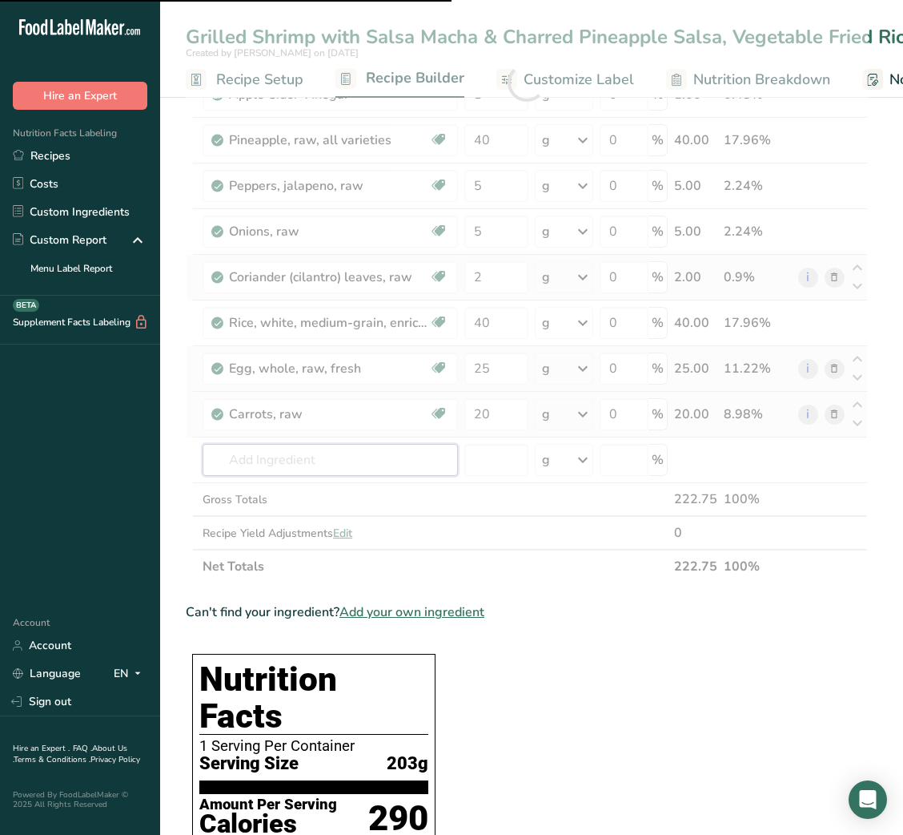
type input "P"
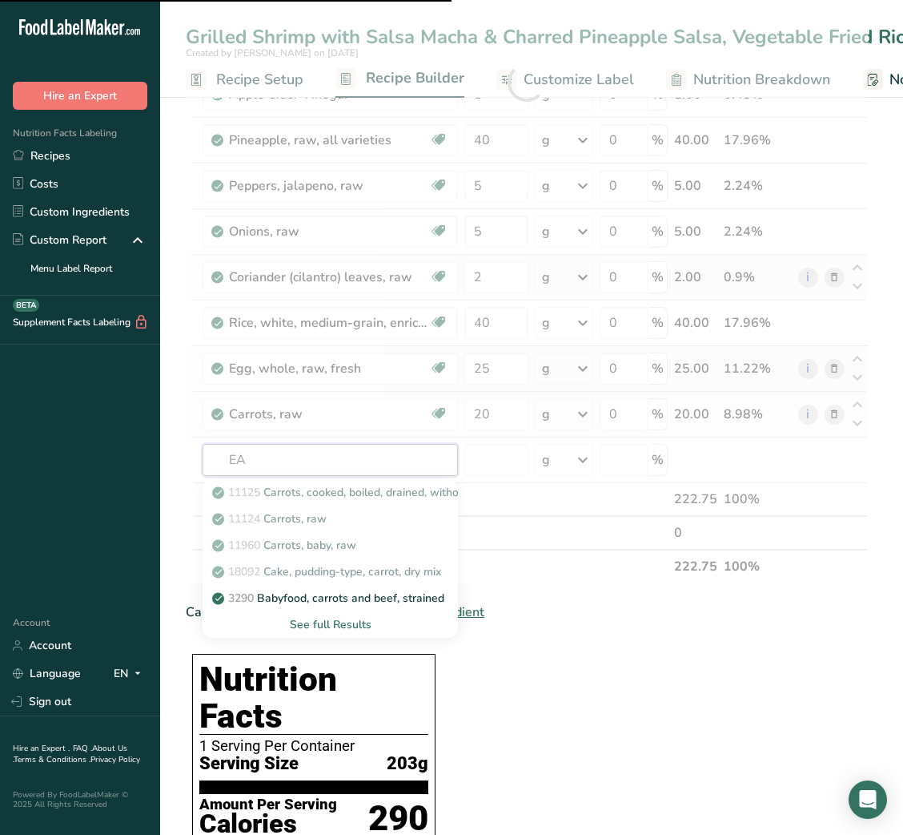
type input "EAS"
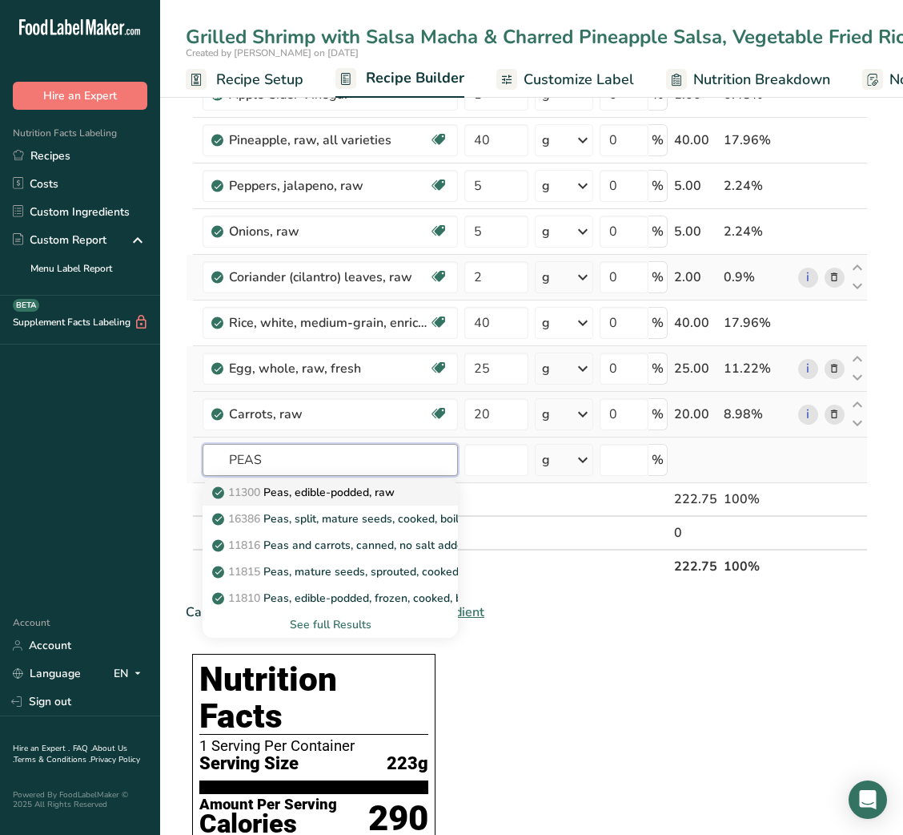
type input "PEAS"
click at [331, 498] on p "11300 Peas, edible-podded, raw" at bounding box center [304, 492] width 179 height 17
type input "Peas, edible-podded, raw"
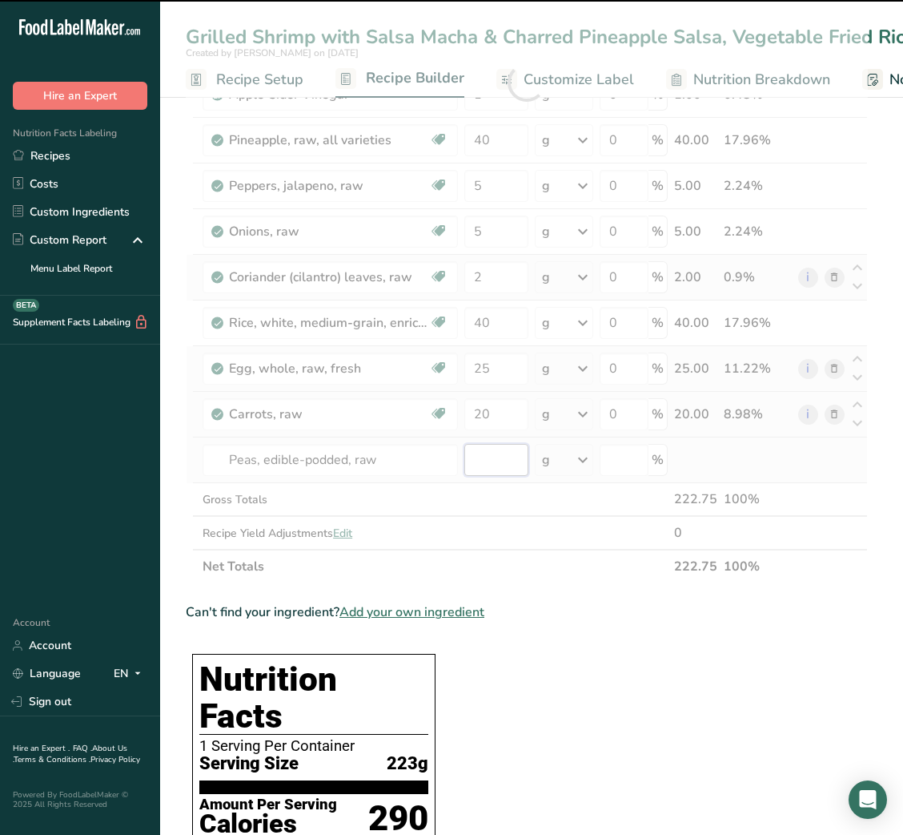
type input "0"
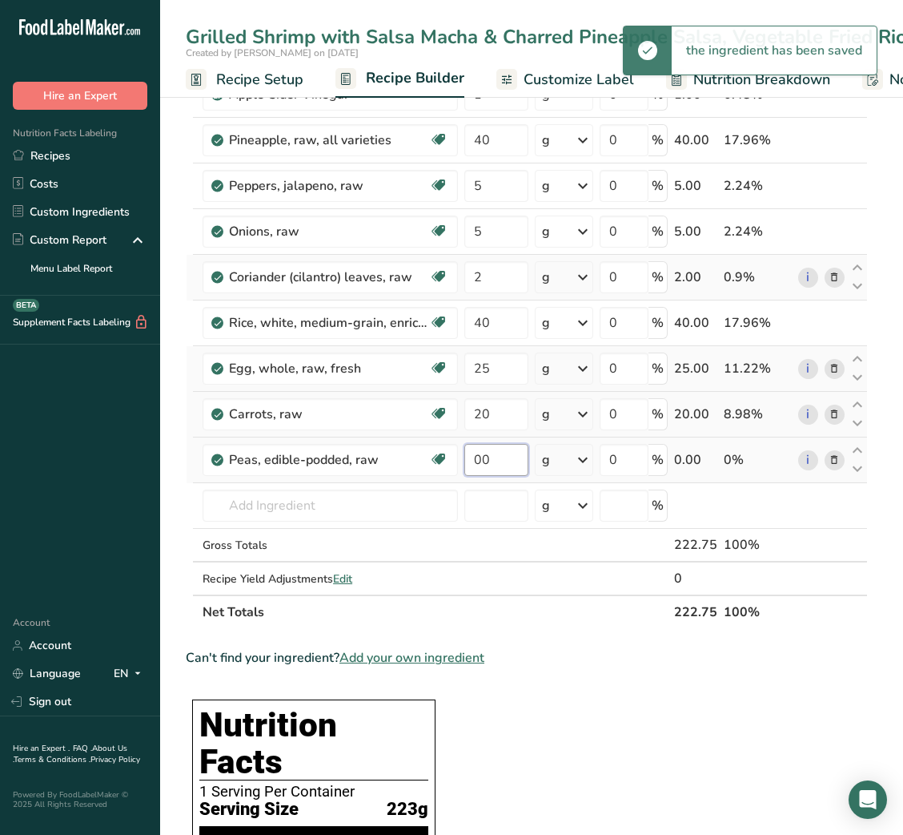
type input "0"
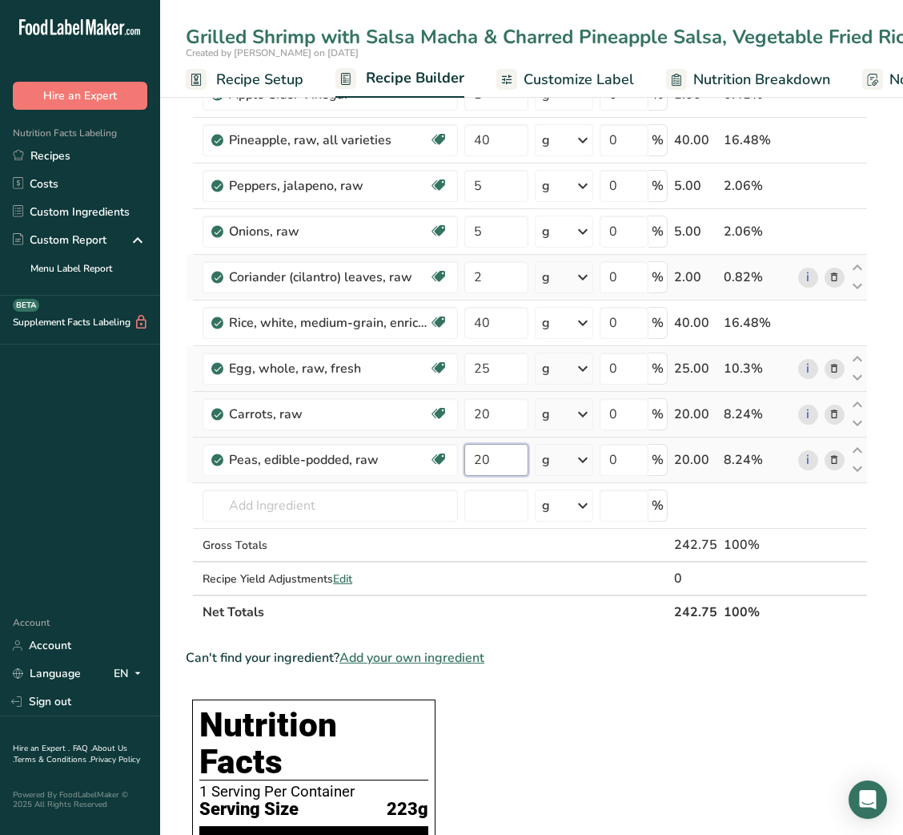
type input "20"
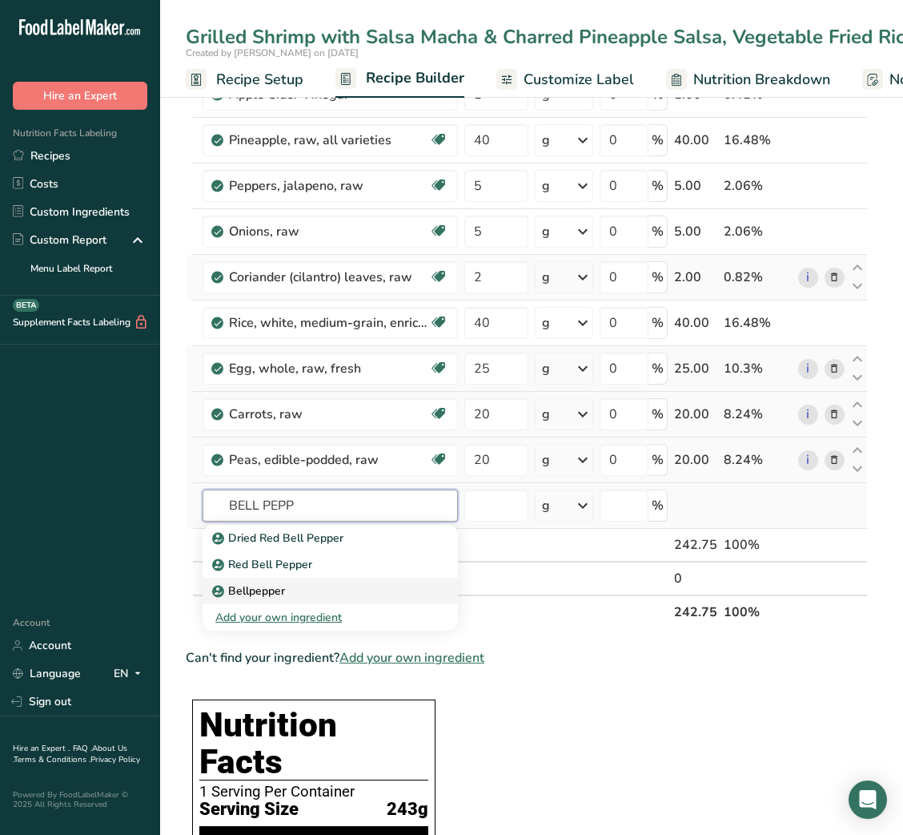
type input "BELL PEPP"
click at [273, 591] on p "Bellpepper" at bounding box center [250, 590] width 70 height 17
type input "Bellpepper"
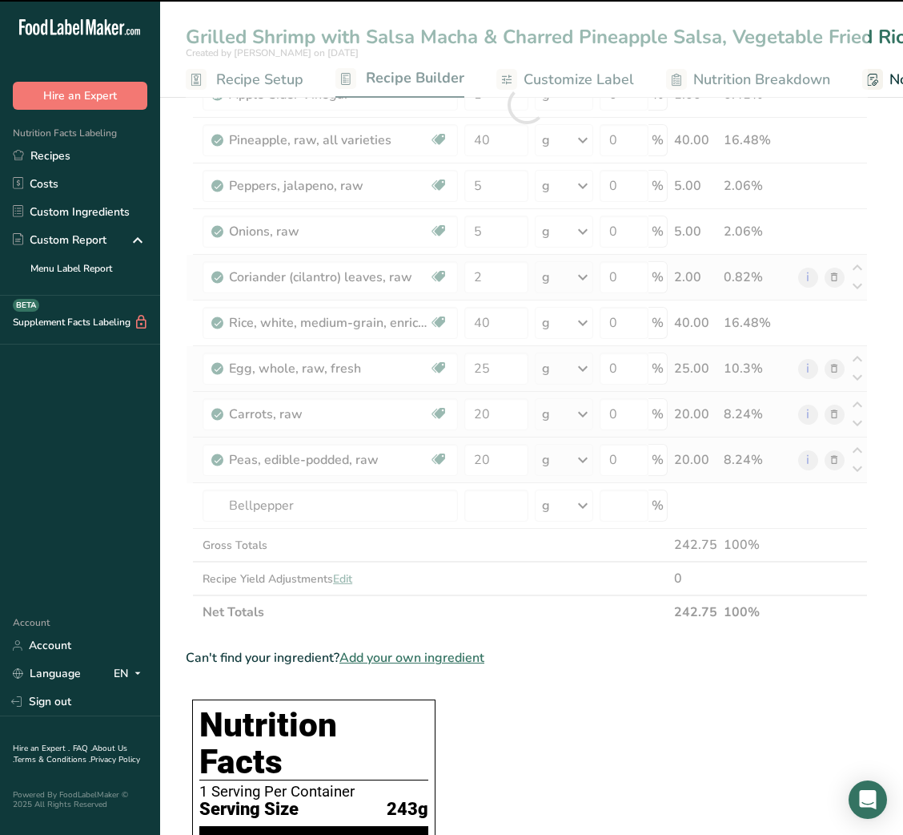
type input "0"
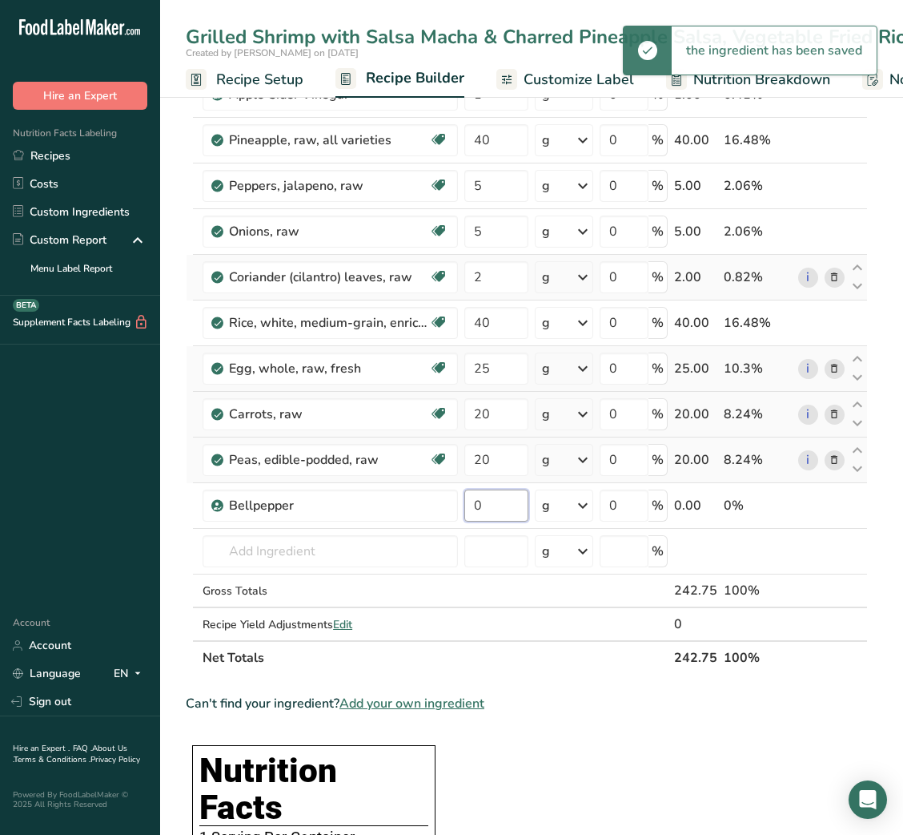
click at [498, 504] on input "0" at bounding box center [496, 505] width 63 height 32
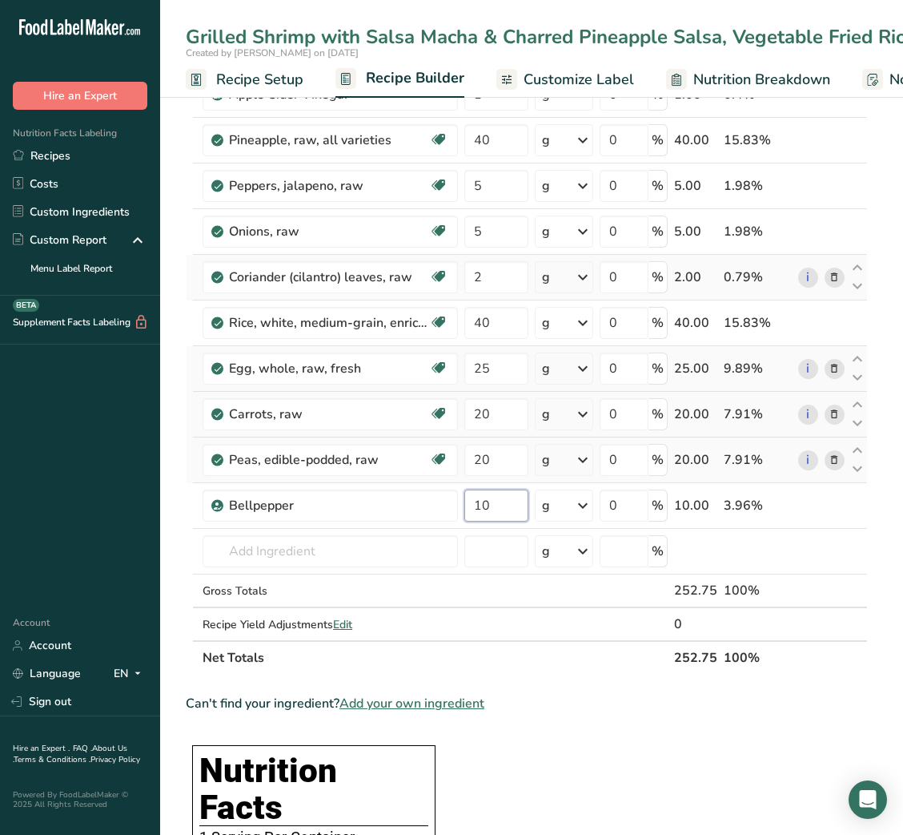
type input "10"
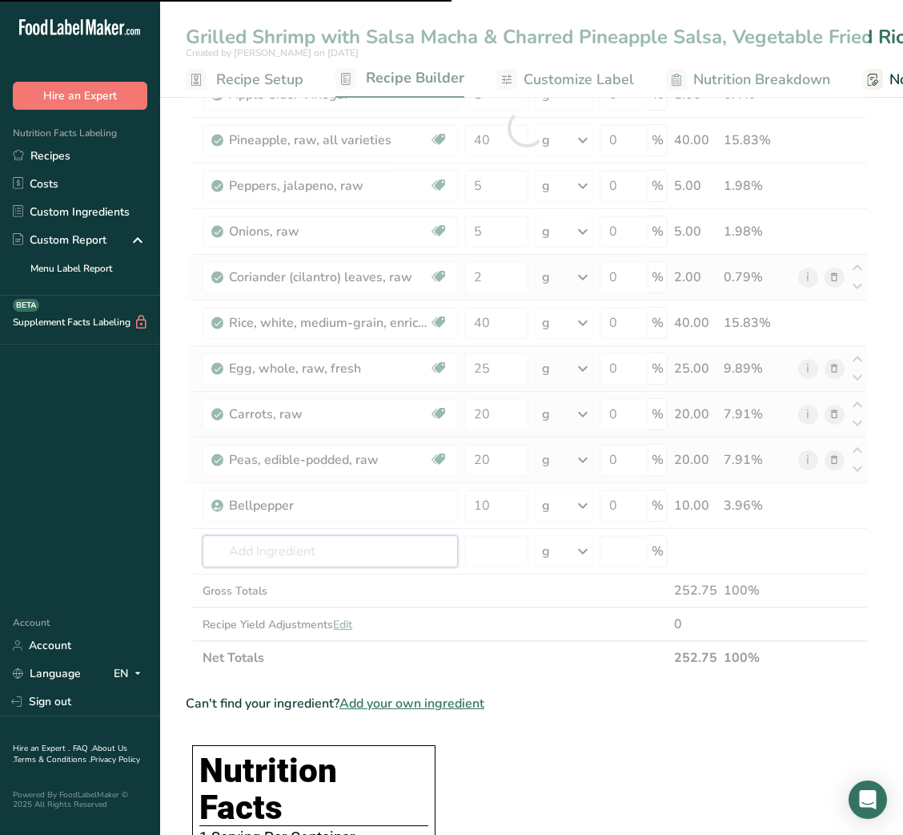
click at [321, 562] on input "text" at bounding box center [331, 551] width 256 height 32
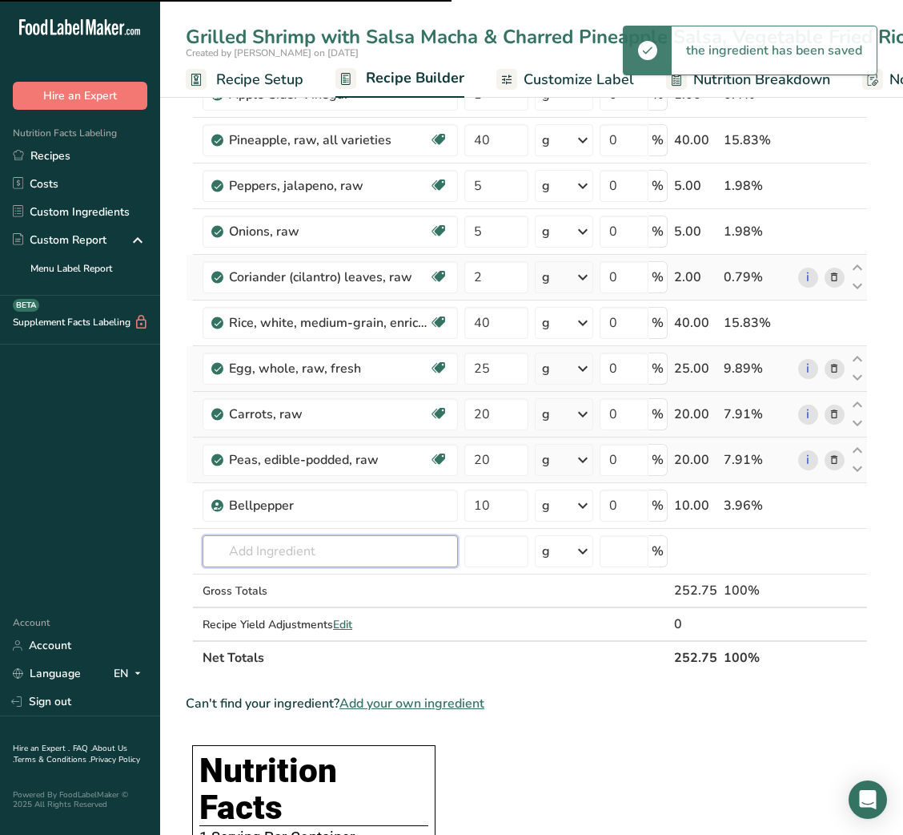
click at [321, 562] on input "text" at bounding box center [331, 551] width 256 height 32
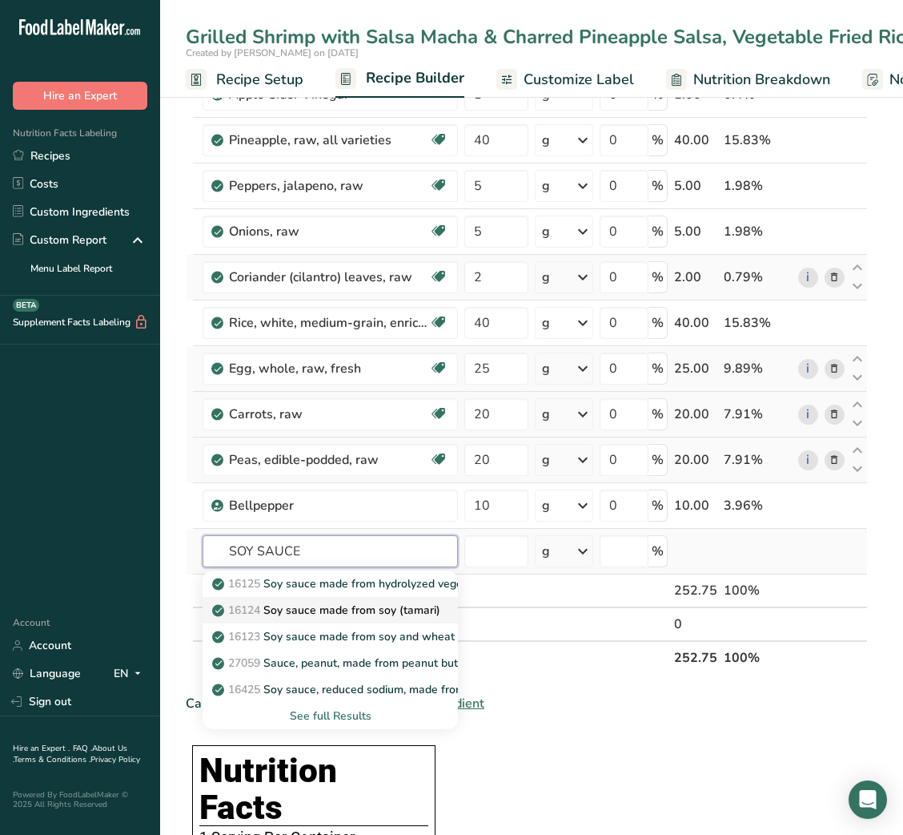
type input "SOY SAUCE"
click at [361, 618] on p "16124 Soy sauce made from soy (tamari)" at bounding box center [327, 610] width 225 height 17
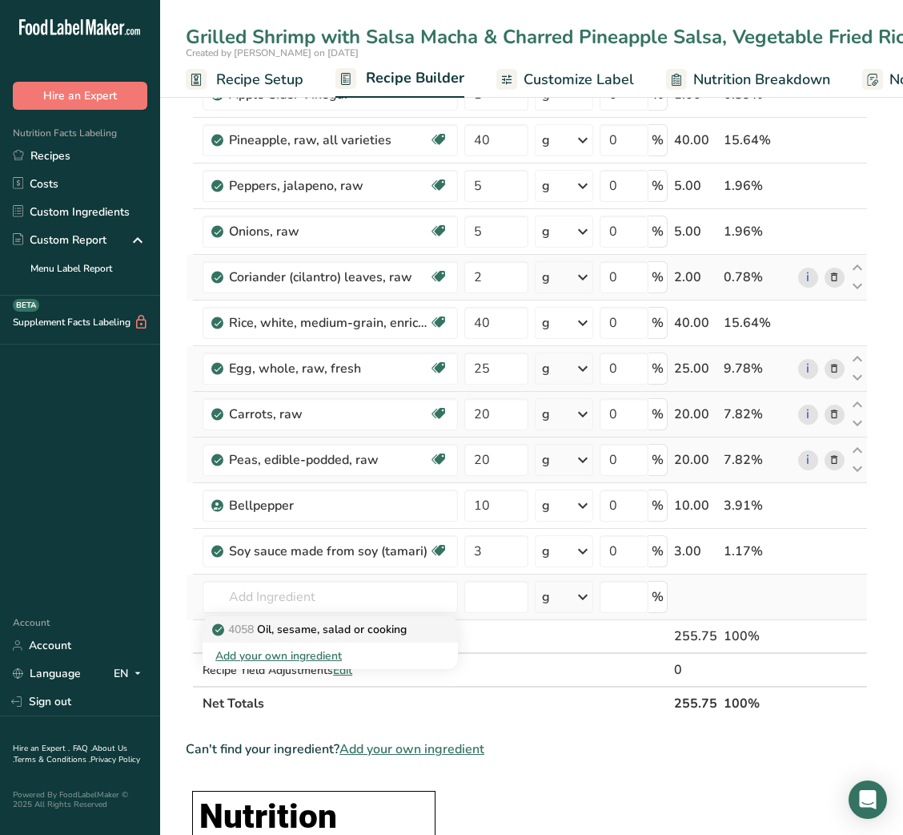
click at [380, 627] on p "4058 Oil, sesame, salad or cooking" at bounding box center [310, 629] width 191 height 17
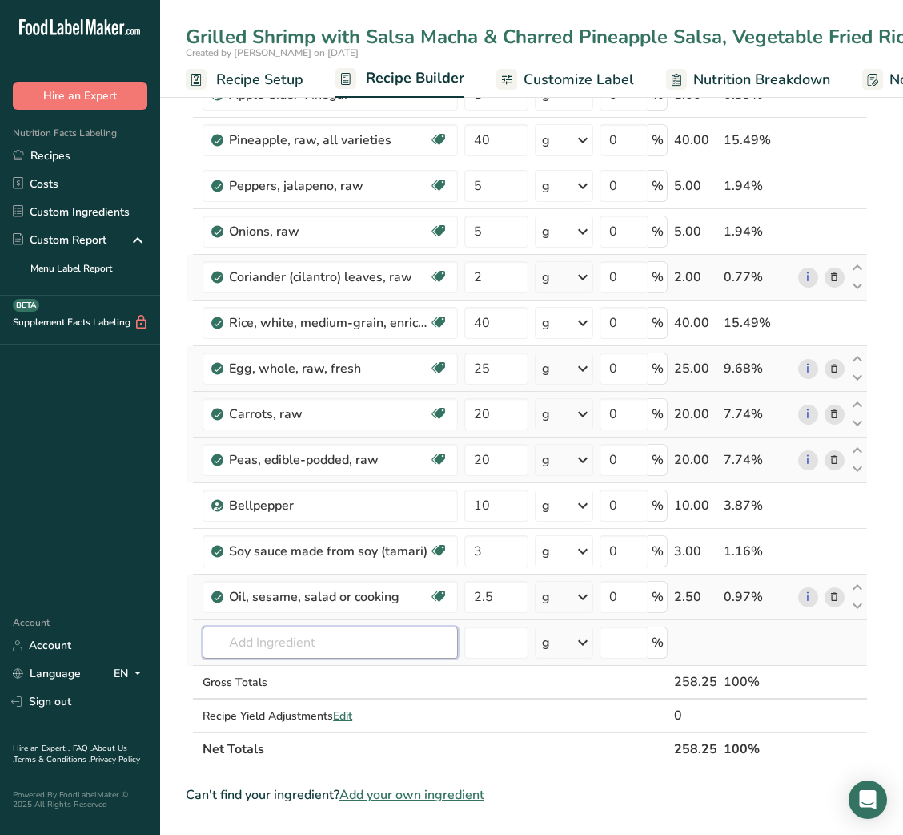
click at [377, 647] on input "text" at bounding box center [331, 642] width 256 height 32
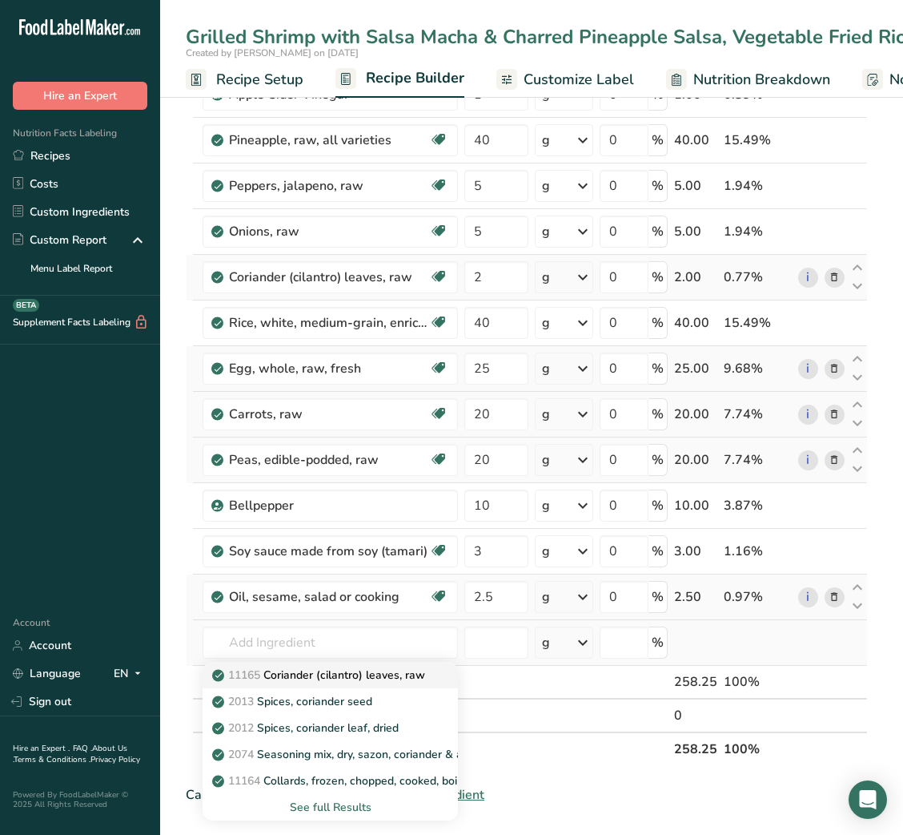
click at [374, 676] on p "11165 Coriander (cilantro) leaves, raw" at bounding box center [320, 674] width 210 height 17
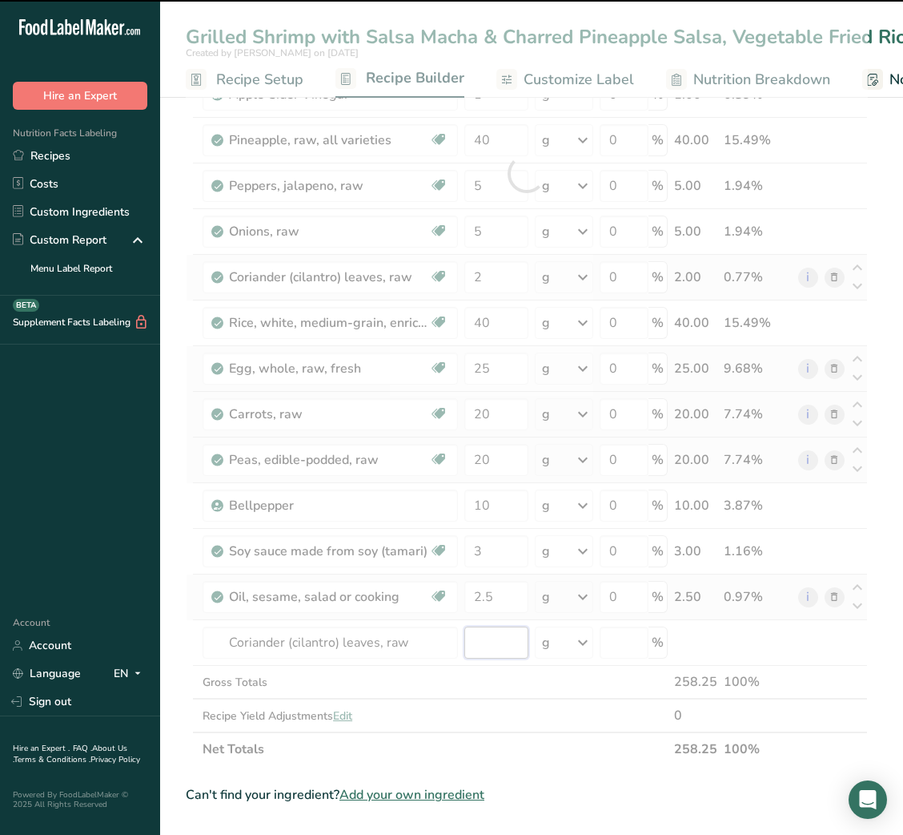
click at [491, 642] on input "number" at bounding box center [496, 642] width 63 height 32
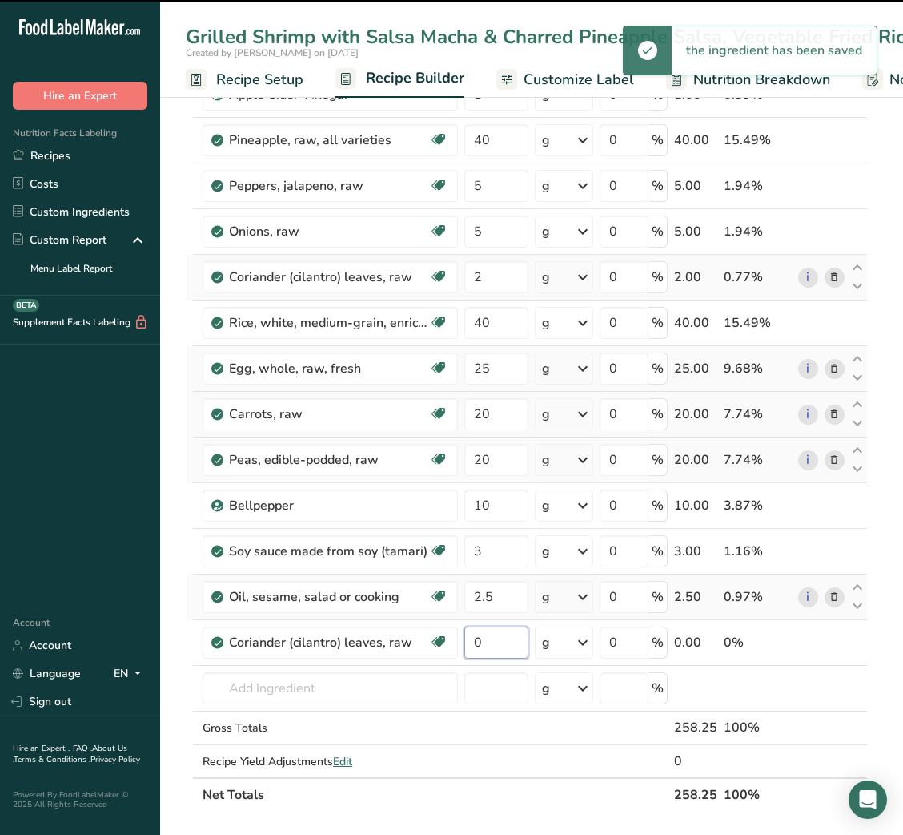
click at [491, 642] on input "0" at bounding box center [496, 642] width 63 height 32
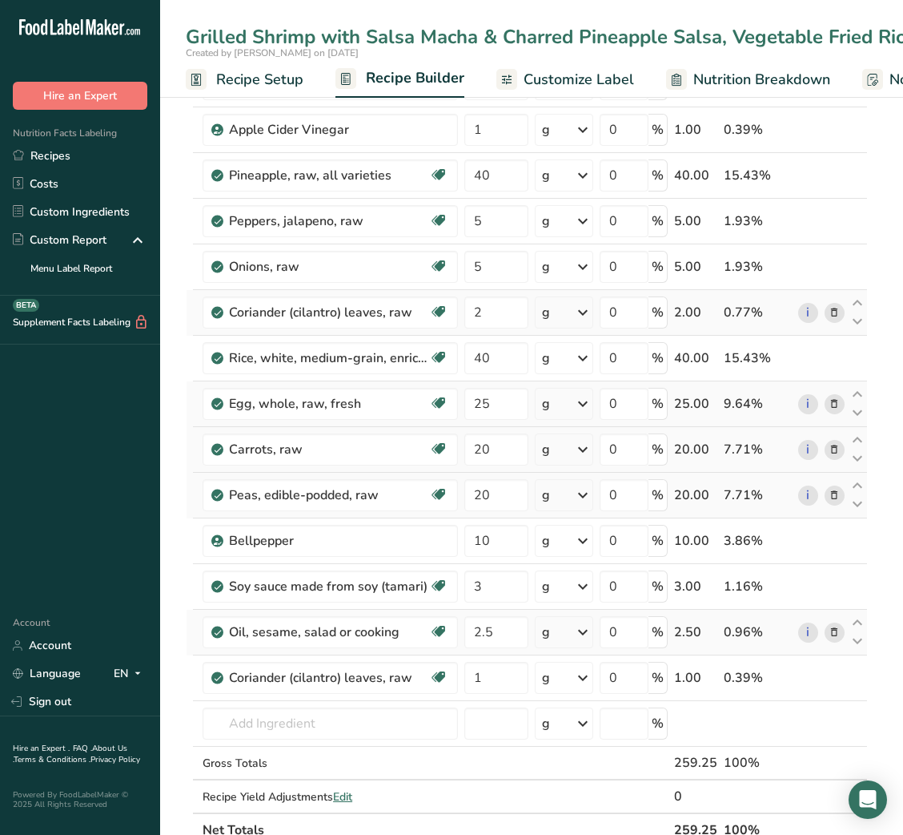
scroll to position [561, 0]
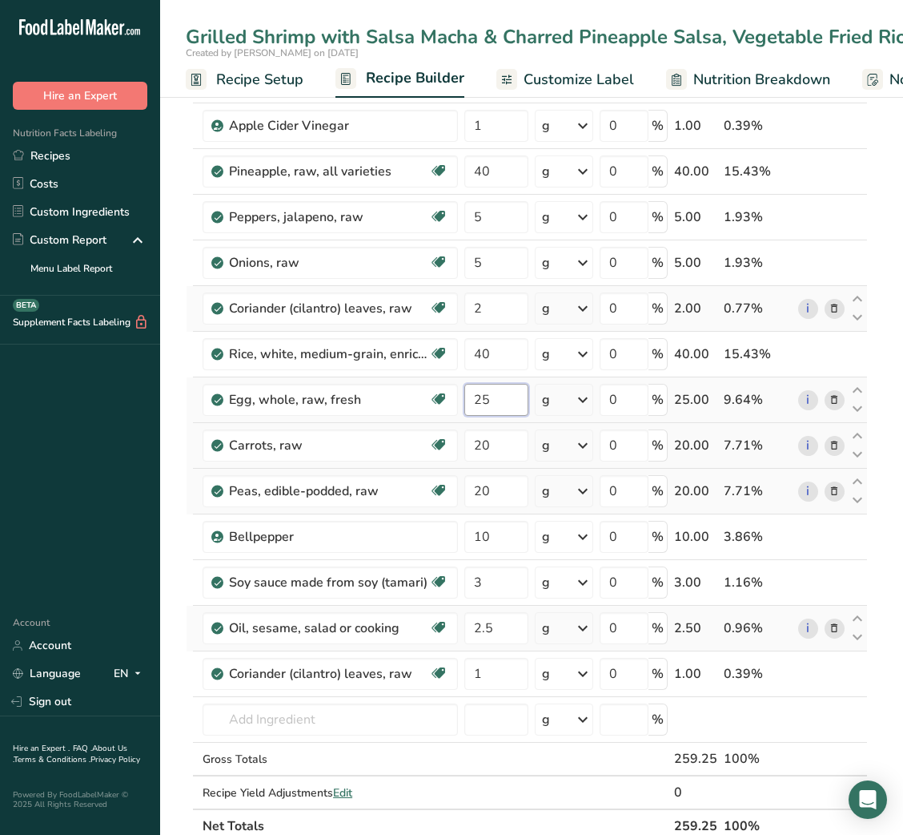
click at [478, 402] on input "25" at bounding box center [496, 400] width 63 height 32
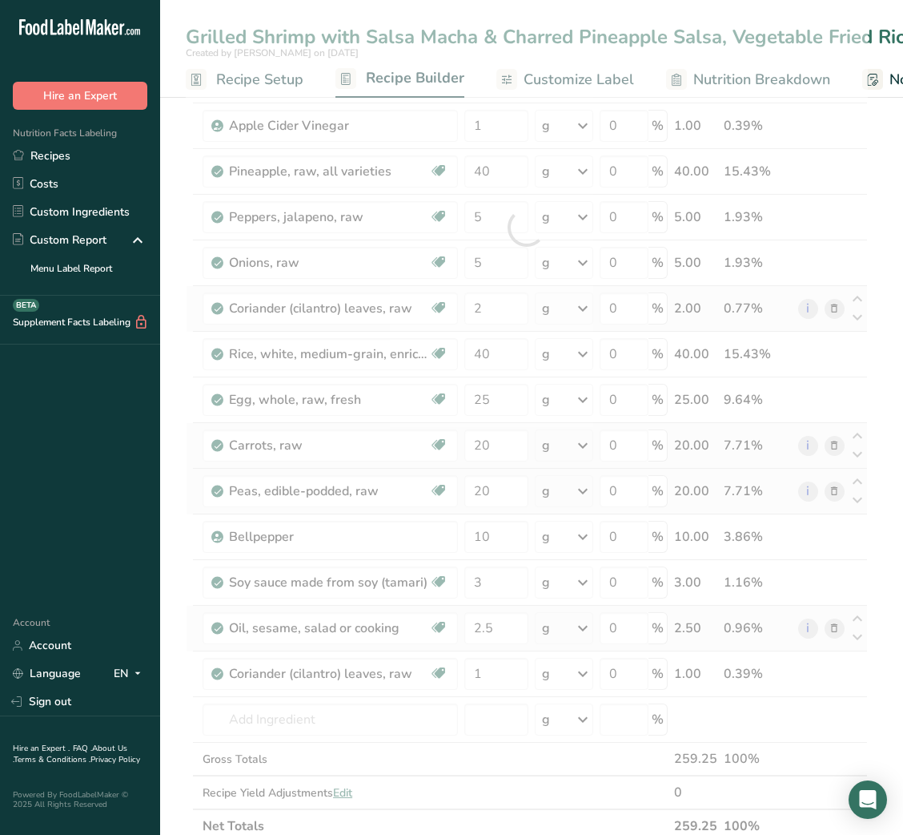
click at [170, 417] on section "Add Ingredients Manage Recipe Delete Recipe Duplicate Recipe Scale Recipe Save …" at bounding box center [531, 830] width 743 height 2614
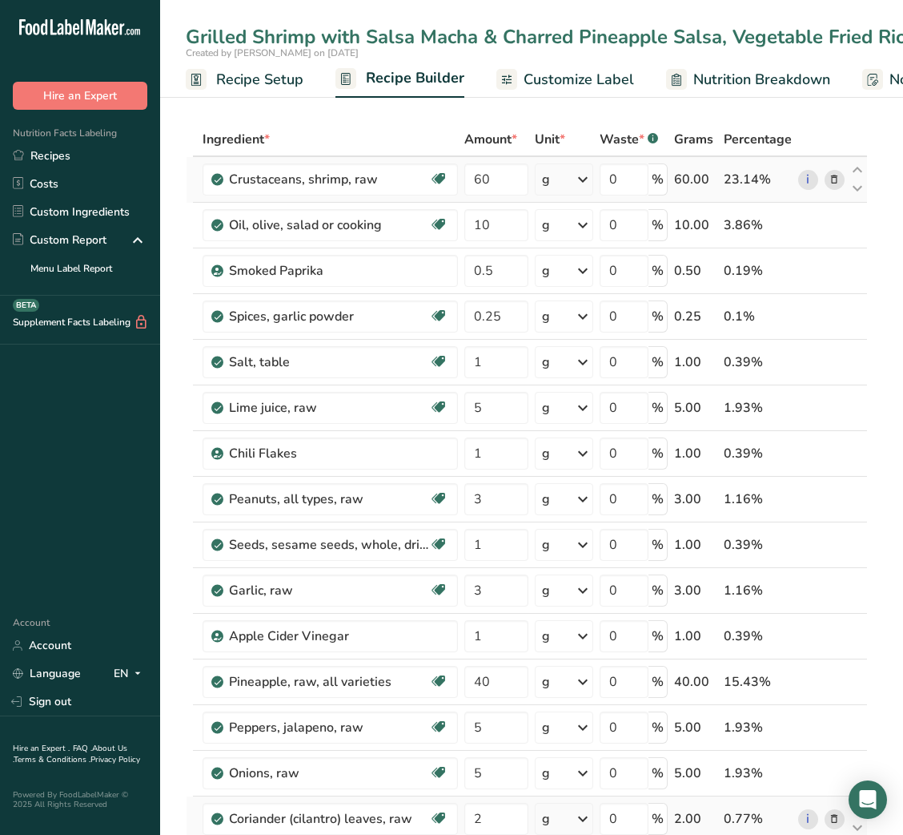
scroll to position [0, 0]
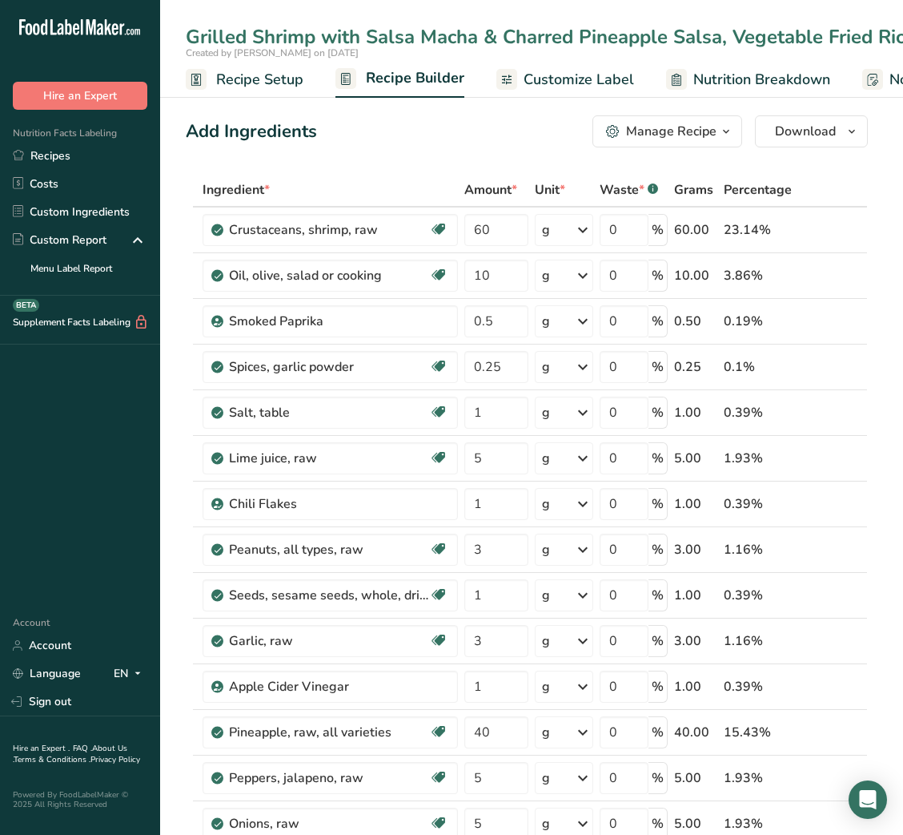
click at [557, 98] on link "Customize Label" at bounding box center [566, 80] width 138 height 36
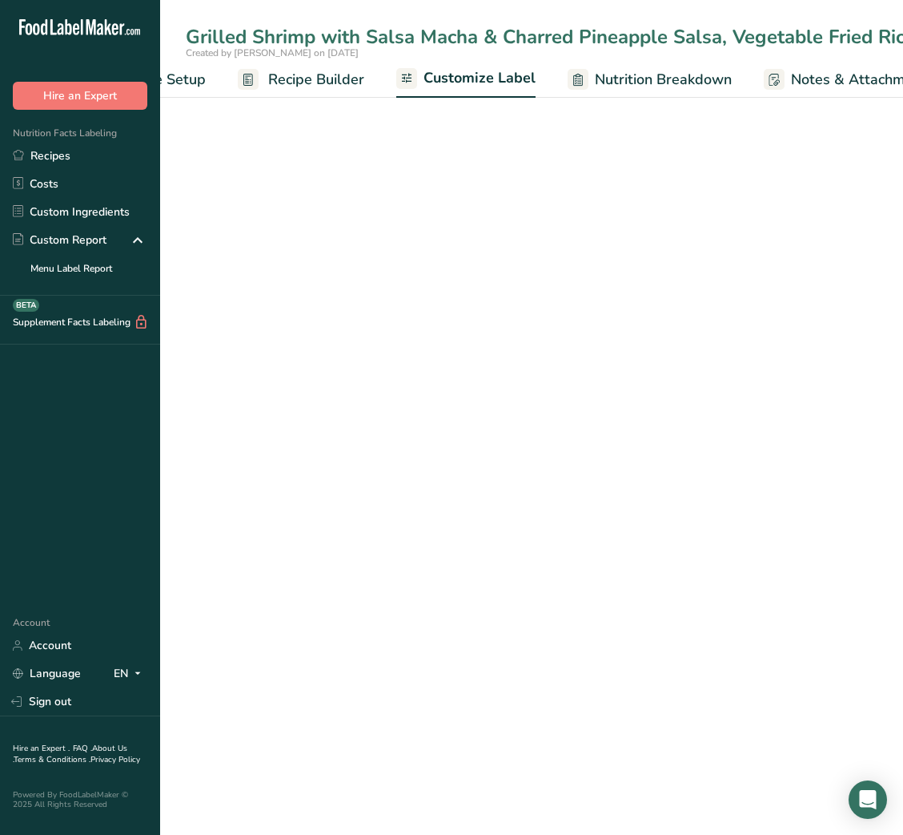
scroll to position [0, 312]
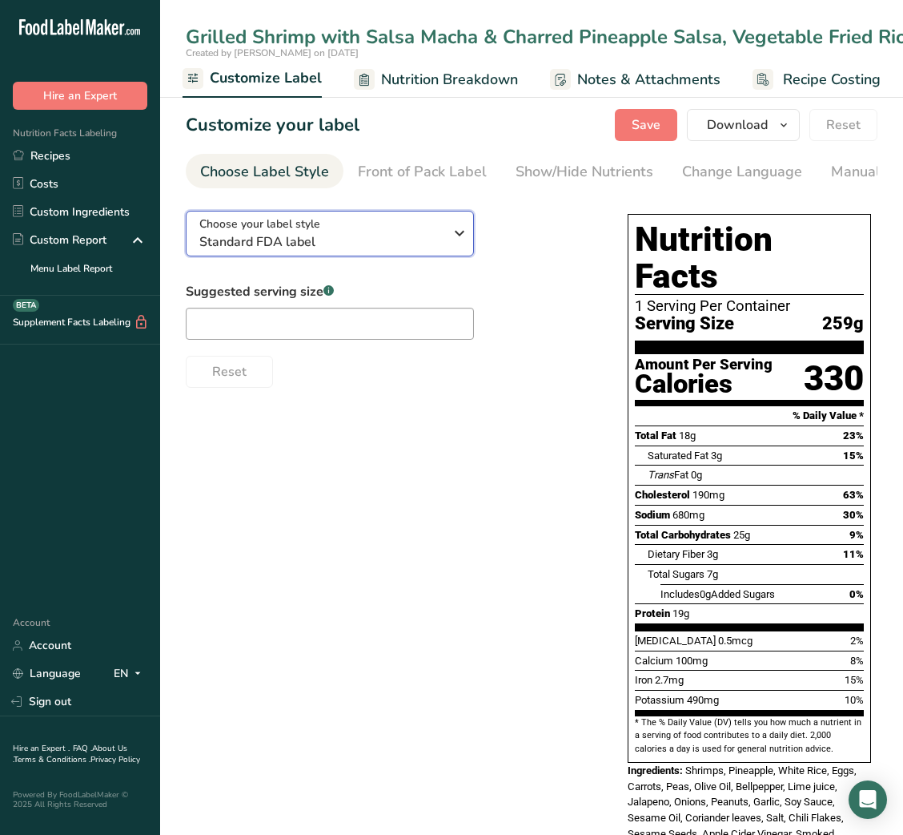
click at [396, 248] on span "Standard FDA label" at bounding box center [321, 241] width 244 height 19
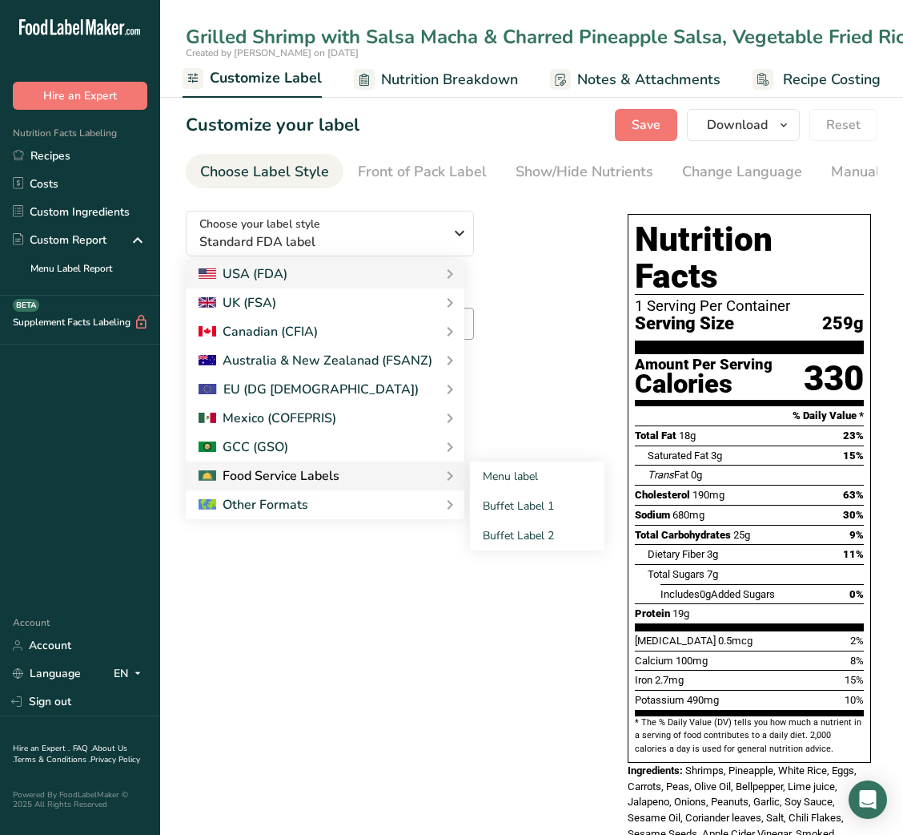
click at [310, 474] on div "Food Service Labels" at bounding box center [269, 475] width 141 height 19
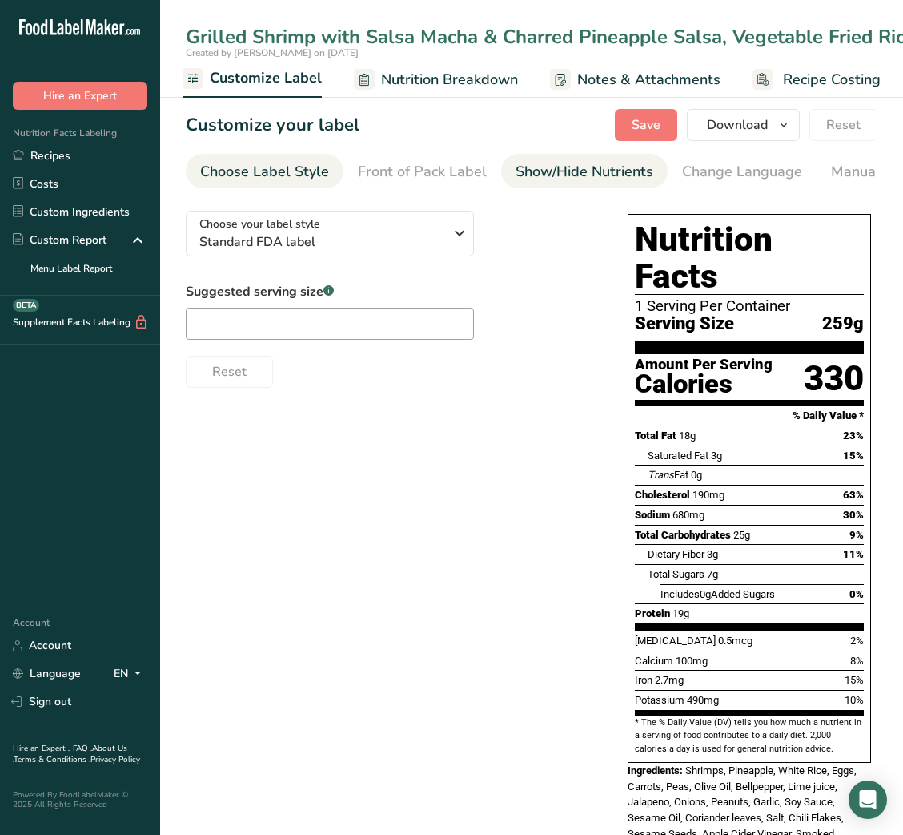
click at [585, 155] on link "Show/Hide Nutrients" at bounding box center [585, 172] width 138 height 36
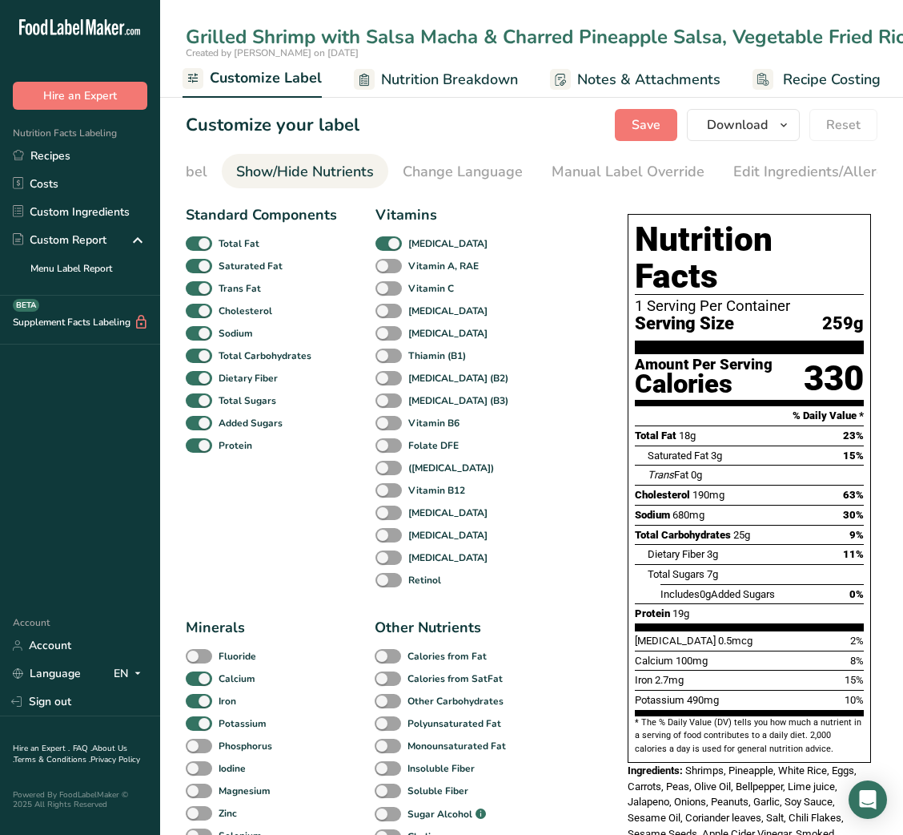
scroll to position [0, 310]
click at [231, 248] on b "Total Fat" at bounding box center [239, 243] width 41 height 14
click at [196, 248] on input "Total Fat" at bounding box center [191, 243] width 10 height 10
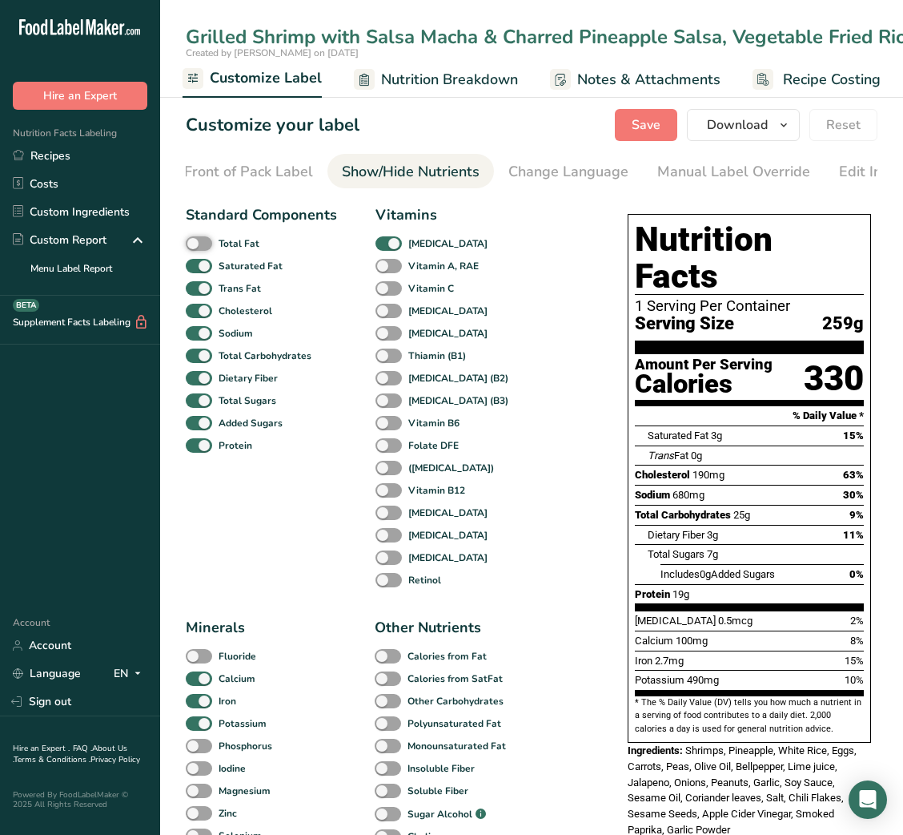
scroll to position [0, 170]
click at [262, 167] on div "Front of Pack Label" at bounding box center [252, 172] width 129 height 22
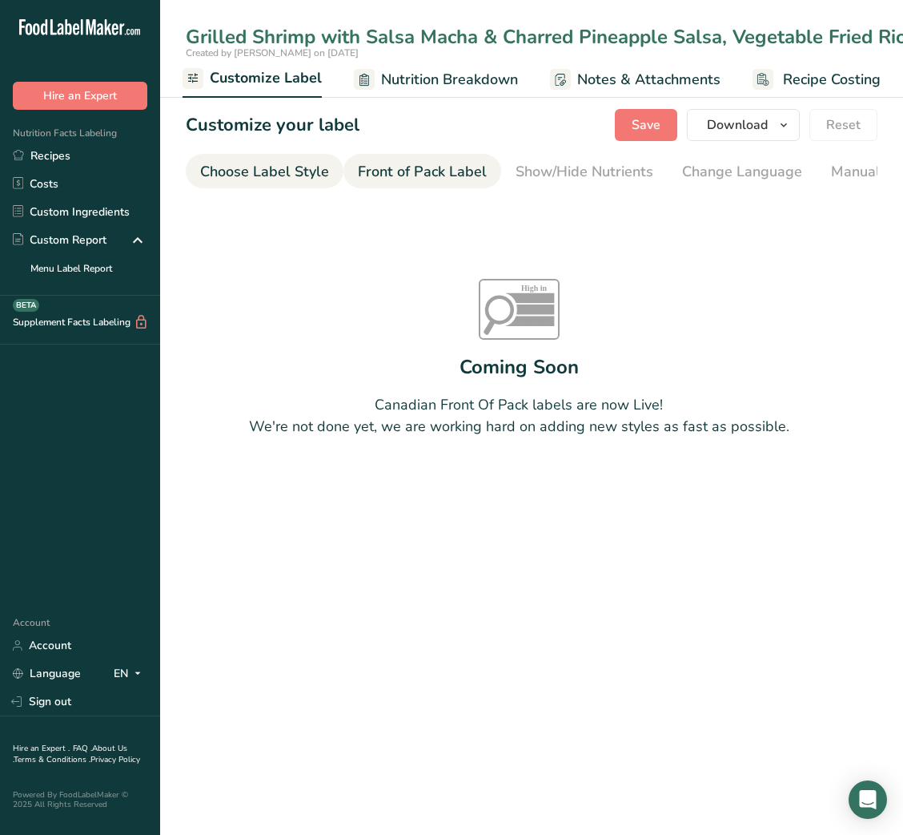
scroll to position [0, 1]
click at [249, 168] on div "Choose Label Style" at bounding box center [263, 172] width 129 height 22
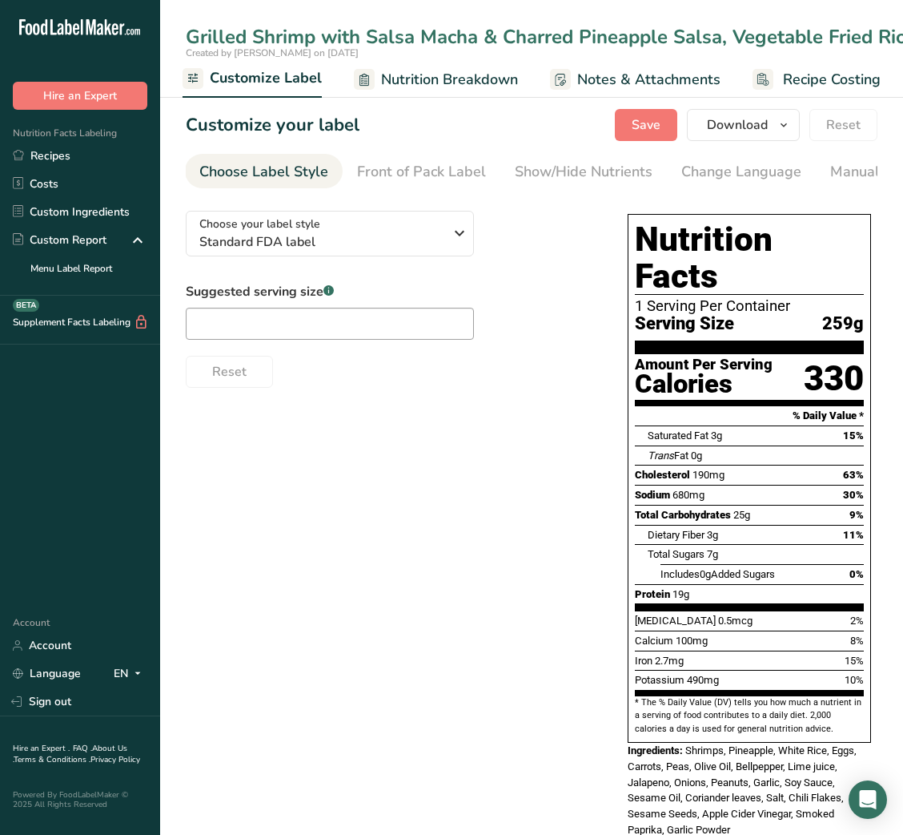
scroll to position [0, 0]
click at [237, 244] on span "Standard FDA label" at bounding box center [321, 241] width 244 height 19
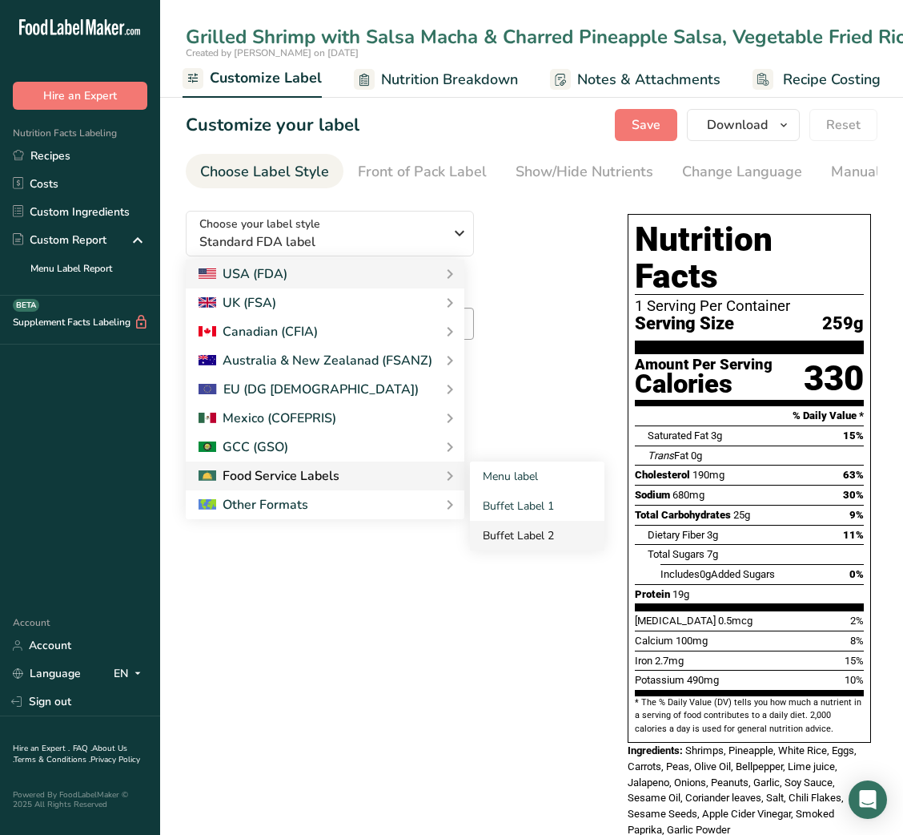
click at [527, 536] on link "Buffet Label 2" at bounding box center [537, 536] width 135 height 30
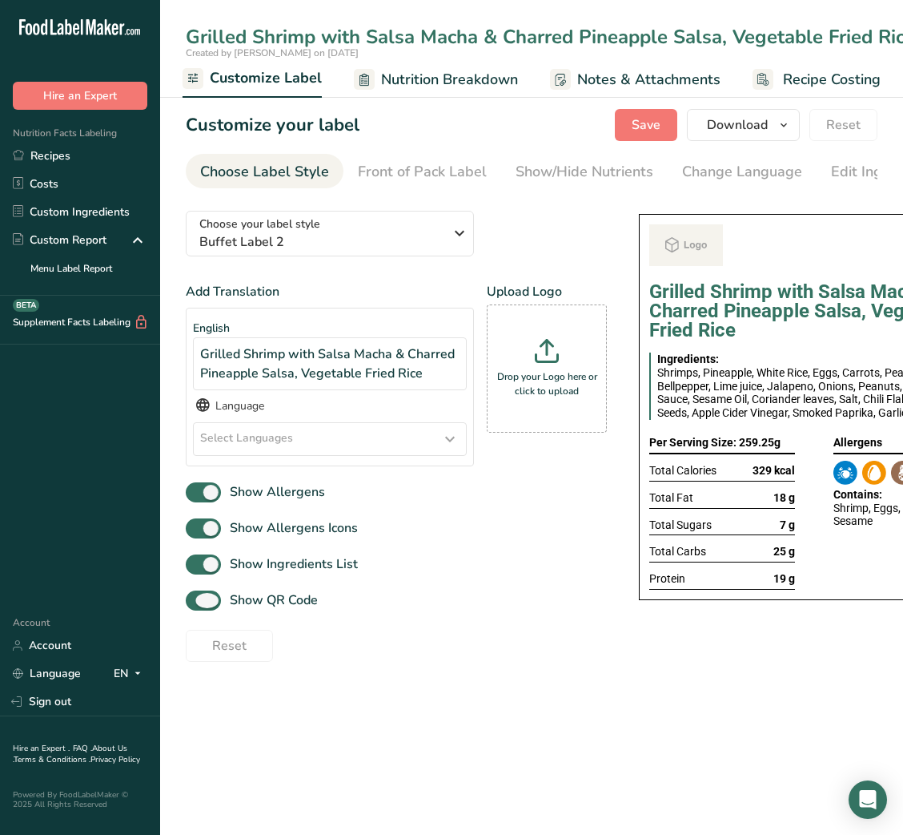
click at [289, 601] on span "Show QR Code" at bounding box center [269, 599] width 97 height 19
click at [196, 601] on input "Show QR Code" at bounding box center [191, 600] width 10 height 10
click at [554, 185] on link "Show/Hide Nutrients" at bounding box center [585, 172] width 138 height 36
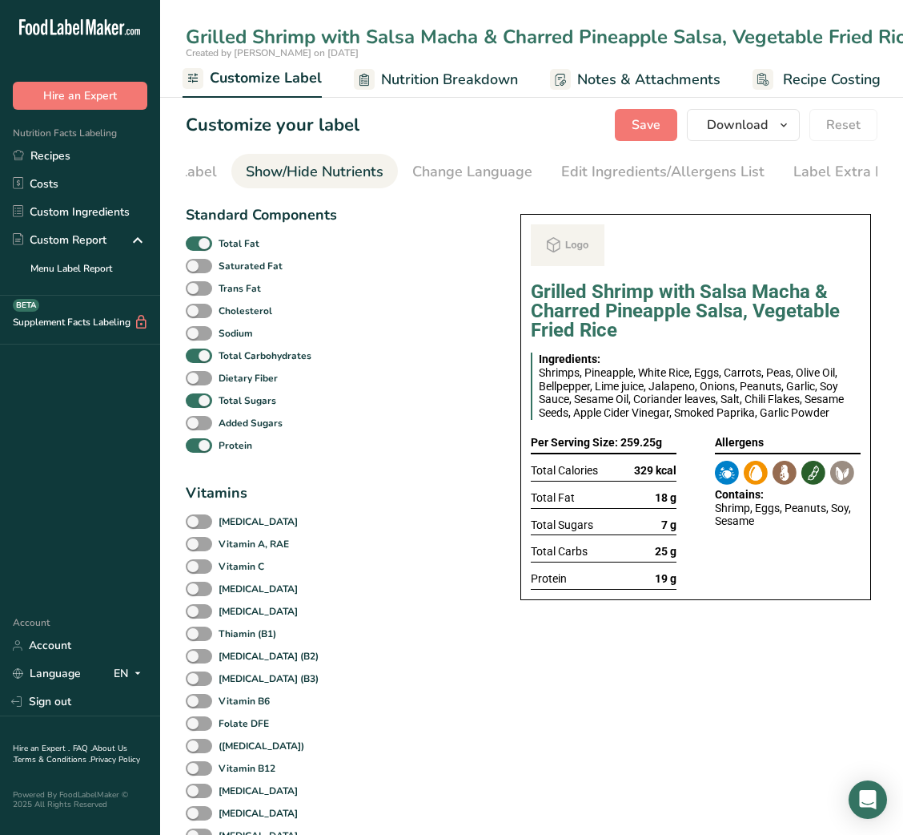
scroll to position [0, 292]
click at [228, 243] on b "Total Fat" at bounding box center [239, 243] width 41 height 14
click at [196, 243] on input "Total Fat" at bounding box center [191, 243] width 10 height 10
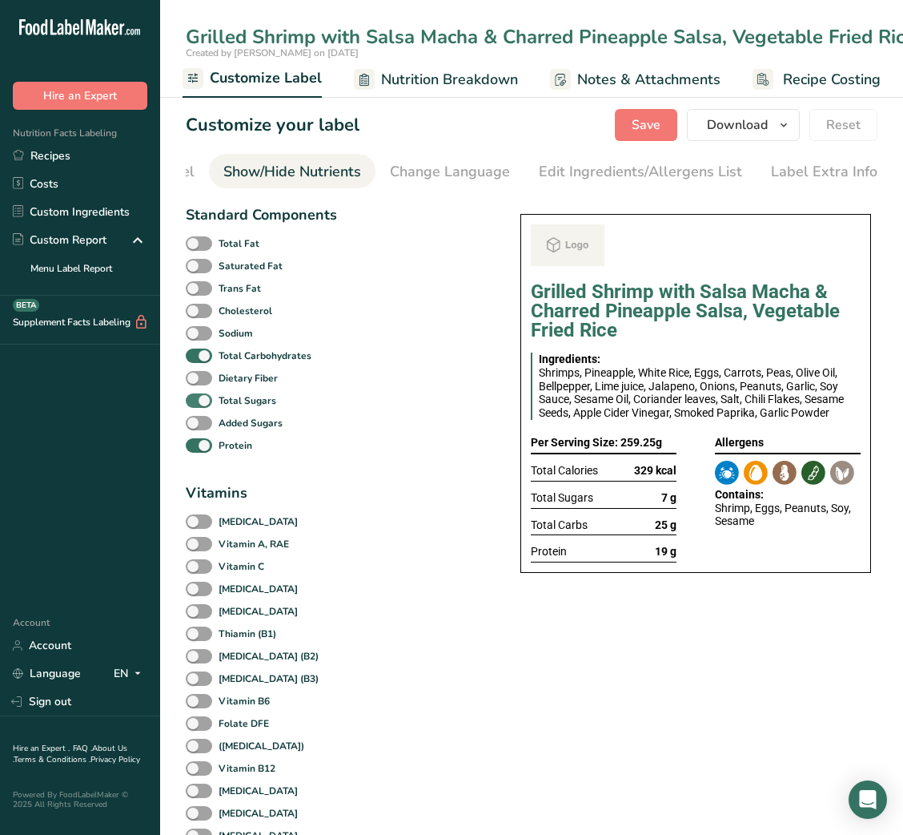
click at [199, 408] on span at bounding box center [199, 400] width 26 height 15
click at [196, 405] on input "Total Sugars" at bounding box center [191, 400] width 10 height 10
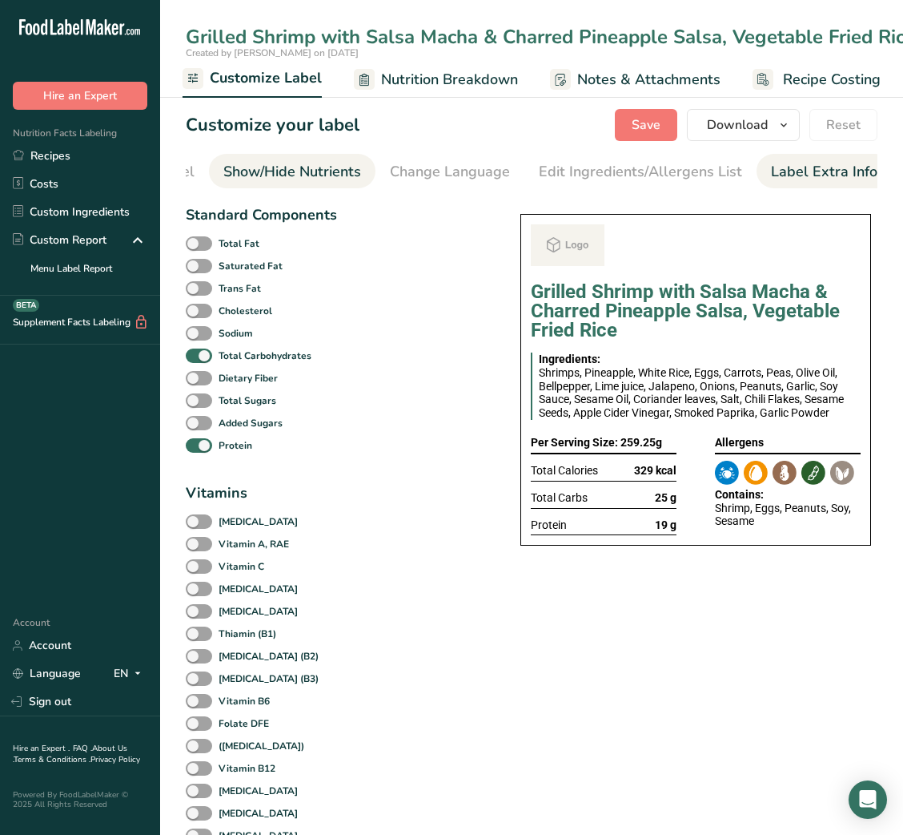
click at [816, 166] on div "Label Extra Info" at bounding box center [824, 172] width 107 height 22
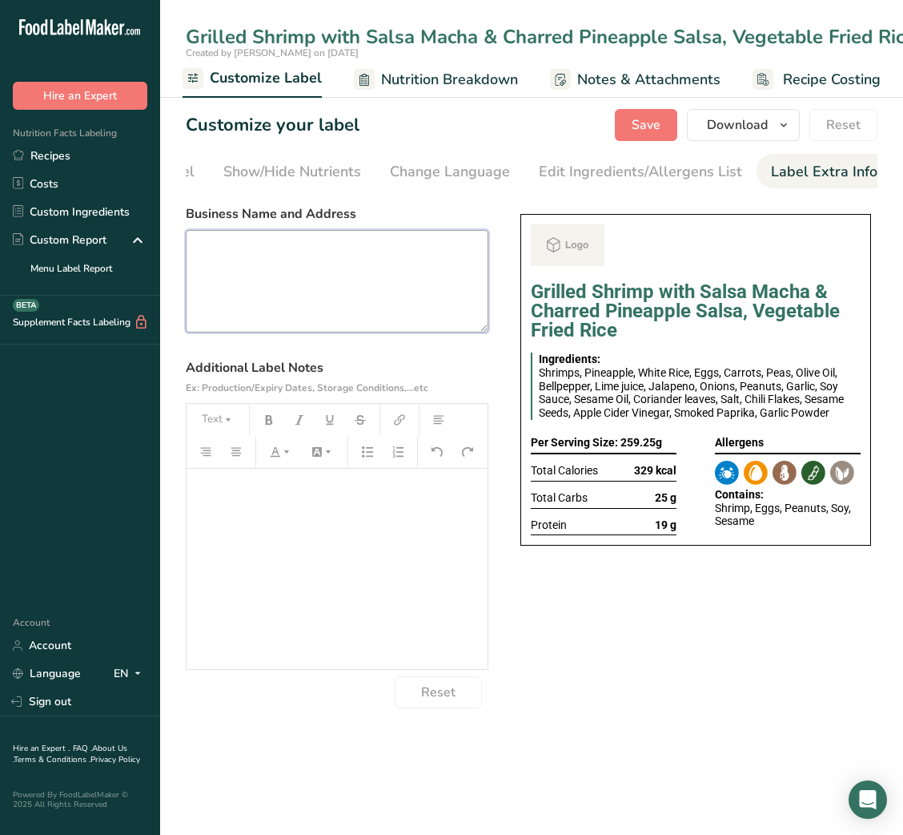
click at [449, 240] on textarea at bounding box center [337, 281] width 303 height 103
click at [316, 339] on section "Business Name and Address Additional Label Notes Ex: Production/Expiry Dates, S…" at bounding box center [337, 456] width 303 height 504
click at [294, 278] on textarea at bounding box center [337, 281] width 303 height 103
paste textarea "USE BY: [DATE] KEEP REFRIGERATED BELOW 5 DEGREE REHEAT BEFORE EATING DINNER"
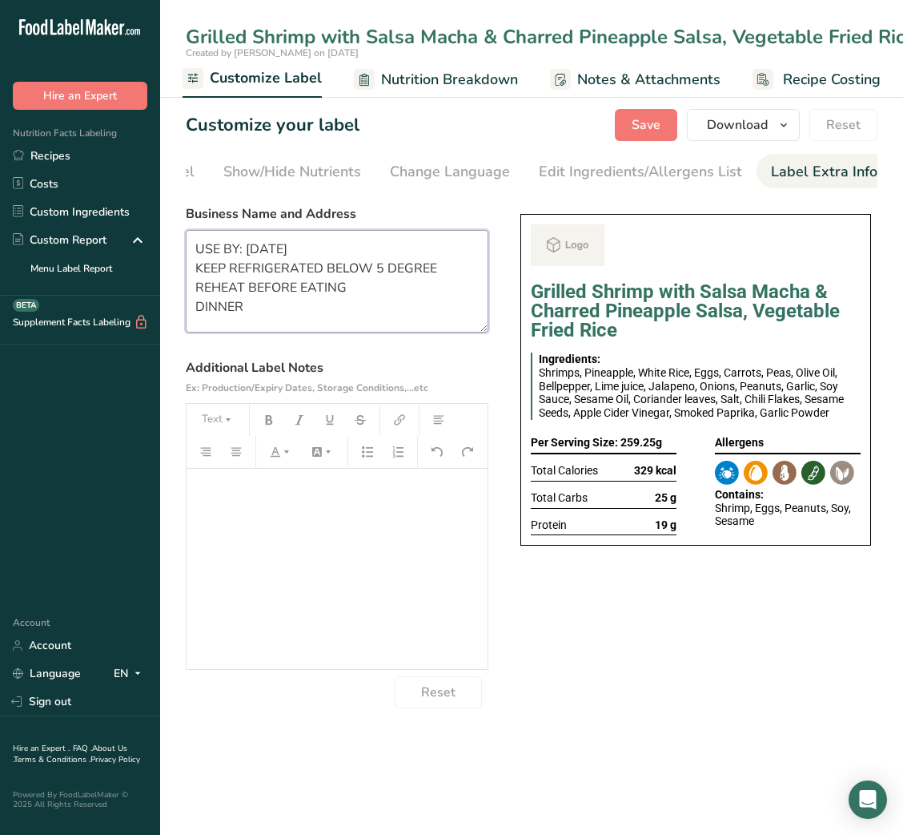
click at [217, 311] on textarea "USE BY: [DATE] KEEP REFRIGERATED BELOW 5 DEGREE REHEAT BEFORE EATING DINNER" at bounding box center [337, 281] width 303 height 103
click at [320, 288] on textarea "USE BY: [DATE] KEEP REFRIGERATED BELOW 5 DEGREE REHEAT BEFORE EATING LUNCH" at bounding box center [337, 281] width 303 height 103
click at [497, 229] on div "Choose your label style Buffet Label 2 USA (FDA) Standard FDA label Tabular FDA…" at bounding box center [532, 453] width 692 height 510
click at [654, 142] on section "Customize your label Save Download Choose what to show on your downloaded label…" at bounding box center [531, 408] width 743 height 650
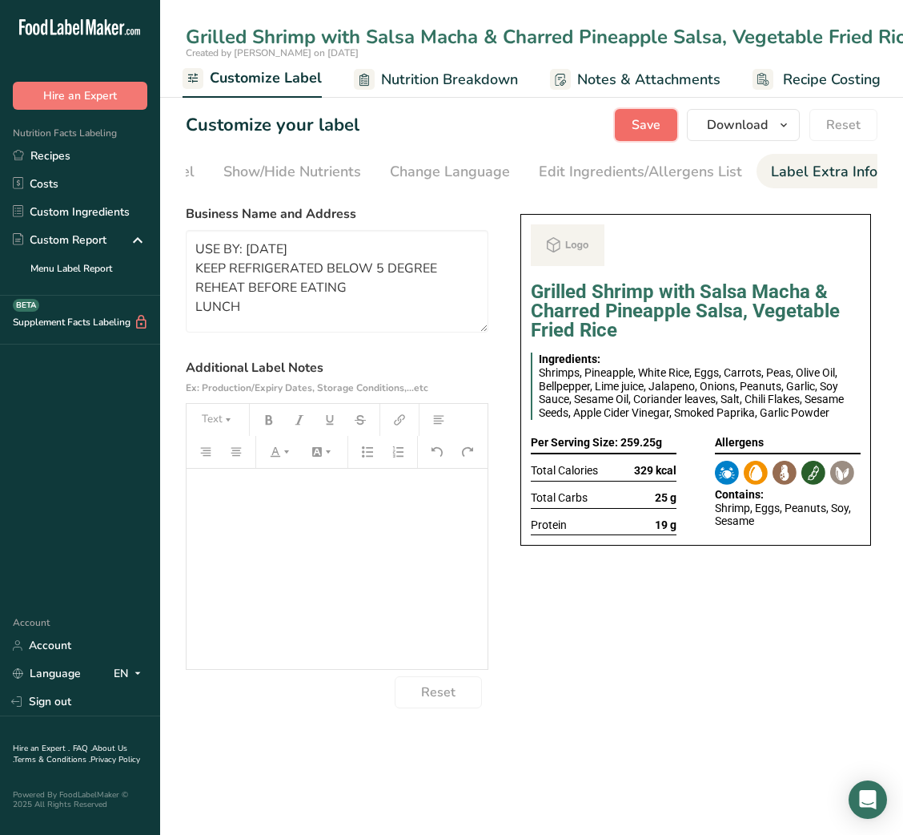
click at [645, 139] on button "Save" at bounding box center [646, 125] width 62 height 32
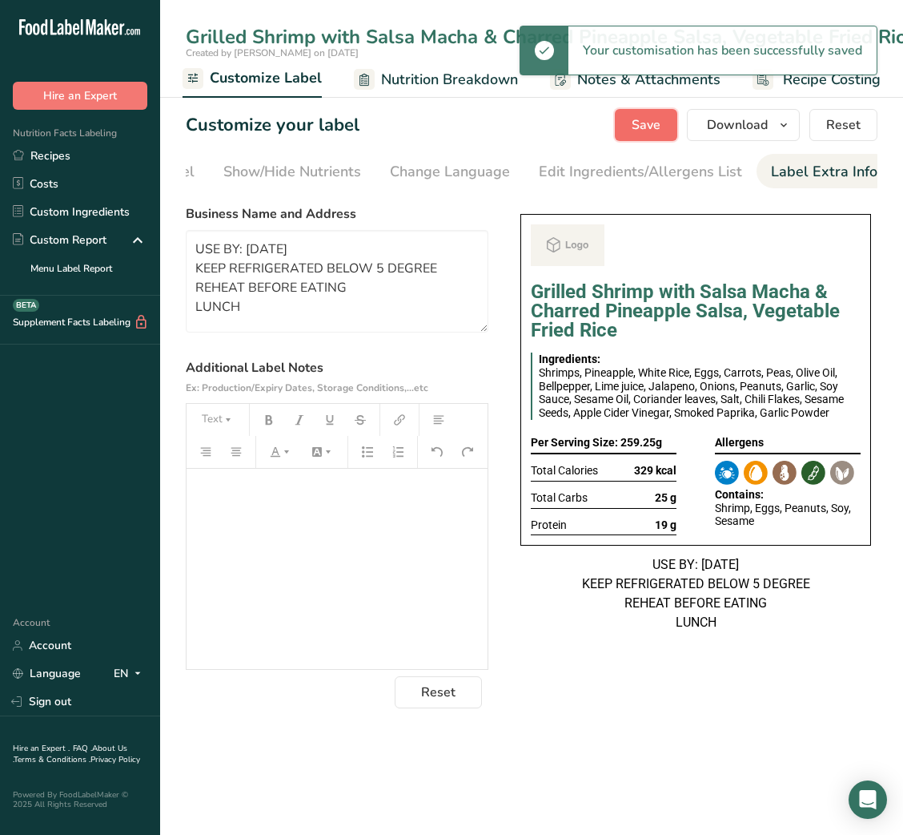
scroll to position [0, 0]
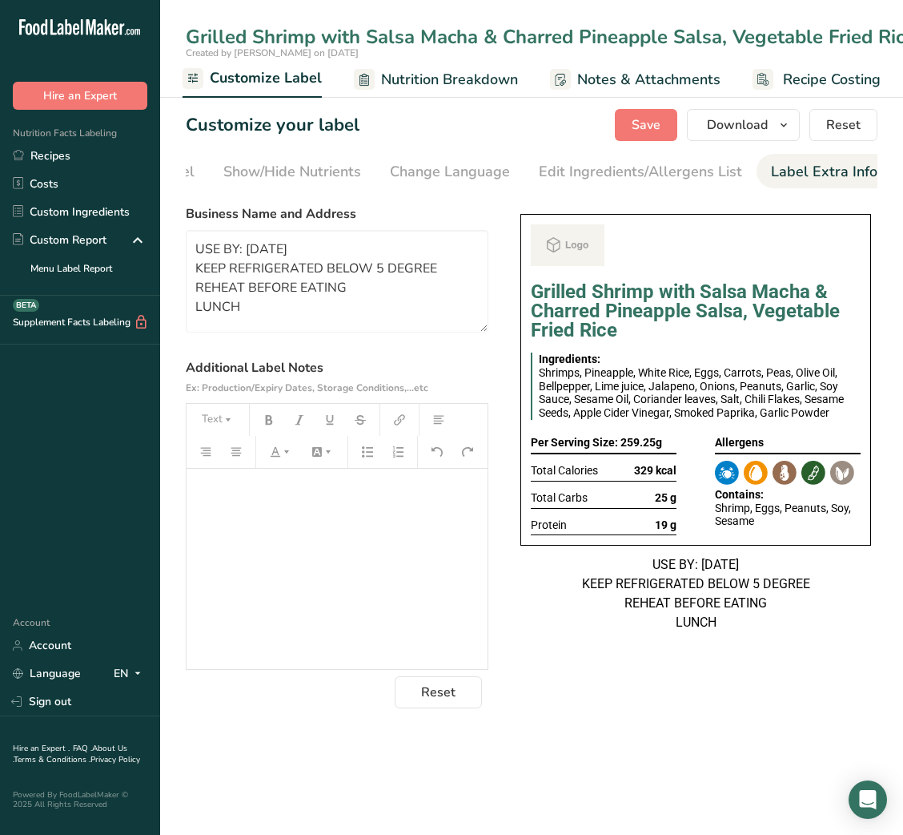
click at [722, 685] on div "Choose your label style Buffet Label 2 USA (FDA) Standard FDA label Tabular FDA…" at bounding box center [532, 453] width 692 height 510
click at [64, 155] on link "Recipes" at bounding box center [80, 156] width 160 height 28
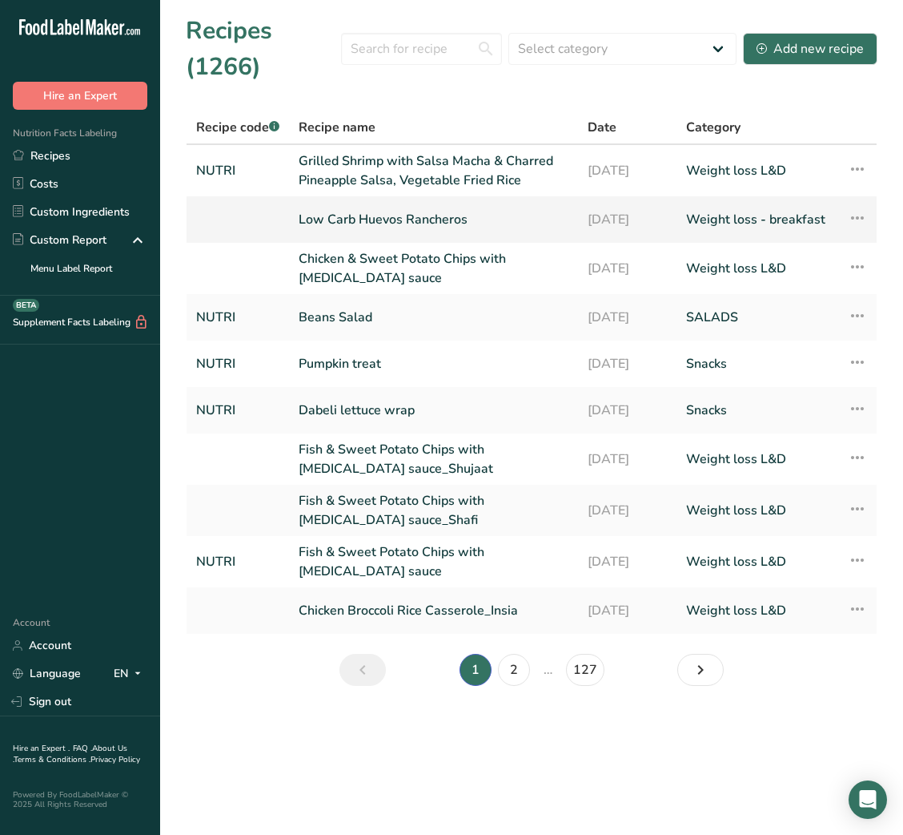
click at [425, 213] on link "Low Carb Huevos Rancheros" at bounding box center [434, 220] width 270 height 34
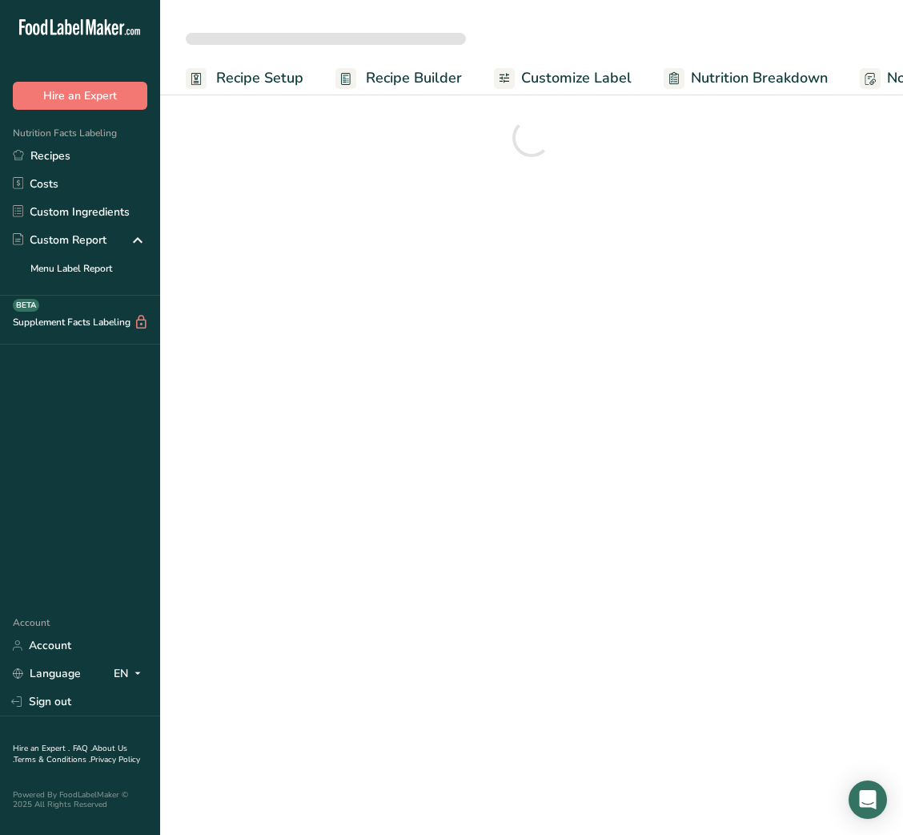
click at [276, 72] on span "Recipe Setup" at bounding box center [259, 78] width 87 height 22
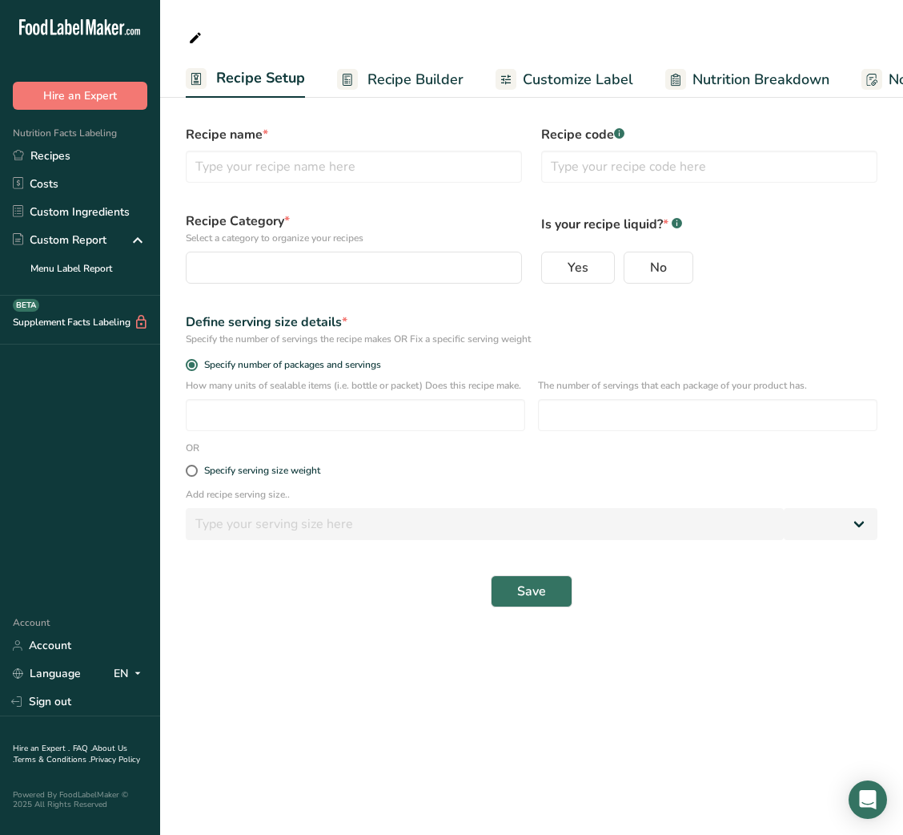
click at [388, 89] on span "Recipe Builder" at bounding box center [416, 80] width 96 height 22
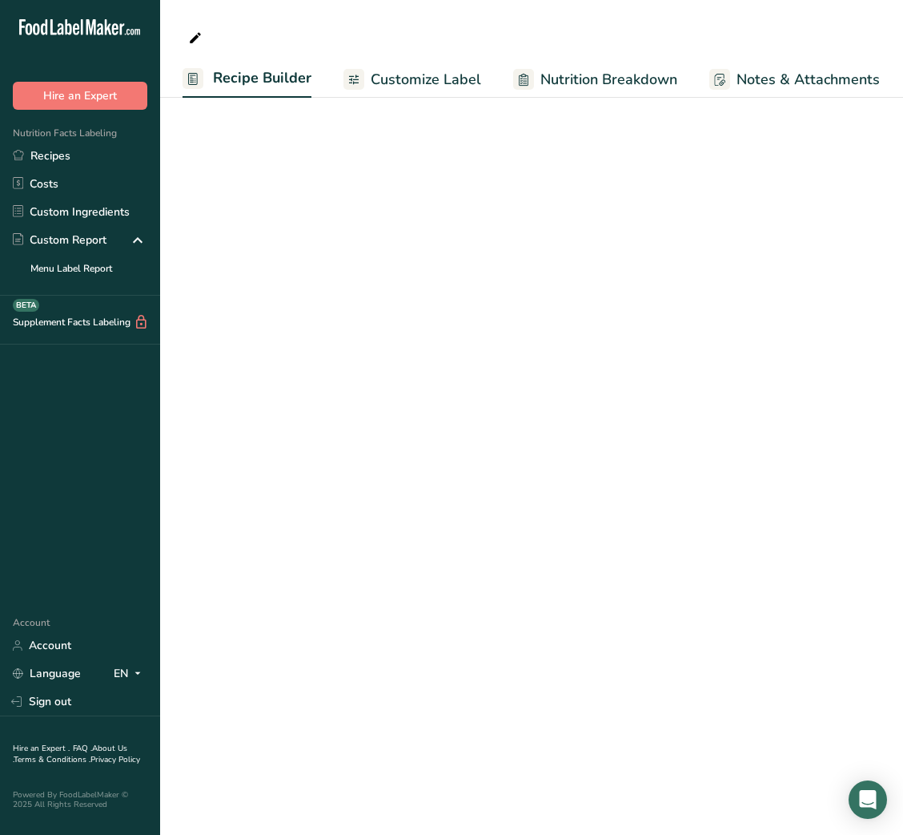
scroll to position [0, 155]
click at [70, 156] on link "Recipes" at bounding box center [80, 156] width 160 height 28
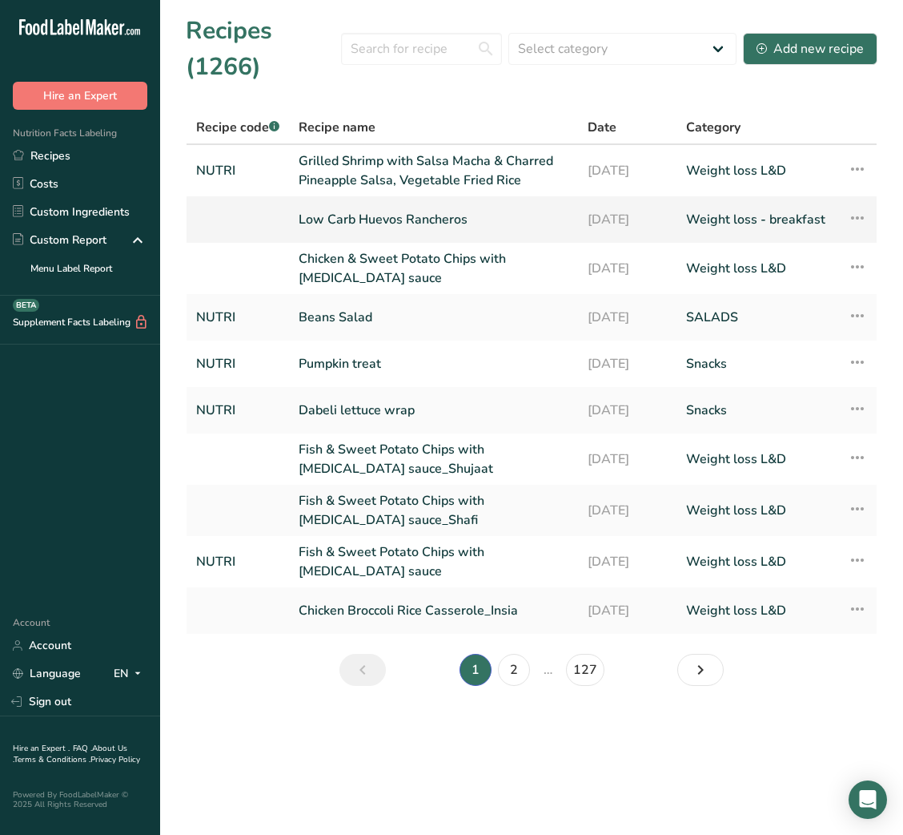
click at [344, 213] on link "Low Carb Huevos Rancheros" at bounding box center [434, 220] width 270 height 34
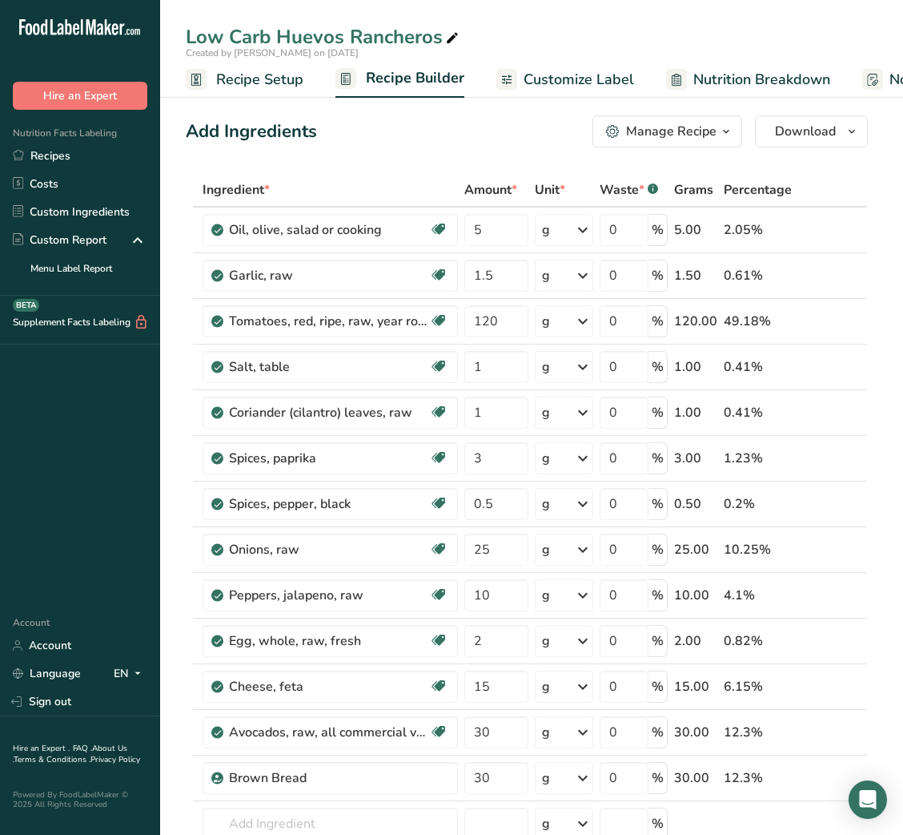
click at [421, 144] on div "Add Ingredients Manage Recipe Delete Recipe Duplicate Recipe Scale Recipe Save …" at bounding box center [527, 131] width 682 height 32
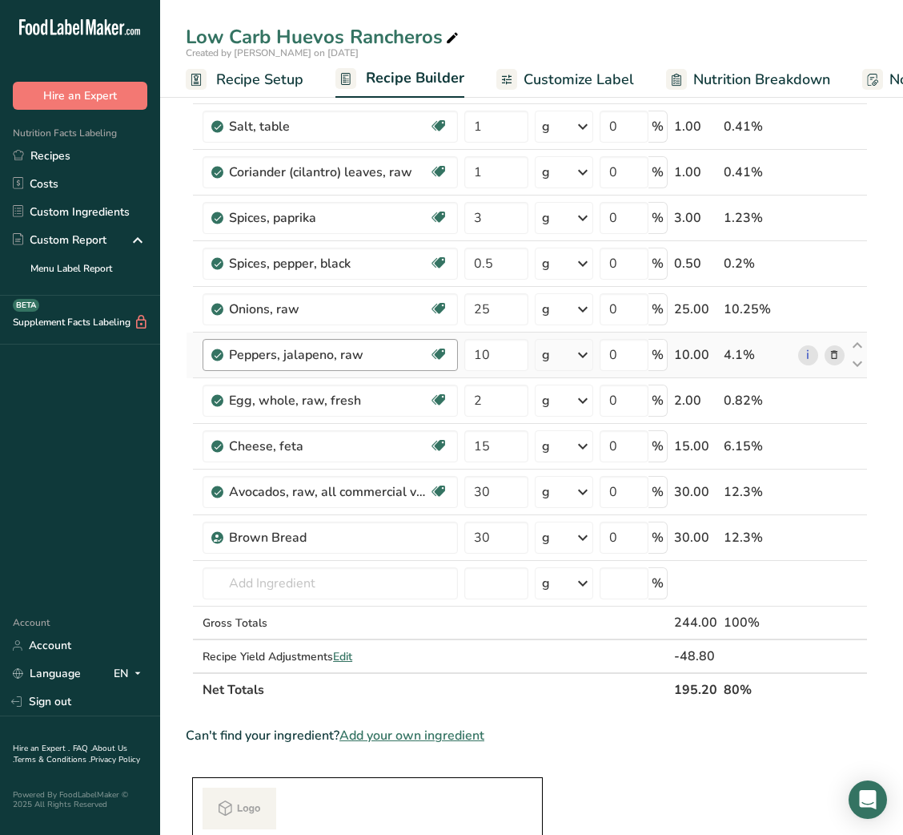
scroll to position [251, 0]
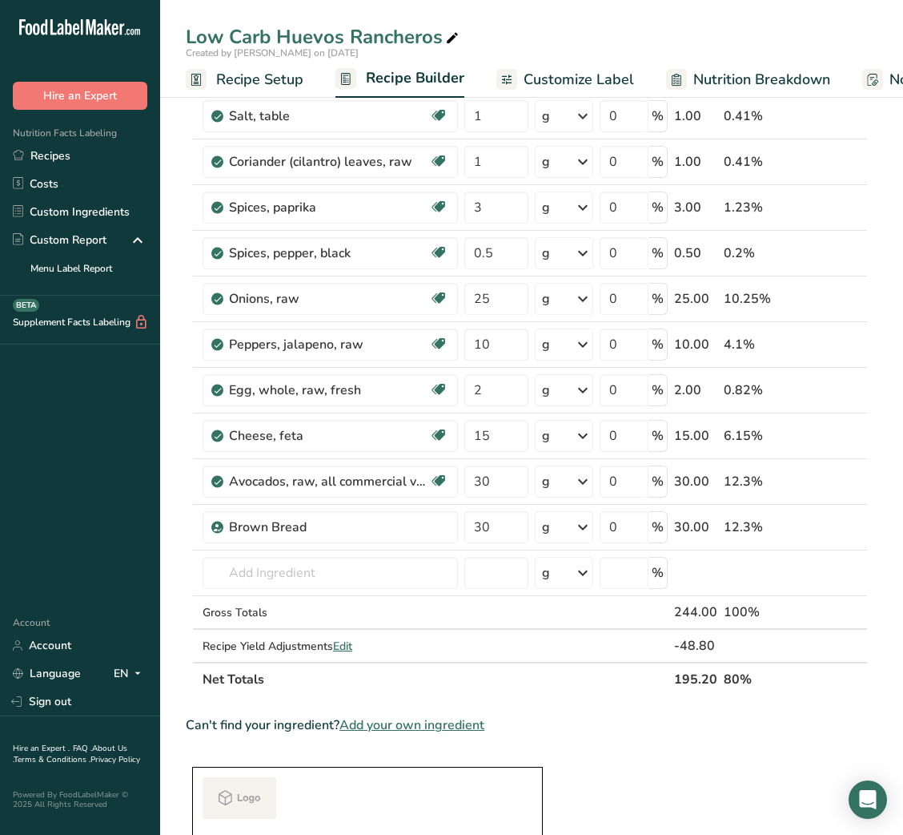
click at [638, 742] on section "Ingredient * Amount * Unit * Waste * .a-a{fill:#347362;}.b-a{fill:#fff;} Grams …" at bounding box center [527, 800] width 682 height 1757
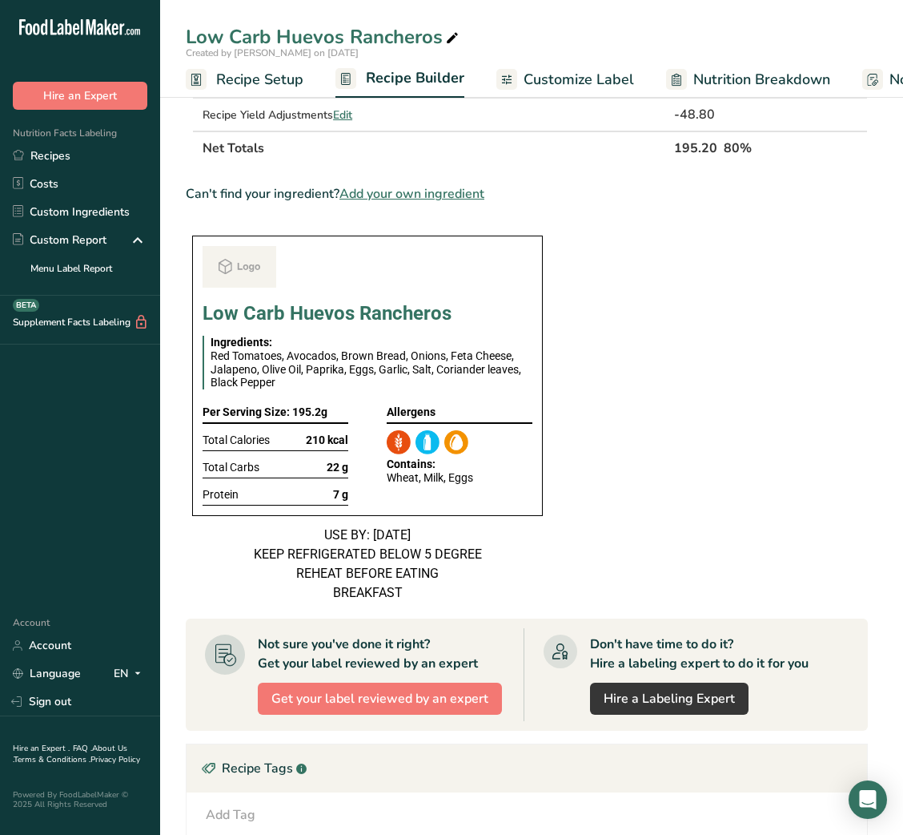
scroll to position [0, 0]
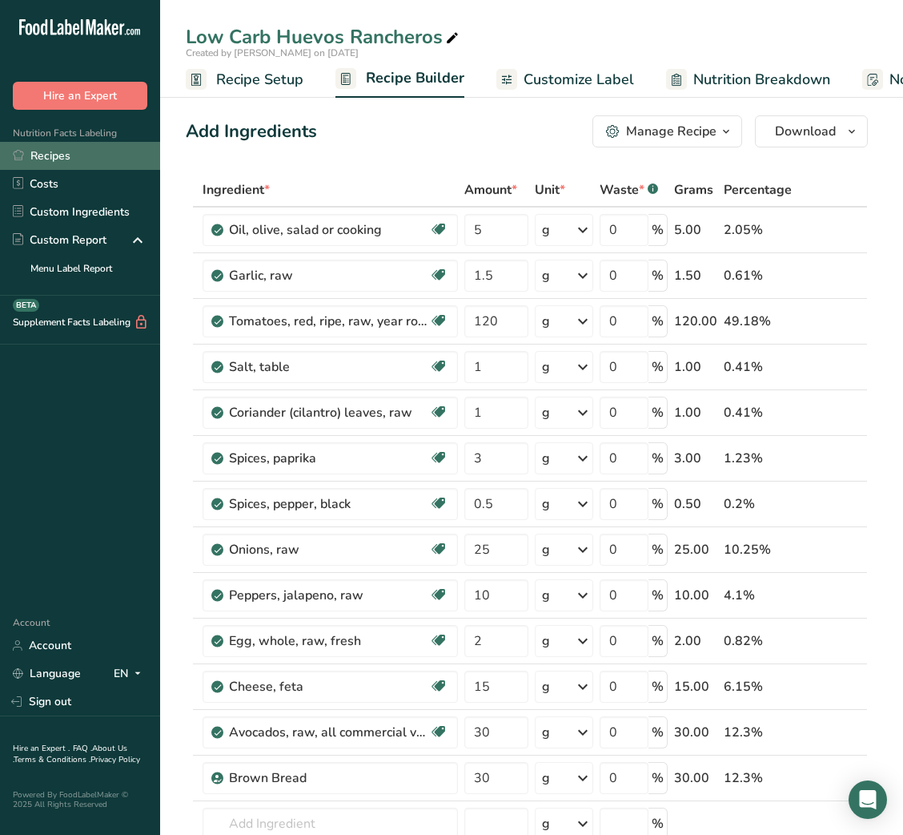
click at [83, 160] on link "Recipes" at bounding box center [80, 156] width 160 height 28
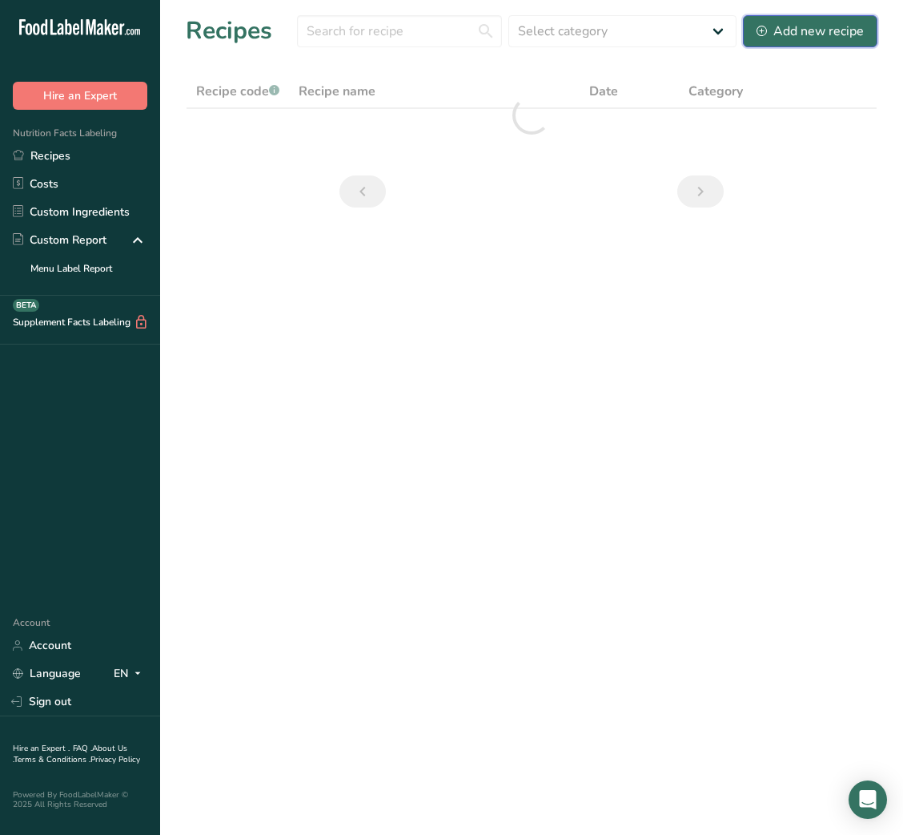
click at [815, 41] on div "Add new recipe" at bounding box center [810, 31] width 107 height 19
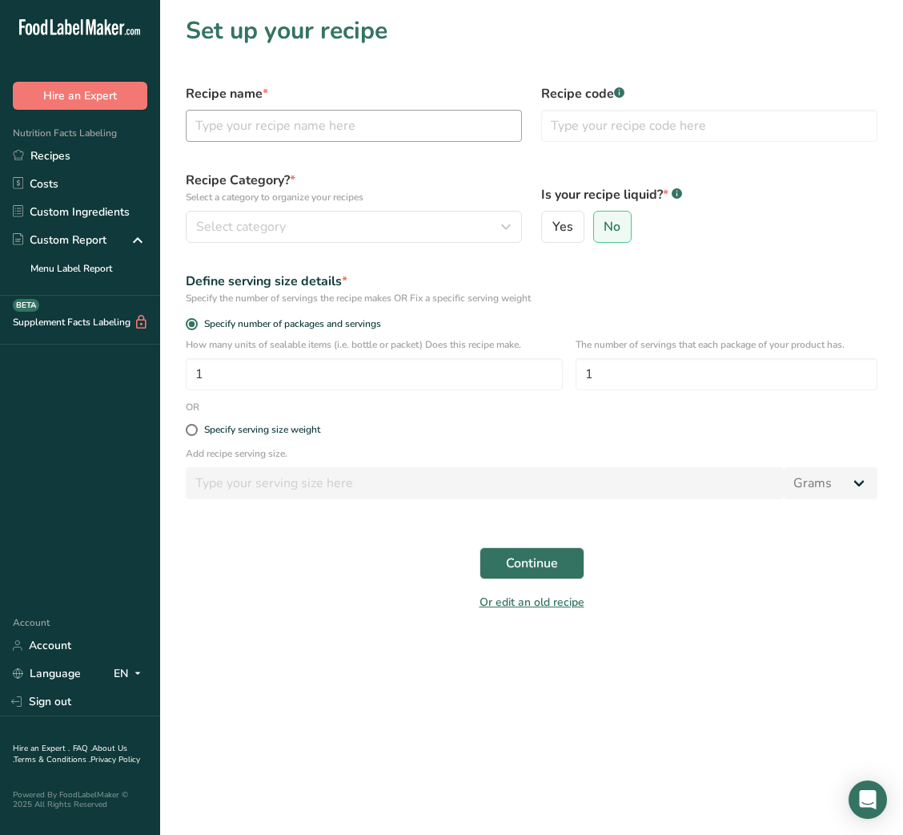
drag, startPoint x: 444, startPoint y: 151, endPoint x: 417, endPoint y: 120, distance: 40.8
click at [417, 120] on div "Recipe name *" at bounding box center [354, 112] width 356 height 77
click at [417, 120] on input "text" at bounding box center [354, 126] width 336 height 32
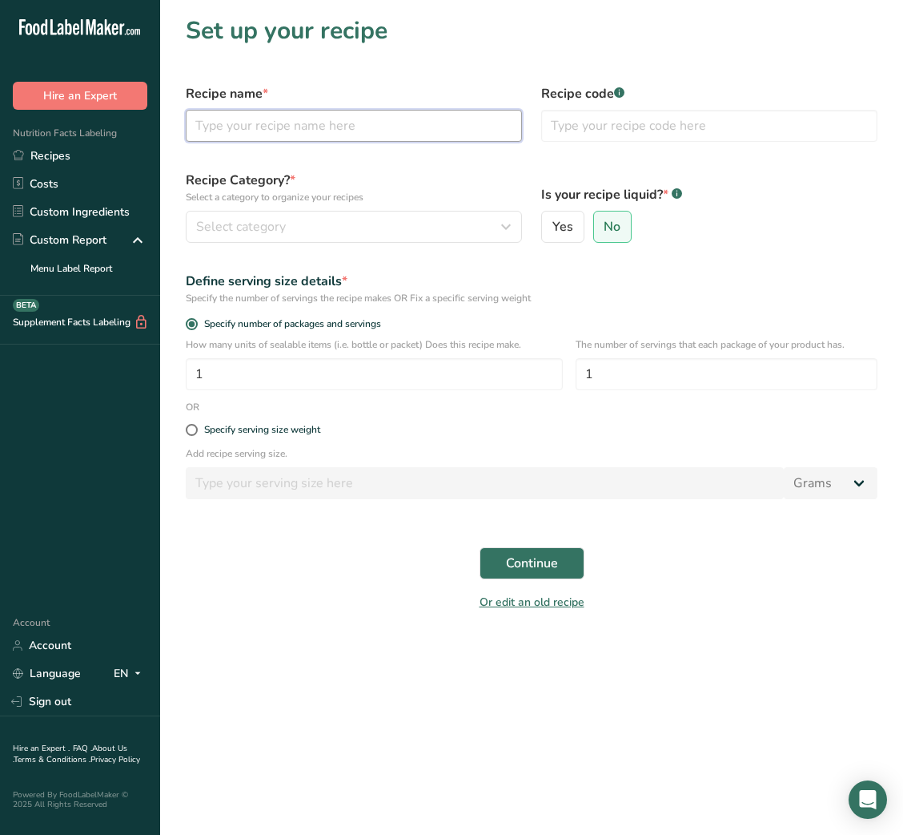
click at [417, 120] on input "text" at bounding box center [354, 126] width 336 height 32
click at [400, 133] on input "text" at bounding box center [354, 126] width 336 height 32
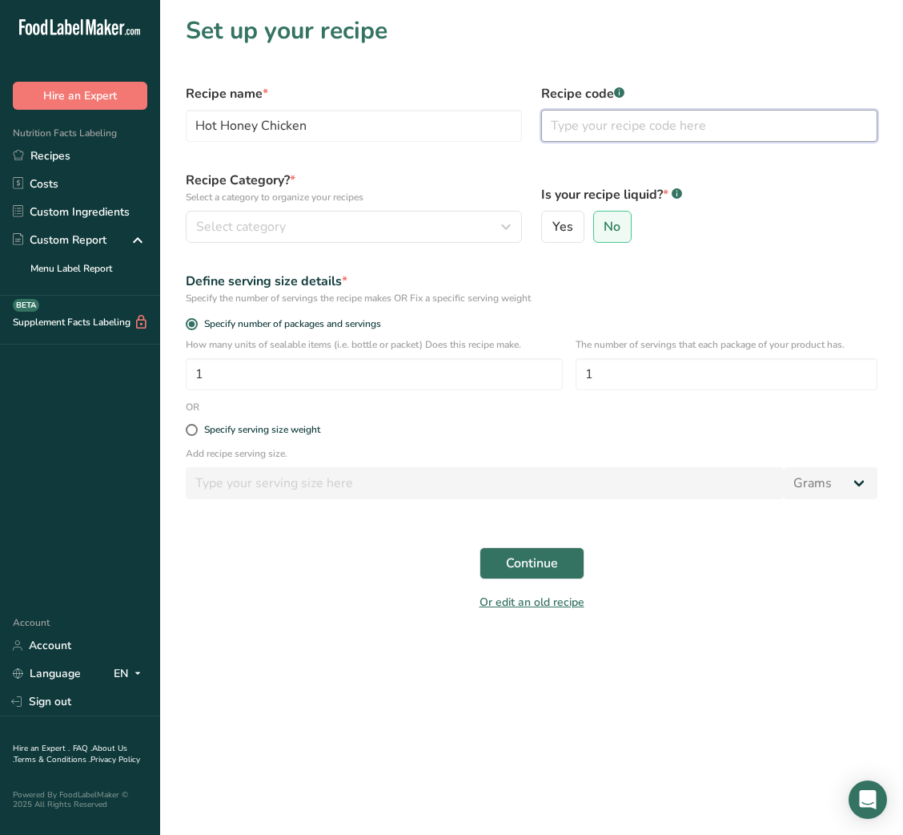
click at [598, 123] on input "text" at bounding box center [709, 126] width 336 height 32
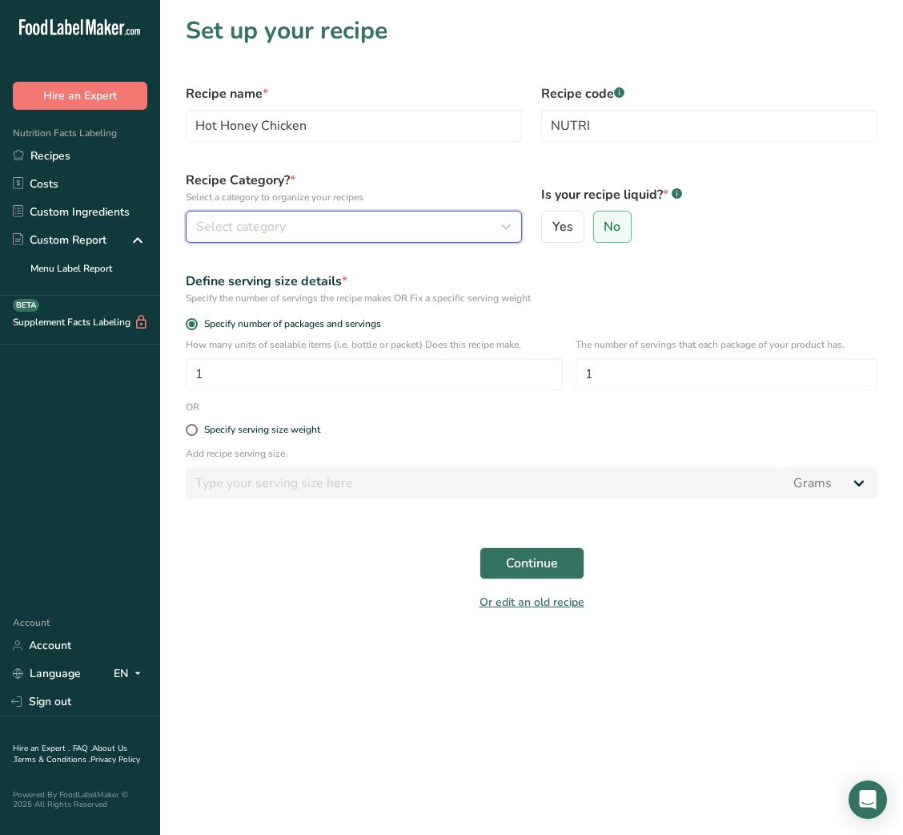
click at [434, 224] on div "Select category" at bounding box center [349, 226] width 306 height 19
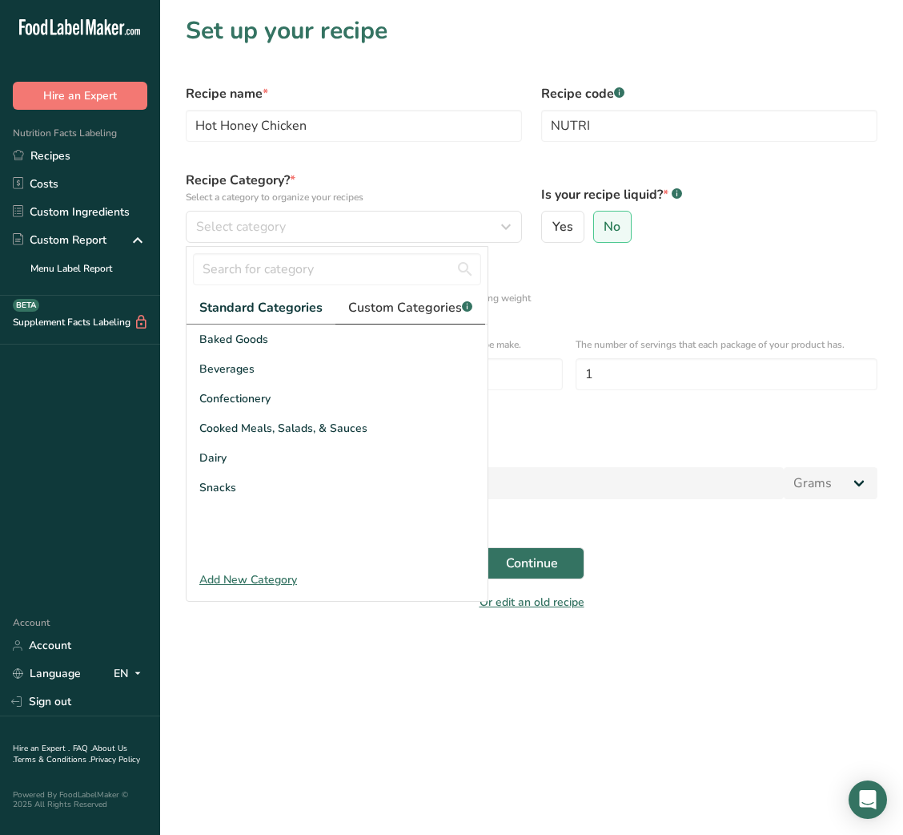
click at [429, 310] on span "Custom Categories .a-a{fill:#347362;}.b-a{fill:#fff;}" at bounding box center [410, 307] width 124 height 19
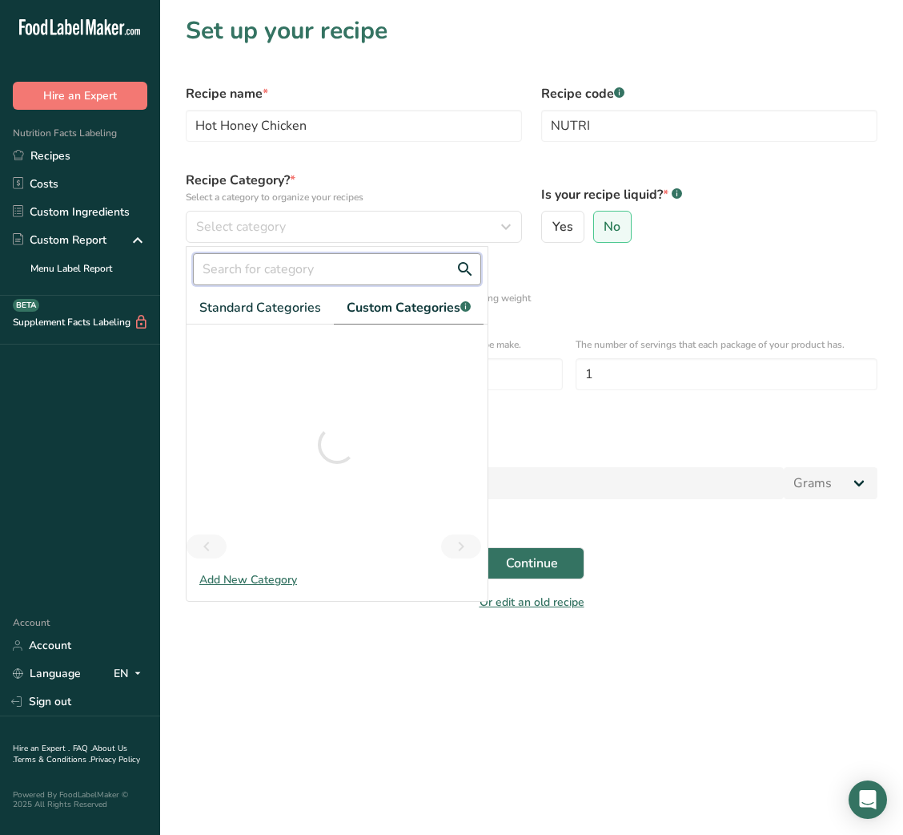
click at [292, 268] on input "text" at bounding box center [337, 269] width 288 height 32
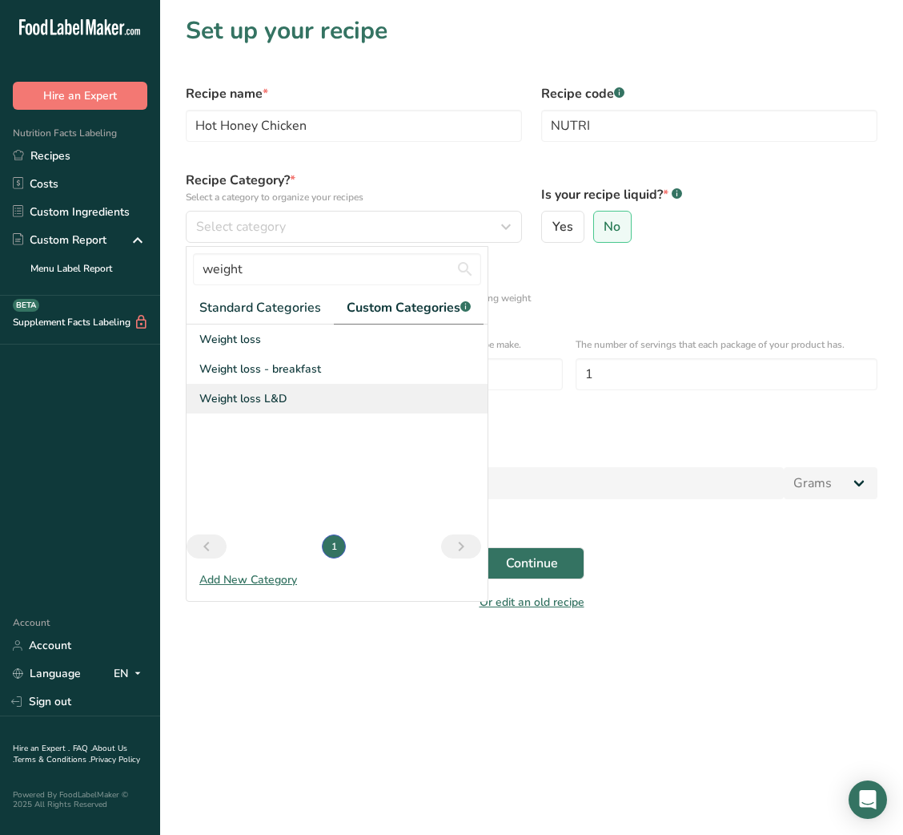
click at [270, 392] on span "Weight loss L&D" at bounding box center [243, 398] width 88 height 17
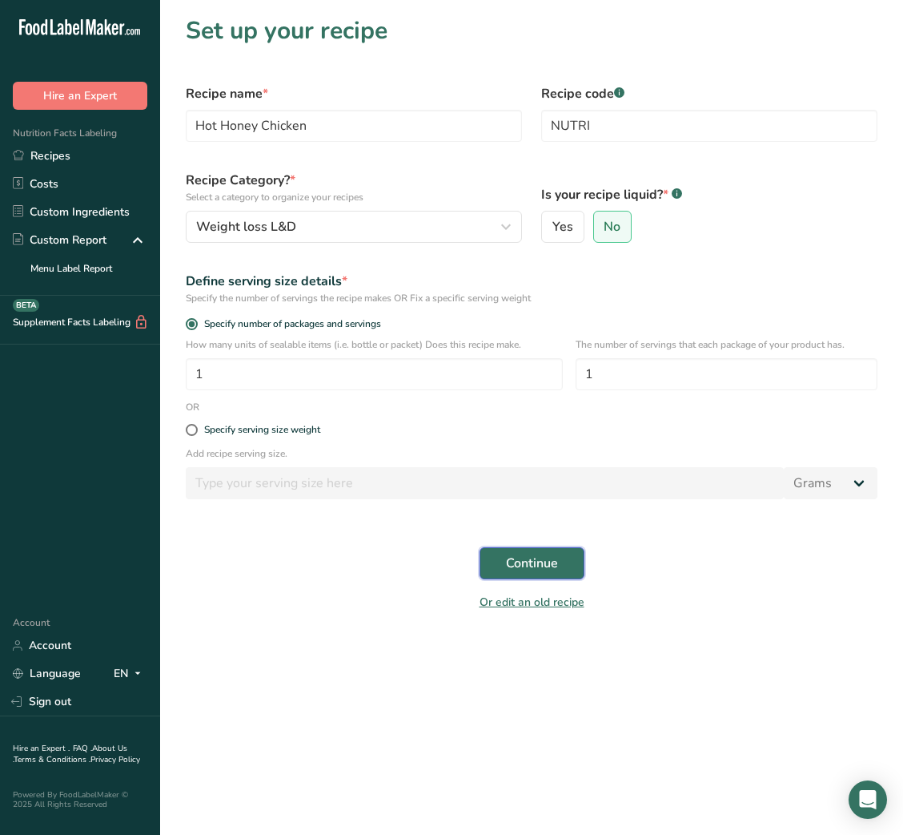
click at [550, 573] on span "Continue" at bounding box center [532, 562] width 52 height 19
